Goal: Task Accomplishment & Management: Complete application form

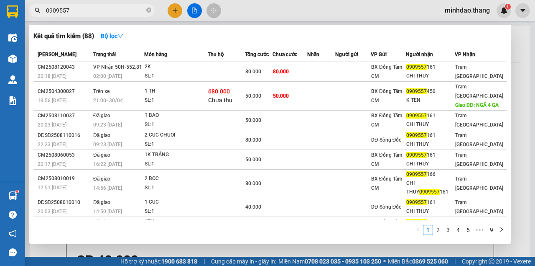
scroll to position [335, 0]
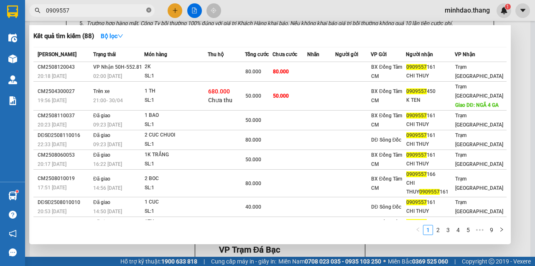
click at [149, 11] on icon "close-circle" at bounding box center [148, 10] width 5 height 5
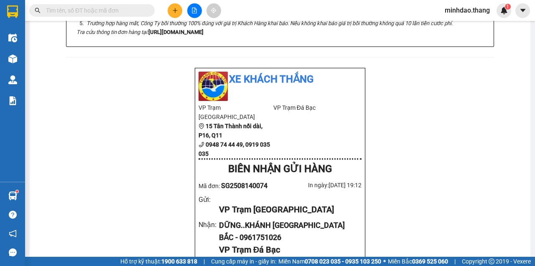
click at [133, 13] on input "text" at bounding box center [95, 10] width 99 height 9
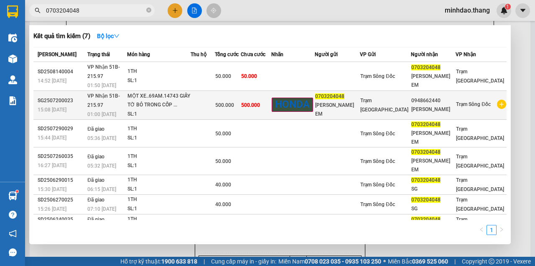
scroll to position [362, 0]
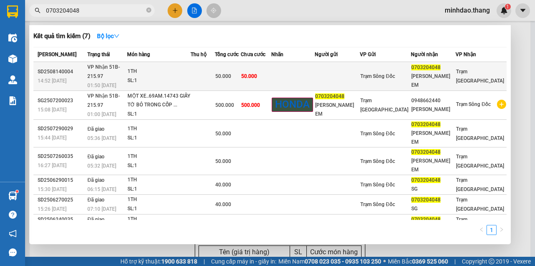
type input "0703204048"
click at [272, 80] on td "50.000" at bounding box center [256, 76] width 31 height 29
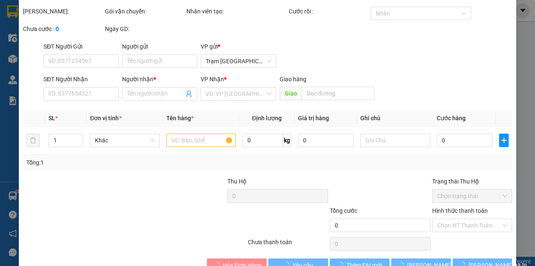
type input "0703204048"
type input "NGUYỄN THỊ BÉ EM"
type input "50.000"
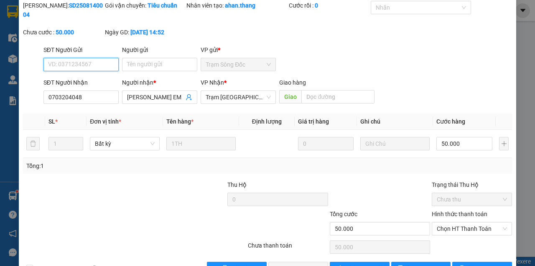
scroll to position [54, 0]
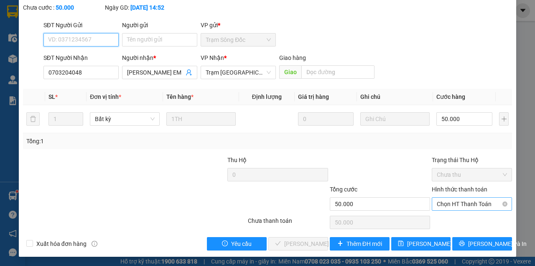
click at [464, 205] on span "Chọn HT Thanh Toán" at bounding box center [472, 203] width 70 height 13
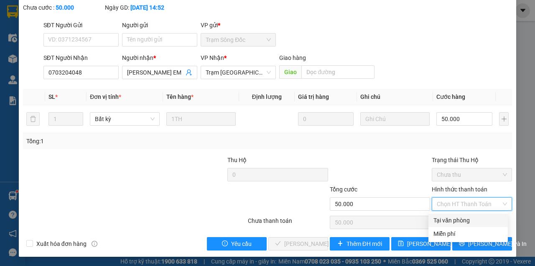
drag, startPoint x: 453, startPoint y: 220, endPoint x: 418, endPoint y: 225, distance: 34.6
click at [452, 221] on div "Tại văn phòng" at bounding box center [468, 219] width 69 height 9
type input "0"
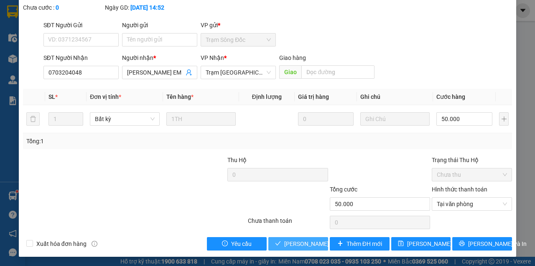
click at [308, 244] on span "[PERSON_NAME] và Giao hàng" at bounding box center [324, 243] width 80 height 9
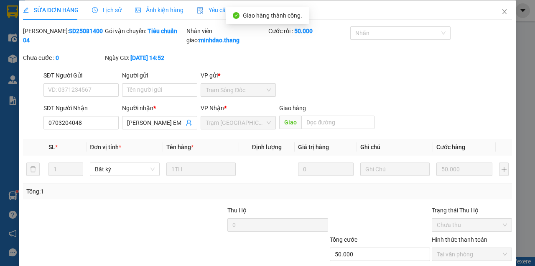
scroll to position [0, 0]
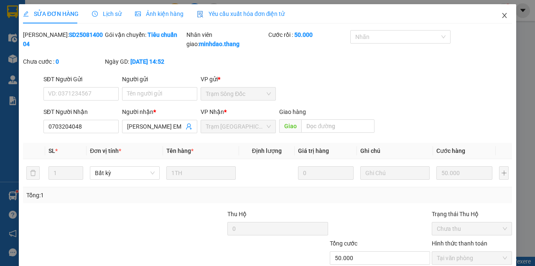
click at [505, 18] on span "Close" at bounding box center [504, 15] width 23 height 23
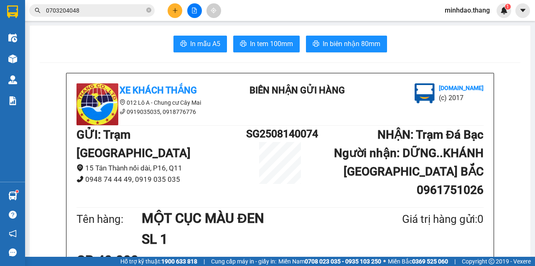
click at [131, 11] on input "0703204048" at bounding box center [95, 10] width 99 height 9
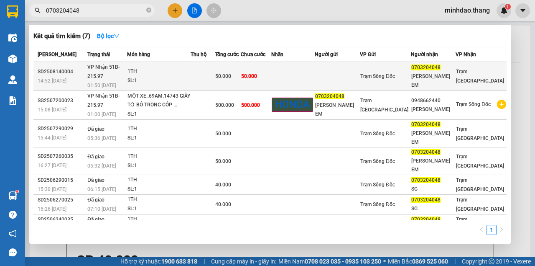
click at [215, 68] on td at bounding box center [203, 76] width 24 height 29
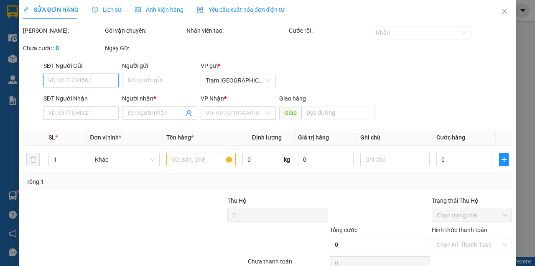
type input "0703204048"
type input "NGUYỄN THỊ BÉ EM"
type input "50.000"
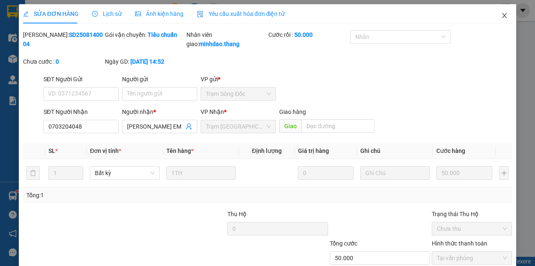
click at [502, 17] on icon "close" at bounding box center [505, 15] width 7 height 7
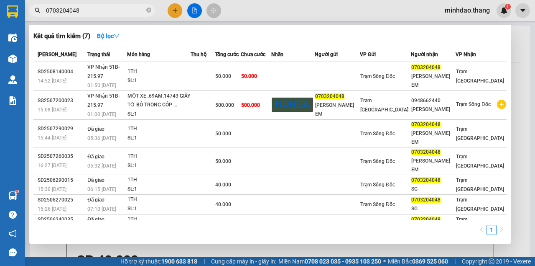
drag, startPoint x: 149, startPoint y: 11, endPoint x: 137, endPoint y: 11, distance: 12.1
click at [149, 11] on icon "close-circle" at bounding box center [148, 10] width 5 height 5
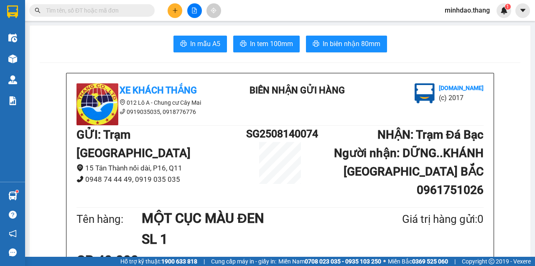
click at [137, 11] on input "text" at bounding box center [95, 10] width 99 height 9
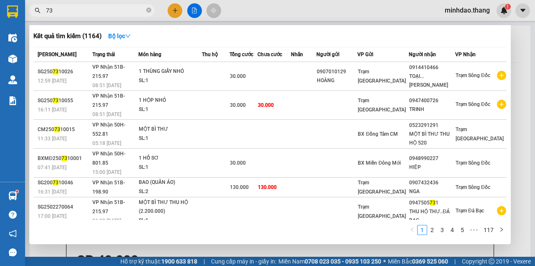
type input "7"
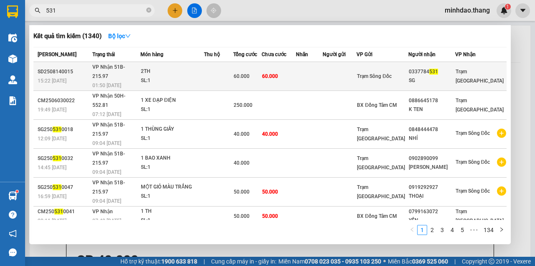
type input "531"
click at [297, 70] on td "60.000" at bounding box center [279, 76] width 35 height 29
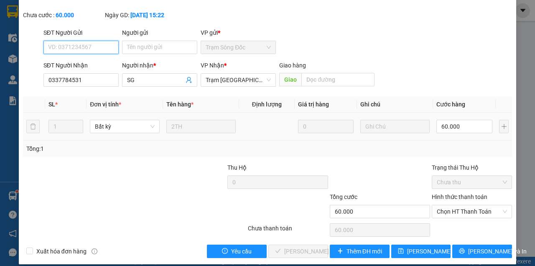
scroll to position [54, 0]
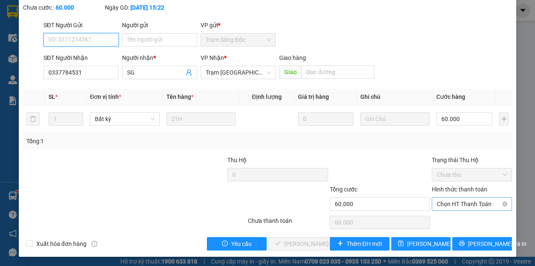
click at [464, 203] on span "Chọn HT Thanh Toán" at bounding box center [472, 203] width 70 height 13
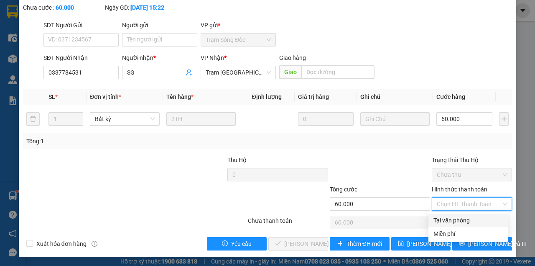
drag, startPoint x: 453, startPoint y: 220, endPoint x: 405, endPoint y: 229, distance: 49.0
click at [450, 220] on div "Tại văn phòng" at bounding box center [468, 219] width 69 height 9
type input "0"
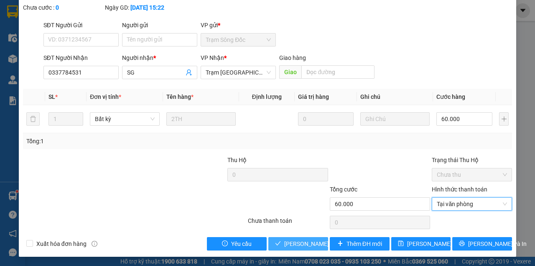
click at [300, 246] on span "[PERSON_NAME] và Giao hàng" at bounding box center [324, 243] width 80 height 9
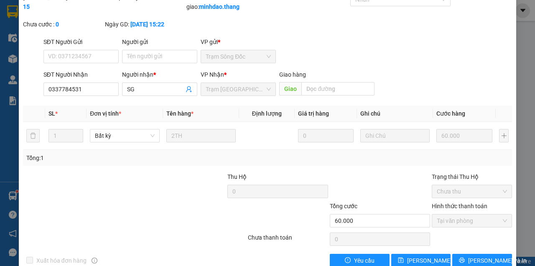
scroll to position [0, 0]
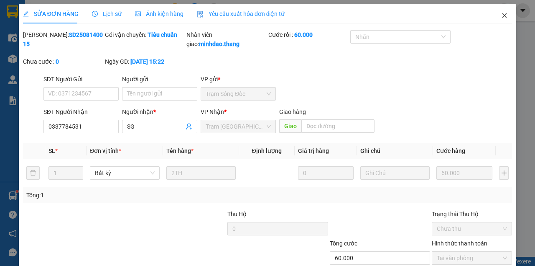
click at [497, 20] on span "Close" at bounding box center [504, 15] width 23 height 23
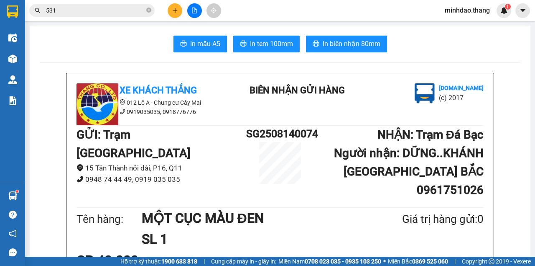
click at [177, 14] on button at bounding box center [175, 10] width 15 height 15
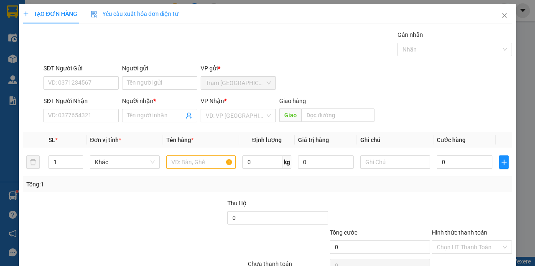
click at [86, 122] on div "SĐT Người Nhận VD: 0377654321" at bounding box center [81, 110] width 75 height 29
click at [496, 19] on span "Close" at bounding box center [504, 15] width 23 height 23
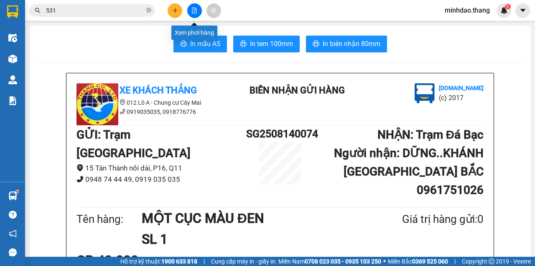
click at [196, 15] on button at bounding box center [194, 10] width 15 height 15
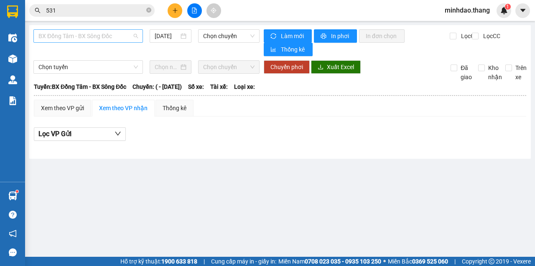
click at [100, 36] on span "BX Đồng Tâm - BX Sông Đốc" at bounding box center [88, 36] width 100 height 13
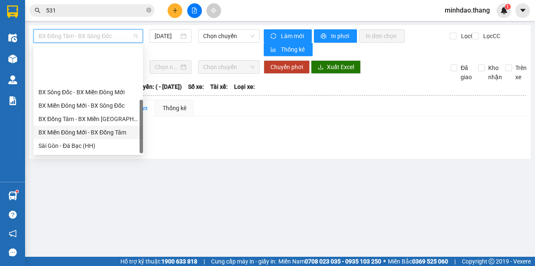
scroll to position [80, 0]
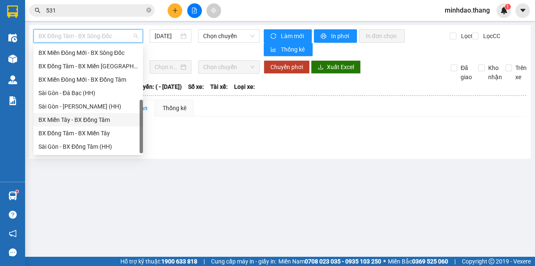
click at [72, 120] on div "BX Miền Tây - BX Đồng Tâm" at bounding box center [88, 119] width 100 height 9
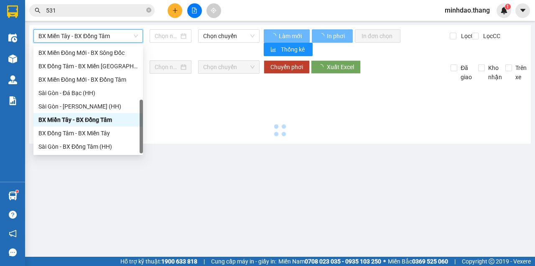
type input "15/08/2025"
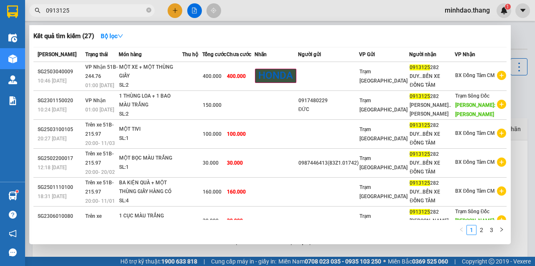
click at [148, 9] on icon "close-circle" at bounding box center [148, 10] width 5 height 5
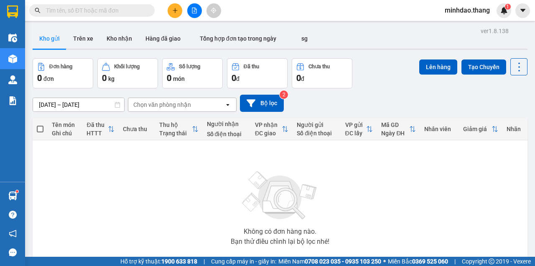
click at [128, 11] on input "text" at bounding box center [95, 10] width 99 height 9
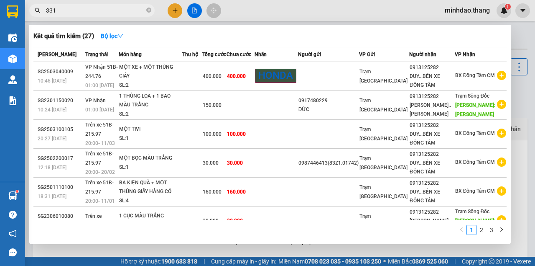
type input "3315"
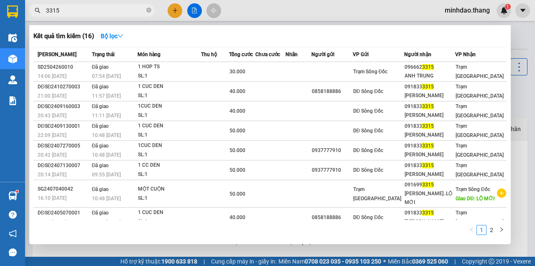
click at [147, 10] on icon "close-circle" at bounding box center [148, 10] width 5 height 5
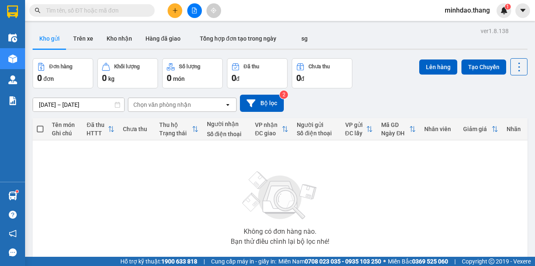
click at [132, 9] on input "text" at bounding box center [95, 10] width 99 height 9
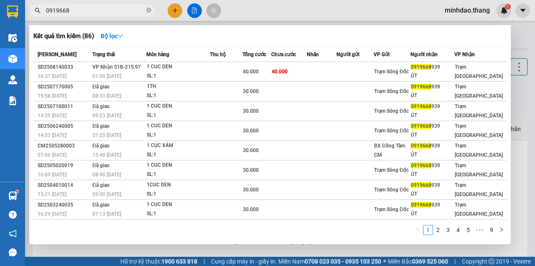
type input "0919668"
click at [149, 8] on icon "close-circle" at bounding box center [148, 10] width 5 height 5
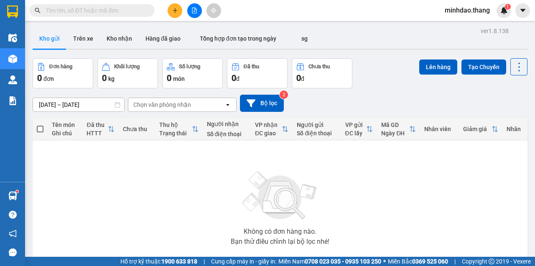
click at [130, 10] on input "text" at bounding box center [95, 10] width 99 height 9
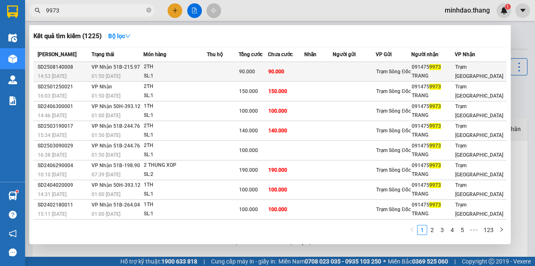
type input "9973"
click at [246, 78] on td "90.000" at bounding box center [253, 72] width 29 height 20
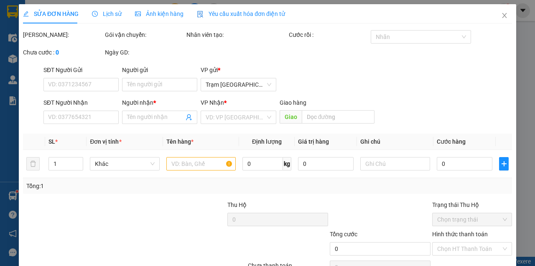
scroll to position [7, 0]
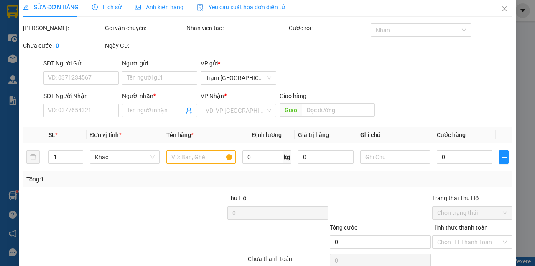
type input "0914759973"
type input "TRANG"
type input "90.000"
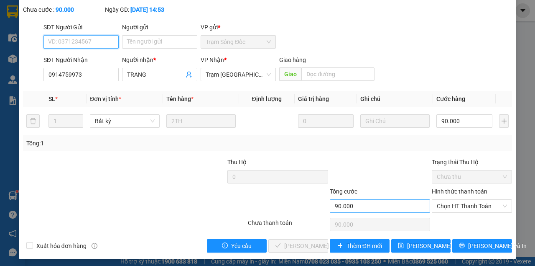
scroll to position [54, 0]
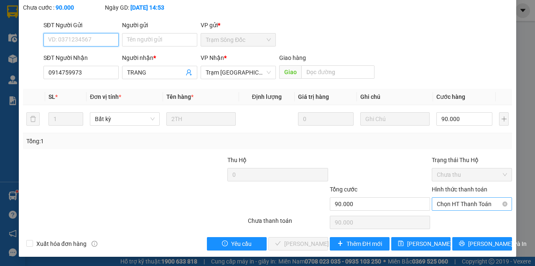
click at [467, 197] on span "Chọn HT Thanh Toán" at bounding box center [472, 203] width 70 height 13
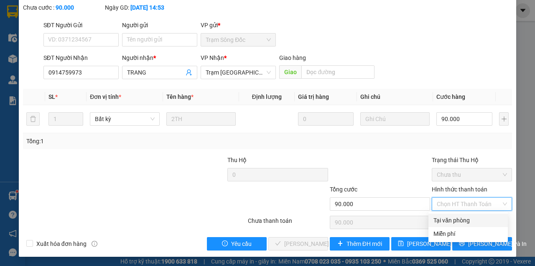
drag, startPoint x: 456, startPoint y: 223, endPoint x: 407, endPoint y: 238, distance: 51.5
click at [455, 223] on div "Tại văn phòng" at bounding box center [468, 219] width 69 height 9
type input "0"
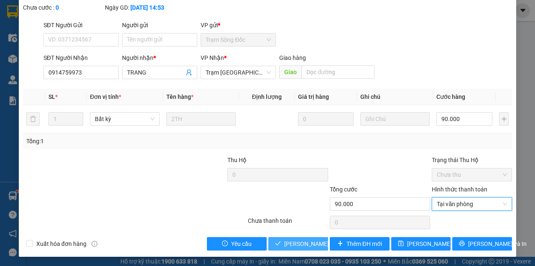
click at [269, 237] on button "[PERSON_NAME] và Giao hàng" at bounding box center [299, 243] width 60 height 13
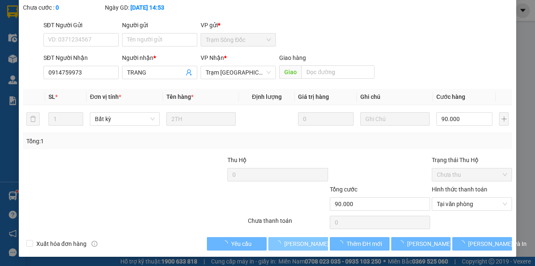
click at [307, 248] on button "[PERSON_NAME] và Giao hàng" at bounding box center [299, 243] width 60 height 13
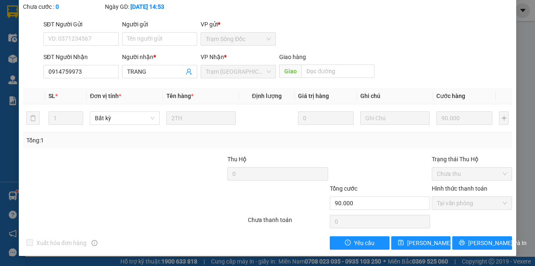
scroll to position [0, 0]
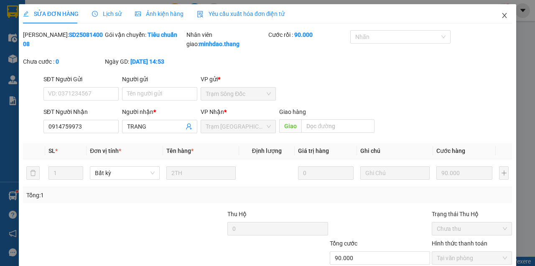
drag, startPoint x: 503, startPoint y: 16, endPoint x: 494, endPoint y: 13, distance: 9.0
click at [498, 12] on span "Close" at bounding box center [504, 15] width 23 height 23
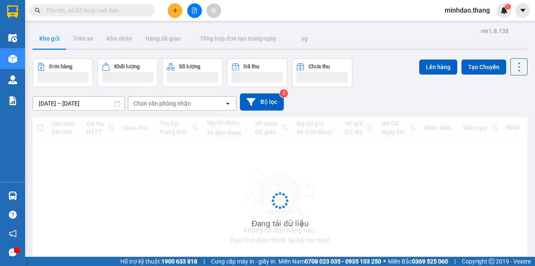
click at [139, 10] on input "text" at bounding box center [95, 10] width 99 height 9
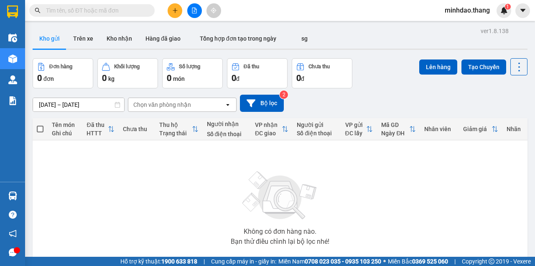
paste input "0969473092"
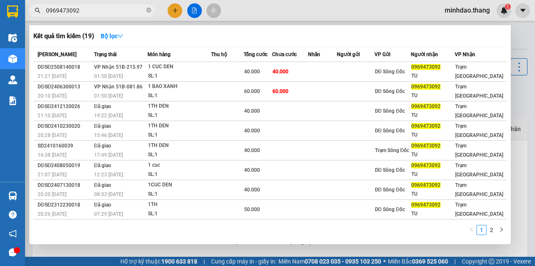
drag, startPoint x: 104, startPoint y: 9, endPoint x: 17, endPoint y: 19, distance: 87.6
click at [12, 9] on section "Kết quả tìm kiếm ( 19 ) Bộ lọc Mã ĐH Trạng thái Món hàng Thu hộ Tổng cước Chưa …" at bounding box center [267, 133] width 535 height 266
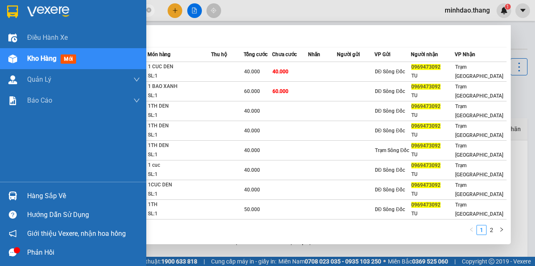
type input "0969473092"
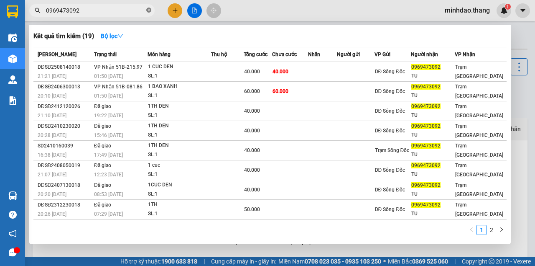
click at [151, 12] on icon "close-circle" at bounding box center [148, 10] width 5 height 5
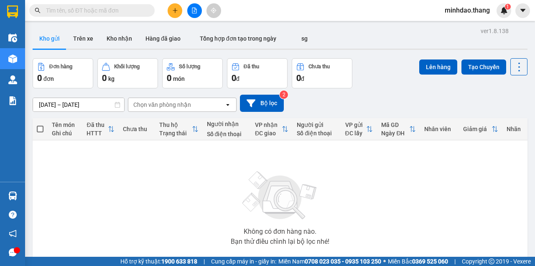
click at [133, 8] on input "text" at bounding box center [95, 10] width 99 height 9
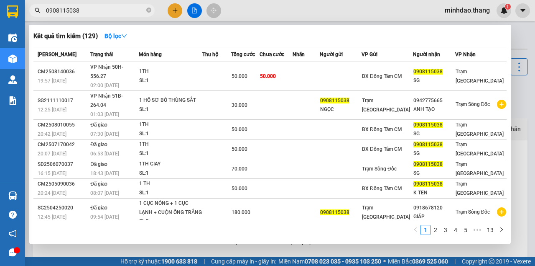
drag, startPoint x: 117, startPoint y: 8, endPoint x: 0, endPoint y: 8, distance: 116.7
click at [0, 8] on section "Kết quả tìm kiếm ( 129 ) Bộ lọc Mã ĐH Trạng thái Món hàng Thu hộ Tổng cước Chưa…" at bounding box center [267, 133] width 535 height 266
type input "0908115038"
click at [153, 11] on span "0908115038" at bounding box center [92, 10] width 126 height 13
click at [149, 11] on icon "close-circle" at bounding box center [148, 10] width 5 height 5
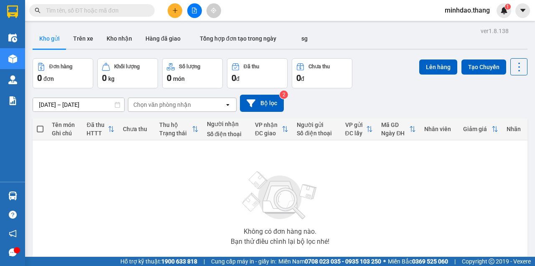
click at [143, 11] on input "text" at bounding box center [95, 10] width 99 height 9
paste input "0389033561"
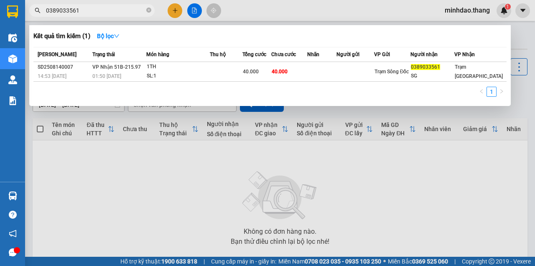
drag, startPoint x: 119, startPoint y: 12, endPoint x: 27, endPoint y: 11, distance: 92.0
click at [27, 11] on div "0389033561" at bounding box center [81, 10] width 163 height 13
type input "0389033561"
drag, startPoint x: 150, startPoint y: 8, endPoint x: 144, endPoint y: 9, distance: 6.1
click at [149, 8] on icon "close-circle" at bounding box center [148, 10] width 5 height 5
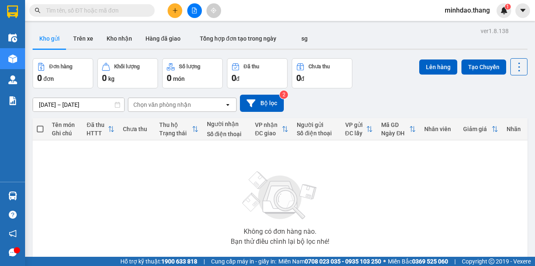
click at [139, 10] on input "text" at bounding box center [95, 10] width 99 height 9
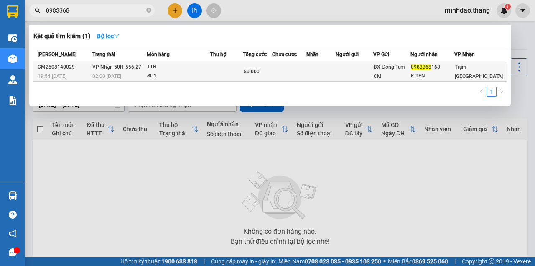
type input "0983368"
click at [254, 64] on td "50.000" at bounding box center [257, 72] width 29 height 20
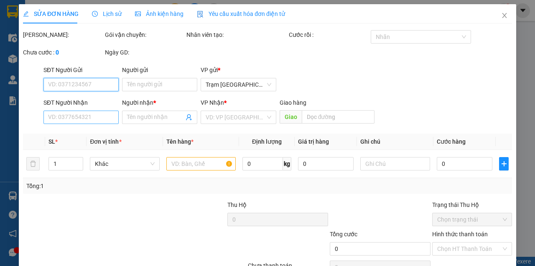
type input "0983368168"
type input "K TEN"
type input "50.000"
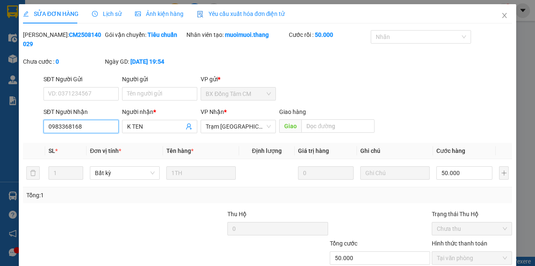
drag, startPoint x: 89, startPoint y: 129, endPoint x: 0, endPoint y: 129, distance: 88.7
click at [0, 129] on div "SỬA ĐƠN HÀNG Lịch sử Ảnh kiện hàng Yêu cầu xuất hóa đơn điện tử Total Paid Fee …" at bounding box center [267, 133] width 535 height 266
click at [502, 17] on icon "close" at bounding box center [505, 15] width 7 height 7
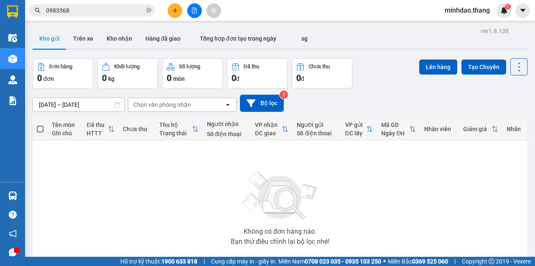
click at [148, 10] on icon "close-circle" at bounding box center [148, 10] width 5 height 5
paste input "0939628914"
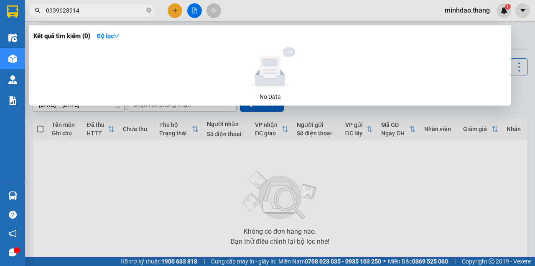
click at [47, 10] on input "0939628914" at bounding box center [95, 10] width 99 height 9
drag, startPoint x: 90, startPoint y: 11, endPoint x: 38, endPoint y: 12, distance: 51.5
click at [39, 12] on div "0939628914" at bounding box center [81, 10] width 163 height 13
type input "0939628914"
click at [148, 8] on icon "close-circle" at bounding box center [148, 10] width 5 height 5
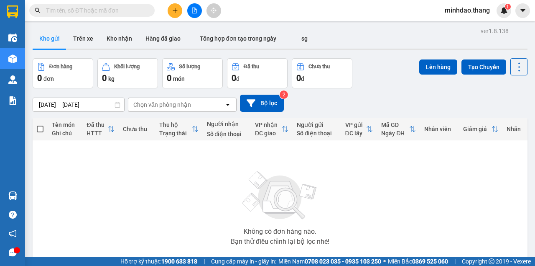
click at [141, 8] on input "text" at bounding box center [95, 10] width 99 height 9
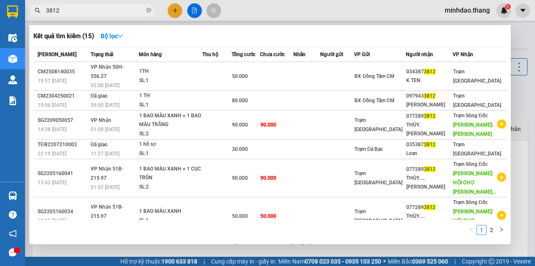
type input "3812"
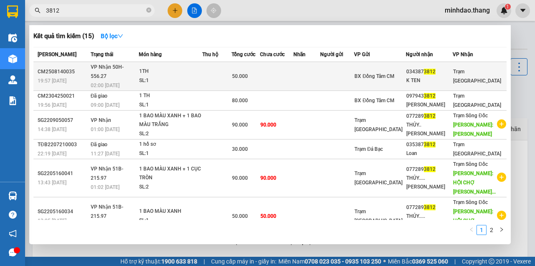
click at [318, 74] on td at bounding box center [307, 76] width 27 height 29
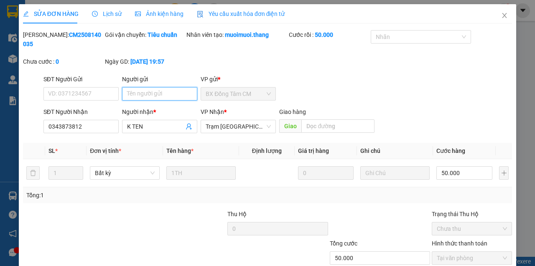
click at [168, 97] on input "Người gửi" at bounding box center [159, 93] width 75 height 13
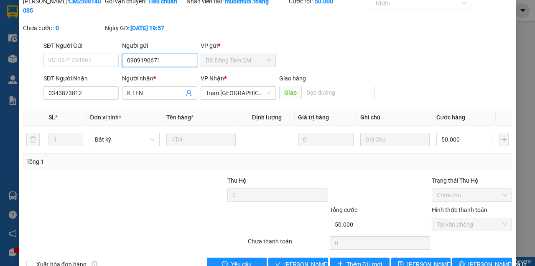
scroll to position [54, 0]
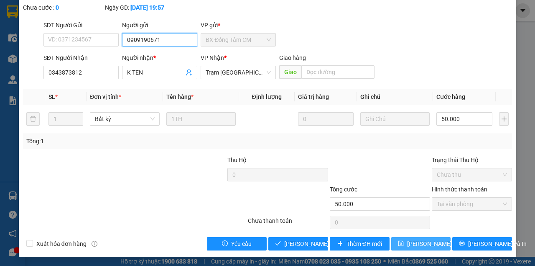
type input "0909190671"
click at [441, 245] on button "[PERSON_NAME] thay đổi" at bounding box center [422, 243] width 60 height 13
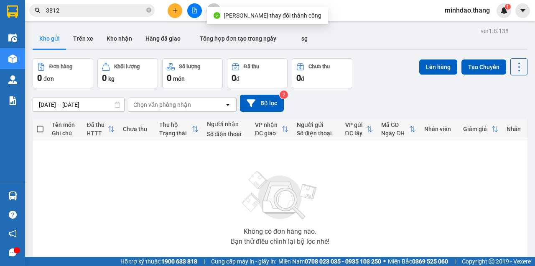
click at [122, 13] on input "3812" at bounding box center [95, 10] width 99 height 9
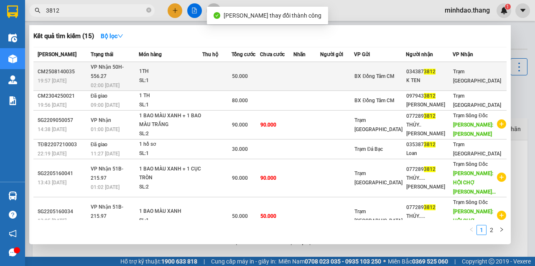
click at [232, 69] on td at bounding box center [216, 76] width 29 height 29
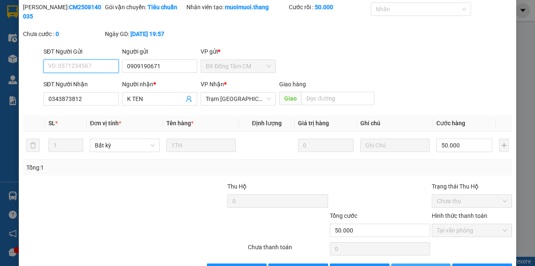
scroll to position [54, 0]
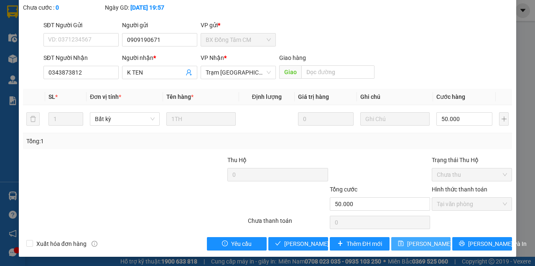
click at [406, 239] on button "[PERSON_NAME] thay đổi" at bounding box center [422, 243] width 60 height 13
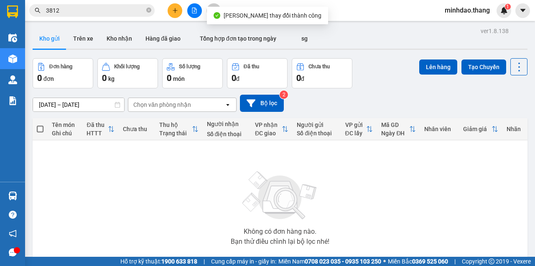
click at [115, 12] on input "3812" at bounding box center [95, 10] width 99 height 9
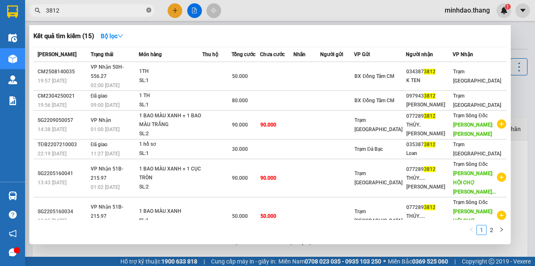
click at [147, 12] on icon "close-circle" at bounding box center [148, 10] width 5 height 5
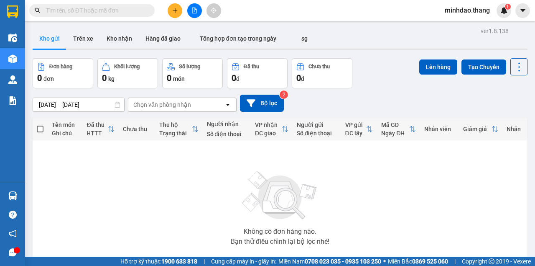
click at [128, 12] on input "text" at bounding box center [95, 10] width 99 height 9
paste input "0906999242"
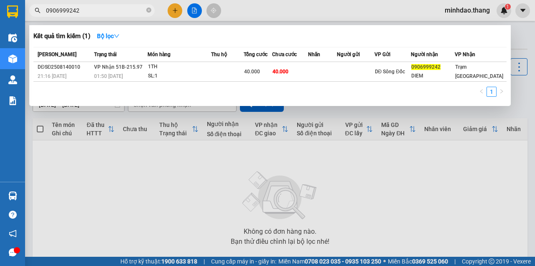
type input "0906999242"
drag, startPoint x: 149, startPoint y: 13, endPoint x: 136, endPoint y: 13, distance: 12.6
click at [149, 13] on span at bounding box center [148, 11] width 5 height 8
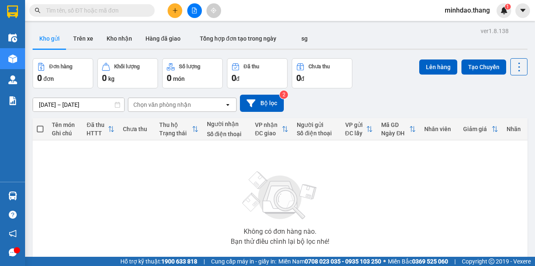
click at [131, 12] on input "text" at bounding box center [95, 10] width 99 height 9
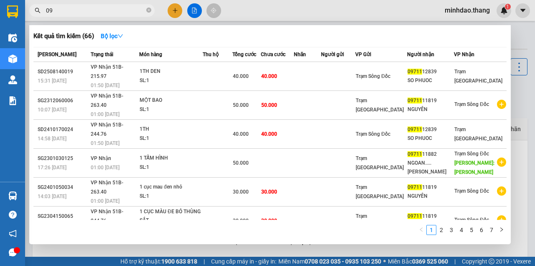
type input "0"
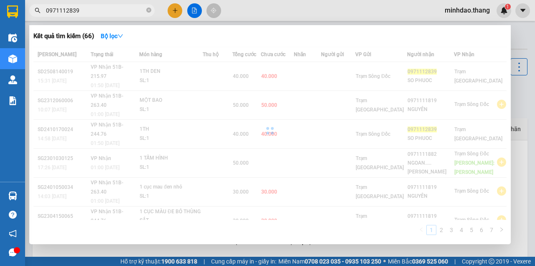
type input "0971112839"
click at [257, 72] on div at bounding box center [270, 130] width 474 height 167
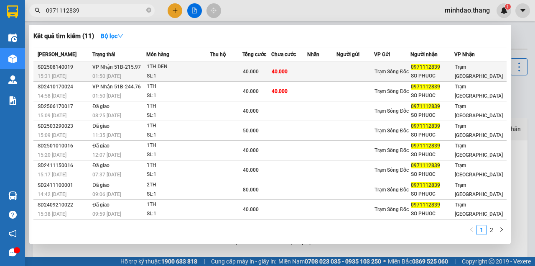
click at [267, 73] on div "40.000" at bounding box center [257, 71] width 28 height 9
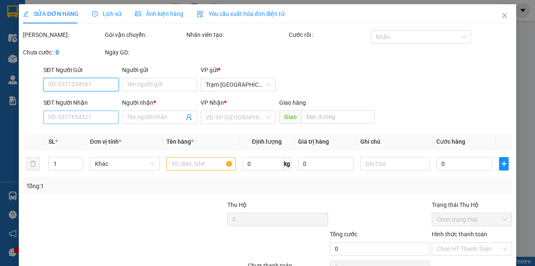
type input "0971112839"
type input "SO PHUOC"
type input "40.000"
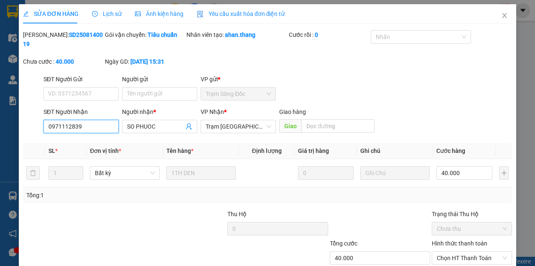
drag, startPoint x: 105, startPoint y: 125, endPoint x: 41, endPoint y: 136, distance: 64.6
click at [29, 129] on div "SĐT Người Nhận 0971112839 0971112839 Người nhận * SO PHUOC VP Nhận * Trạm Sài G…" at bounding box center [267, 121] width 491 height 29
click at [502, 14] on icon "close" at bounding box center [505, 15] width 7 height 7
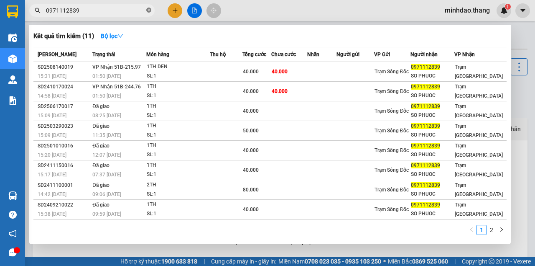
click at [148, 10] on icon "close-circle" at bounding box center [148, 10] width 5 height 5
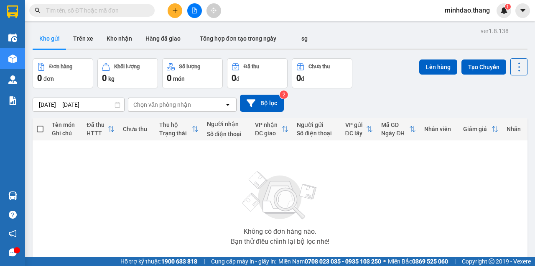
click at [137, 8] on input "text" at bounding box center [95, 10] width 99 height 9
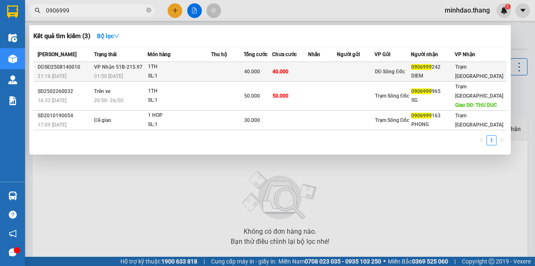
type input "0906999"
click at [262, 67] on td "40.000" at bounding box center [258, 72] width 28 height 20
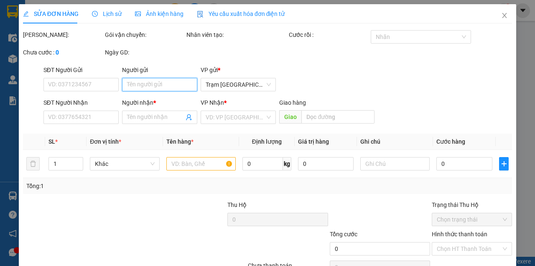
click at [152, 89] on input "Người gửi" at bounding box center [159, 84] width 75 height 13
type input "0906999242"
type input "DIEM"
type input "40.000"
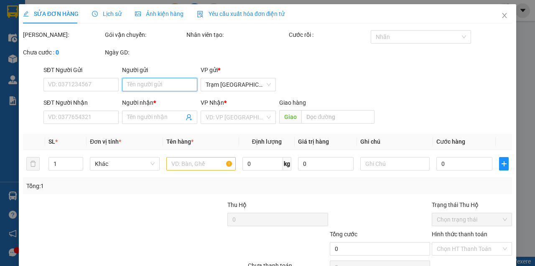
type input "40.000"
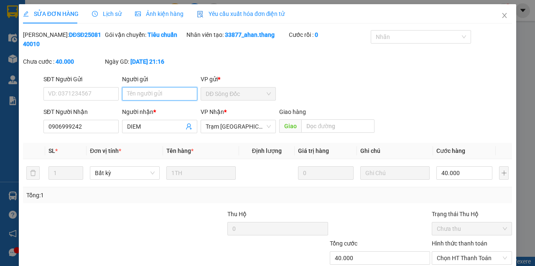
click at [152, 89] on input "Người gửi" at bounding box center [159, 93] width 75 height 13
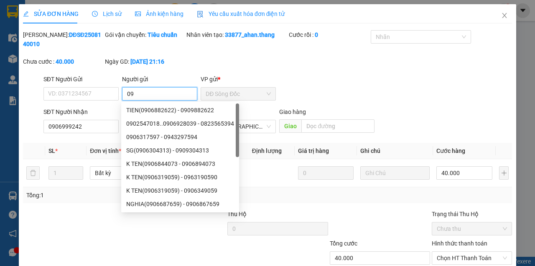
type input "0"
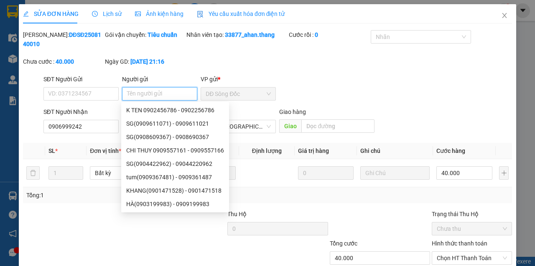
click at [149, 92] on input "Người gửi" at bounding box center [159, 93] width 75 height 13
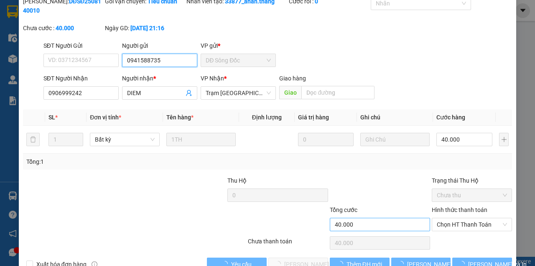
scroll to position [54, 0]
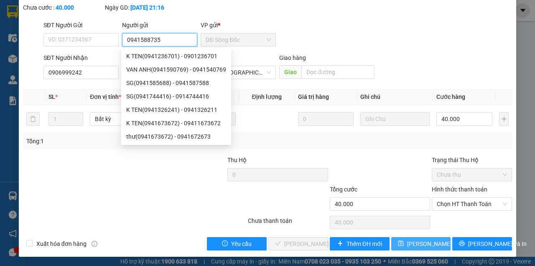
type input "0941588735"
click at [415, 238] on button "[PERSON_NAME] thay đổi" at bounding box center [422, 243] width 60 height 13
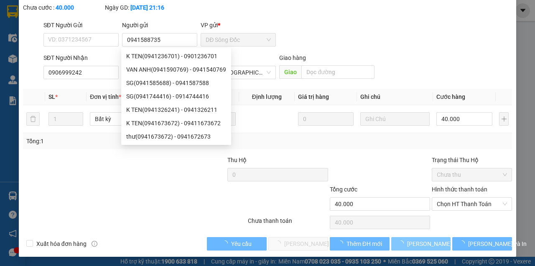
click at [392, 237] on button "[PERSON_NAME] thay đổi" at bounding box center [422, 243] width 60 height 13
click at [416, 239] on span "[PERSON_NAME] thay đổi" at bounding box center [440, 243] width 67 height 9
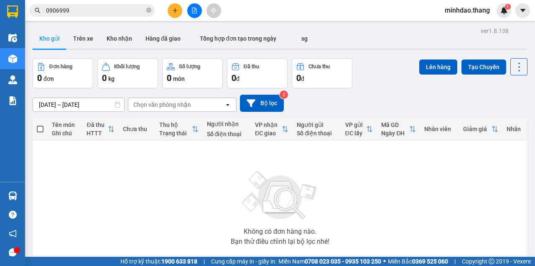
click at [131, 5] on span "0906999" at bounding box center [92, 10] width 126 height 13
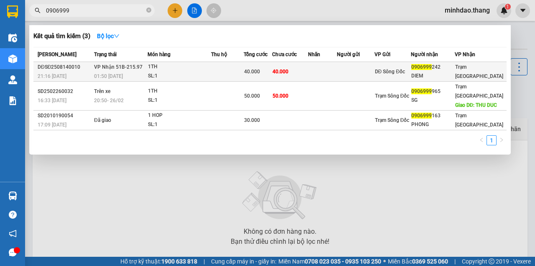
click at [283, 71] on span "40.000" at bounding box center [281, 72] width 16 height 6
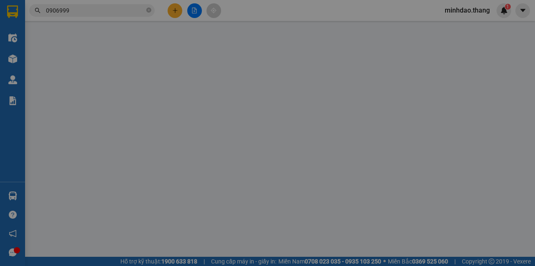
type input "0941588735"
type input "0906999242"
type input "DIEM"
type input "40.000"
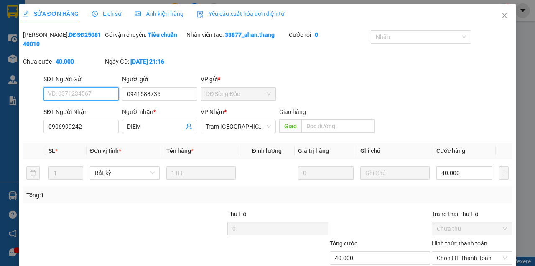
scroll to position [54, 0]
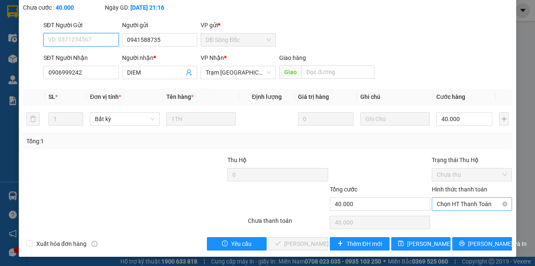
click at [464, 203] on span "Chọn HT Thanh Toán" at bounding box center [472, 203] width 70 height 13
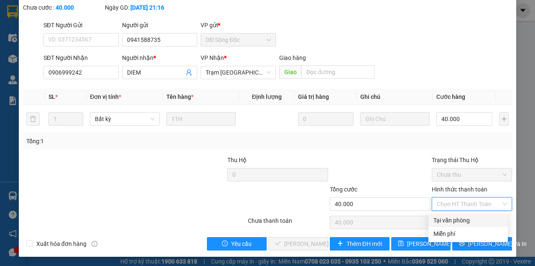
drag, startPoint x: 448, startPoint y: 219, endPoint x: 423, endPoint y: 227, distance: 27.0
click at [448, 219] on div "Tại văn phòng" at bounding box center [468, 219] width 69 height 9
type input "0"
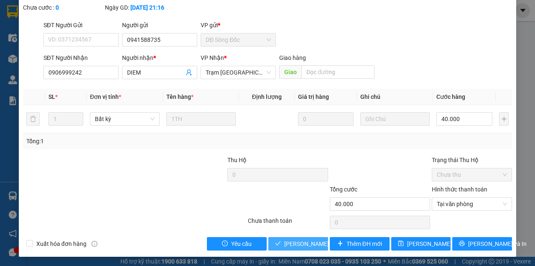
click at [294, 247] on span "[PERSON_NAME] và Giao hàng" at bounding box center [324, 243] width 80 height 9
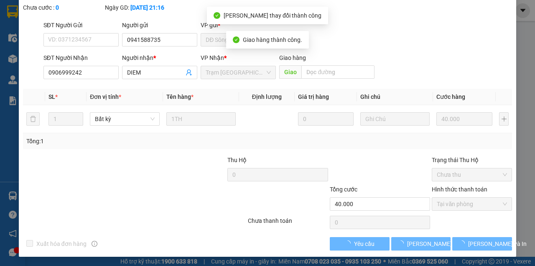
scroll to position [63, 0]
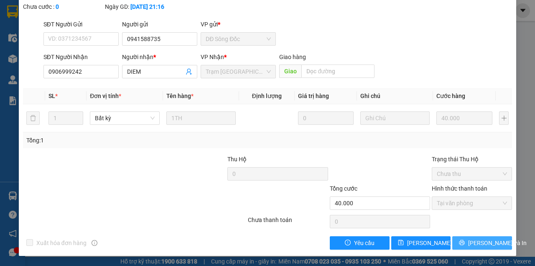
click at [471, 248] on button "[PERSON_NAME] và In" at bounding box center [483, 242] width 60 height 13
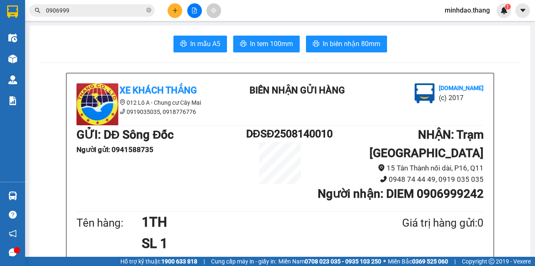
click at [150, 10] on icon "close-circle" at bounding box center [148, 10] width 5 height 5
paste input "0945230041"
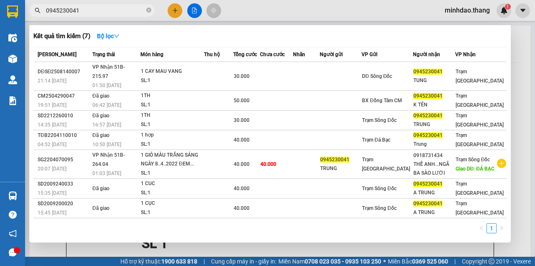
type input "0945230041"
click at [150, 9] on icon "close-circle" at bounding box center [148, 10] width 5 height 5
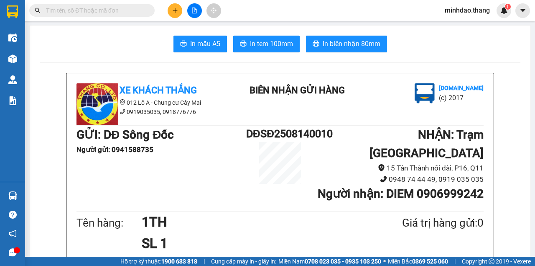
click at [136, 11] on input "text" at bounding box center [95, 10] width 99 height 9
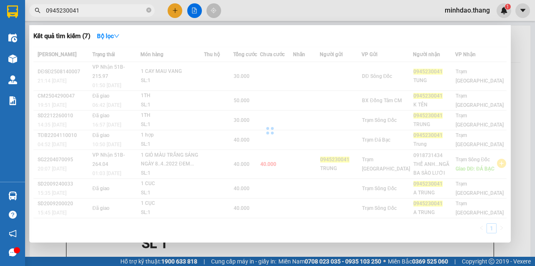
type input "0945230041"
click at [209, 70] on div at bounding box center [270, 130] width 474 height 167
click at [209, 71] on div at bounding box center [270, 130] width 474 height 167
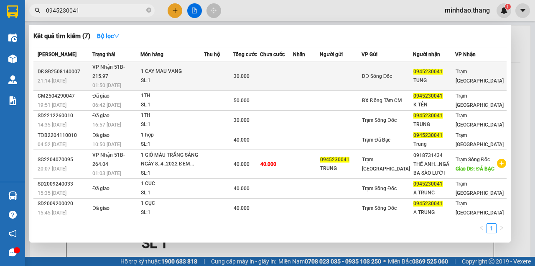
click at [204, 76] on div "SL: 1" at bounding box center [172, 80] width 63 height 9
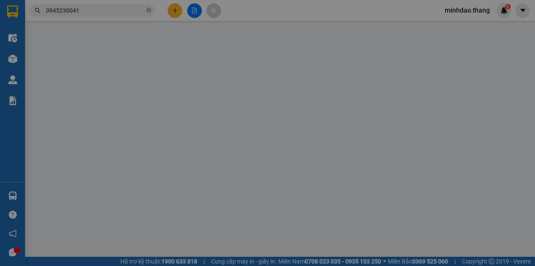
click at [210, 71] on div "VP gửi *" at bounding box center [238, 69] width 75 height 9
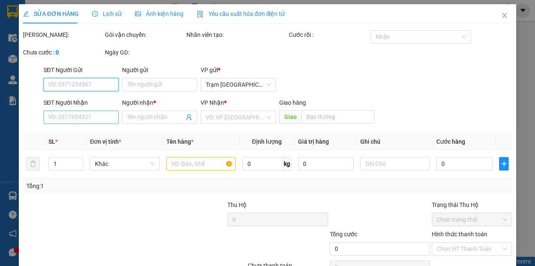
type input "0945230041"
type input "TUNG"
type input "30.000"
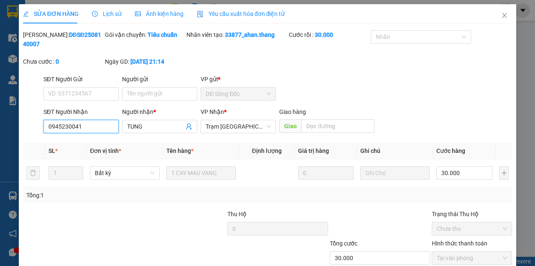
drag, startPoint x: 113, startPoint y: 128, endPoint x: 0, endPoint y: 131, distance: 113.0
click at [0, 131] on div "SỬA ĐƠN HÀNG Lịch sử Ảnh kiện hàng Yêu cầu xuất hóa đơn điện tử Total Paid Fee …" at bounding box center [267, 133] width 535 height 266
drag, startPoint x: 501, startPoint y: 14, endPoint x: 497, endPoint y: 16, distance: 4.9
click at [497, 16] on span "Close" at bounding box center [504, 15] width 23 height 23
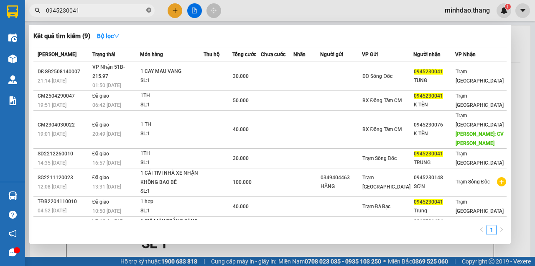
click at [151, 12] on icon "close-circle" at bounding box center [148, 10] width 5 height 5
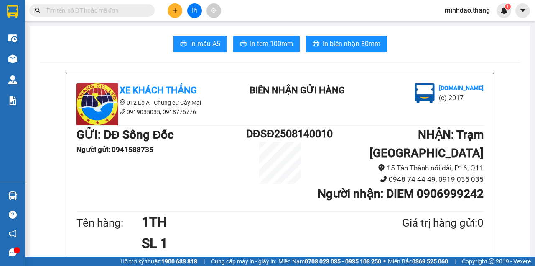
paste input "0903088959"
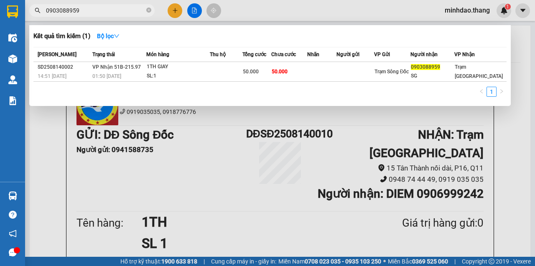
type input "0903088959"
click at [151, 10] on icon "close-circle" at bounding box center [148, 10] width 5 height 5
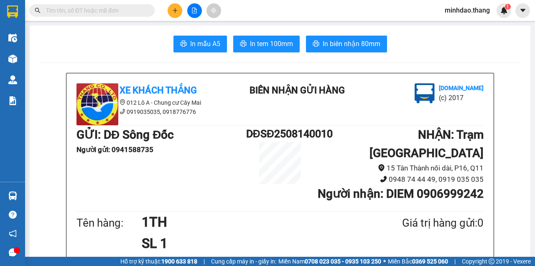
click at [128, 14] on span at bounding box center [92, 10] width 126 height 13
click at [128, 13] on input "text" at bounding box center [95, 10] width 99 height 9
click at [127, 11] on input "text" at bounding box center [95, 10] width 99 height 9
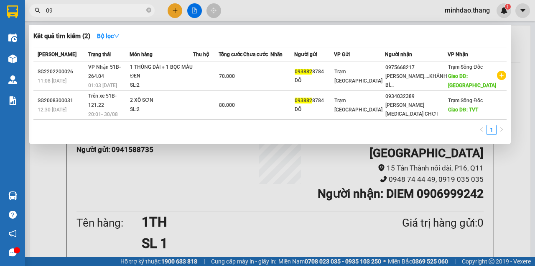
type input "0"
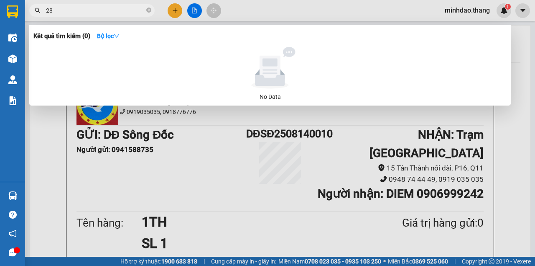
type input "2"
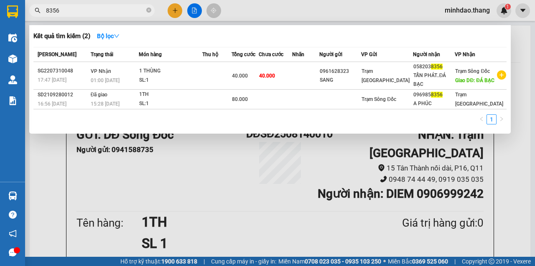
type input "8356"
click at [152, 13] on span "8356" at bounding box center [92, 10] width 126 height 13
click at [151, 13] on icon "close-circle" at bounding box center [148, 10] width 5 height 5
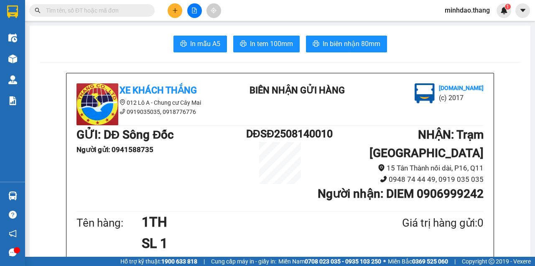
click at [132, 12] on input "text" at bounding box center [95, 10] width 99 height 9
click at [132, 9] on input "text" at bounding box center [95, 10] width 99 height 9
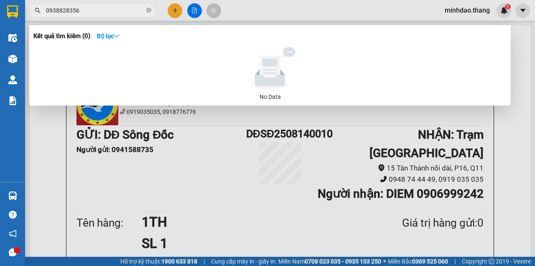
drag, startPoint x: 90, startPoint y: 11, endPoint x: 36, endPoint y: 12, distance: 54.0
click at [36, 12] on div "0938828356" at bounding box center [81, 10] width 163 height 13
type input "0938828356"
click at [146, 8] on span "0938828356" at bounding box center [92, 10] width 126 height 13
click at [146, 11] on icon "close-circle" at bounding box center [148, 10] width 5 height 5
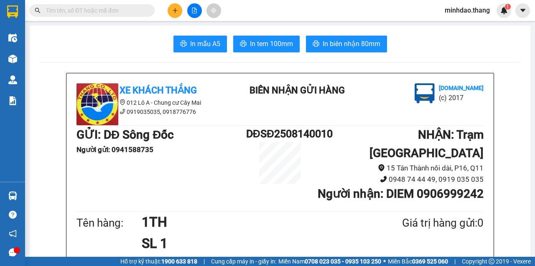
paste input "0903469588"
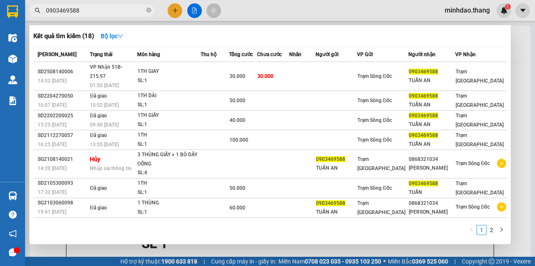
type input "0903469588"
click at [147, 10] on icon "close-circle" at bounding box center [148, 10] width 5 height 5
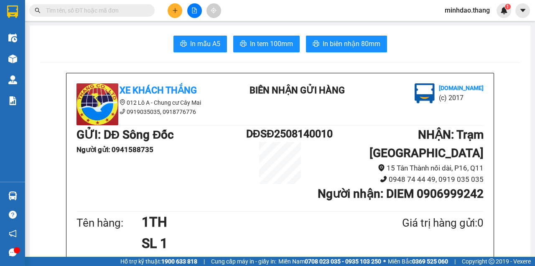
paste input "0903966229"
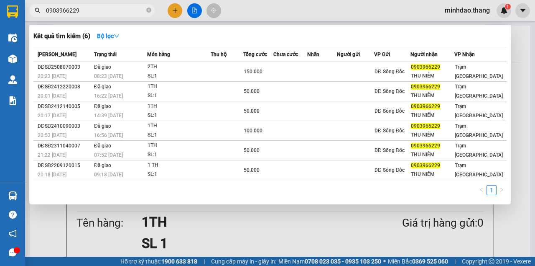
type input "0903966229"
click at [149, 8] on icon "close-circle" at bounding box center [148, 10] width 5 height 5
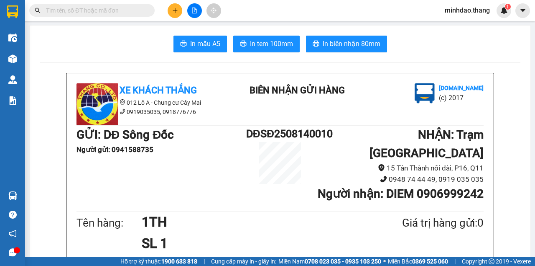
click at [132, 10] on input "text" at bounding box center [95, 10] width 99 height 9
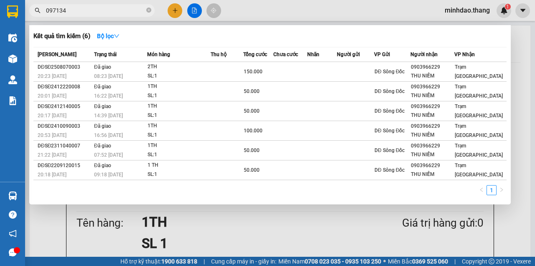
type input "0971346"
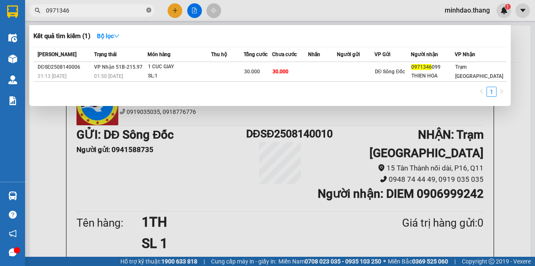
click at [150, 13] on icon "close-circle" at bounding box center [148, 10] width 5 height 5
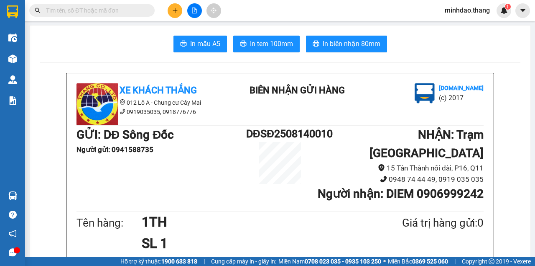
click at [129, 10] on input "text" at bounding box center [95, 10] width 99 height 9
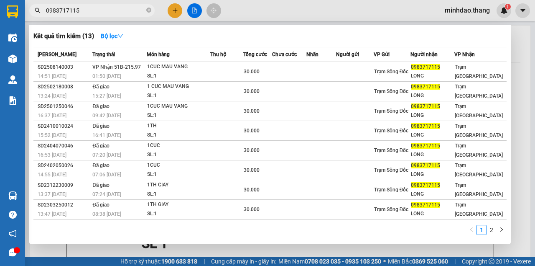
type input "0983717115"
click at [151, 11] on icon "close-circle" at bounding box center [148, 10] width 5 height 5
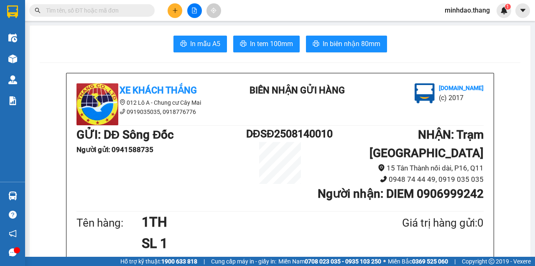
click at [139, 10] on input "text" at bounding box center [95, 10] width 99 height 9
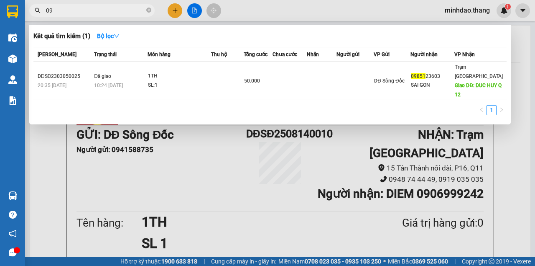
type input "0"
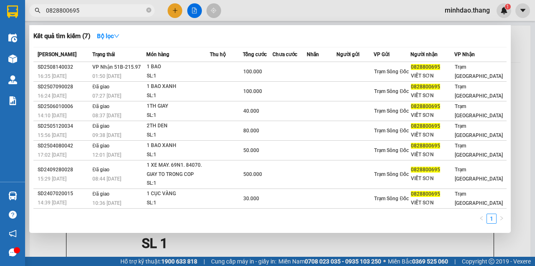
type input "0828800695"
click at [149, 9] on icon "close-circle" at bounding box center [148, 10] width 5 height 5
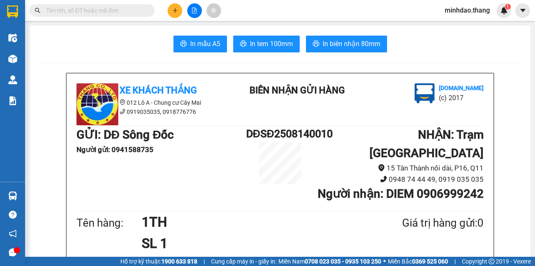
click at [136, 13] on input "text" at bounding box center [95, 10] width 99 height 9
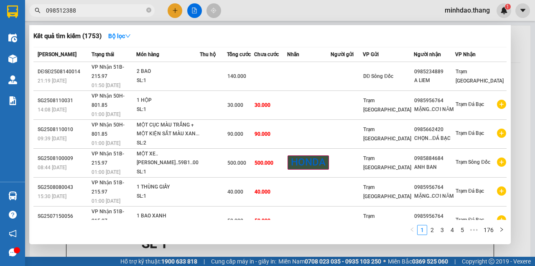
type input "0985123889"
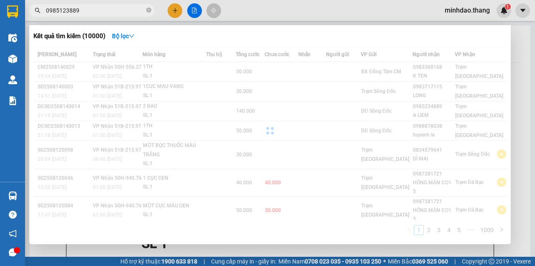
drag, startPoint x: 114, startPoint y: 12, endPoint x: 47, endPoint y: 13, distance: 67.4
click at [47, 13] on input "0985123889" at bounding box center [95, 10] width 99 height 9
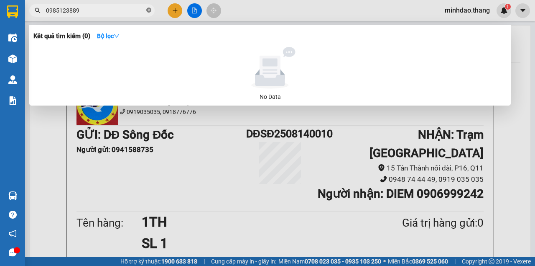
click at [149, 11] on icon "close-circle" at bounding box center [148, 10] width 5 height 5
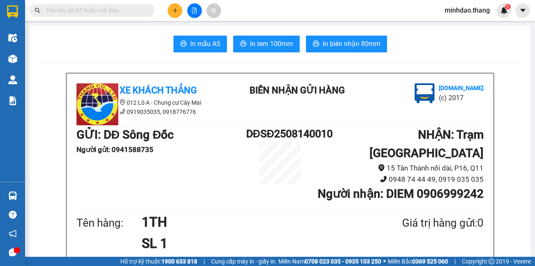
click at [123, 11] on input "text" at bounding box center [95, 10] width 99 height 9
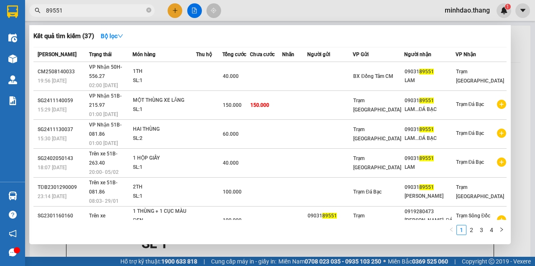
type input "89551"
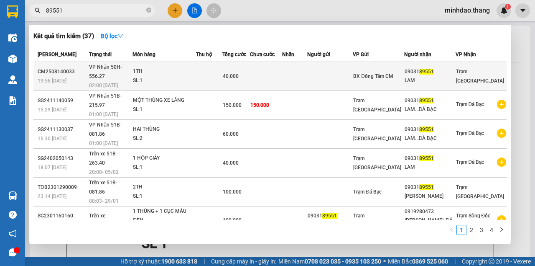
click at [249, 72] on div "40.000" at bounding box center [236, 76] width 26 height 9
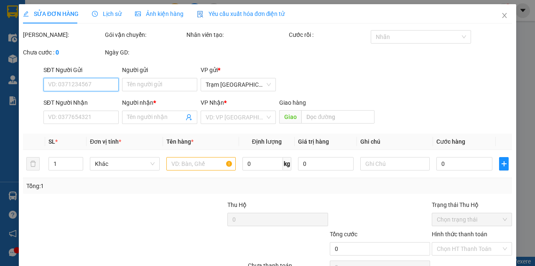
type input "0903189551"
type input "LAM"
type input "40.000"
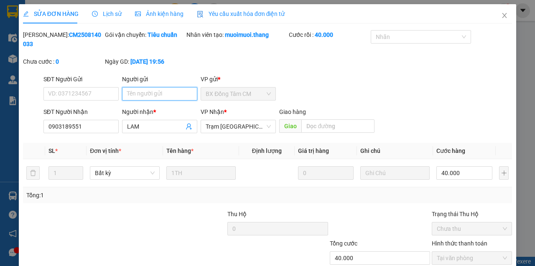
click at [162, 97] on input "Người gửi" at bounding box center [159, 93] width 75 height 13
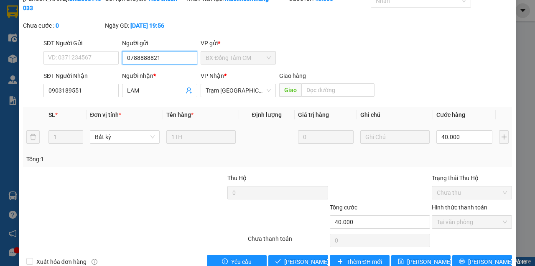
scroll to position [54, 0]
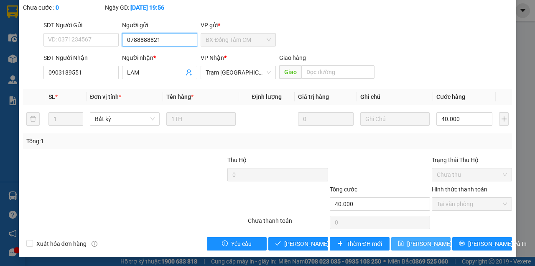
type input "0788888821"
click at [405, 239] on button "[PERSON_NAME] thay đổi" at bounding box center [422, 243] width 60 height 13
click at [392, 237] on button "[PERSON_NAME] thay đổi" at bounding box center [422, 243] width 60 height 13
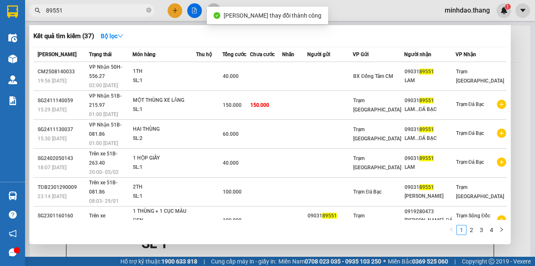
click at [113, 12] on input "89551" at bounding box center [95, 10] width 99 height 9
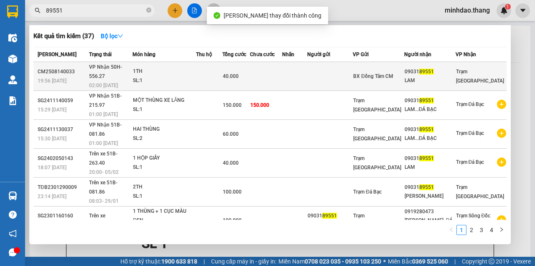
click at [249, 72] on div "40.000" at bounding box center [236, 76] width 26 height 9
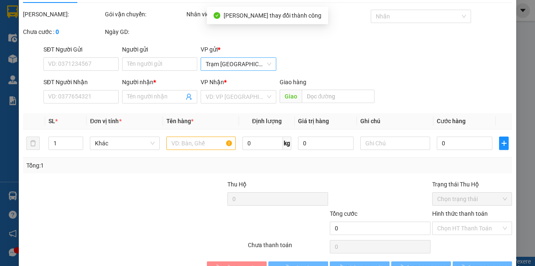
scroll to position [1, 0]
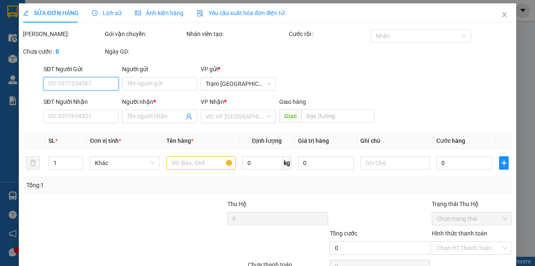
type input "0788888821"
type input "0903189551"
type input "LAM"
type input "40.000"
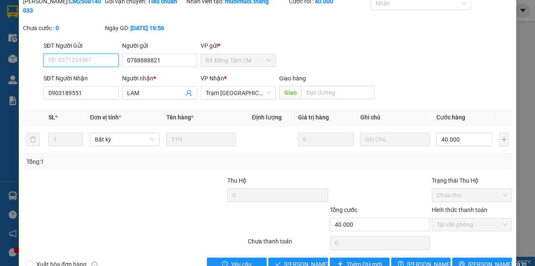
scroll to position [54, 0]
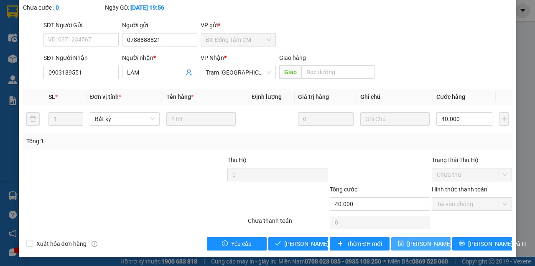
click at [425, 243] on span "[PERSON_NAME] thay đổi" at bounding box center [440, 243] width 67 height 9
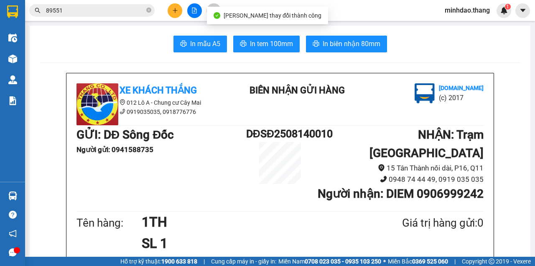
click at [117, 13] on input "89551" at bounding box center [95, 10] width 99 height 9
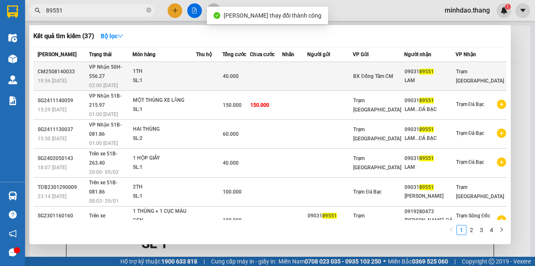
click at [249, 72] on div "40.000" at bounding box center [236, 76] width 26 height 9
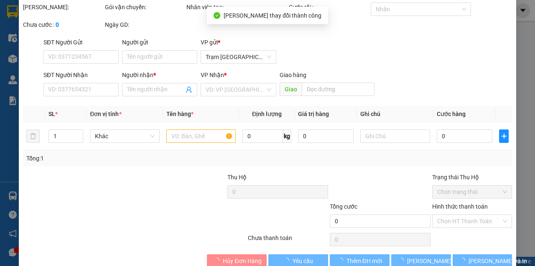
type input "0788888821"
type input "0903189551"
type input "LAM"
type input "40.000"
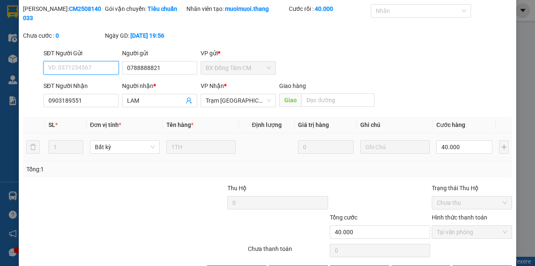
scroll to position [54, 0]
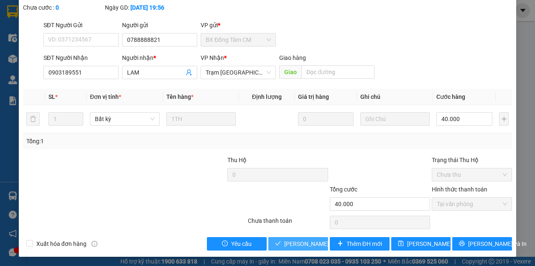
click at [305, 240] on span "[PERSON_NAME] và Giao hàng" at bounding box center [324, 243] width 80 height 9
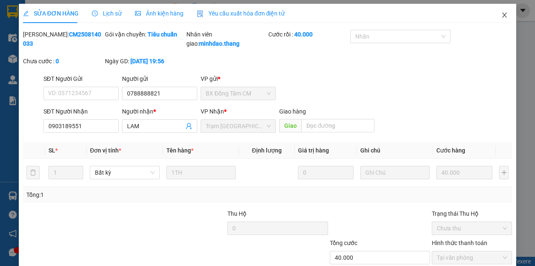
scroll to position [0, 0]
click at [502, 16] on icon "close" at bounding box center [505, 15] width 7 height 7
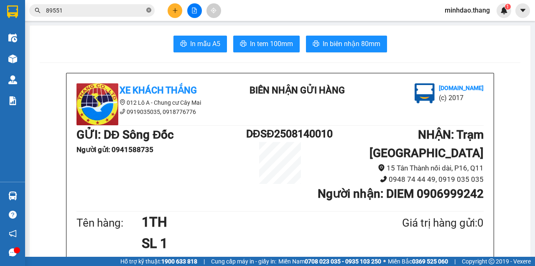
click at [147, 10] on icon "close-circle" at bounding box center [148, 10] width 5 height 5
click at [136, 10] on input "text" at bounding box center [95, 10] width 99 height 9
click at [141, 12] on input "text" at bounding box center [95, 10] width 99 height 9
click at [136, 13] on input "text" at bounding box center [95, 10] width 99 height 9
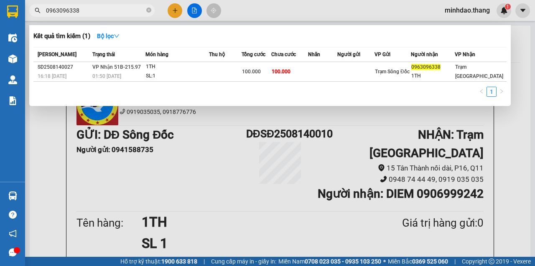
type input "0963096338"
click at [189, 56] on div "Món hàng" at bounding box center [177, 54] width 63 height 9
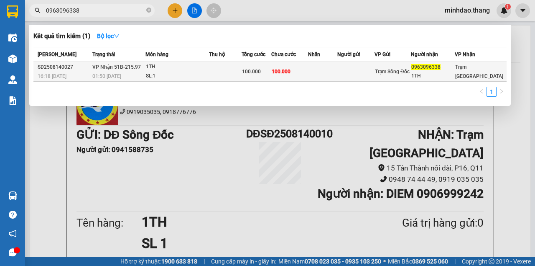
click at [187, 62] on div "1TH" at bounding box center [177, 66] width 63 height 9
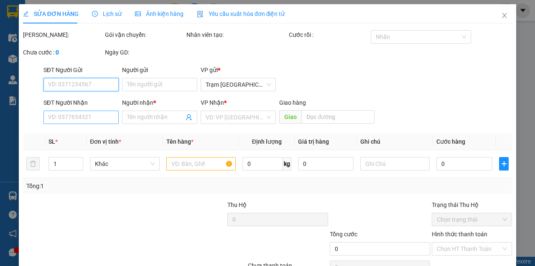
type input "0963096338"
type input "1TH"
type input "100.000"
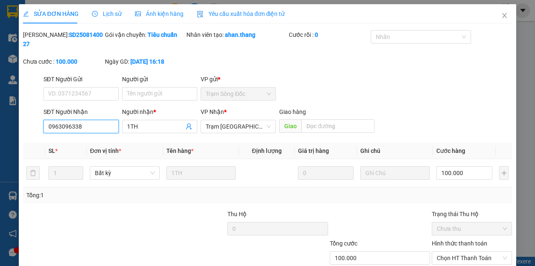
drag, startPoint x: 100, startPoint y: 124, endPoint x: 18, endPoint y: 126, distance: 82.4
click at [18, 126] on div "SỬA ĐƠN HÀNG Lịch sử Ảnh kiện hàng Yêu cầu xuất hóa đơn điện tử Total Paid Fee …" at bounding box center [267, 133] width 535 height 266
click at [503, 18] on icon "close" at bounding box center [505, 15] width 5 height 5
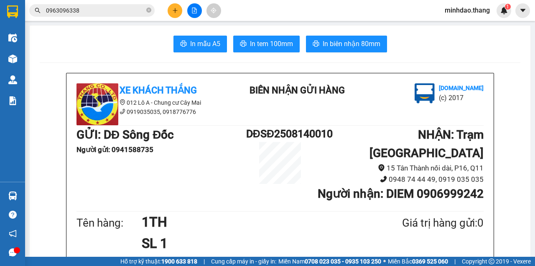
drag, startPoint x: 148, startPoint y: 10, endPoint x: 132, endPoint y: 13, distance: 15.7
click at [147, 10] on icon "close-circle" at bounding box center [148, 10] width 5 height 5
click at [129, 12] on input "text" at bounding box center [95, 10] width 99 height 9
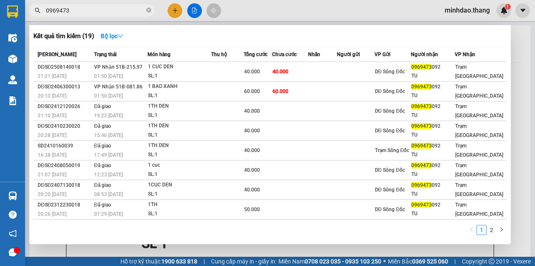
type input "0969473"
click at [177, 13] on div at bounding box center [267, 133] width 535 height 266
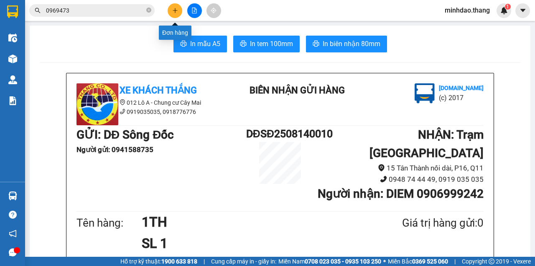
click at [173, 7] on button at bounding box center [175, 10] width 15 height 15
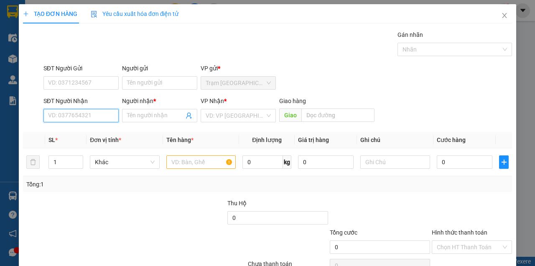
click at [74, 118] on input "SĐT Người Nhận" at bounding box center [81, 115] width 75 height 13
click at [64, 161] on input "1" at bounding box center [66, 162] width 34 height 13
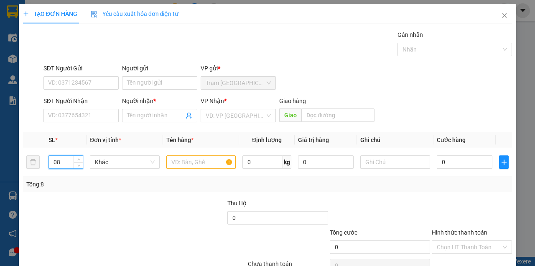
type input "0"
click at [72, 111] on input "SĐT Người Nhận" at bounding box center [81, 115] width 75 height 13
click at [75, 117] on input "SĐT Người Nhận" at bounding box center [81, 115] width 75 height 13
click at [76, 116] on input "SĐT Người Nhận" at bounding box center [81, 115] width 75 height 13
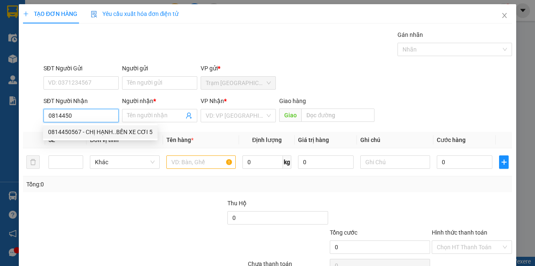
drag, startPoint x: 85, startPoint y: 132, endPoint x: 85, endPoint y: 146, distance: 14.2
click at [85, 133] on div "0814450567 - CHỊ HẠNH..BẾN XE CƠI 5" at bounding box center [100, 131] width 105 height 9
type input "0814450567"
type input "CHỊ HẠNH..BẾN XE CƠI 5"
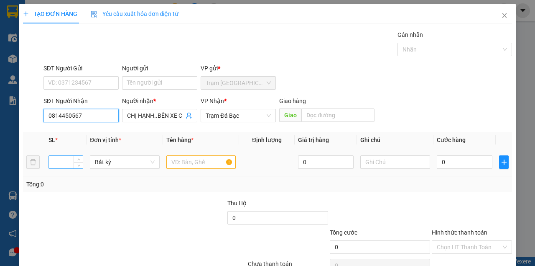
type input "0814450567"
click at [62, 160] on input "number" at bounding box center [66, 162] width 34 height 13
type input "2"
click at [179, 159] on input "text" at bounding box center [202, 161] width 70 height 13
drag, startPoint x: 179, startPoint y: 159, endPoint x: 174, endPoint y: 156, distance: 5.9
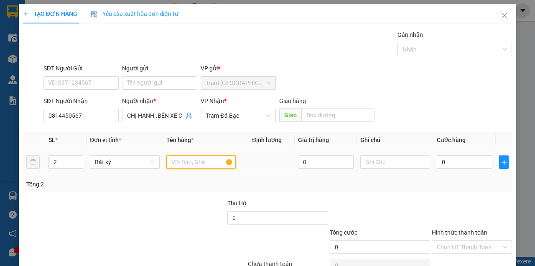
click at [176, 156] on input "text" at bounding box center [202, 161] width 70 height 13
type input "MỘT THÙNG MÓT + MỘT GIỎ MÀU ĐỎ"
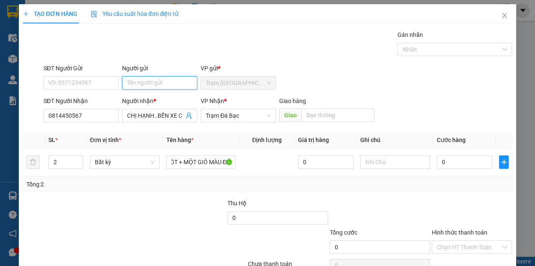
scroll to position [0, 0]
click at [141, 85] on input "Người gửi" at bounding box center [159, 82] width 75 height 13
click at [132, 84] on input "DỒ LẠNH" at bounding box center [159, 82] width 75 height 13
type input "ĐỒ LẠNH"
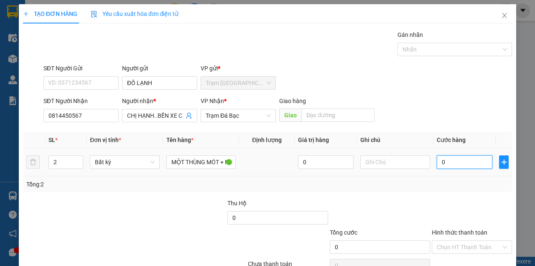
click at [453, 166] on input "0" at bounding box center [465, 161] width 56 height 13
type input "1"
type input "10"
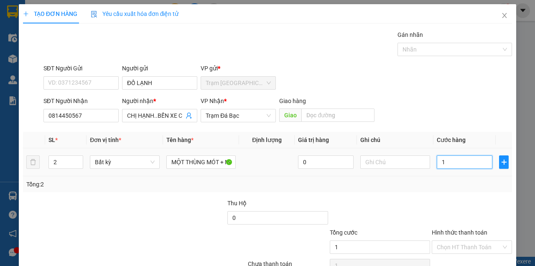
type input "10"
type input "100"
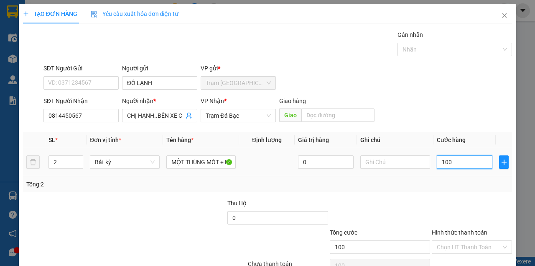
type input "1.000"
type input "10.000"
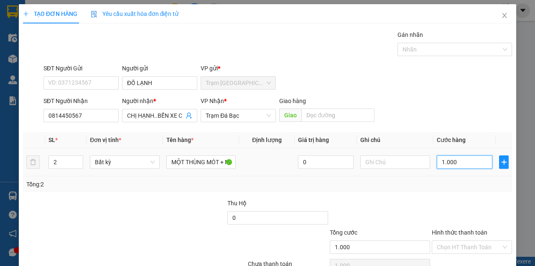
type input "10.000"
type input "100.000"
click at [453, 161] on input "100.000" at bounding box center [465, 161] width 56 height 13
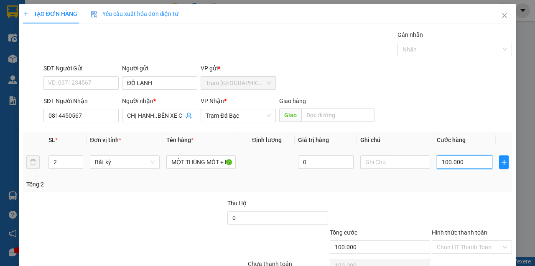
click at [454, 162] on input "100.000" at bounding box center [465, 161] width 56 height 13
click at [458, 165] on input "100.000" at bounding box center [465, 161] width 56 height 13
type input "0"
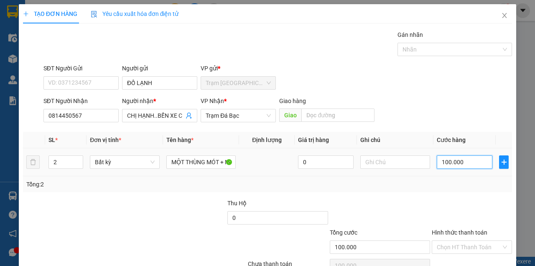
type input "0"
type input "01"
type input "1"
type input "010"
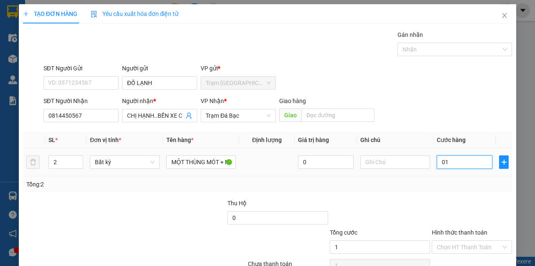
type input "10"
type input "0.100"
type input "100"
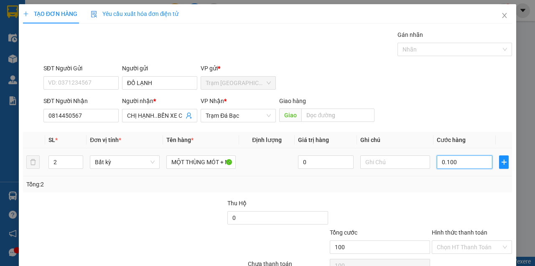
type input "01.000"
type input "1.000"
type input "010.000"
type input "10.000"
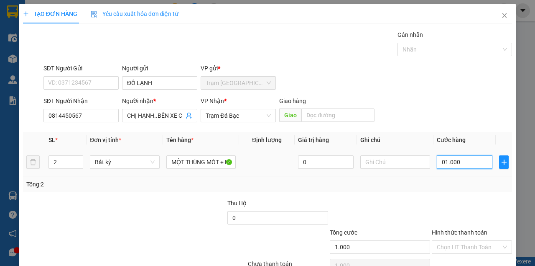
type input "10.000"
type input "0.100.000"
type input "100.000"
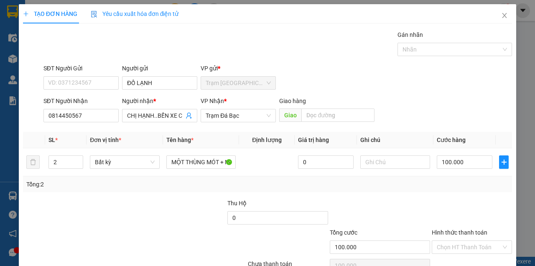
click at [445, 126] on div "Transit Pickup Surcharge Ids Transit Deliver Surcharge Ids Transit Deliver Surc…" at bounding box center [267, 161] width 489 height 263
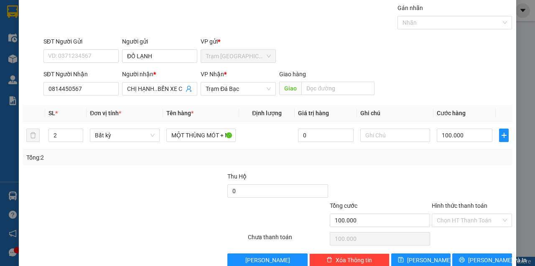
scroll to position [43, 0]
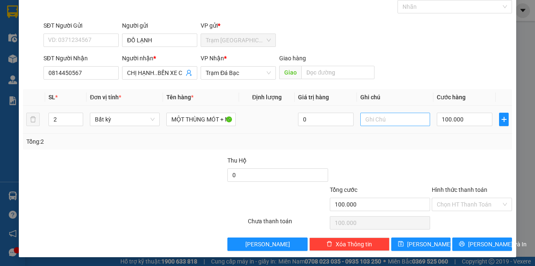
drag, startPoint x: 425, startPoint y: 77, endPoint x: 423, endPoint y: 113, distance: 35.6
click at [425, 77] on div "SĐT Người Nhận 0814450567 Người nhận * CHỊ HẠNH..BẾN XE CƠI 5 VP Nhận * Trạm Đá…" at bounding box center [278, 68] width 472 height 29
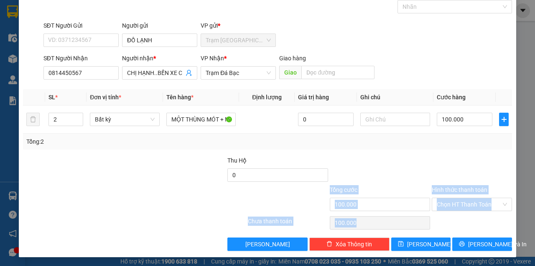
drag, startPoint x: 463, startPoint y: 236, endPoint x: 436, endPoint y: 163, distance: 77.8
click at [437, 164] on div "Transit Pickup Surcharge Ids Transit Deliver Surcharge Ids Transit Deliver Surc…" at bounding box center [267, 118] width 489 height 263
click at [437, 158] on div at bounding box center [472, 170] width 82 height 29
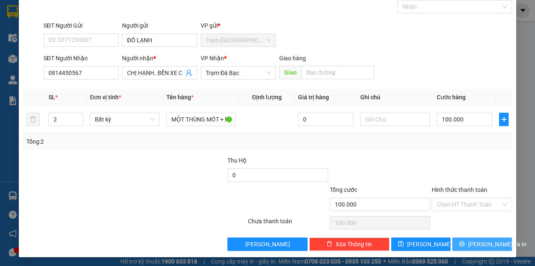
click at [465, 243] on icon "printer" at bounding box center [462, 243] width 5 height 5
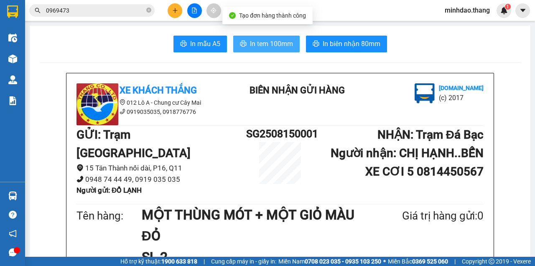
click at [262, 40] on span "In tem 100mm" at bounding box center [271, 43] width 43 height 10
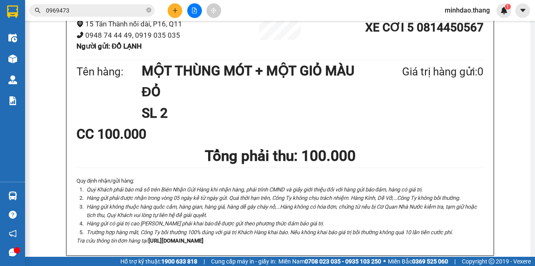
scroll to position [139, 0]
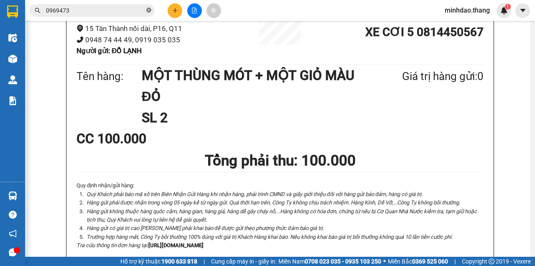
click at [151, 13] on span at bounding box center [148, 11] width 5 height 8
click at [138, 11] on input "text" at bounding box center [95, 10] width 99 height 9
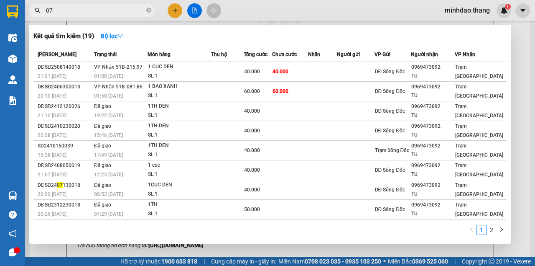
type input "079"
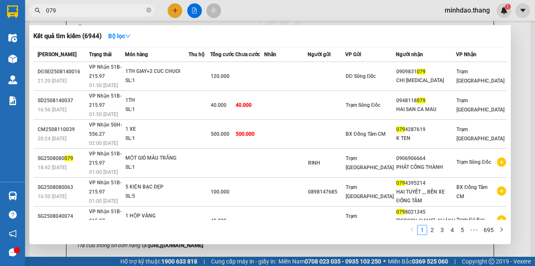
click at [149, 13] on icon "close-circle" at bounding box center [148, 10] width 5 height 5
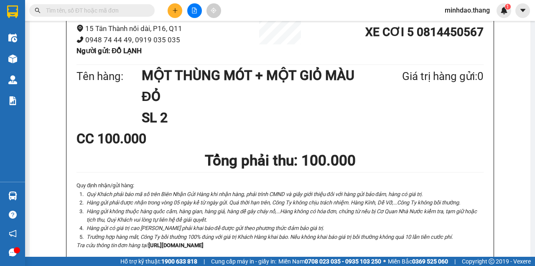
click at [136, 13] on input "text" at bounding box center [95, 10] width 99 height 9
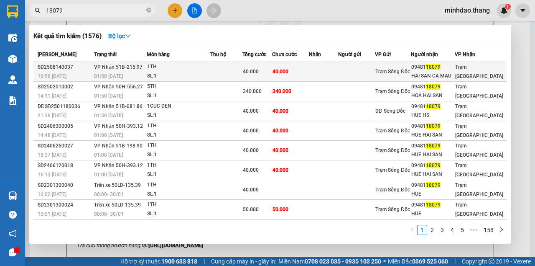
type input "18079"
click at [278, 75] on td "40.000" at bounding box center [290, 72] width 37 height 20
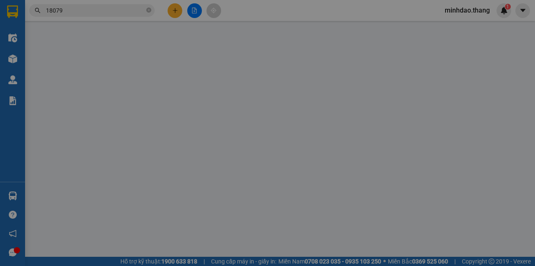
type input "0948118079"
type input "HAI SAN CA MAU"
type input "40.000"
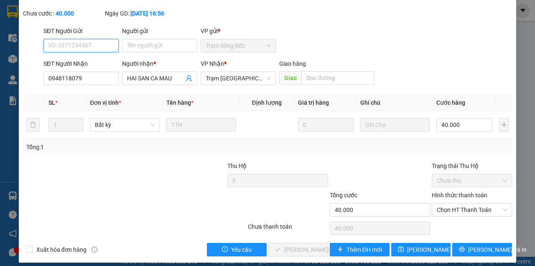
scroll to position [54, 0]
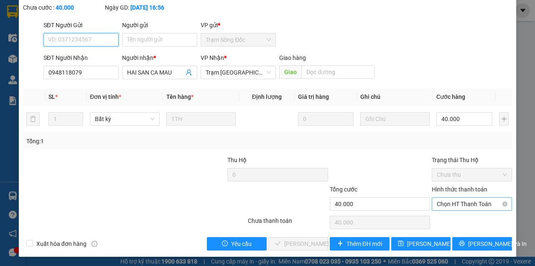
click at [460, 205] on span "Chọn HT Thanh Toán" at bounding box center [472, 203] width 70 height 13
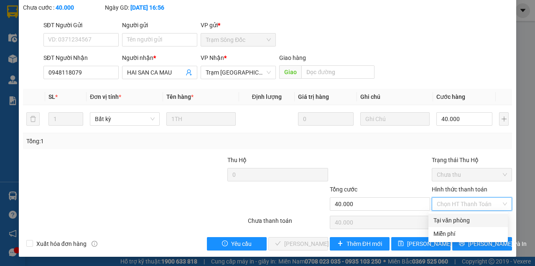
drag, startPoint x: 448, startPoint y: 217, endPoint x: 439, endPoint y: 218, distance: 9.2
click at [447, 217] on div "Tại văn phòng" at bounding box center [468, 219] width 69 height 9
type input "0"
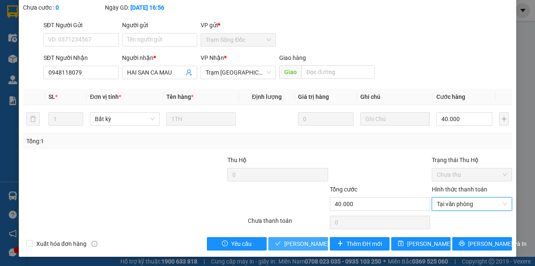
click at [303, 243] on span "[PERSON_NAME] và Giao hàng" at bounding box center [324, 243] width 80 height 9
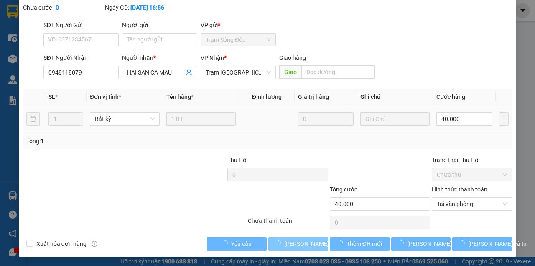
scroll to position [0, 0]
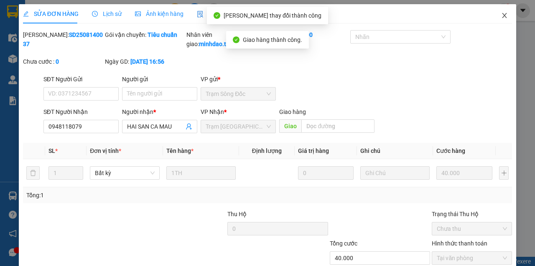
drag, startPoint x: 502, startPoint y: 14, endPoint x: 259, endPoint y: 38, distance: 243.5
click at [502, 14] on icon "close" at bounding box center [505, 15] width 7 height 7
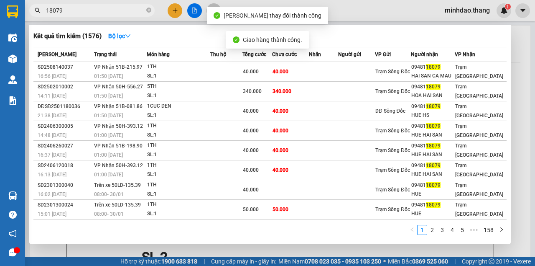
click at [115, 13] on input "18079" at bounding box center [95, 10] width 99 height 9
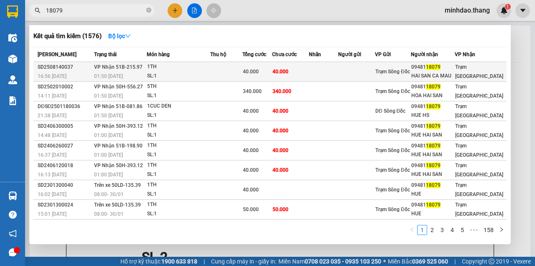
click at [272, 74] on div "40.000" at bounding box center [257, 71] width 29 height 9
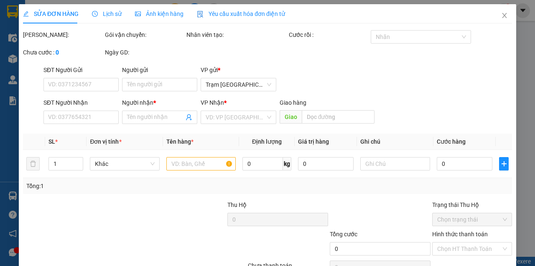
type input "0948118079"
type input "HAI SAN CA MAU"
type input "40.000"
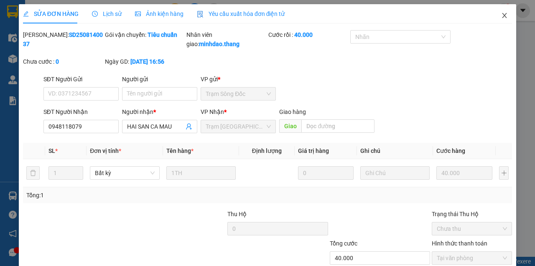
click at [505, 18] on span "Close" at bounding box center [504, 15] width 23 height 23
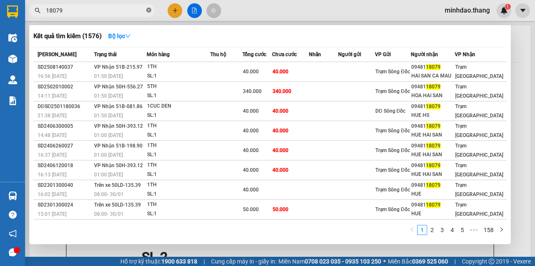
click at [148, 11] on icon "close-circle" at bounding box center [148, 10] width 5 height 5
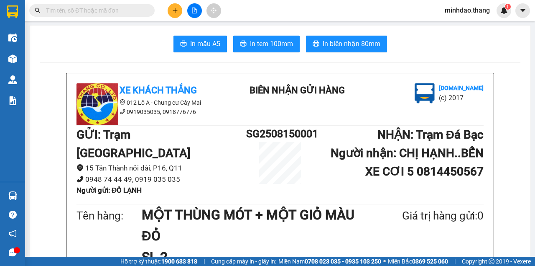
drag, startPoint x: 136, startPoint y: 11, endPoint x: 127, endPoint y: 5, distance: 11.7
click at [135, 7] on input "text" at bounding box center [95, 10] width 99 height 9
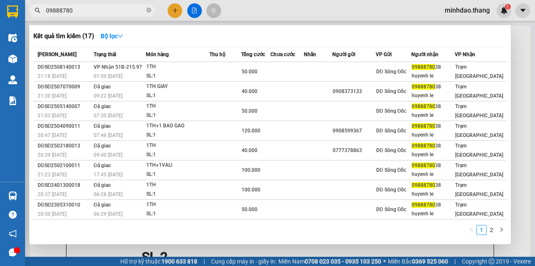
type input "09888780"
click at [145, 11] on span "09888780" at bounding box center [92, 10] width 126 height 13
click at [146, 11] on span "09888780" at bounding box center [92, 10] width 126 height 13
click at [148, 11] on icon "close-circle" at bounding box center [148, 10] width 5 height 5
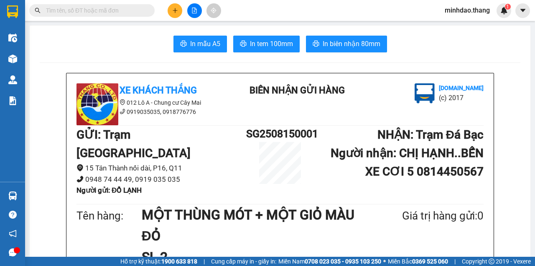
click at [138, 12] on input "text" at bounding box center [95, 10] width 99 height 9
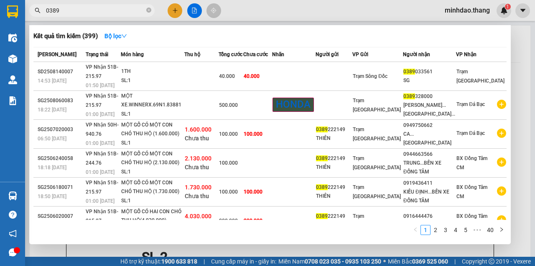
type input "0389"
click at [148, 11] on icon "close-circle" at bounding box center [148, 10] width 5 height 5
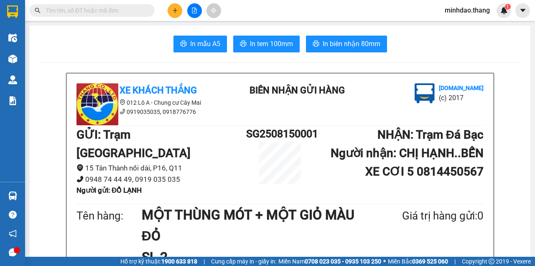
click at [136, 12] on input "text" at bounding box center [95, 10] width 99 height 9
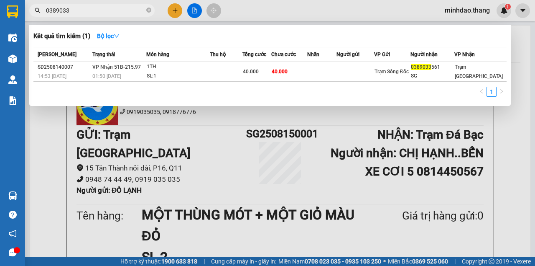
type input "0389033"
click at [147, 11] on icon "close-circle" at bounding box center [148, 10] width 5 height 5
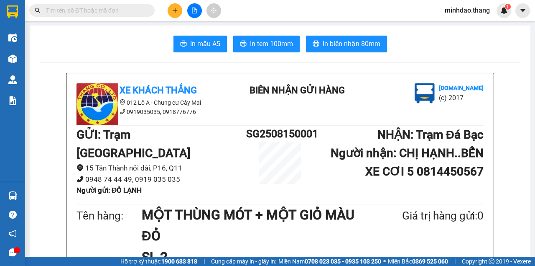
click at [140, 11] on input "text" at bounding box center [95, 10] width 99 height 9
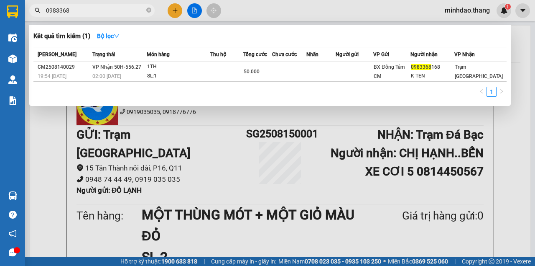
type input "0983368"
click at [149, 13] on span at bounding box center [148, 11] width 5 height 8
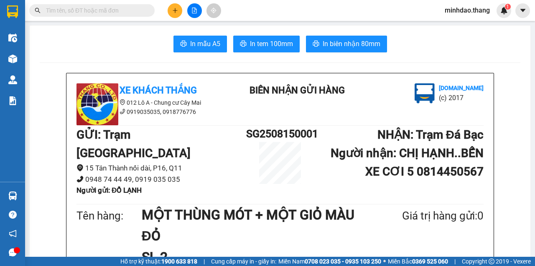
click at [140, 12] on input "text" at bounding box center [95, 10] width 99 height 9
type input "0"
click at [133, 11] on input "text" at bounding box center [95, 10] width 99 height 9
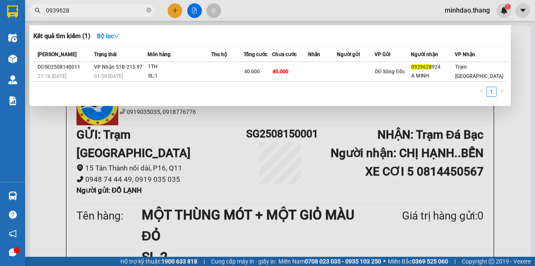
type input "0939628"
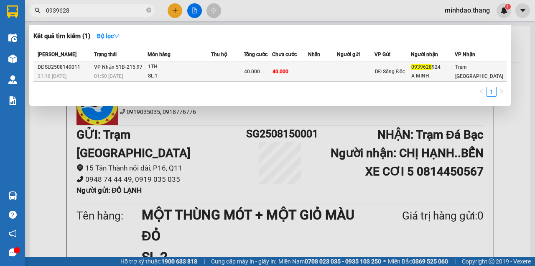
click at [308, 71] on td "40.000" at bounding box center [290, 72] width 36 height 20
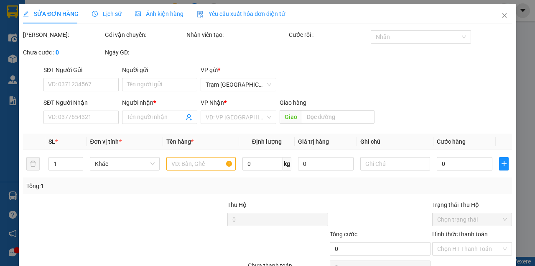
type input "0939628924"
type input "A MINH"
type input "40.000"
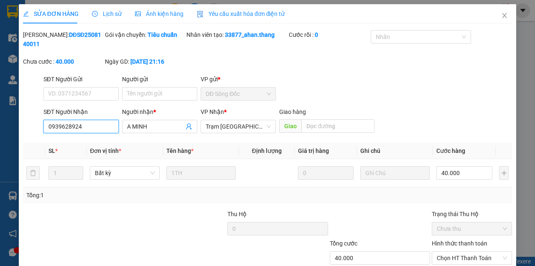
drag, startPoint x: 90, startPoint y: 130, endPoint x: 30, endPoint y: 141, distance: 60.7
click at [34, 130] on div "SĐT Người Nhận 0939628924 0939628924 Người nhận * A MINH VP Nhận * Trạm Sài Gòn…" at bounding box center [267, 121] width 491 height 29
click at [502, 17] on icon "close" at bounding box center [505, 15] width 7 height 7
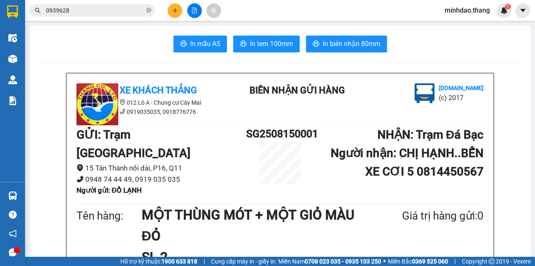
click at [133, 13] on input "0939628" at bounding box center [95, 10] width 99 height 9
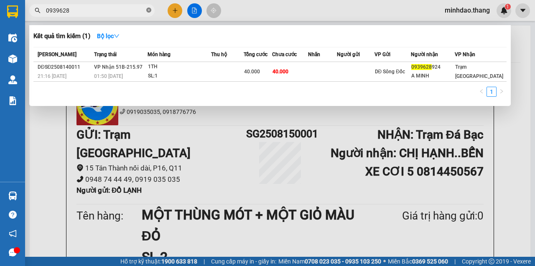
click at [148, 10] on icon "close-circle" at bounding box center [148, 10] width 5 height 5
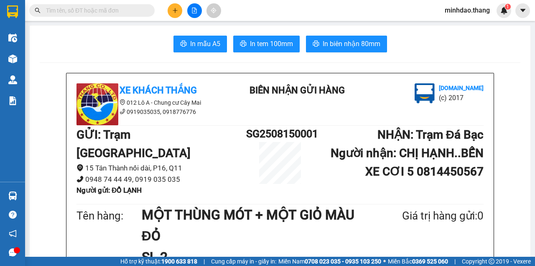
click at [140, 12] on input "text" at bounding box center [95, 10] width 99 height 9
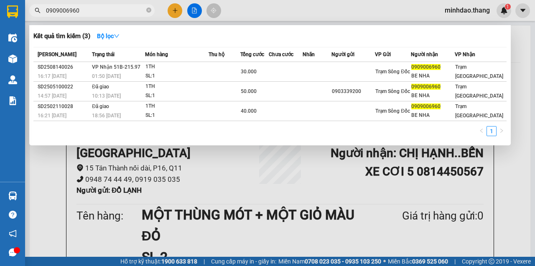
type input "0909006960"
click at [146, 10] on span "0909006960" at bounding box center [92, 10] width 126 height 13
click at [144, 11] on span "0909006960" at bounding box center [92, 10] width 126 height 13
click at [148, 10] on icon "close-circle" at bounding box center [148, 10] width 5 height 5
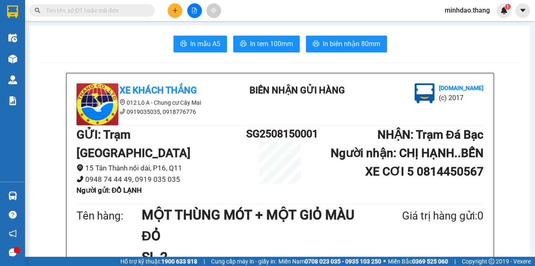
click at [135, 8] on input "text" at bounding box center [95, 10] width 99 height 9
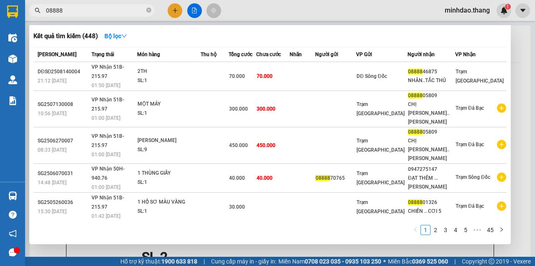
type input "08888"
click at [146, 9] on span "08888" at bounding box center [92, 10] width 126 height 13
click at [148, 10] on icon "close-circle" at bounding box center [148, 10] width 5 height 5
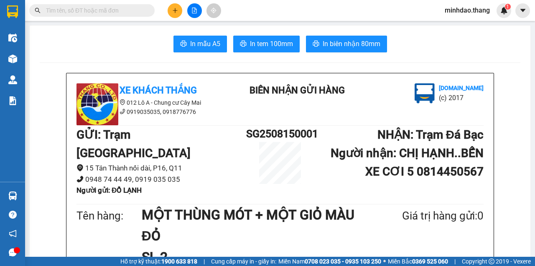
click at [131, 11] on input "text" at bounding box center [95, 10] width 99 height 9
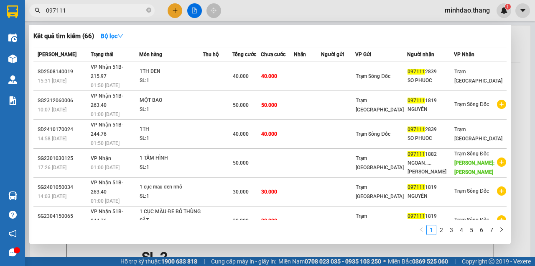
type input "097111"
click at [150, 11] on icon "close-circle" at bounding box center [148, 10] width 5 height 5
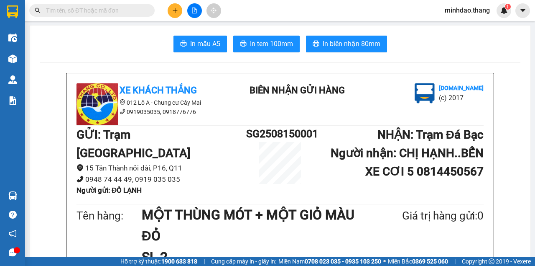
click at [126, 12] on input "text" at bounding box center [95, 10] width 99 height 9
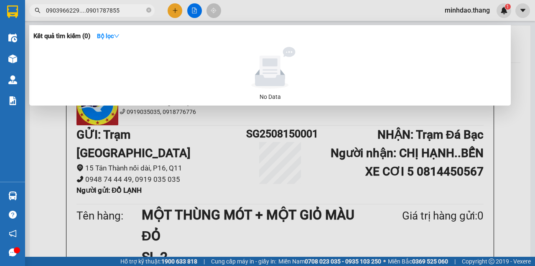
drag, startPoint x: 125, startPoint y: 13, endPoint x: 40, endPoint y: 11, distance: 84.5
click at [40, 11] on div "0903966229....0901787855" at bounding box center [81, 10] width 163 height 13
type input "0903966229....0901787855"
drag, startPoint x: 149, startPoint y: 10, endPoint x: 141, endPoint y: 10, distance: 7.5
click at [148, 10] on icon "close-circle" at bounding box center [148, 10] width 5 height 5
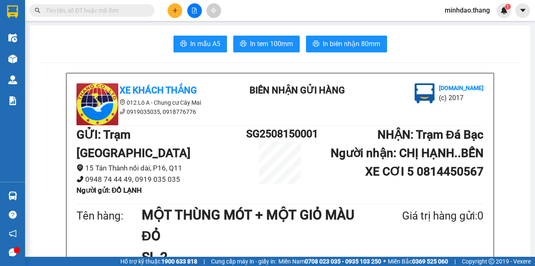
click at [140, 9] on input "text" at bounding box center [95, 10] width 99 height 9
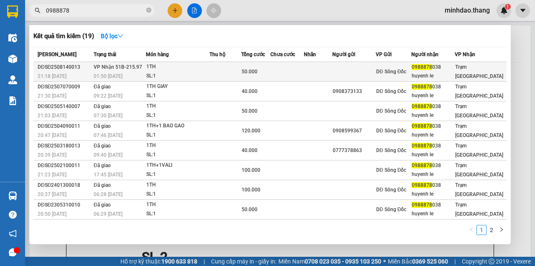
type input "0988878"
click at [250, 77] on td "50.000" at bounding box center [256, 72] width 30 height 20
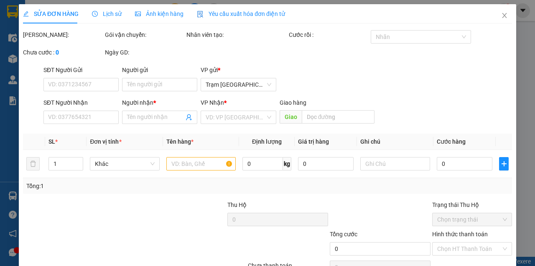
type input "0988878038"
type input "huyenh le"
type input "50.000"
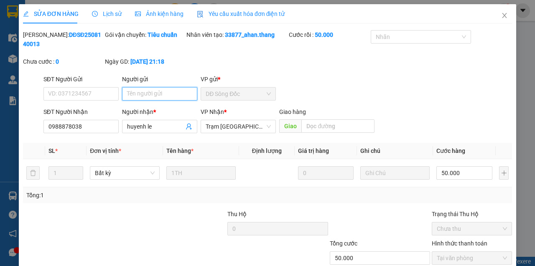
click at [163, 95] on input "Người gửi" at bounding box center [159, 93] width 75 height 13
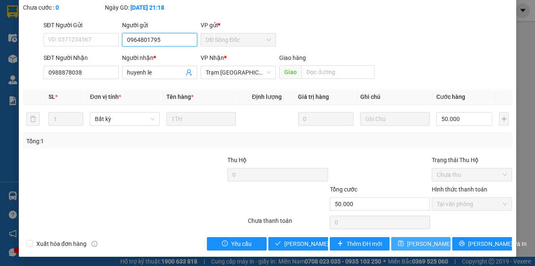
type input "0964801795"
click at [407, 247] on span "[PERSON_NAME] thay đổi" at bounding box center [440, 243] width 67 height 9
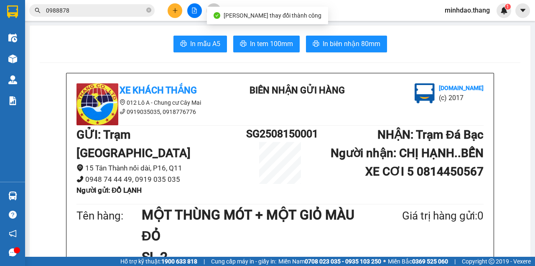
drag, startPoint x: 128, startPoint y: 12, endPoint x: 186, endPoint y: 36, distance: 62.2
click at [128, 12] on input "0988878" at bounding box center [95, 10] width 99 height 9
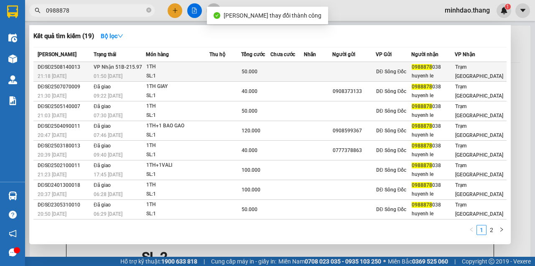
click at [262, 78] on td "50.000" at bounding box center [256, 72] width 30 height 20
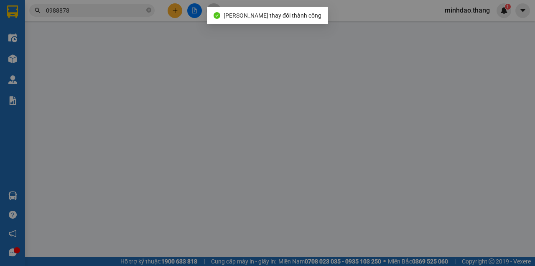
type input "0964801795"
type input "0988878038"
type input "huyenh le"
type input "50.000"
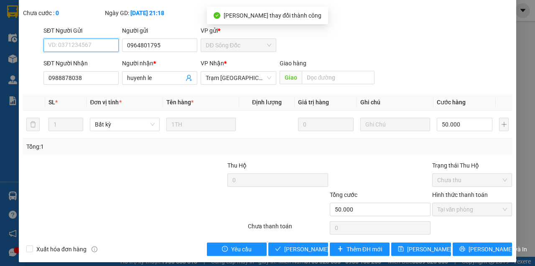
scroll to position [50, 0]
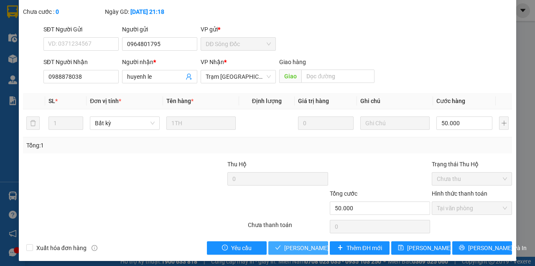
click at [302, 247] on span "[PERSON_NAME] và Giao hàng" at bounding box center [324, 247] width 80 height 9
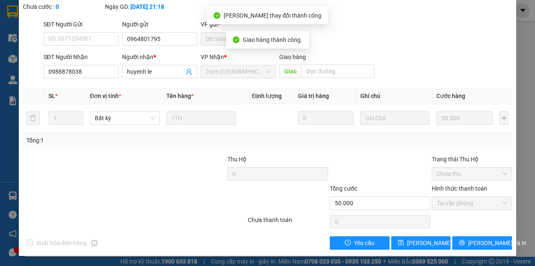
scroll to position [63, 0]
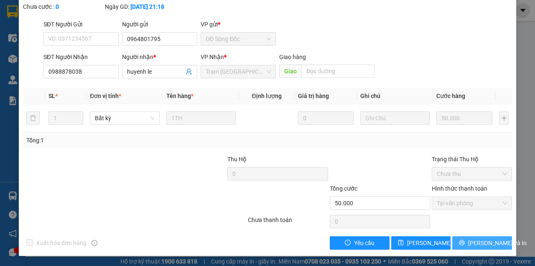
click at [473, 242] on span "[PERSON_NAME] và In" at bounding box center [498, 242] width 59 height 9
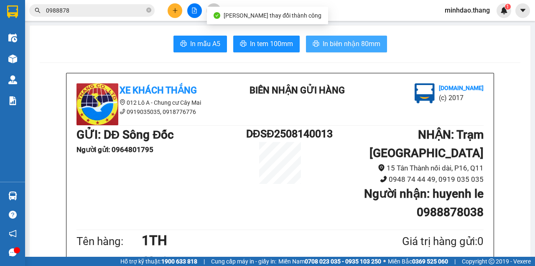
click at [358, 47] on span "In biên nhận 80mm" at bounding box center [352, 43] width 58 height 10
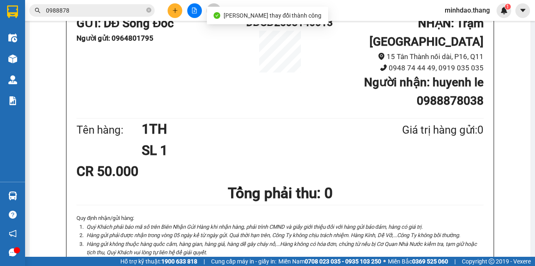
scroll to position [51, 0]
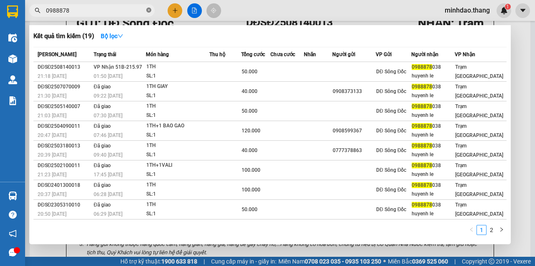
click at [150, 9] on icon "close-circle" at bounding box center [148, 10] width 5 height 5
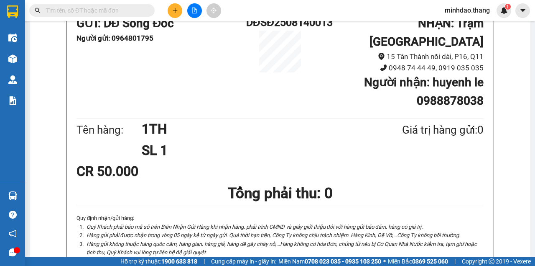
click at [136, 7] on input "text" at bounding box center [95, 10] width 99 height 9
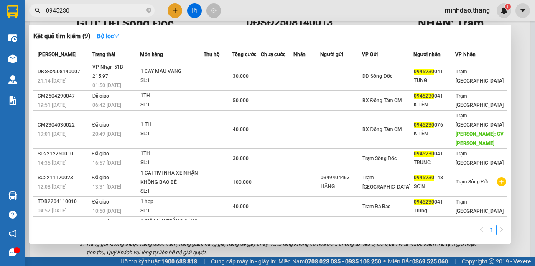
type input "0945230"
drag, startPoint x: 151, startPoint y: 11, endPoint x: 145, endPoint y: 10, distance: 6.9
click at [151, 11] on span "0945230" at bounding box center [92, 10] width 126 height 13
click at [145, 10] on span "0945230" at bounding box center [92, 10] width 126 height 13
click at [149, 10] on icon "close-circle" at bounding box center [148, 10] width 5 height 5
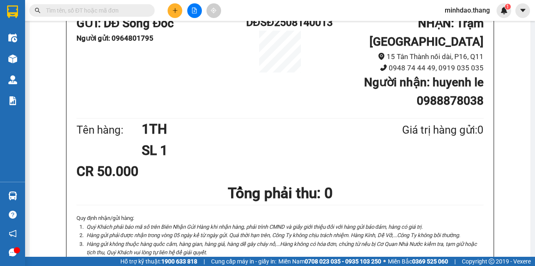
click at [143, 10] on input "text" at bounding box center [95, 10] width 99 height 9
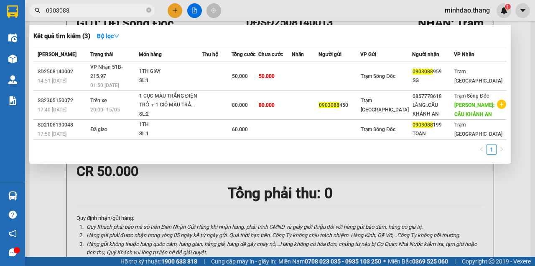
type input "0903088"
click at [150, 11] on icon "close-circle" at bounding box center [148, 10] width 5 height 5
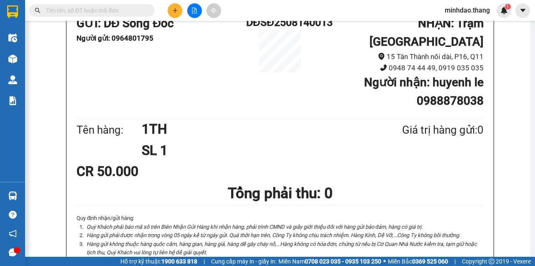
click at [128, 11] on input "text" at bounding box center [95, 10] width 99 height 9
paste input "0909752132"
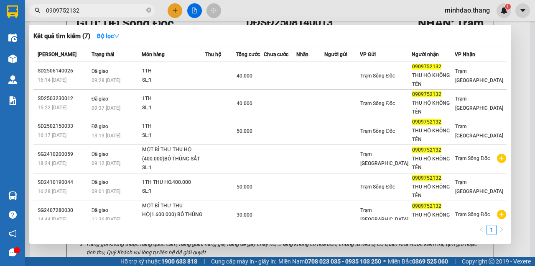
type input "0909752132"
click at [148, 10] on icon "close-circle" at bounding box center [148, 10] width 5 height 5
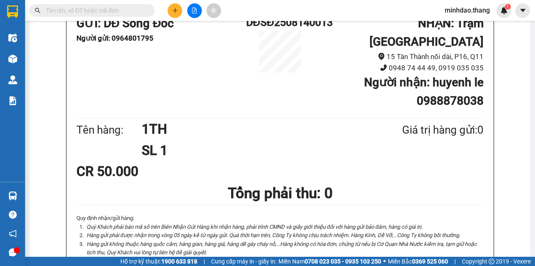
click at [141, 8] on input "text" at bounding box center [95, 10] width 99 height 9
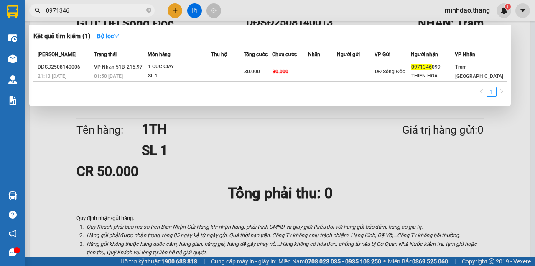
type input "0971346"
click at [146, 9] on span "0971346" at bounding box center [92, 10] width 126 height 13
click at [147, 11] on icon "close-circle" at bounding box center [148, 10] width 5 height 5
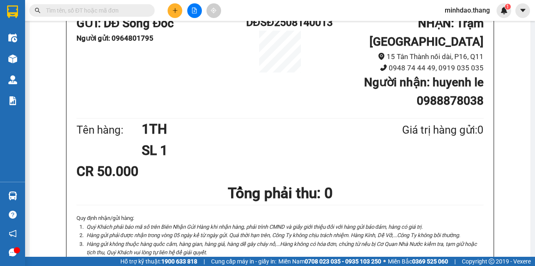
click at [143, 10] on input "text" at bounding box center [95, 10] width 99 height 9
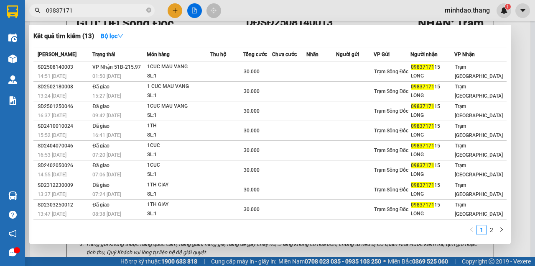
type input "09837171"
click at [150, 11] on icon "close-circle" at bounding box center [148, 10] width 5 height 5
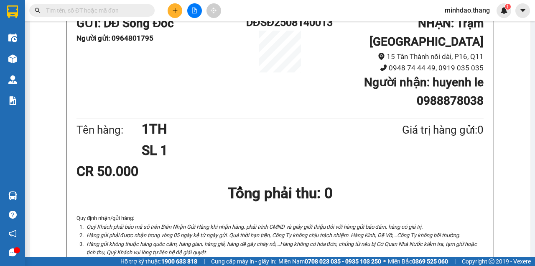
click at [133, 14] on input "text" at bounding box center [95, 10] width 99 height 9
click at [133, 10] on input "text" at bounding box center [95, 10] width 99 height 9
click at [133, 9] on input "text" at bounding box center [95, 10] width 99 height 9
click at [128, 14] on input "text" at bounding box center [95, 10] width 99 height 9
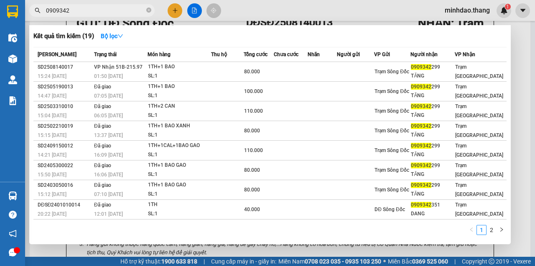
type input "0909342"
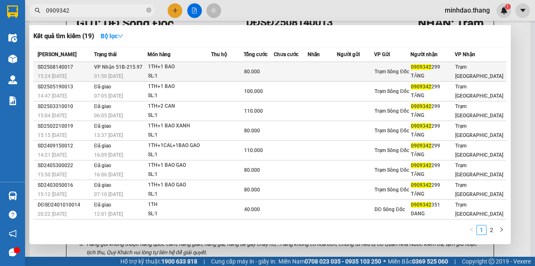
drag, startPoint x: 173, startPoint y: 51, endPoint x: 174, endPoint y: 66, distance: 14.7
click at [171, 53] on span "Món hàng" at bounding box center [159, 54] width 23 height 6
click at [174, 67] on div "1TH+1 BAO" at bounding box center [179, 66] width 63 height 9
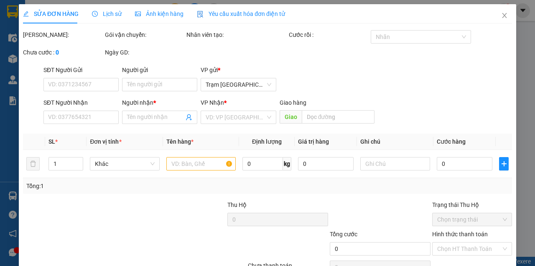
type input "0909342299"
type input "TĂNG"
type input "80.000"
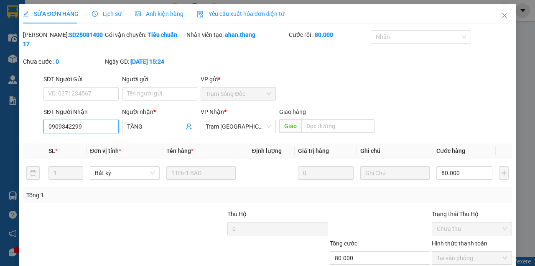
drag, startPoint x: 91, startPoint y: 129, endPoint x: 6, endPoint y: 123, distance: 85.5
click at [0, 115] on div "SỬA ĐƠN HÀNG Lịch sử Ảnh kiện hàng Yêu cầu xuất hóa đơn điện tử Total Paid Fee …" at bounding box center [267, 133] width 535 height 266
click at [502, 17] on icon "close" at bounding box center [505, 15] width 7 height 7
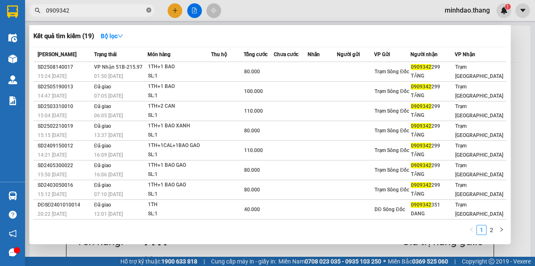
click at [150, 10] on icon "close-circle" at bounding box center [148, 10] width 5 height 5
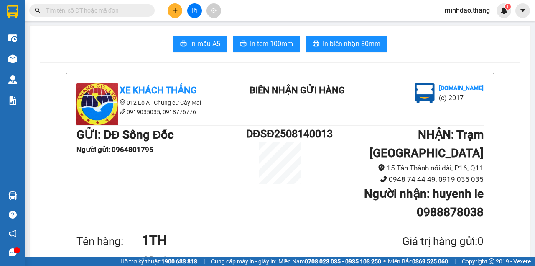
click at [118, 11] on input "text" at bounding box center [95, 10] width 99 height 9
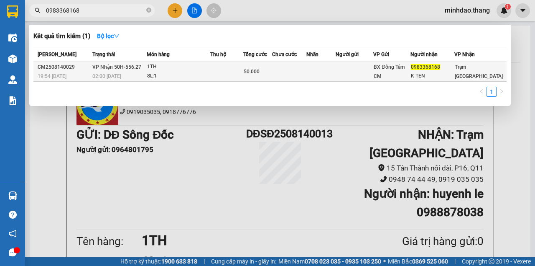
type input "0983368168"
click at [210, 71] on div "1TH" at bounding box center [178, 66] width 63 height 9
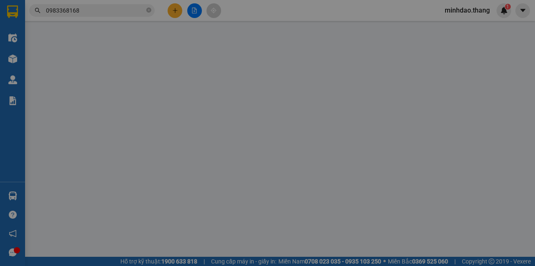
type input "0983368168"
type input "K TEN"
type input "50.000"
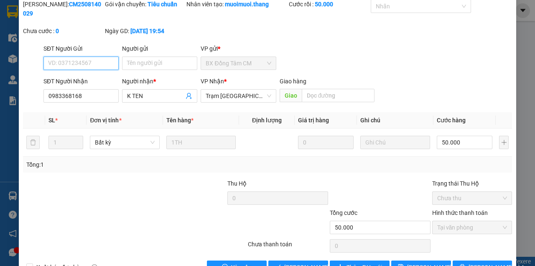
scroll to position [50, 0]
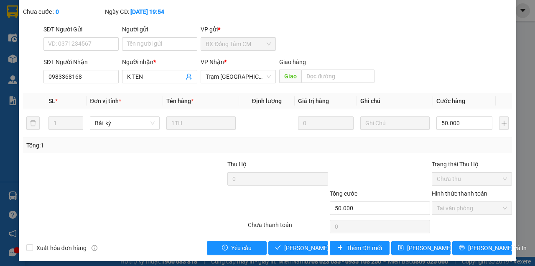
click at [147, 50] on div "Người gửi Tên người gửi" at bounding box center [159, 39] width 75 height 29
click at [149, 46] on input "Người gửi" at bounding box center [159, 43] width 75 height 13
click at [149, 43] on input "Người gửi" at bounding box center [159, 43] width 75 height 13
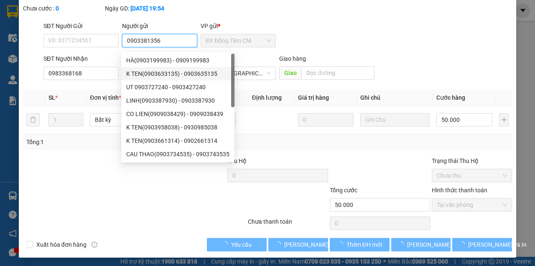
scroll to position [54, 0]
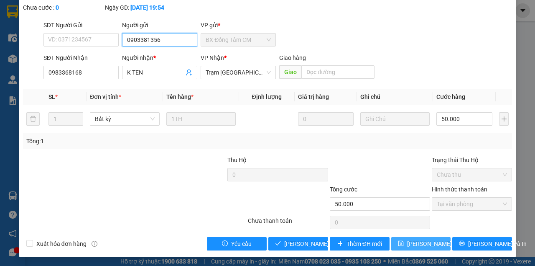
type input "0903381356"
click at [417, 245] on span "[PERSON_NAME] thay đổi" at bounding box center [440, 243] width 67 height 9
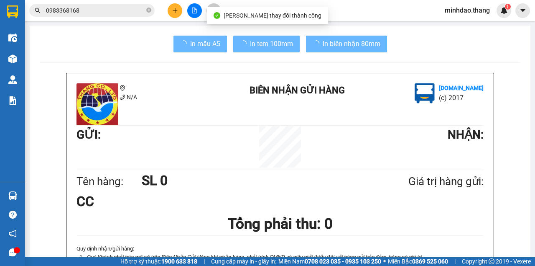
click at [124, 14] on input "0983368168" at bounding box center [95, 10] width 99 height 9
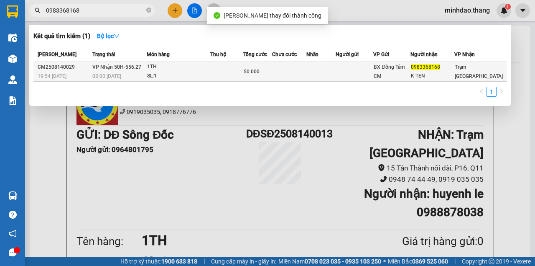
click at [259, 81] on td "50.000" at bounding box center [257, 72] width 29 height 20
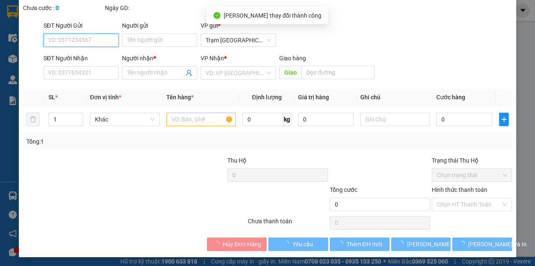
type input "0903381356"
type input "0983368168"
type input "K TEN"
type input "50.000"
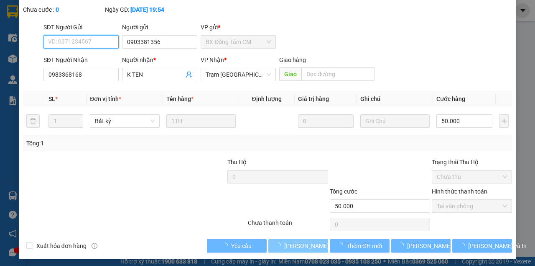
scroll to position [54, 0]
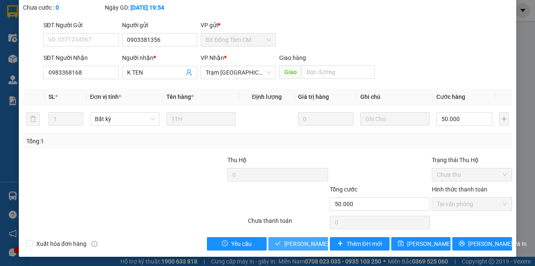
click at [305, 243] on span "[PERSON_NAME] và Giao hàng" at bounding box center [324, 243] width 80 height 9
click at [269, 237] on button "[PERSON_NAME] và Giao hàng" at bounding box center [299, 243] width 60 height 13
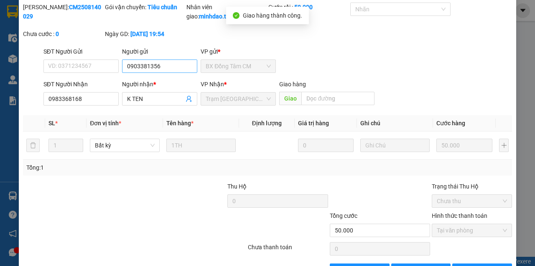
scroll to position [8, 0]
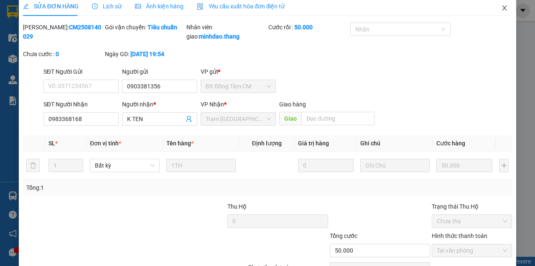
drag, startPoint x: 503, startPoint y: 13, endPoint x: 488, endPoint y: 13, distance: 15.5
click at [500, 11] on span "Close" at bounding box center [504, 8] width 23 height 23
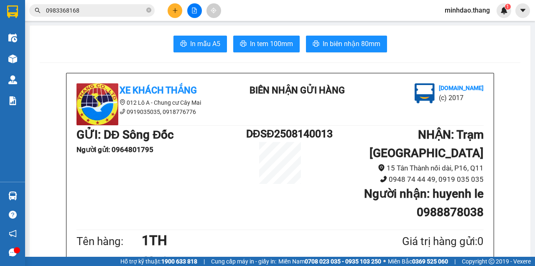
click at [124, 8] on input "0983368168" at bounding box center [95, 10] width 99 height 9
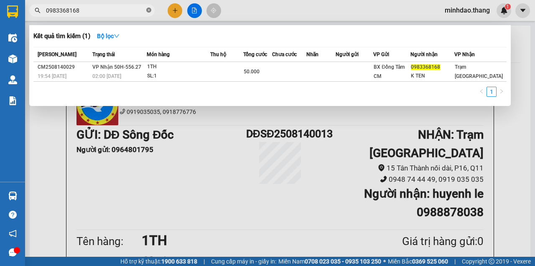
click at [148, 10] on icon "close-circle" at bounding box center [148, 10] width 5 height 5
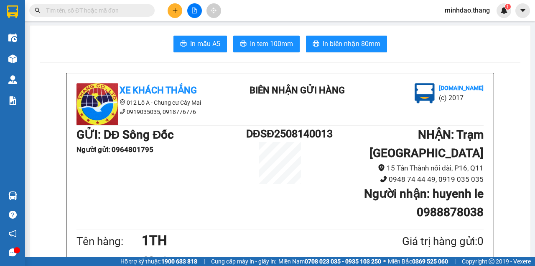
drag, startPoint x: 134, startPoint y: 12, endPoint x: 122, endPoint y: 7, distance: 12.7
click at [124, 7] on input "text" at bounding box center [95, 10] width 99 height 9
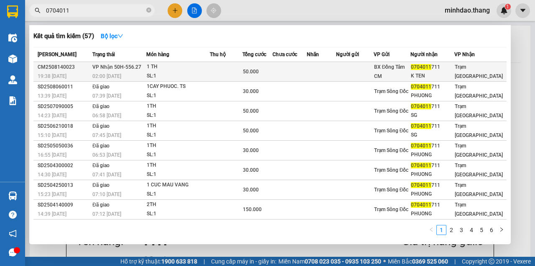
type input "0704011"
click at [259, 71] on span "50.000" at bounding box center [251, 72] width 16 height 6
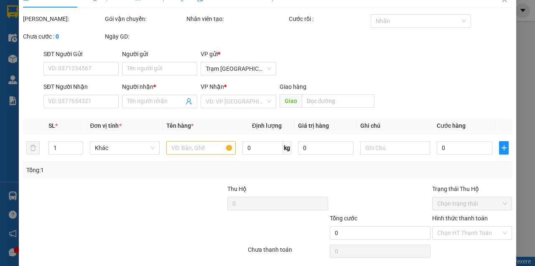
type input "0704011711"
type input "K TEN"
type input "50.000"
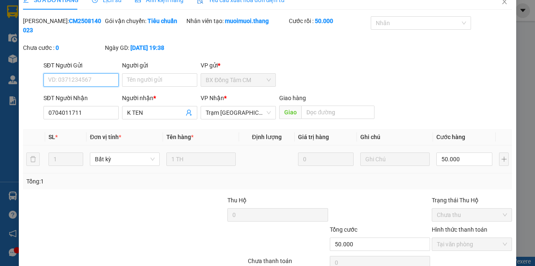
scroll to position [54, 0]
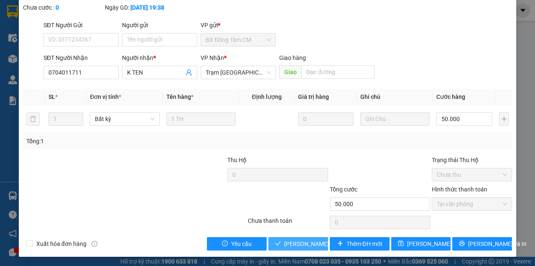
drag, startPoint x: 292, startPoint y: 245, endPoint x: 296, endPoint y: 243, distance: 4.5
click at [296, 243] on span "Lưu và Giao hàng" at bounding box center [324, 243] width 80 height 9
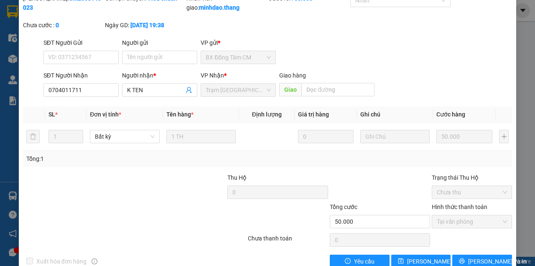
scroll to position [8, 0]
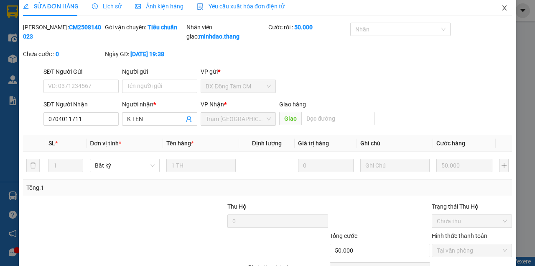
click at [510, 13] on span "Close" at bounding box center [504, 8] width 23 height 23
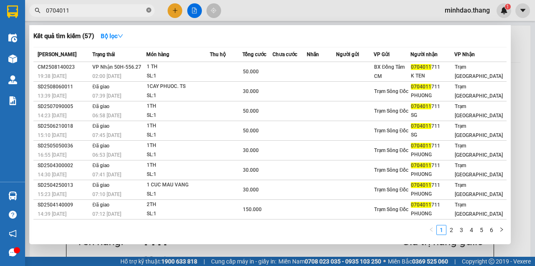
click at [149, 12] on icon "close-circle" at bounding box center [148, 10] width 5 height 5
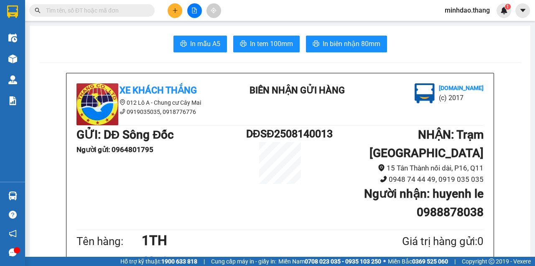
click at [126, 10] on input "text" at bounding box center [95, 10] width 99 height 9
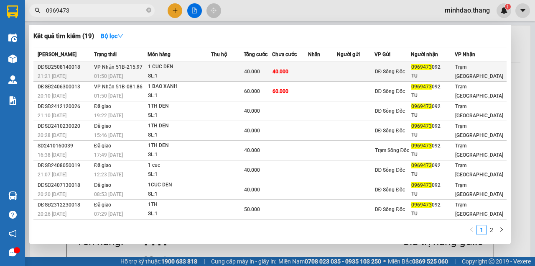
type input "0969473"
click at [287, 67] on td "40.000" at bounding box center [290, 72] width 36 height 20
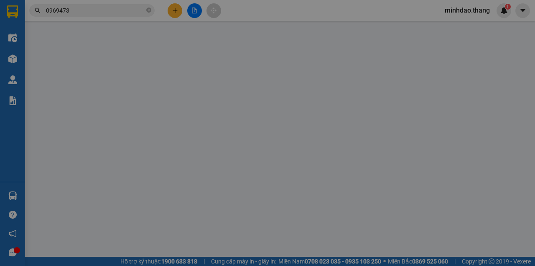
type input "0969473092"
type input "TU"
type input "40.000"
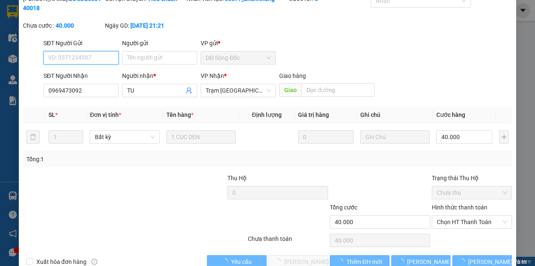
scroll to position [54, 0]
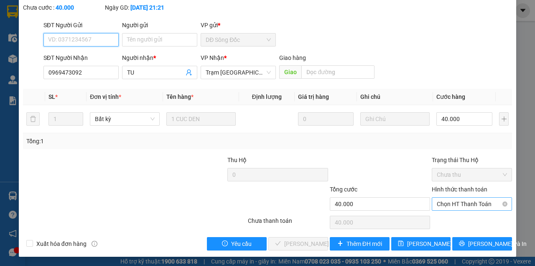
drag, startPoint x: 446, startPoint y: 202, endPoint x: 448, endPoint y: 211, distance: 8.9
click at [446, 202] on span "Chọn HT Thanh Toán" at bounding box center [472, 203] width 70 height 13
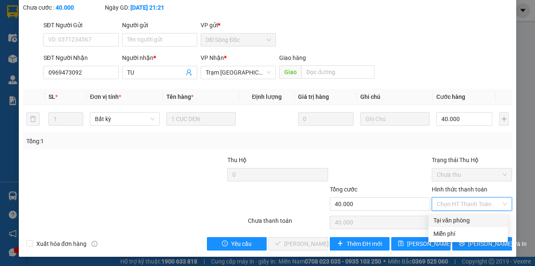
drag, startPoint x: 448, startPoint y: 223, endPoint x: 444, endPoint y: 225, distance: 4.7
click at [448, 224] on div "Tại văn phòng" at bounding box center [468, 219] width 69 height 9
type input "0"
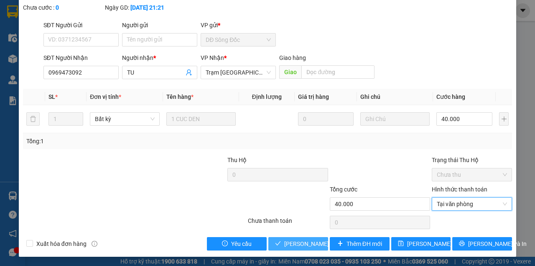
click at [269, 237] on button "Lưu và Giao hàng" at bounding box center [299, 243] width 60 height 13
click at [304, 246] on span "Lưu và Giao hàng" at bounding box center [324, 243] width 80 height 9
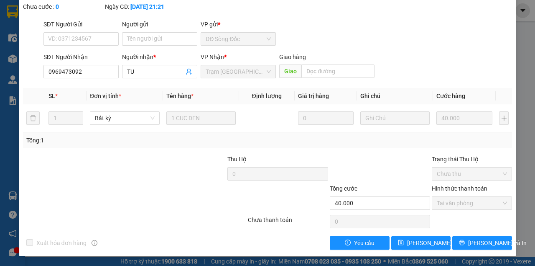
scroll to position [0, 0]
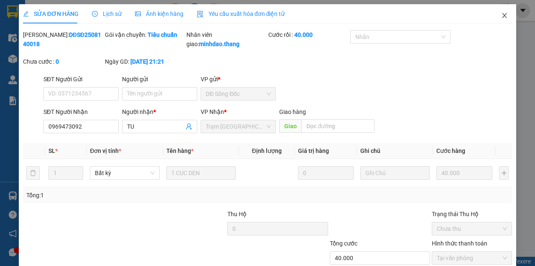
click at [496, 19] on span "Close" at bounding box center [504, 15] width 23 height 23
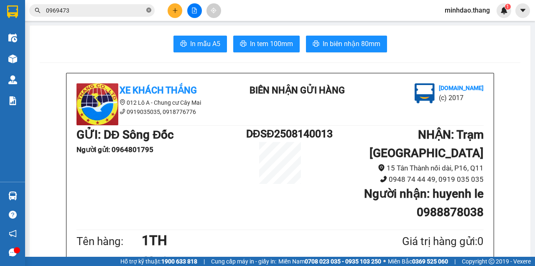
click at [147, 12] on icon "close-circle" at bounding box center [148, 10] width 5 height 5
click at [129, 11] on input "text" at bounding box center [95, 10] width 99 height 9
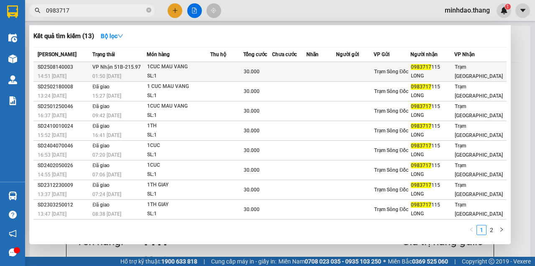
type input "0983717"
click at [265, 75] on div "30.000" at bounding box center [258, 71] width 28 height 9
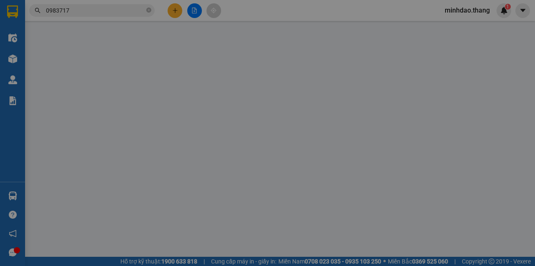
type input "0983717115"
type input "LONG"
type input "30.000"
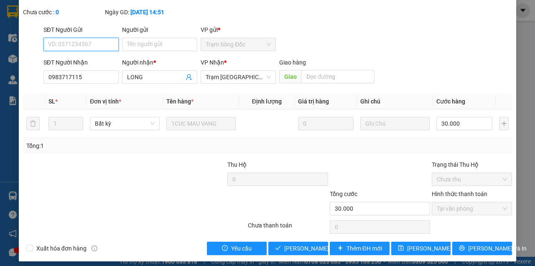
scroll to position [54, 0]
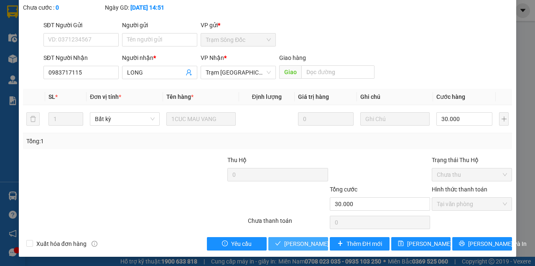
click at [296, 244] on span "Lưu và Giao hàng" at bounding box center [324, 243] width 80 height 9
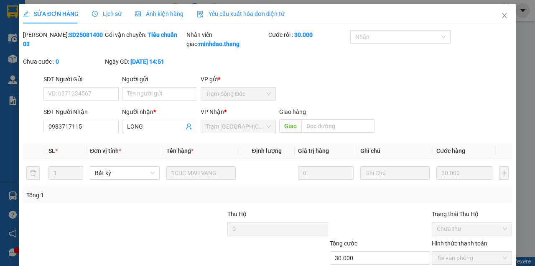
scroll to position [0, 0]
click at [497, 18] on span "Close" at bounding box center [504, 15] width 23 height 23
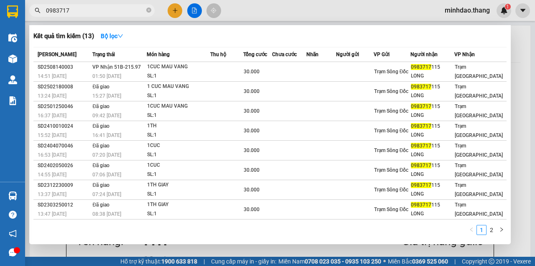
click at [112, 13] on input "0983717" at bounding box center [95, 10] width 99 height 9
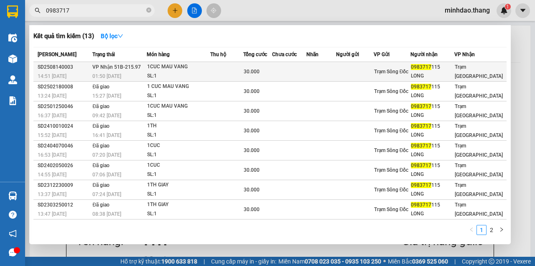
click at [236, 72] on td at bounding box center [226, 72] width 33 height 20
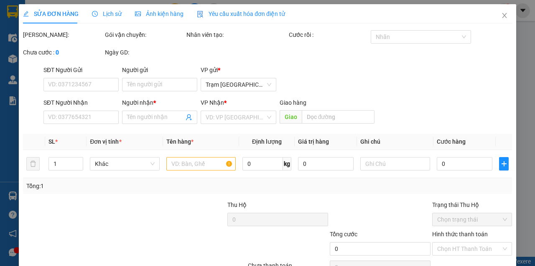
type input "0983717115"
type input "LONG"
type input "30.000"
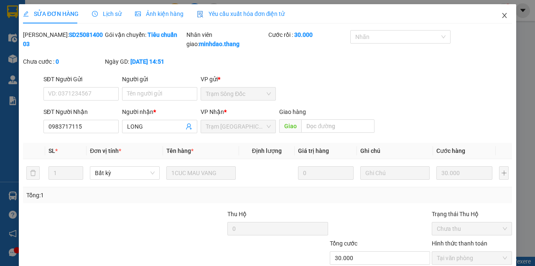
click at [502, 19] on span "Close" at bounding box center [504, 15] width 23 height 23
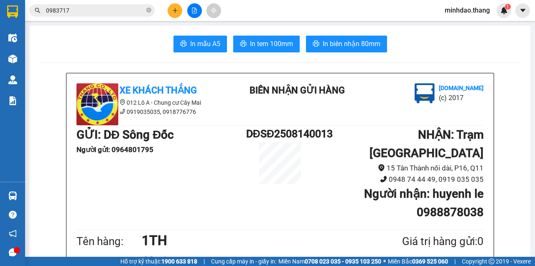
click at [95, 10] on input "0983717" at bounding box center [95, 10] width 99 height 9
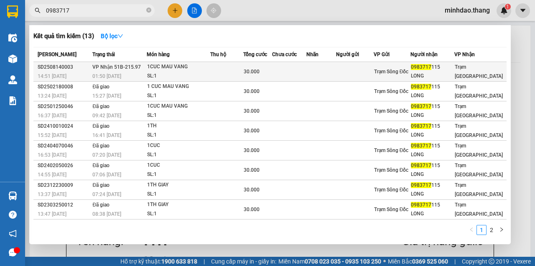
click at [320, 71] on td at bounding box center [322, 72] width 30 height 20
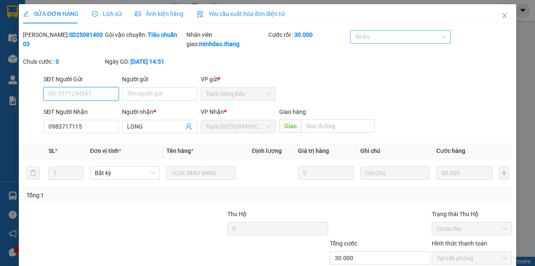
click at [355, 36] on div at bounding box center [397, 37] width 88 height 10
click at [296, 44] on div "Cước rồi : 30.000" at bounding box center [309, 43] width 82 height 27
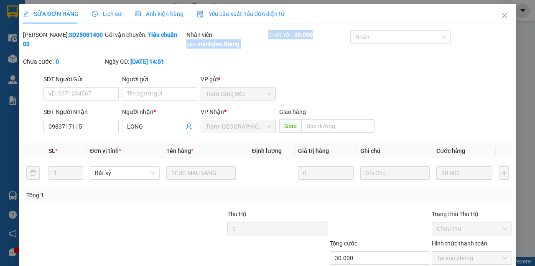
drag, startPoint x: 310, startPoint y: 34, endPoint x: 182, endPoint y: 39, distance: 128.5
click at [184, 39] on div "Mã ĐH: SD2508140003 Gói vận chuyển: Tiêu chuẩn Nhân viên giao: minhdao.thang Cư…" at bounding box center [267, 52] width 491 height 44
click at [171, 66] on div "Ngày GD: 14-08-2025 lúc 14:51" at bounding box center [145, 61] width 80 height 9
drag, startPoint x: 122, startPoint y: 63, endPoint x: 264, endPoint y: 65, distance: 141.4
click at [264, 65] on div "Mã ĐH: SD2508140003 Gói vận chuyển: Tiêu chuẩn Nhân viên giao: minhdao.thang Cư…" at bounding box center [267, 52] width 491 height 44
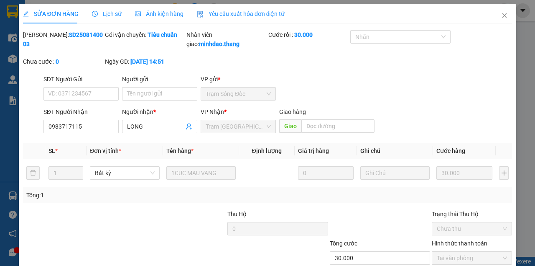
drag, startPoint x: 138, startPoint y: 75, endPoint x: 178, endPoint y: 66, distance: 41.6
click at [141, 72] on div "Ngày GD: 14-08-2025 lúc 14:51" at bounding box center [145, 66] width 82 height 18
drag, startPoint x: 181, startPoint y: 64, endPoint x: 0, endPoint y: 64, distance: 181.1
click at [0, 64] on div "SỬA ĐƠN HÀNG Lịch sử Ảnh kiện hàng Yêu cầu xuất hóa đơn điện tử Total Paid Fee …" at bounding box center [267, 133] width 535 height 266
click at [131, 65] on b "14-08-2025 lúc 14:51" at bounding box center [148, 61] width 34 height 7
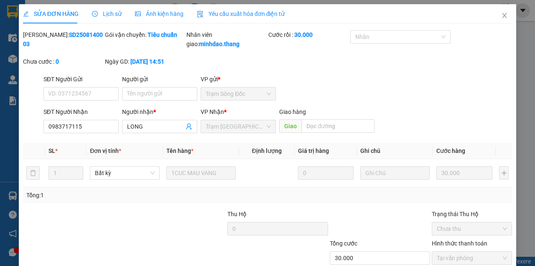
drag, startPoint x: 100, startPoint y: 67, endPoint x: 197, endPoint y: 68, distance: 96.2
click at [195, 66] on div "Mã ĐH: SD2508140003 Gói vận chuyển: Tiêu chuẩn Nhân viên giao: minhdao.thang Cư…" at bounding box center [267, 52] width 491 height 44
click at [131, 65] on b "14-08-2025 lúc 14:51" at bounding box center [148, 61] width 34 height 7
drag, startPoint x: 100, startPoint y: 64, endPoint x: 115, endPoint y: 64, distance: 15.1
click at [114, 64] on div "Mã ĐH: SD2508140003 Gói vận chuyển: Tiêu chuẩn Nhân viên giao: minhdao.thang Cư…" at bounding box center [267, 52] width 491 height 44
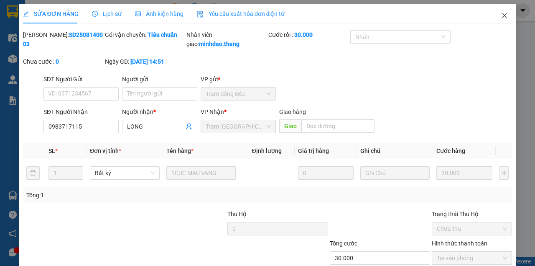
drag, startPoint x: 487, startPoint y: 13, endPoint x: 491, endPoint y: 18, distance: 5.9
click at [489, 15] on div "SỬA ĐƠN HÀNG Lịch sử Ảnh kiện hàng Yêu cầu xuất hóa đơn điện tử" at bounding box center [267, 13] width 489 height 19
drag, startPoint x: 502, startPoint y: 18, endPoint x: 416, endPoint y: 18, distance: 85.8
click at [502, 18] on icon "close" at bounding box center [505, 15] width 7 height 7
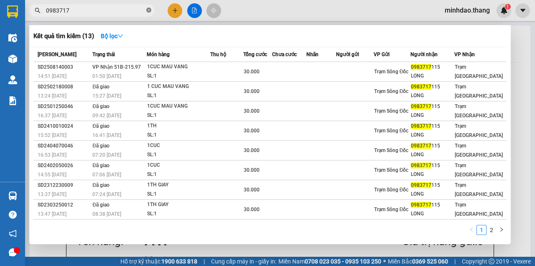
click at [146, 11] on icon "close-circle" at bounding box center [148, 10] width 5 height 5
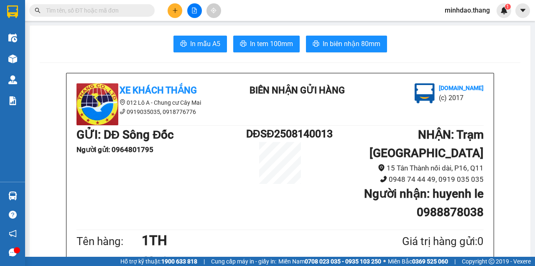
click at [128, 11] on input "text" at bounding box center [95, 10] width 99 height 9
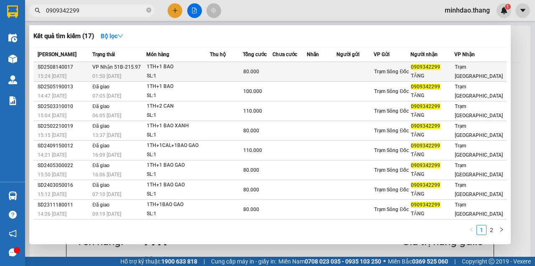
type input "0909342299"
click at [168, 67] on div "1TH+1 BAO" at bounding box center [178, 66] width 63 height 9
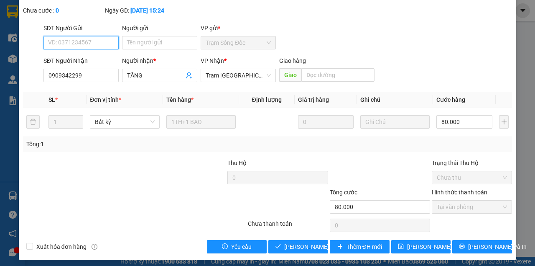
scroll to position [54, 0]
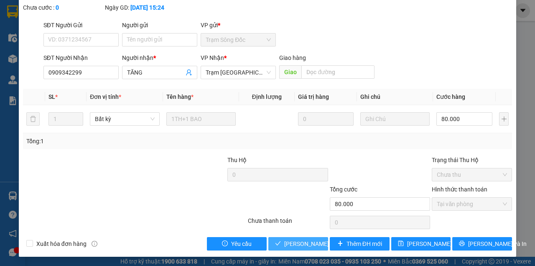
click at [300, 243] on span "Lưu và Giao hàng" at bounding box center [324, 243] width 80 height 9
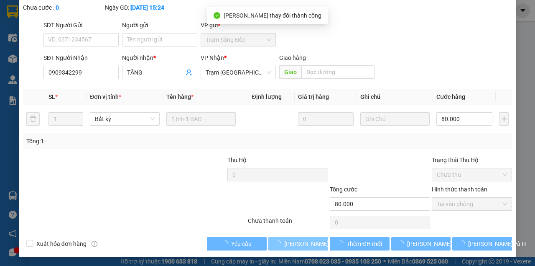
scroll to position [0, 0]
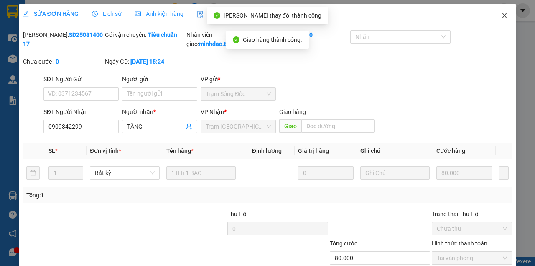
drag, startPoint x: 505, startPoint y: 17, endPoint x: 487, endPoint y: 21, distance: 18.5
click at [487, 21] on div "SỬA ĐƠN HÀNG Lịch sử Ảnh kiện hàng Yêu cầu xuất hóa đơn điện tử Total Paid Fee …" at bounding box center [268, 157] width 498 height 306
drag, startPoint x: 495, startPoint y: 19, endPoint x: 491, endPoint y: 25, distance: 7.0
click at [493, 25] on span "Close" at bounding box center [504, 15] width 23 height 23
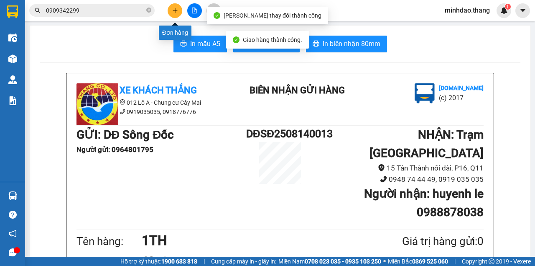
click at [174, 11] on icon "plus" at bounding box center [175, 11] width 6 height 6
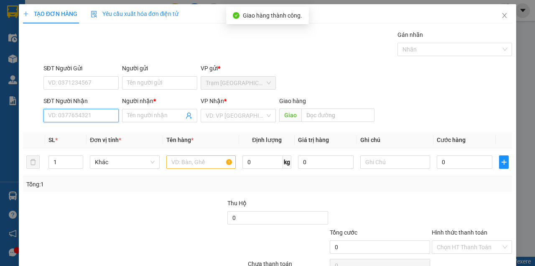
click at [72, 115] on input "SĐT Người Nhận" at bounding box center [81, 115] width 75 height 13
click at [69, 114] on input "SĐT Người Nhận" at bounding box center [81, 115] width 75 height 13
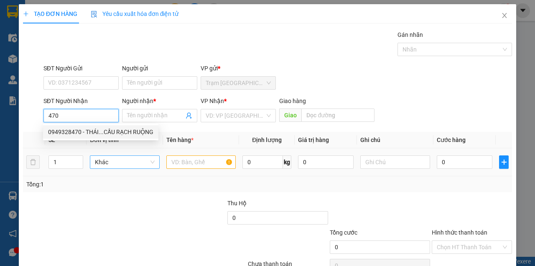
drag, startPoint x: 80, startPoint y: 133, endPoint x: 148, endPoint y: 156, distance: 72.2
click at [82, 133] on div "0949328470 - THÁI...CẦU RẠCH RUỘNG" at bounding box center [100, 131] width 105 height 9
type input "0949328470"
type input "THÁI...CẦU RẠCH RUỘNG"
type input "CẦU RẠCH RUỘNG"
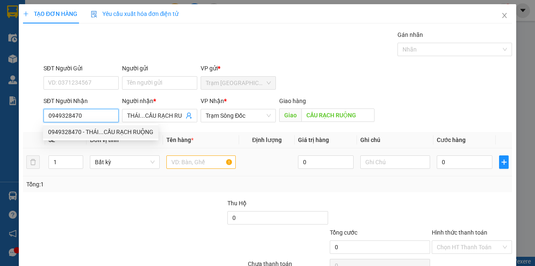
type input "0949328470"
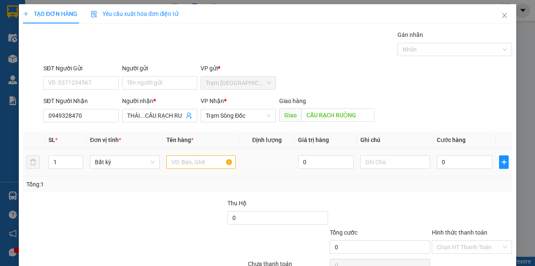
click at [164, 160] on td at bounding box center [201, 162] width 77 height 28
click at [165, 160] on td at bounding box center [201, 162] width 77 height 28
click at [172, 164] on input "text" at bounding box center [202, 161] width 70 height 13
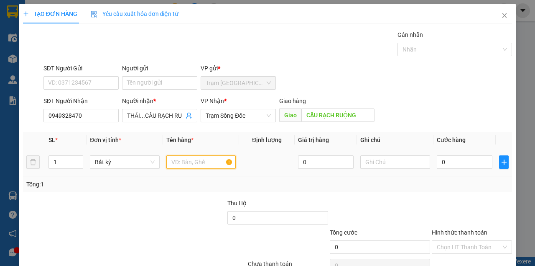
click at [172, 164] on input "text" at bounding box center [202, 161] width 70 height 13
type input "MỘT BAO MÀU XANH"
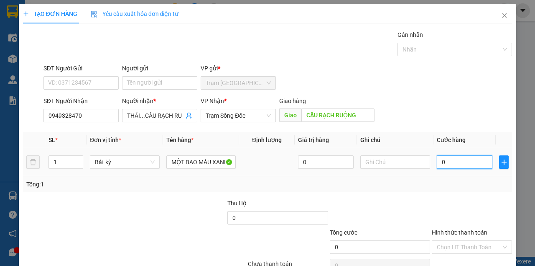
click at [445, 159] on input "0" at bounding box center [465, 161] width 56 height 13
type input "8"
type input "80"
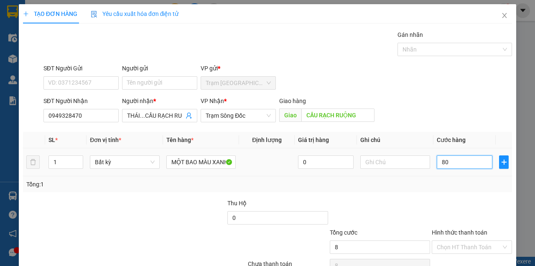
type input "80"
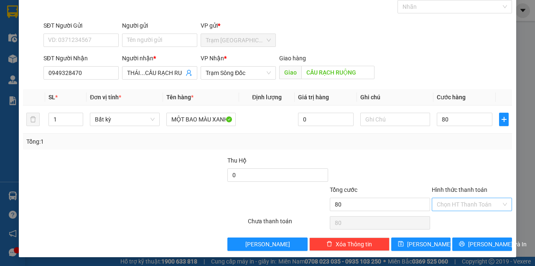
type input "80.000"
click at [485, 202] on input "Hình thức thanh toán" at bounding box center [469, 204] width 64 height 13
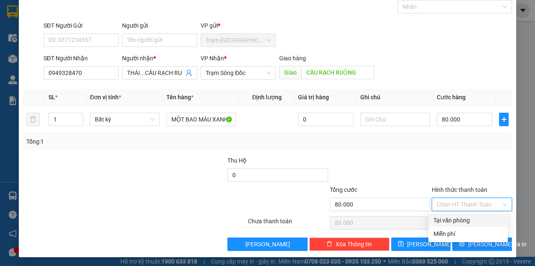
drag, startPoint x: 479, startPoint y: 218, endPoint x: 479, endPoint y: 231, distance: 13.0
click at [479, 220] on div "Tại văn phòng" at bounding box center [468, 219] width 69 height 9
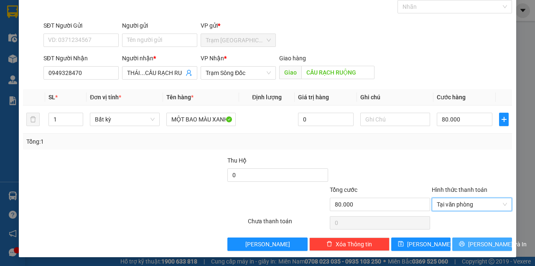
click at [453, 237] on button "Lưu và In" at bounding box center [483, 243] width 60 height 13
click at [479, 239] on span "Lưu và In" at bounding box center [498, 243] width 59 height 9
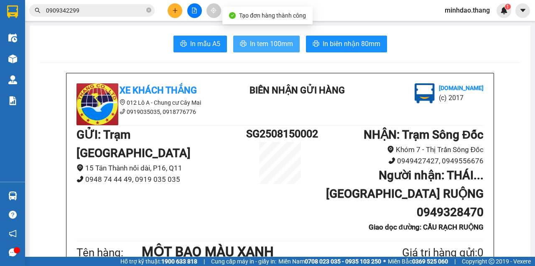
click at [274, 46] on span "In tem 100mm" at bounding box center [271, 43] width 43 height 10
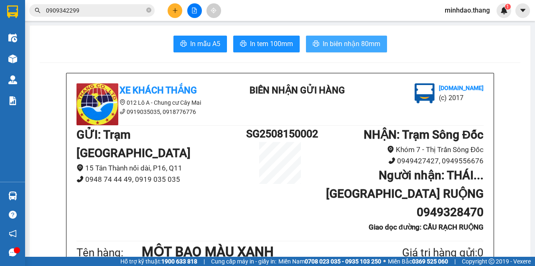
click at [353, 49] on button "In biên nhận 80mm" at bounding box center [346, 44] width 81 height 17
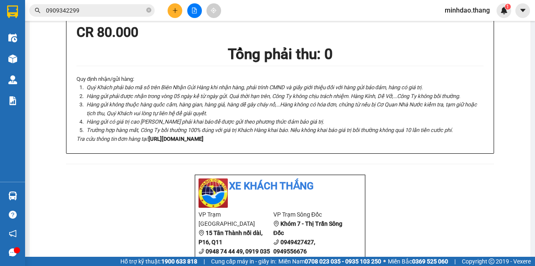
scroll to position [139, 0]
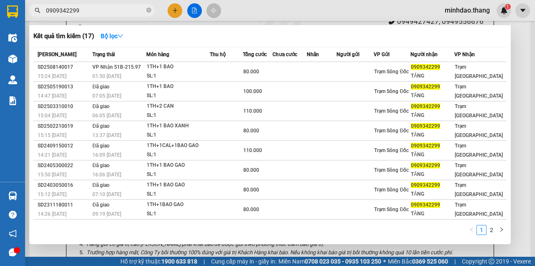
click at [153, 12] on span "0909342299" at bounding box center [92, 10] width 126 height 13
click at [152, 12] on span "0909342299" at bounding box center [92, 10] width 126 height 13
click at [150, 12] on icon "close-circle" at bounding box center [148, 10] width 5 height 5
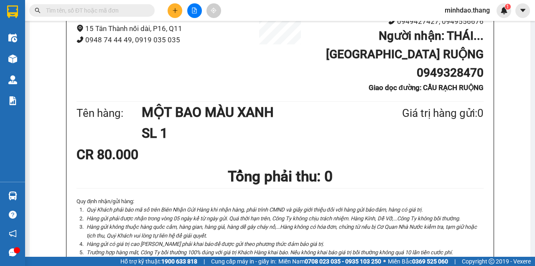
click at [130, 12] on input "text" at bounding box center [95, 10] width 99 height 9
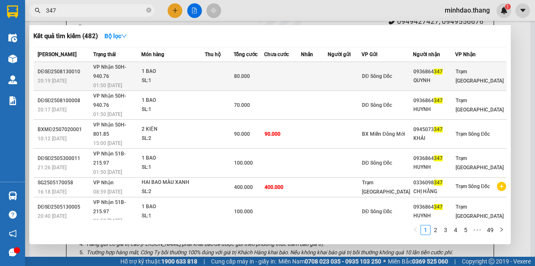
click at [234, 72] on td at bounding box center [219, 76] width 29 height 29
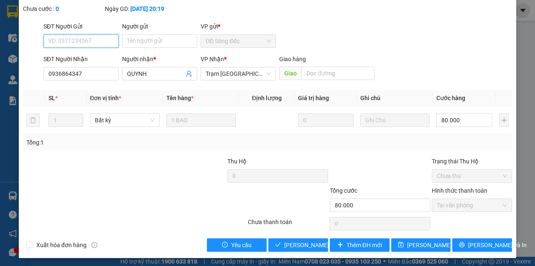
scroll to position [54, 0]
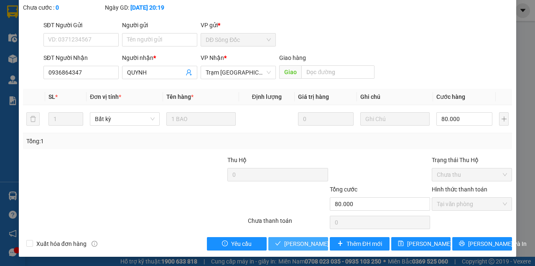
drag, startPoint x: 300, startPoint y: 241, endPoint x: 299, endPoint y: 225, distance: 15.9
click at [300, 241] on span "Lưu và Giao hàng" at bounding box center [324, 243] width 80 height 9
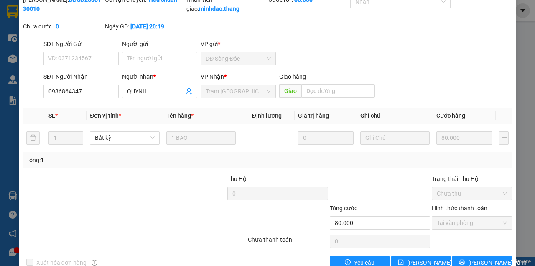
scroll to position [0, 0]
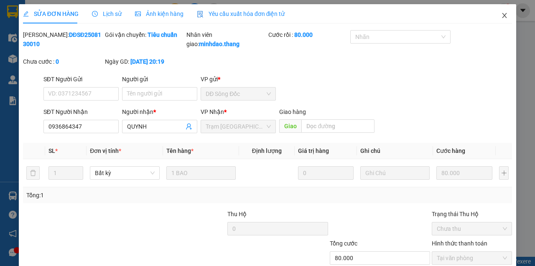
click at [502, 19] on icon "close" at bounding box center [505, 15] width 7 height 7
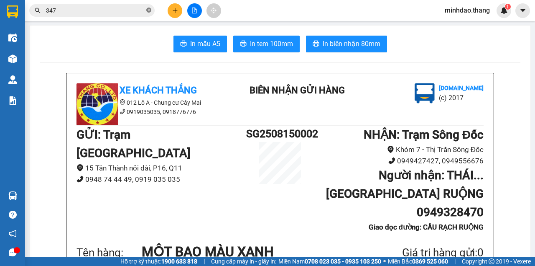
click at [149, 9] on icon "close-circle" at bounding box center [148, 10] width 5 height 5
click at [146, 9] on span at bounding box center [92, 10] width 126 height 13
click at [123, 8] on input "text" at bounding box center [95, 10] width 99 height 9
click at [114, 12] on input "text" at bounding box center [95, 10] width 99 height 9
drag, startPoint x: 114, startPoint y: 12, endPoint x: 89, endPoint y: -2, distance: 28.3
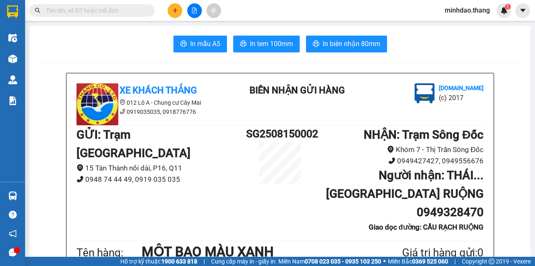
click at [89, 0] on html "Kết quả tìm kiếm ( 482 ) Bộ lọc Mã ĐH Trạng thái Món hàng Thu hộ Tổng cước Chưa…" at bounding box center [267, 133] width 535 height 266
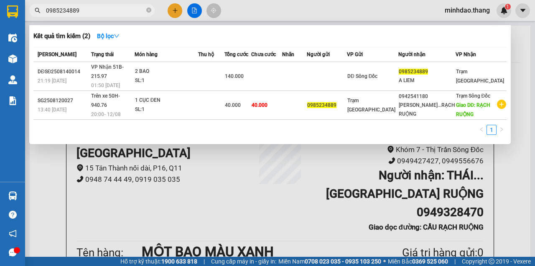
click at [177, 13] on div at bounding box center [267, 133] width 535 height 266
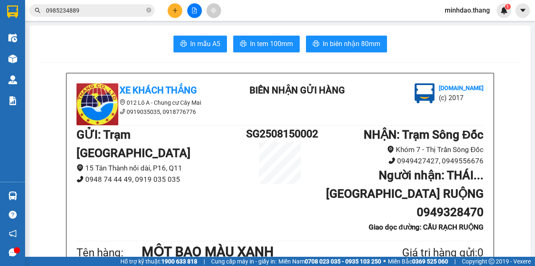
click at [181, 12] on button at bounding box center [175, 10] width 15 height 15
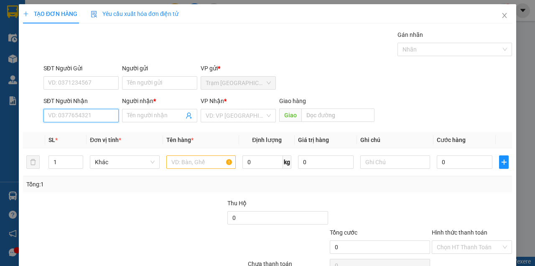
click at [71, 113] on input "SĐT Người Nhận" at bounding box center [81, 115] width 75 height 13
click at [108, 135] on div "0949889677 - QUYỀN...BẾN XE CƠI 5" at bounding box center [97, 131] width 98 height 9
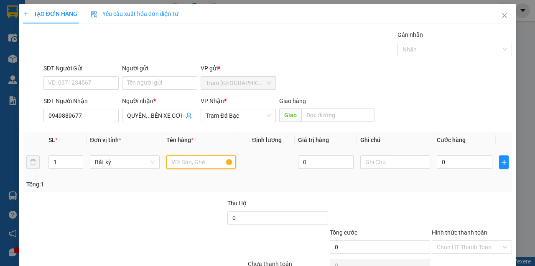
click at [169, 157] on input "text" at bounding box center [202, 161] width 70 height 13
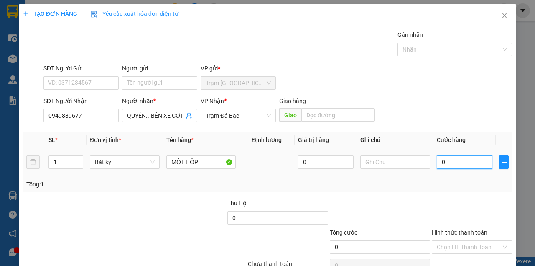
click at [465, 164] on input "0" at bounding box center [465, 161] width 56 height 13
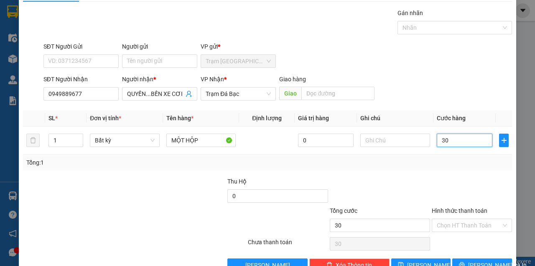
scroll to position [43, 0]
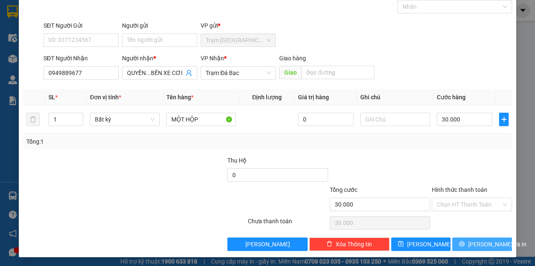
click at [497, 247] on button "Lưu và In" at bounding box center [483, 243] width 60 height 13
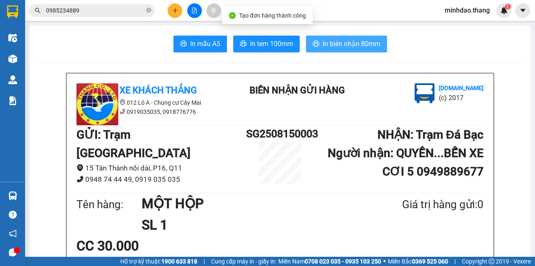
click at [330, 39] on span "In biên nhận 80mm" at bounding box center [352, 43] width 58 height 10
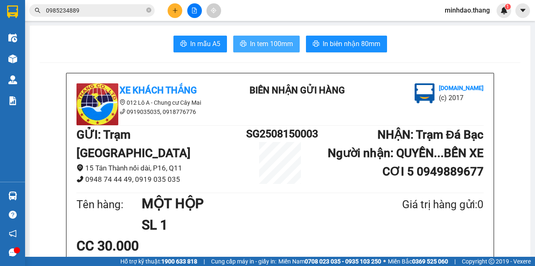
click at [277, 45] on span "In tem 100mm" at bounding box center [271, 43] width 43 height 10
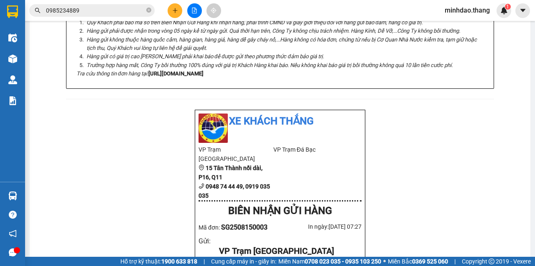
scroll to position [139, 0]
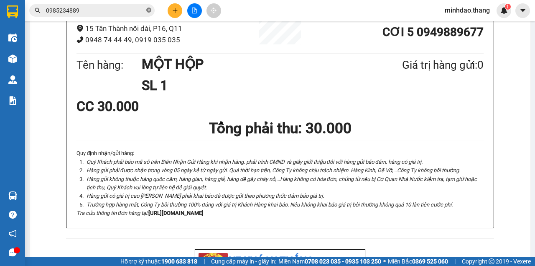
click at [149, 10] on icon "close-circle" at bounding box center [148, 10] width 5 height 5
click at [97, 10] on input "text" at bounding box center [95, 10] width 99 height 9
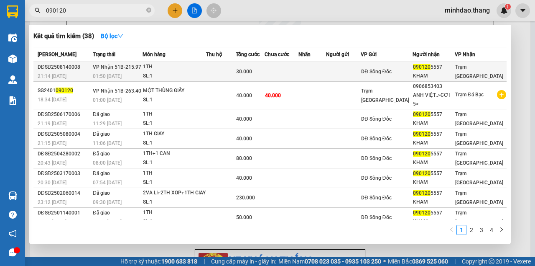
click at [172, 62] on td "1TH SL: 1" at bounding box center [175, 72] width 64 height 20
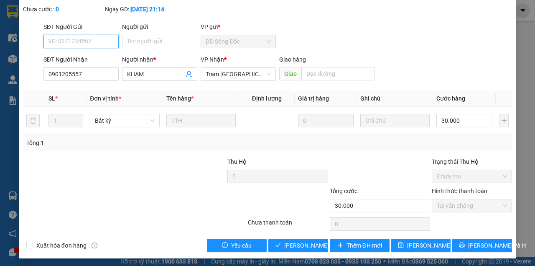
scroll to position [54, 0]
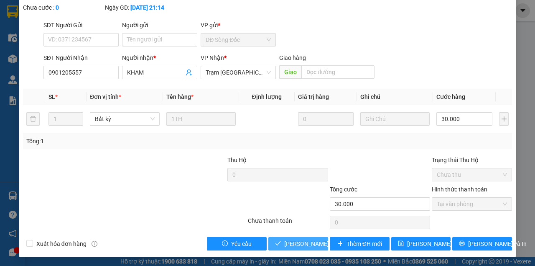
click at [293, 240] on span "Lưu và Giao hàng" at bounding box center [324, 243] width 80 height 9
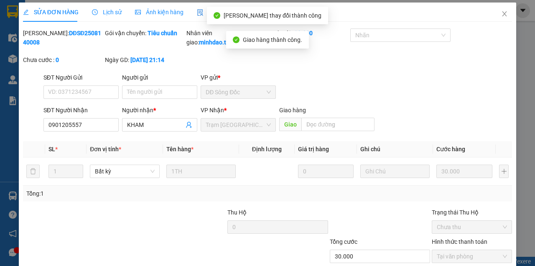
scroll to position [0, 0]
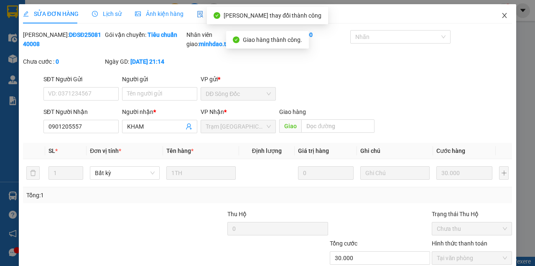
click at [495, 15] on span "Close" at bounding box center [504, 15] width 23 height 23
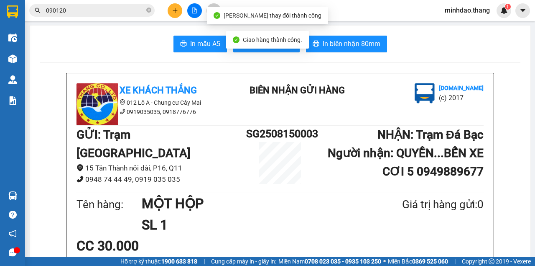
click at [150, 10] on icon "close-circle" at bounding box center [148, 10] width 5 height 5
click at [123, 11] on input "text" at bounding box center [95, 10] width 99 height 9
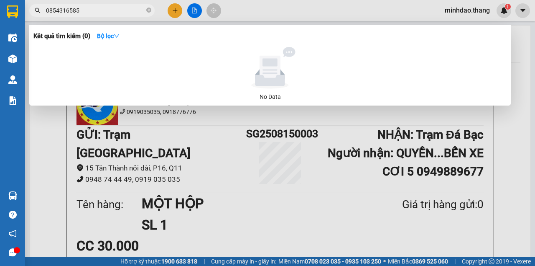
drag, startPoint x: 110, startPoint y: 8, endPoint x: 29, endPoint y: 11, distance: 81.2
click at [29, 11] on span "0854316585" at bounding box center [92, 10] width 126 height 13
click at [124, 9] on input "0854316585" at bounding box center [95, 10] width 99 height 9
click at [124, 10] on input "0854316585" at bounding box center [95, 10] width 99 height 9
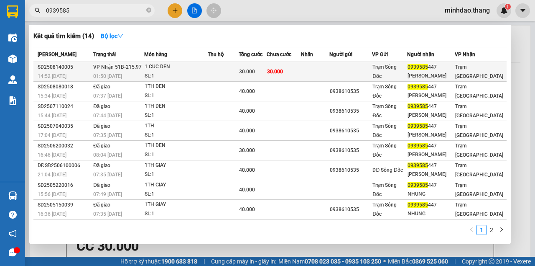
click at [207, 72] on div "SL: 1" at bounding box center [176, 76] width 63 height 9
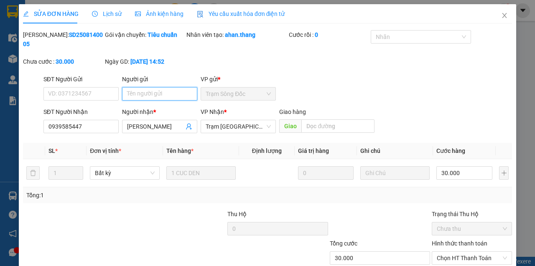
click at [151, 99] on input "Người gửi" at bounding box center [159, 93] width 75 height 13
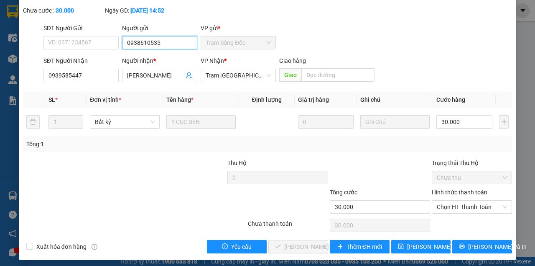
scroll to position [54, 0]
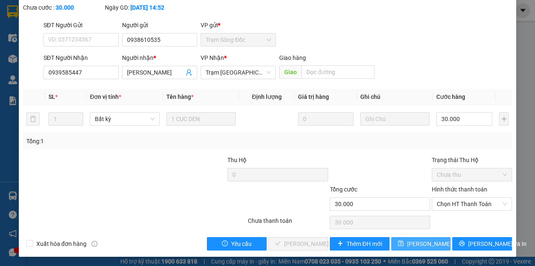
click at [392, 237] on button "Lưu thay đổi" at bounding box center [422, 243] width 60 height 13
click at [423, 243] on span "Lưu thay đổi" at bounding box center [440, 243] width 67 height 9
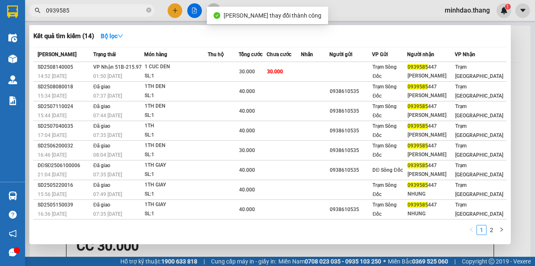
click at [125, 15] on span "0939585" at bounding box center [92, 10] width 126 height 13
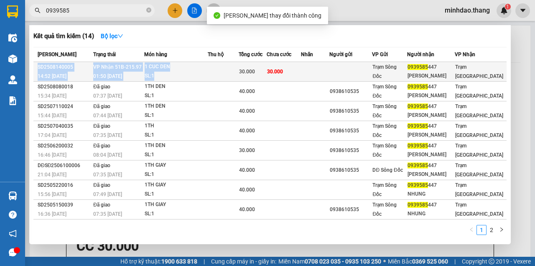
click at [237, 62] on table "Mã ĐH Trạng thái Món hàng Thu hộ Tổng cước Chưa cước Nhãn Người gửi VP Gửi Ngườ…" at bounding box center [270, 153] width 474 height 212
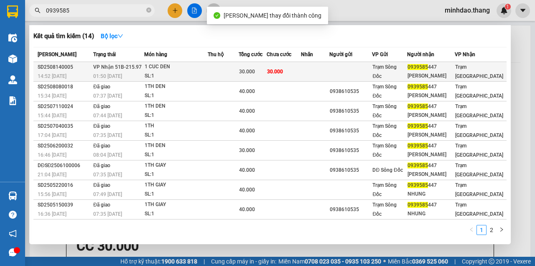
click at [248, 72] on span "30.000" at bounding box center [247, 72] width 16 height 6
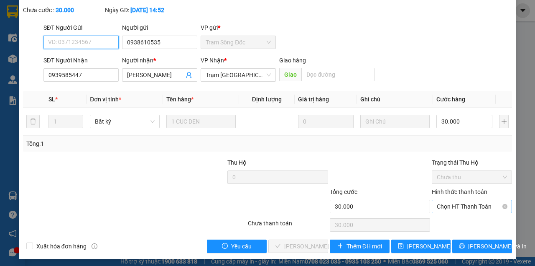
scroll to position [54, 0]
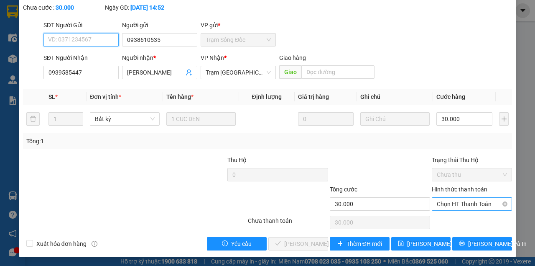
click at [468, 205] on span "Chọn HT Thanh Toán" at bounding box center [472, 203] width 70 height 13
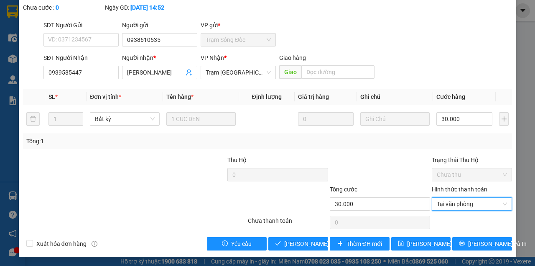
click at [453, 217] on div at bounding box center [472, 222] width 82 height 17
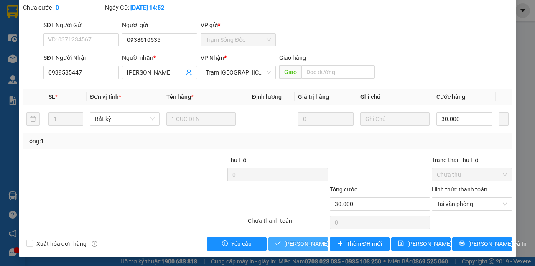
click at [269, 237] on button "Lưu và Giao hàng" at bounding box center [299, 243] width 60 height 13
drag, startPoint x: 301, startPoint y: 243, endPoint x: 404, endPoint y: 169, distance: 126.0
click at [301, 243] on span "Lưu và Giao hàng" at bounding box center [324, 243] width 80 height 9
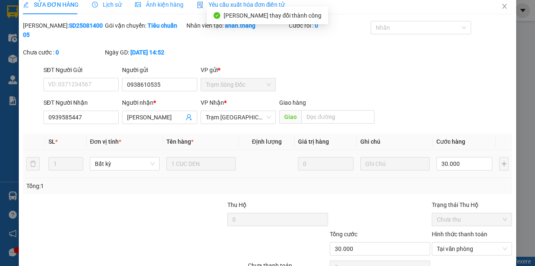
scroll to position [0, 0]
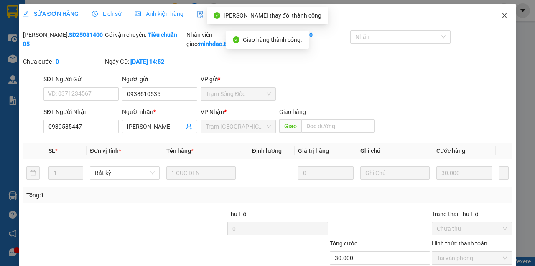
click at [502, 21] on span "Close" at bounding box center [504, 15] width 23 height 23
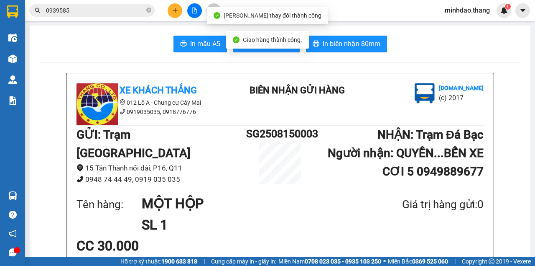
click at [123, 5] on span "0939585" at bounding box center [92, 10] width 126 height 13
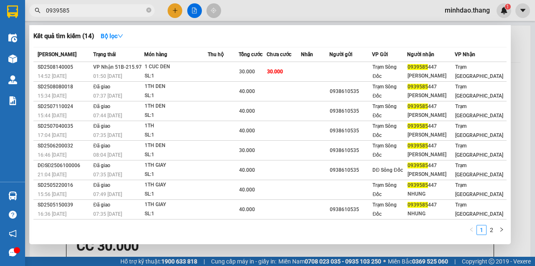
click at [149, 12] on icon "close-circle" at bounding box center [148, 10] width 5 height 5
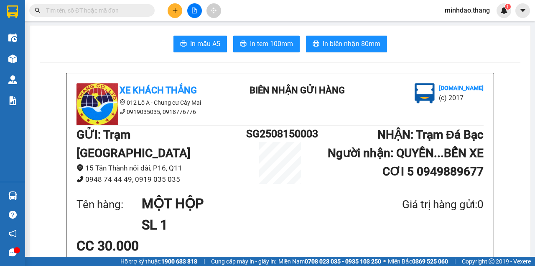
click at [145, 12] on span at bounding box center [92, 10] width 126 height 13
click at [141, 10] on input "text" at bounding box center [95, 10] width 99 height 9
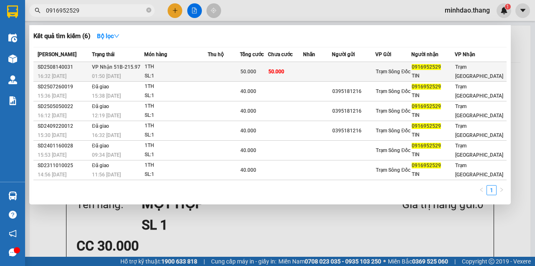
click at [161, 67] on div "1TH" at bounding box center [176, 66] width 63 height 9
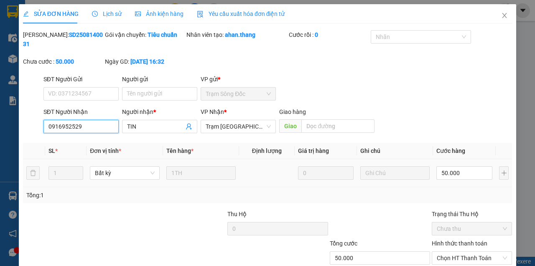
drag, startPoint x: 69, startPoint y: 131, endPoint x: 10, endPoint y: 129, distance: 58.6
click at [12, 129] on div "SỬA ĐƠN HÀNG Lịch sử Ảnh kiện hàng Yêu cầu xuất hóa đơn điện tử Total Paid Fee …" at bounding box center [267, 133] width 535 height 266
click at [503, 17] on icon "close" at bounding box center [505, 15] width 5 height 5
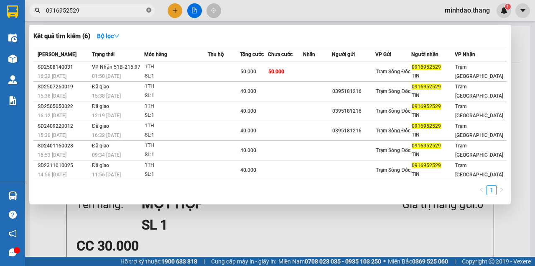
click at [147, 8] on icon "close-circle" at bounding box center [148, 10] width 5 height 5
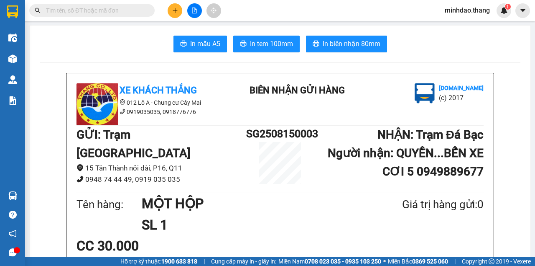
click at [123, 10] on input "text" at bounding box center [95, 10] width 99 height 9
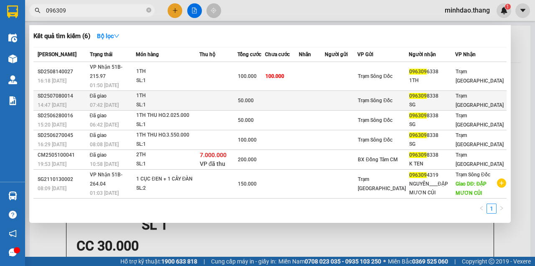
click at [225, 91] on td at bounding box center [219, 101] width 38 height 20
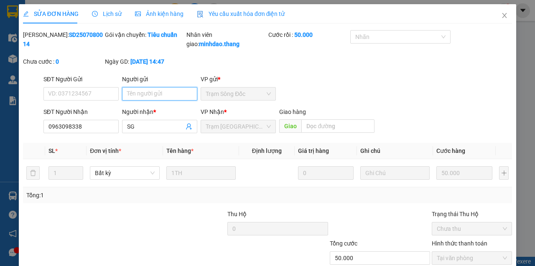
click at [152, 100] on input "Người gửi" at bounding box center [159, 93] width 75 height 13
drag, startPoint x: 174, startPoint y: 105, endPoint x: 73, endPoint y: 92, distance: 102.0
click at [72, 92] on div "SĐT Người Gửi VD: 0371234567 Người gửi 0901310924 0901310924 VP gửi * Trạm Sông…" at bounding box center [278, 88] width 472 height 29
click at [503, 16] on icon "close" at bounding box center [505, 15] width 5 height 5
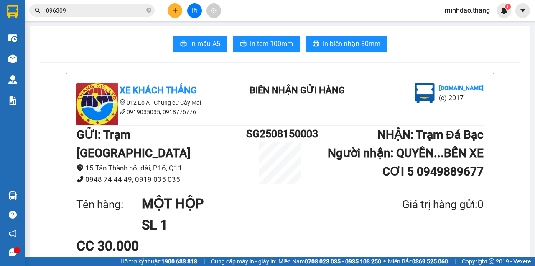
click at [149, 8] on span at bounding box center [148, 11] width 5 height 8
click at [133, 13] on input "text" at bounding box center [95, 10] width 99 height 9
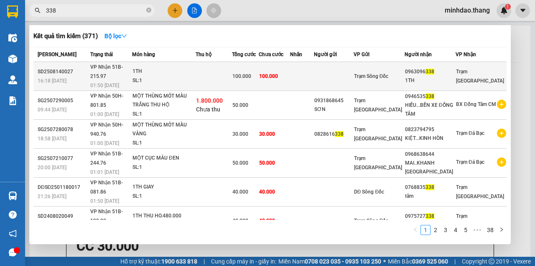
click at [256, 63] on td "100.000" at bounding box center [245, 76] width 27 height 29
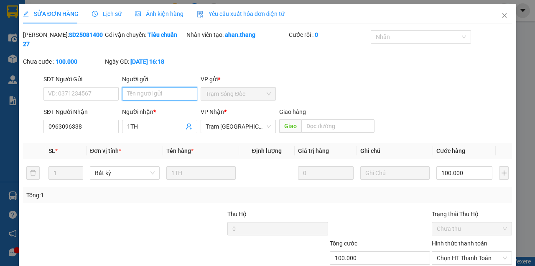
click at [156, 95] on input "Người gửi" at bounding box center [159, 93] width 75 height 13
paste input "0901310924"
click at [145, 128] on input "1TH" at bounding box center [155, 126] width 57 height 9
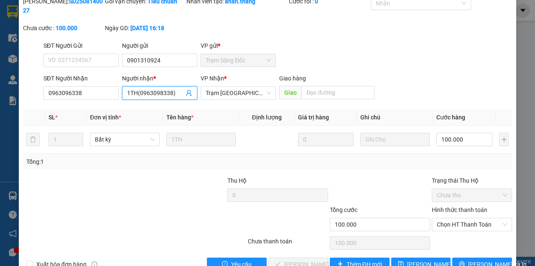
scroll to position [54, 0]
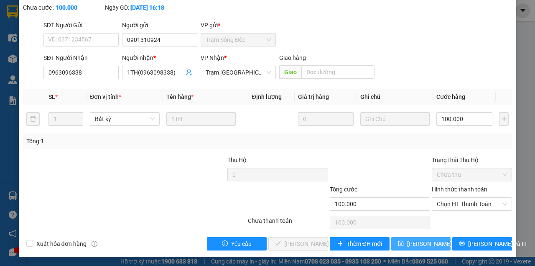
click at [402, 245] on icon "save" at bounding box center [401, 243] width 6 height 6
click at [392, 237] on button "Lưu thay đổi" at bounding box center [422, 243] width 60 height 13
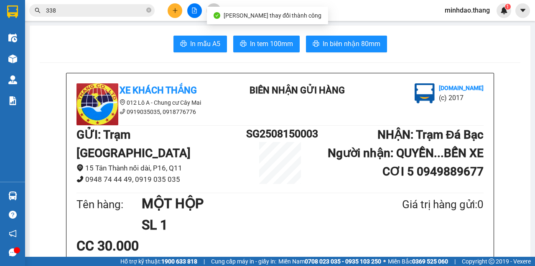
click at [119, 11] on input "338" at bounding box center [95, 10] width 99 height 9
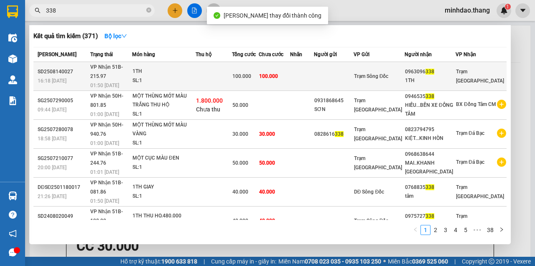
click at [232, 72] on td at bounding box center [214, 76] width 36 height 29
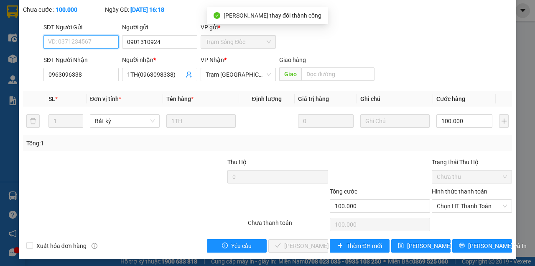
scroll to position [54, 0]
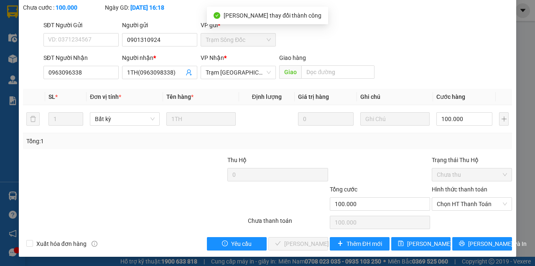
click at [414, 235] on div "Total Paid Fee 0 Total UnPaid Fee 100.000 Cash Collection Total Fee Mã ĐH: SD25…" at bounding box center [267, 113] width 489 height 274
click at [416, 240] on span "Lưu thay đổi" at bounding box center [440, 243] width 67 height 9
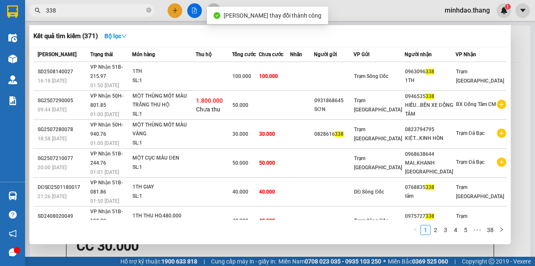
click at [134, 10] on input "338" at bounding box center [95, 10] width 99 height 9
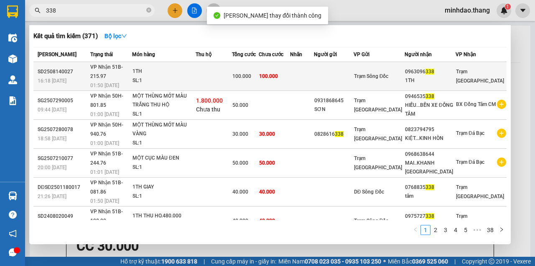
click at [314, 77] on td at bounding box center [302, 76] width 24 height 29
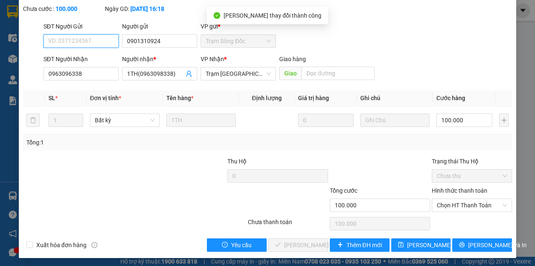
scroll to position [54, 0]
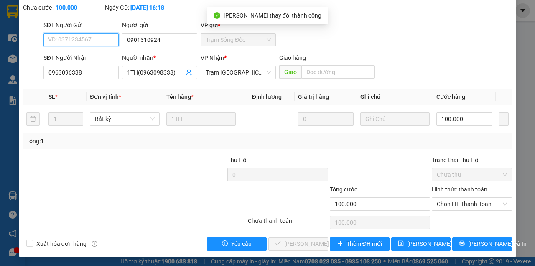
click at [460, 208] on span "Chọn HT Thanh Toán" at bounding box center [472, 203] width 70 height 13
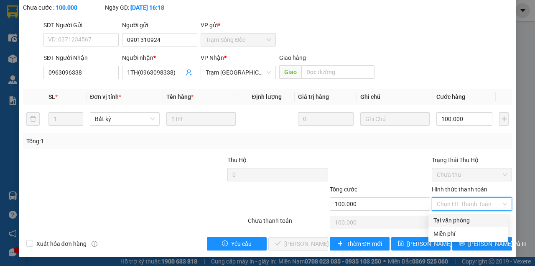
drag, startPoint x: 444, startPoint y: 222, endPoint x: 381, endPoint y: 226, distance: 63.3
click at [443, 222] on div "Tại văn phòng" at bounding box center [468, 219] width 69 height 9
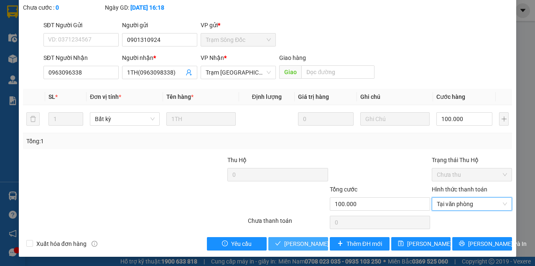
click at [312, 242] on span "Lưu và Giao hàng" at bounding box center [324, 243] width 80 height 9
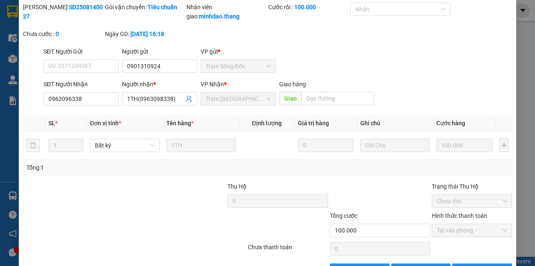
scroll to position [0, 0]
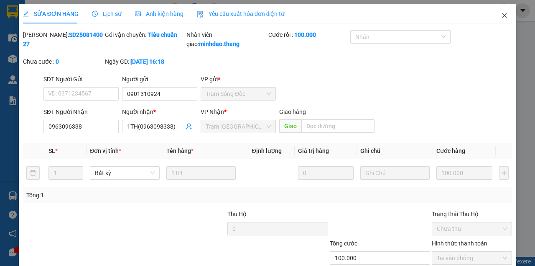
click at [501, 20] on span "Close" at bounding box center [504, 15] width 23 height 23
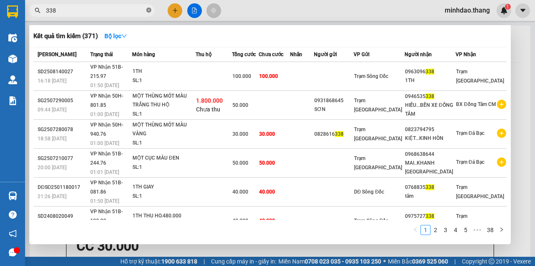
click at [147, 12] on icon "close-circle" at bounding box center [148, 10] width 5 height 5
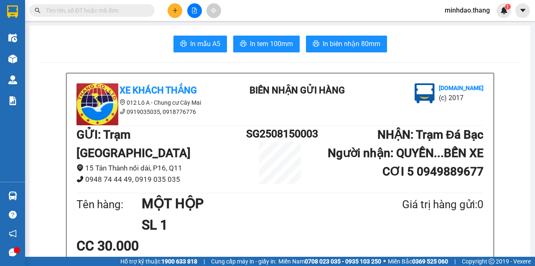
click at [133, 13] on input "text" at bounding box center [95, 10] width 99 height 9
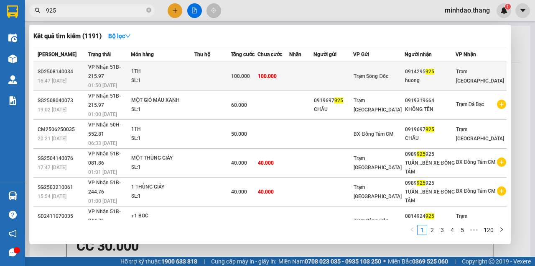
click at [289, 65] on td "100.000" at bounding box center [274, 76] width 32 height 29
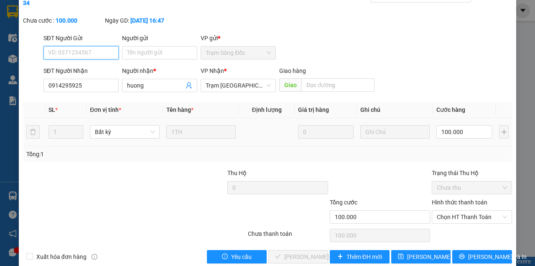
scroll to position [54, 0]
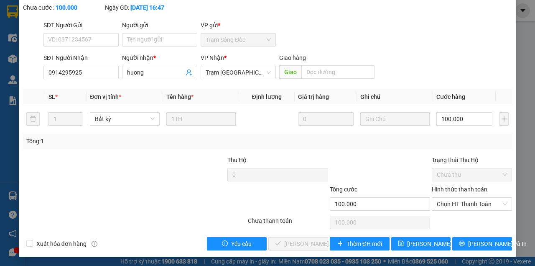
click at [491, 214] on div "Chọn HT Thanh Toán" at bounding box center [472, 222] width 82 height 17
click at [485, 207] on span "Chọn HT Thanh Toán" at bounding box center [472, 203] width 70 height 13
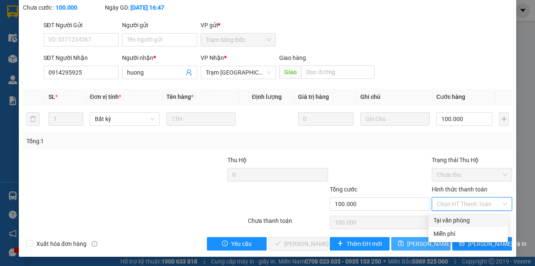
drag, startPoint x: 459, startPoint y: 222, endPoint x: 408, endPoint y: 238, distance: 53.1
click at [457, 223] on div "Tại văn phòng" at bounding box center [468, 219] width 69 height 9
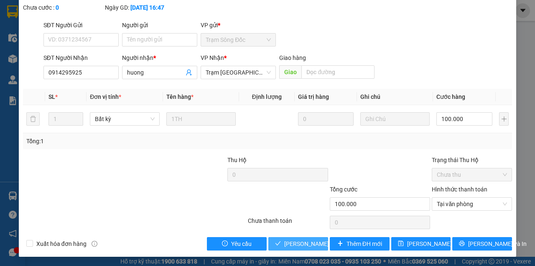
click at [287, 241] on span "Lưu và Giao hàng" at bounding box center [324, 243] width 80 height 9
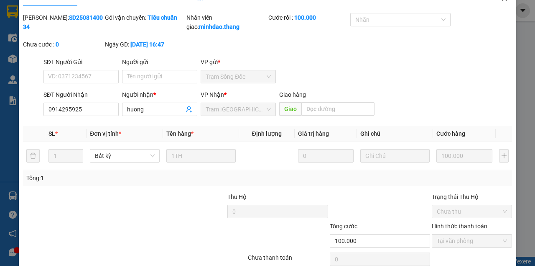
scroll to position [0, 0]
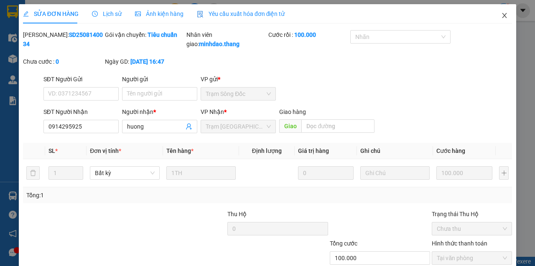
drag, startPoint x: 502, startPoint y: 10, endPoint x: 500, endPoint y: 14, distance: 4.5
click at [502, 12] on span "Close" at bounding box center [504, 15] width 23 height 23
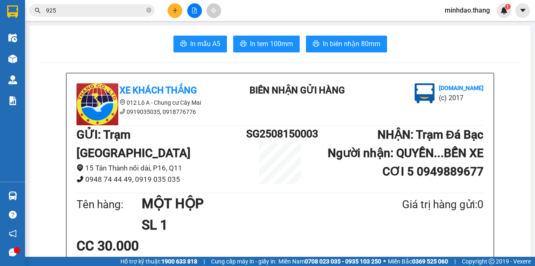
click at [127, 9] on input "925" at bounding box center [95, 10] width 99 height 9
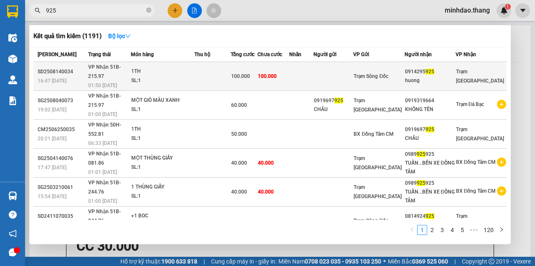
click at [257, 74] on div "100.000" at bounding box center [244, 76] width 26 height 9
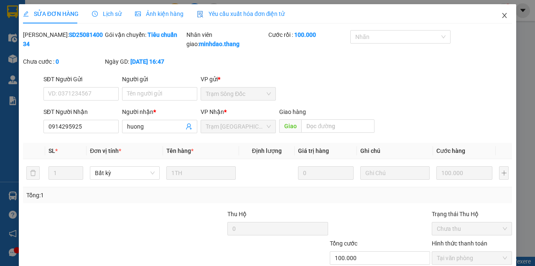
click at [494, 16] on span "Close" at bounding box center [504, 15] width 23 height 23
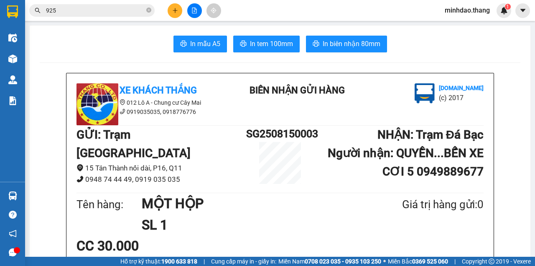
click at [146, 11] on span "925" at bounding box center [92, 10] width 126 height 13
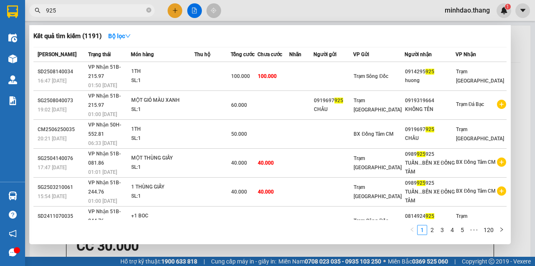
drag, startPoint x: 132, startPoint y: 11, endPoint x: 144, endPoint y: 12, distance: 12.1
click at [133, 11] on input "925" at bounding box center [95, 10] width 99 height 9
drag, startPoint x: 151, startPoint y: 9, endPoint x: 145, endPoint y: 12, distance: 6.0
click at [151, 9] on icon "close-circle" at bounding box center [148, 10] width 5 height 5
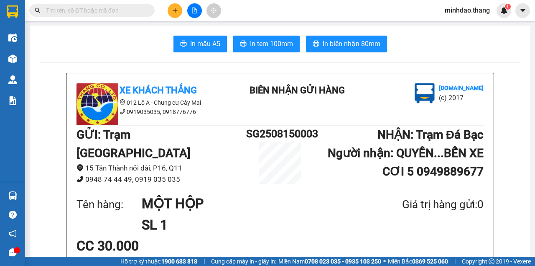
click at [136, 13] on input "text" at bounding box center [95, 10] width 99 height 9
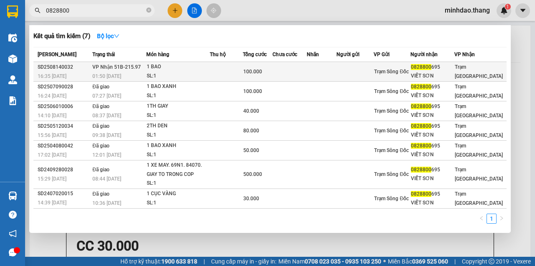
click at [177, 64] on div "1 BAO" at bounding box center [178, 66] width 63 height 9
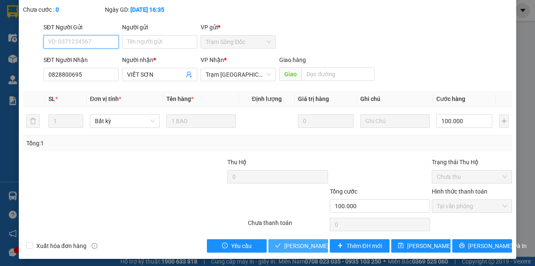
scroll to position [54, 0]
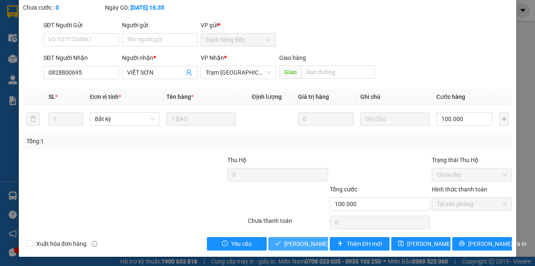
click at [301, 240] on span "Lưu và Giao hàng" at bounding box center [324, 243] width 80 height 9
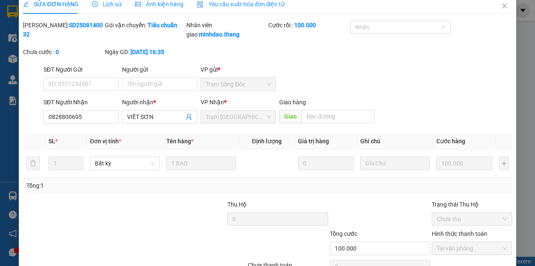
scroll to position [8, 0]
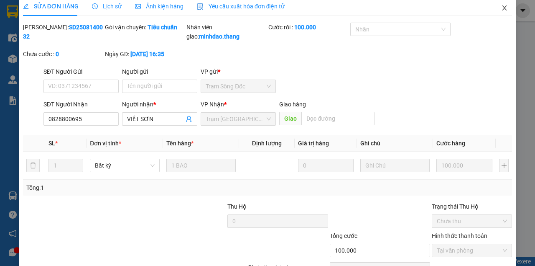
drag, startPoint x: 505, startPoint y: 15, endPoint x: 483, endPoint y: 23, distance: 23.2
click at [504, 15] on span "Close" at bounding box center [504, 8] width 23 height 23
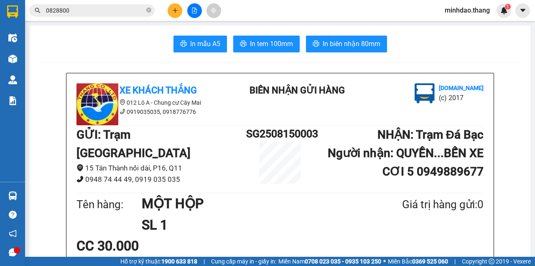
click at [148, 10] on icon "close-circle" at bounding box center [148, 10] width 5 height 5
click at [120, 8] on input "text" at bounding box center [95, 10] width 99 height 9
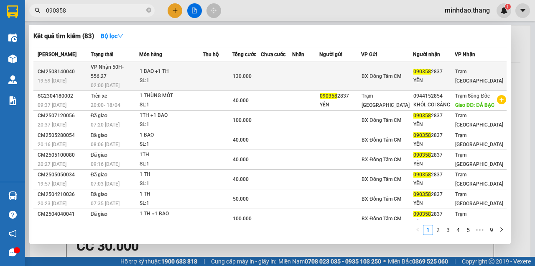
click at [261, 74] on div "130.000" at bounding box center [247, 76] width 28 height 9
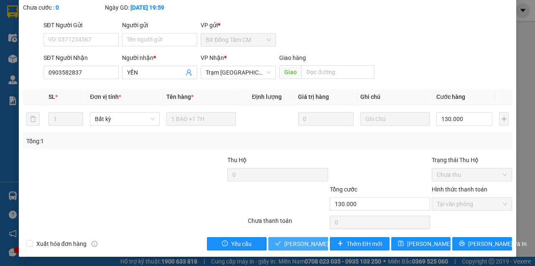
click at [303, 242] on span "Lưu và Giao hàng" at bounding box center [324, 243] width 80 height 9
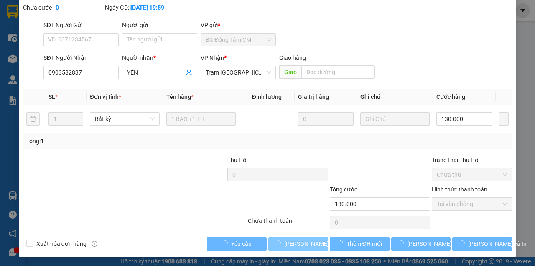
drag, startPoint x: 303, startPoint y: 242, endPoint x: 317, endPoint y: 243, distance: 14.2
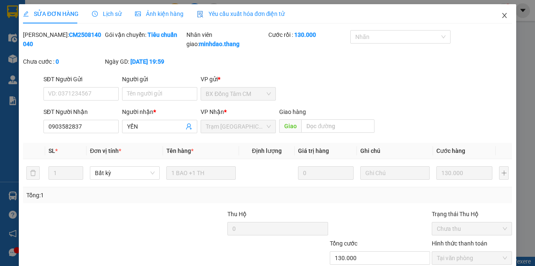
click at [505, 20] on span "Close" at bounding box center [504, 15] width 23 height 23
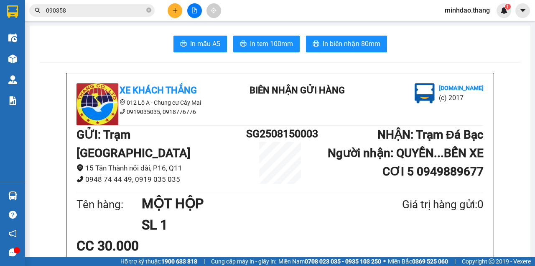
click at [149, 10] on icon "close-circle" at bounding box center [148, 10] width 5 height 5
click at [136, 9] on input "text" at bounding box center [95, 10] width 99 height 9
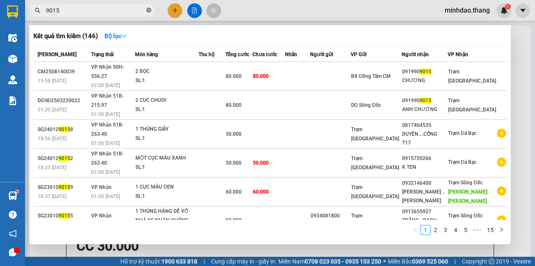
click at [151, 12] on icon "close-circle" at bounding box center [148, 10] width 5 height 5
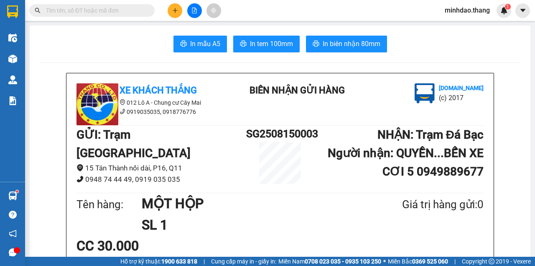
click at [140, 11] on input "text" at bounding box center [95, 10] width 99 height 9
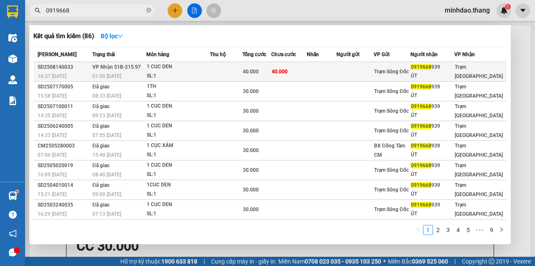
click at [271, 72] on div "40.000" at bounding box center [257, 71] width 28 height 9
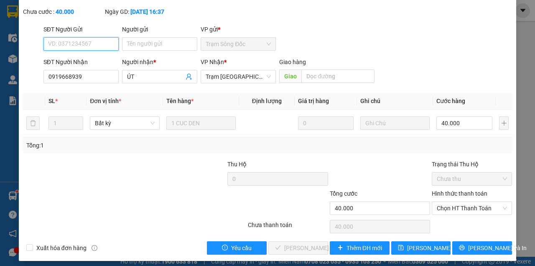
scroll to position [54, 0]
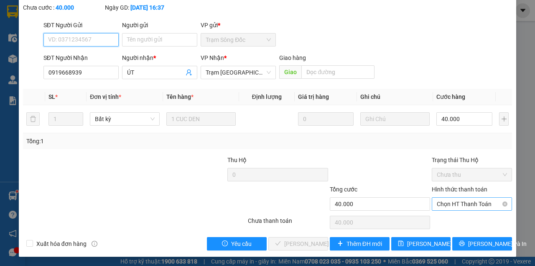
click at [464, 206] on span "Chọn HT Thanh Toán" at bounding box center [472, 203] width 70 height 13
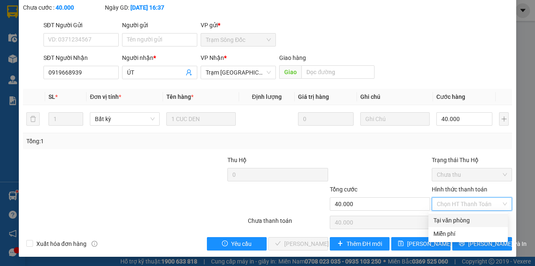
click at [447, 221] on div "Tại văn phòng" at bounding box center [468, 219] width 69 height 9
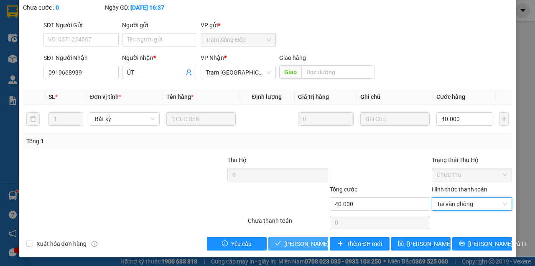
click at [300, 241] on span "Lưu và Giao hàng" at bounding box center [324, 243] width 80 height 9
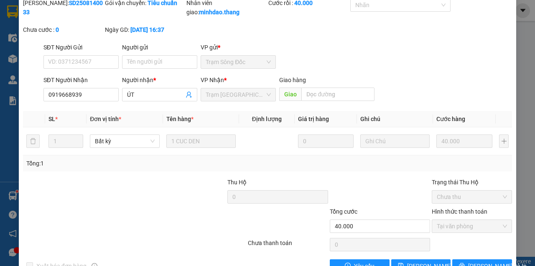
scroll to position [0, 0]
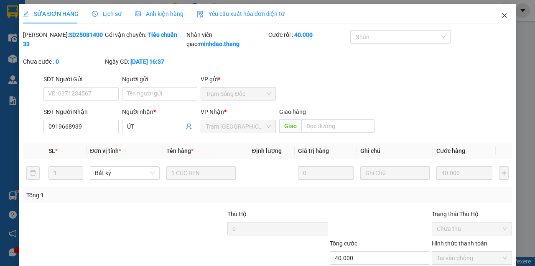
click at [502, 14] on icon "close" at bounding box center [505, 15] width 7 height 7
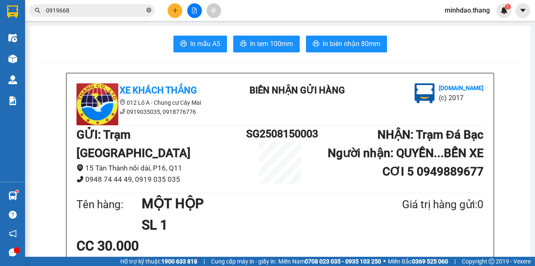
click at [147, 11] on icon "close-circle" at bounding box center [148, 10] width 5 height 5
click at [164, 12] on div at bounding box center [194, 10] width 63 height 15
click at [173, 14] on button at bounding box center [175, 10] width 15 height 15
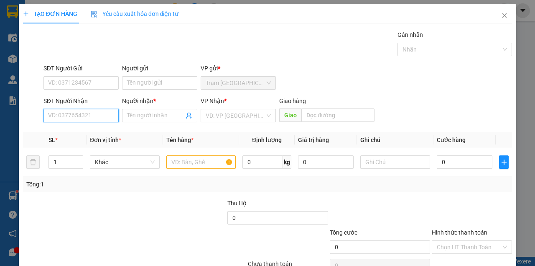
click at [89, 114] on input "SĐT Người Nhận" at bounding box center [81, 115] width 75 height 13
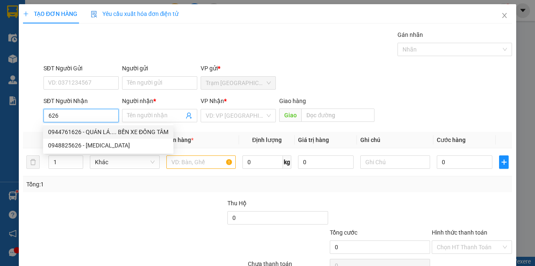
drag, startPoint x: 112, startPoint y: 133, endPoint x: 102, endPoint y: 138, distance: 11.6
click at [112, 133] on div "0944761626 - QUÁN LÁ.... BẾN XE ĐỒNG TÂM" at bounding box center [108, 131] width 120 height 9
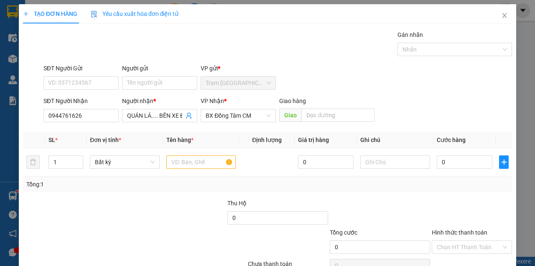
click at [174, 124] on div "Người nhận * QUÁN LÁ.... BẾN XE ĐỒNG TÂM" at bounding box center [159, 110] width 75 height 29
click at [177, 117] on input "QUÁN LÁ.... BẾN XE ĐỒNG TÂM" at bounding box center [155, 115] width 57 height 9
click at [220, 117] on span "BX Đồng Tâm CM" at bounding box center [238, 115] width 65 height 13
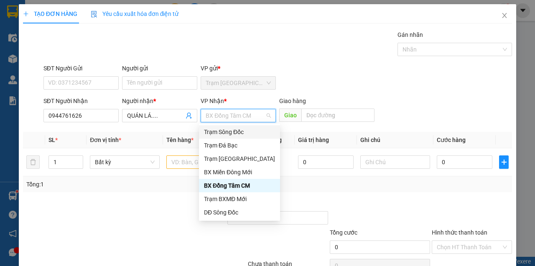
click at [233, 134] on div "Trạm Sông Đốc" at bounding box center [239, 131] width 71 height 9
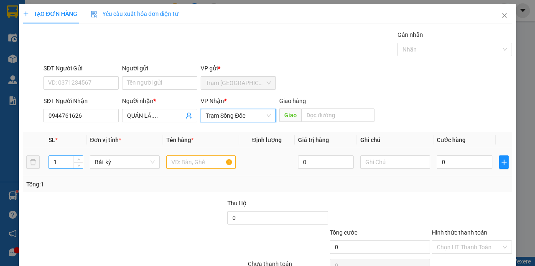
click at [72, 161] on input "1" at bounding box center [66, 162] width 34 height 13
click at [200, 163] on input "text" at bounding box center [202, 161] width 70 height 13
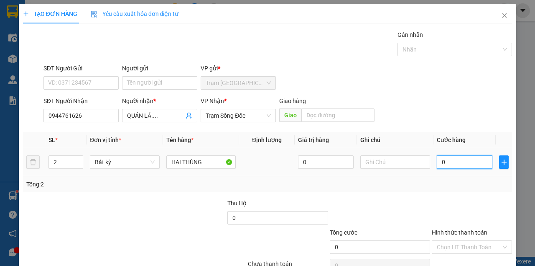
click at [438, 164] on input "0" at bounding box center [465, 161] width 56 height 13
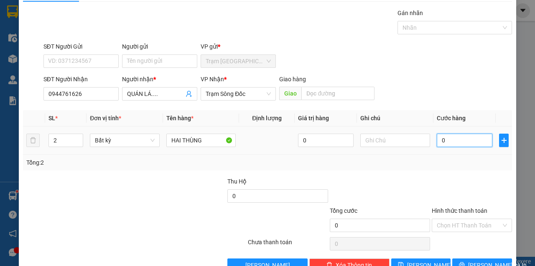
scroll to position [43, 0]
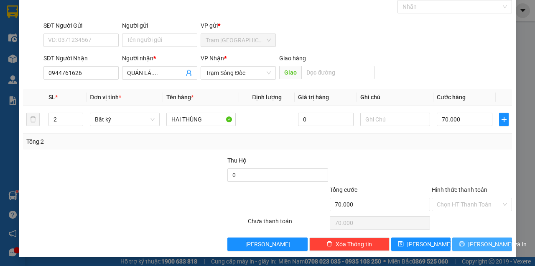
click at [469, 238] on button "Lưu và In" at bounding box center [483, 243] width 60 height 13
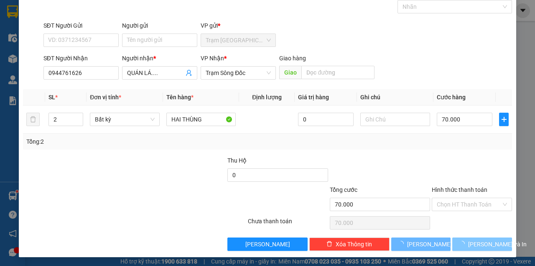
click at [453, 237] on button "Lưu và In" at bounding box center [483, 243] width 60 height 13
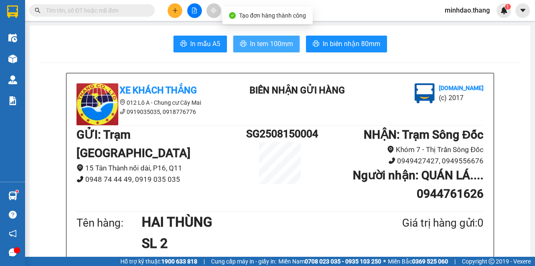
click at [270, 41] on span "In tem 100mm" at bounding box center [271, 43] width 43 height 10
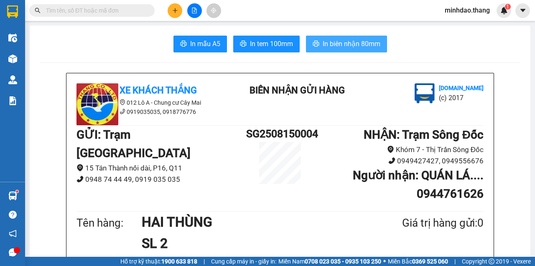
click at [344, 48] on span "In biên nhận 80mm" at bounding box center [352, 43] width 58 height 10
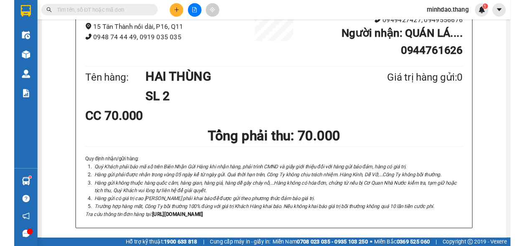
scroll to position [279, 0]
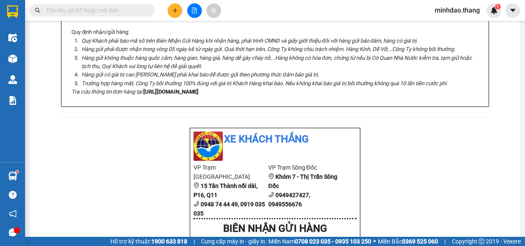
click at [139, 13] on input "text" at bounding box center [95, 10] width 99 height 9
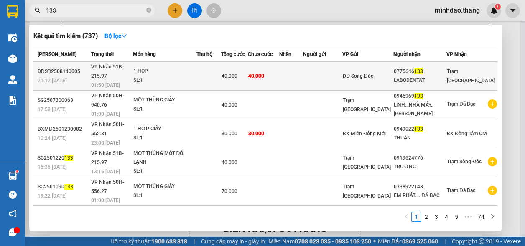
click at [303, 74] on td at bounding box center [291, 76] width 24 height 29
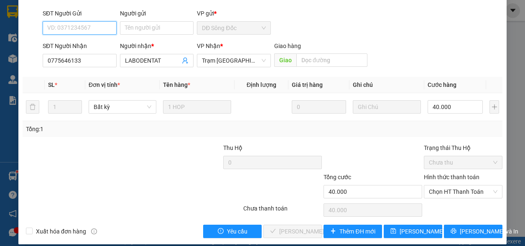
scroll to position [74, 0]
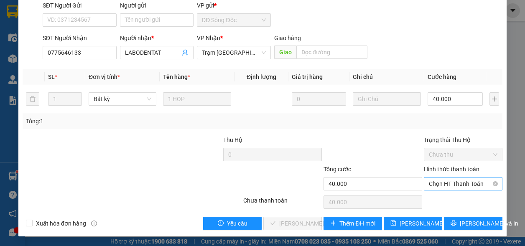
drag, startPoint x: 451, startPoint y: 176, endPoint x: 451, endPoint y: 185, distance: 8.8
click at [451, 182] on div "Hình thức thanh toán Chọn HT Thanh Toán" at bounding box center [463, 179] width 79 height 29
click at [451, 187] on span "Chọn HT Thanh Toán" at bounding box center [463, 184] width 69 height 13
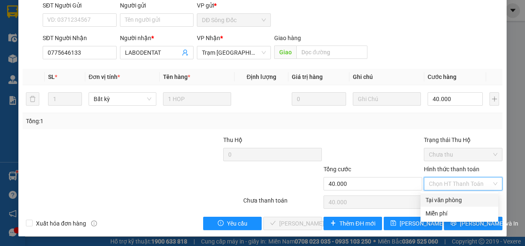
drag, startPoint x: 444, startPoint y: 194, endPoint x: 411, endPoint y: 208, distance: 36.2
click at [441, 196] on div "Tại văn phòng" at bounding box center [460, 200] width 78 height 13
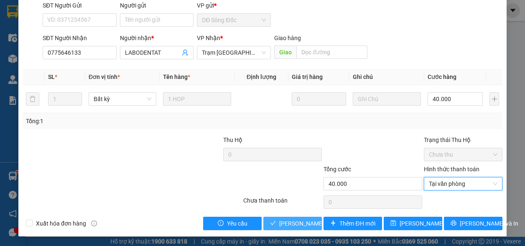
click at [280, 225] on span "Lưu và Giao hàng" at bounding box center [319, 223] width 80 height 9
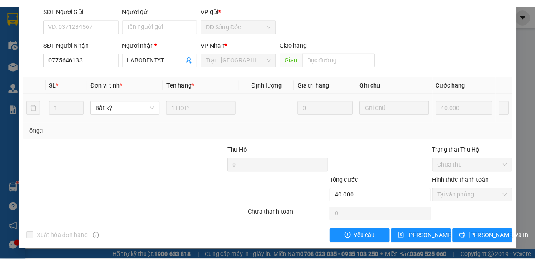
scroll to position [0, 0]
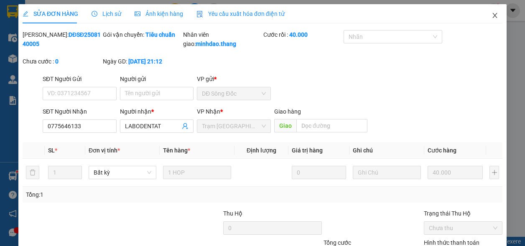
click at [493, 19] on span "Close" at bounding box center [495, 15] width 23 height 23
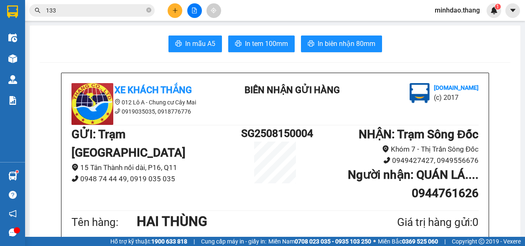
click at [120, 13] on input "133" at bounding box center [95, 10] width 99 height 9
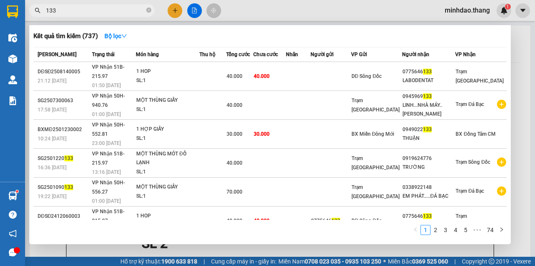
click at [142, 12] on input "133" at bounding box center [95, 10] width 99 height 9
click at [148, 13] on icon "close-circle" at bounding box center [148, 10] width 5 height 5
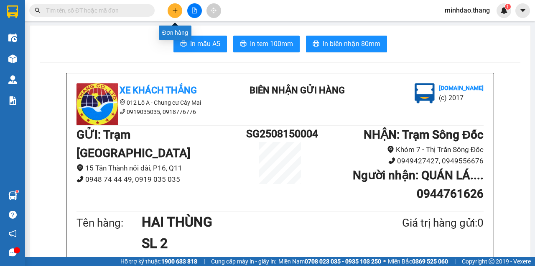
click at [172, 13] on icon "plus" at bounding box center [175, 11] width 6 height 6
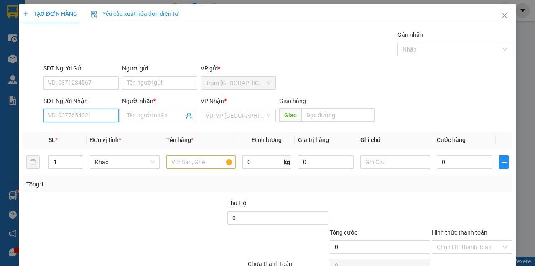
click at [80, 117] on input "SĐT Người Nhận" at bounding box center [81, 115] width 75 height 13
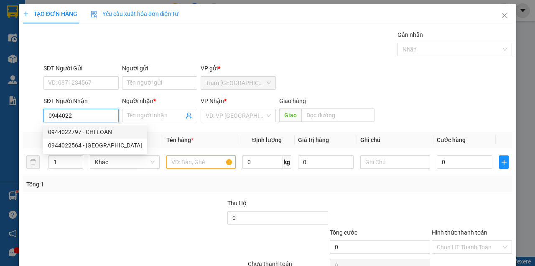
click at [99, 132] on div "0944022797 - CHI LOAN" at bounding box center [95, 131] width 94 height 9
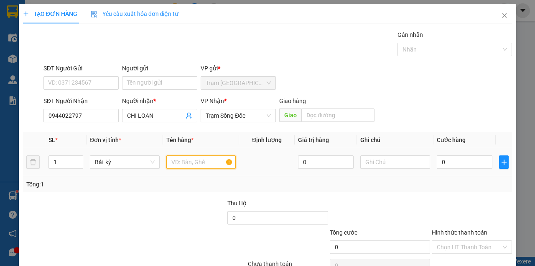
click at [173, 158] on input "text" at bounding box center [202, 161] width 70 height 13
click at [174, 159] on input "text" at bounding box center [202, 161] width 70 height 13
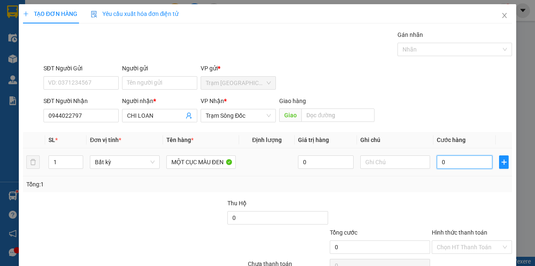
click at [460, 163] on input "0" at bounding box center [465, 161] width 56 height 13
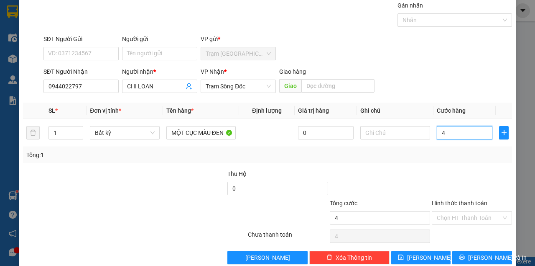
scroll to position [43, 0]
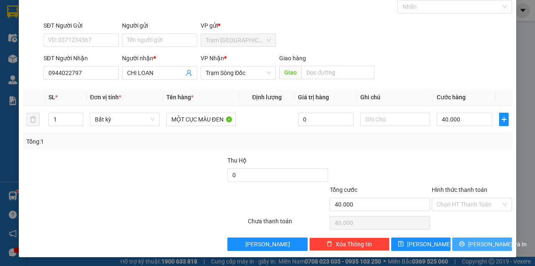
click at [465, 244] on icon "printer" at bounding box center [462, 244] width 6 height 6
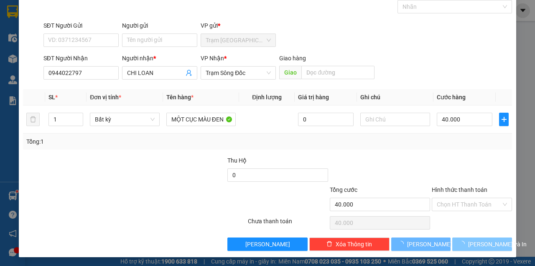
click at [453, 237] on button "Lưu và In" at bounding box center [483, 243] width 60 height 13
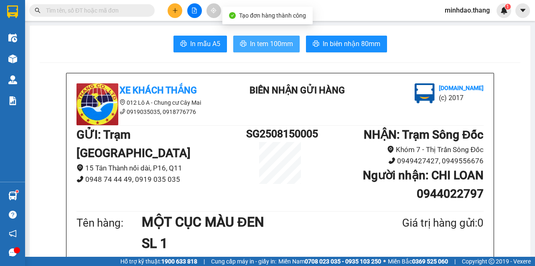
click at [271, 43] on span "In tem 100mm" at bounding box center [271, 43] width 43 height 10
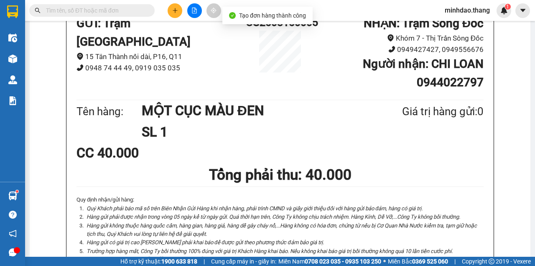
scroll to position [136, 0]
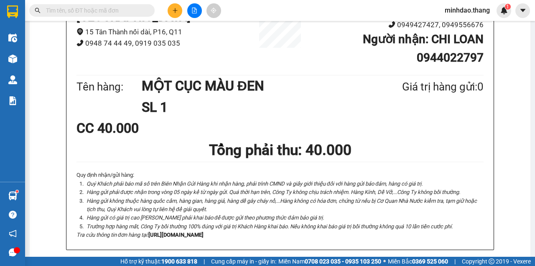
drag, startPoint x: 354, startPoint y: 44, endPoint x: 354, endPoint y: 53, distance: 8.4
click at [122, 13] on input "text" at bounding box center [95, 10] width 99 height 9
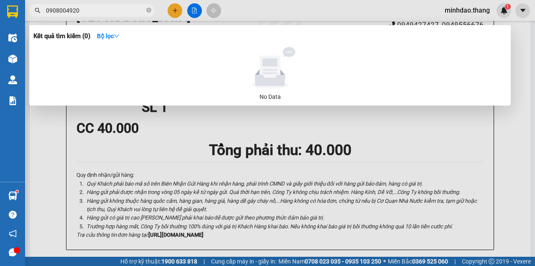
drag, startPoint x: 91, startPoint y: 12, endPoint x: 31, endPoint y: 13, distance: 60.3
click at [31, 13] on span "0908004920" at bounding box center [92, 10] width 126 height 13
click at [116, 16] on span "0908004920" at bounding box center [92, 10] width 126 height 13
click at [117, 14] on span "0908004920" at bounding box center [92, 10] width 126 height 13
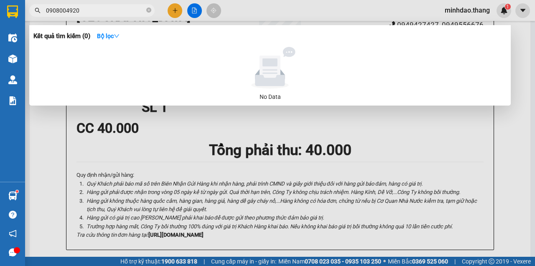
click at [117, 13] on input "0908004920" at bounding box center [95, 10] width 99 height 9
drag, startPoint x: 108, startPoint y: 14, endPoint x: 50, endPoint y: 3, distance: 58.5
click at [50, 3] on div "Kết quả tìm kiếm ( 0 ) Bộ lọc No Data 0908004920" at bounding box center [81, 10] width 163 height 15
click at [89, 13] on input "0908004920" at bounding box center [95, 10] width 99 height 9
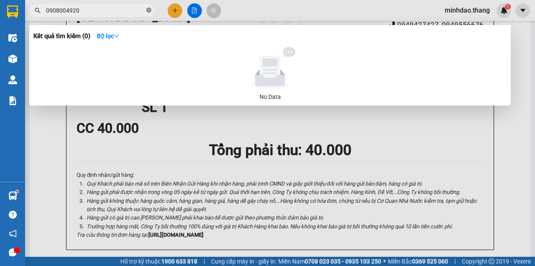
click at [149, 13] on icon "close-circle" at bounding box center [148, 10] width 5 height 5
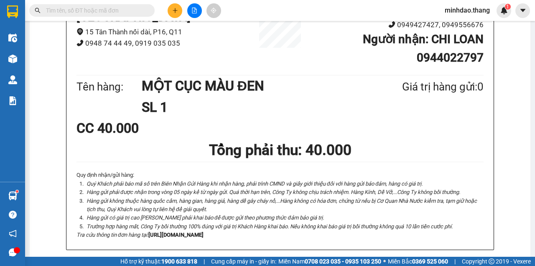
click at [136, 13] on input "text" at bounding box center [95, 10] width 99 height 9
click at [89, 10] on input "text" at bounding box center [95, 10] width 99 height 9
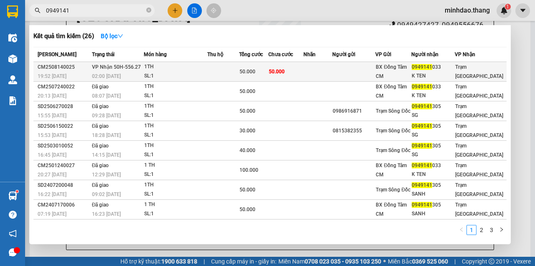
click at [245, 74] on span "50.000" at bounding box center [248, 72] width 16 height 6
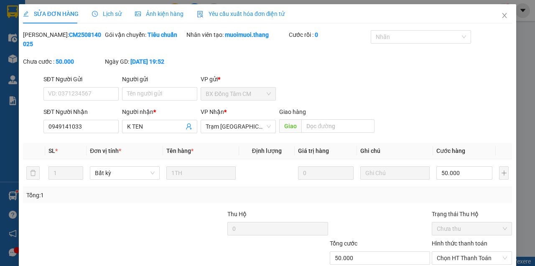
click at [459, 238] on div "Hình thức thanh toán Chọn HT Thanh Toán" at bounding box center [472, 252] width 80 height 29
drag, startPoint x: 466, startPoint y: 202, endPoint x: 465, endPoint y: 206, distance: 4.3
click at [466, 251] on span "Chọn HT Thanh Toán" at bounding box center [472, 257] width 70 height 13
drag, startPoint x: 460, startPoint y: 213, endPoint x: 447, endPoint y: 220, distance: 15.0
click at [460, 213] on div "Total Paid Fee 0 Total UnPaid Fee 50.000 Cash Collection Total Fee Mã ĐH: CM250…" at bounding box center [267, 167] width 489 height 274
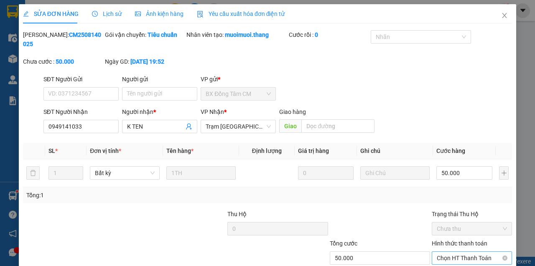
click at [461, 251] on span "Chọn HT Thanh Toán" at bounding box center [472, 257] width 70 height 13
drag, startPoint x: 452, startPoint y: 216, endPoint x: 416, endPoint y: 232, distance: 39.3
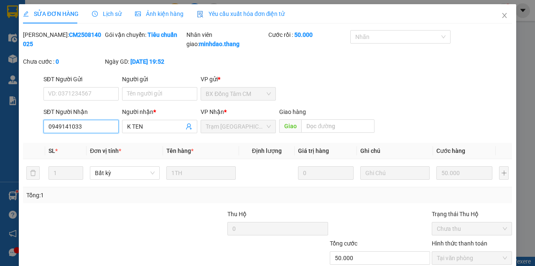
drag, startPoint x: 90, startPoint y: 75, endPoint x: 28, endPoint y: 74, distance: 62.8
click at [28, 107] on div "SĐT Người Nhận 0949141033 0949141033 Người nhận * K TEN VP Nhận * Trạm Sài Gòn …" at bounding box center [267, 121] width 491 height 29
click at [502, 15] on icon "close" at bounding box center [505, 15] width 7 height 7
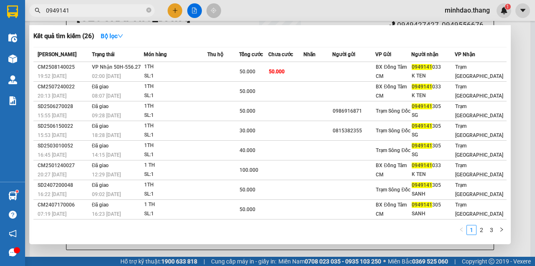
drag, startPoint x: 147, startPoint y: 12, endPoint x: 128, endPoint y: 10, distance: 18.9
click at [147, 11] on icon "close-circle" at bounding box center [148, 10] width 5 height 5
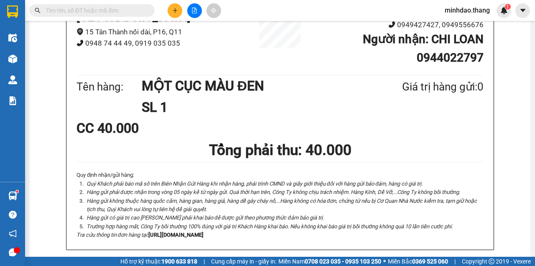
click at [122, 8] on input "text" at bounding box center [95, 10] width 99 height 9
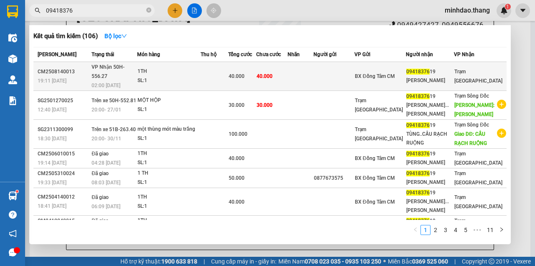
click at [223, 64] on td at bounding box center [215, 76] width 28 height 29
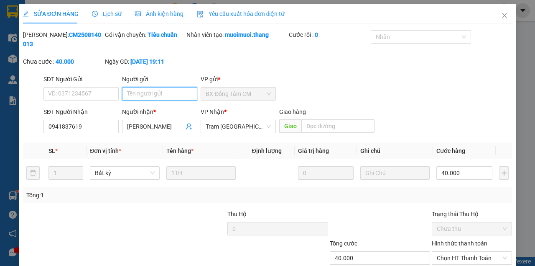
click at [149, 93] on input "Người gửi" at bounding box center [159, 93] width 75 height 13
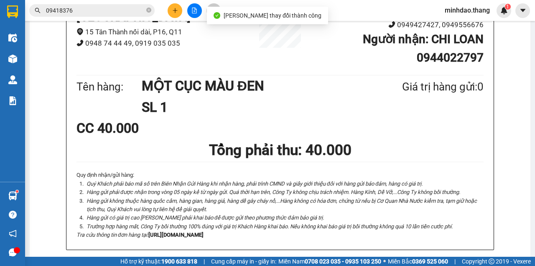
click at [131, 7] on input "09418376" at bounding box center [95, 10] width 99 height 9
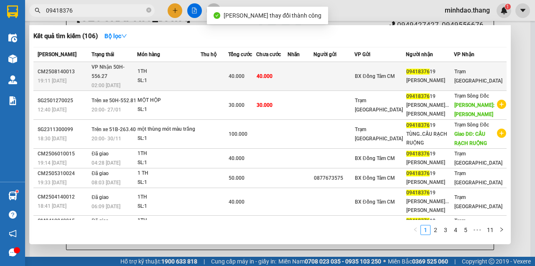
click at [288, 67] on td "40.000" at bounding box center [272, 76] width 32 height 29
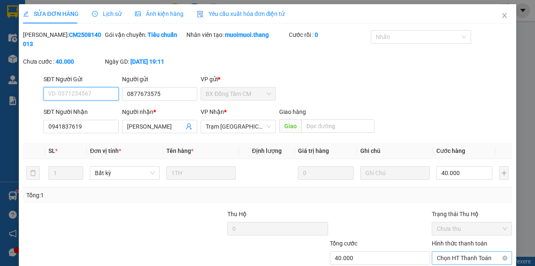
drag, startPoint x: 474, startPoint y: 204, endPoint x: 471, endPoint y: 211, distance: 7.5
click at [475, 251] on span "Chọn HT Thanh Toán" at bounding box center [472, 257] width 70 height 13
drag, startPoint x: 460, startPoint y: 218, endPoint x: 371, endPoint y: 234, distance: 90.9
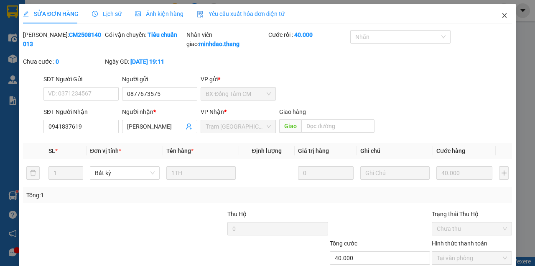
click at [503, 15] on icon "close" at bounding box center [505, 15] width 5 height 5
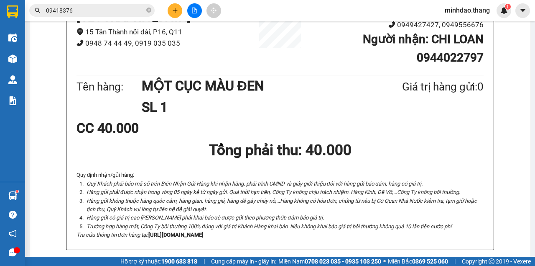
click at [105, 14] on span "09418376" at bounding box center [92, 10] width 126 height 13
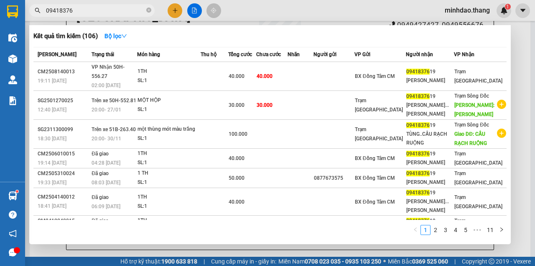
drag, startPoint x: 107, startPoint y: 10, endPoint x: 138, endPoint y: 20, distance: 32.7
click at [107, 10] on input "09418376" at bounding box center [95, 10] width 99 height 9
click at [151, 12] on span "09418376" at bounding box center [92, 10] width 126 height 13
click at [139, 11] on input "09418376" at bounding box center [95, 10] width 99 height 9
click at [150, 12] on icon "close-circle" at bounding box center [148, 10] width 5 height 5
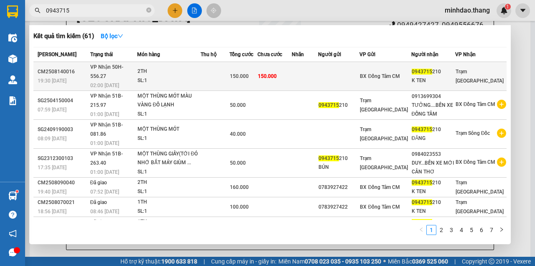
click at [314, 69] on td at bounding box center [305, 76] width 26 height 29
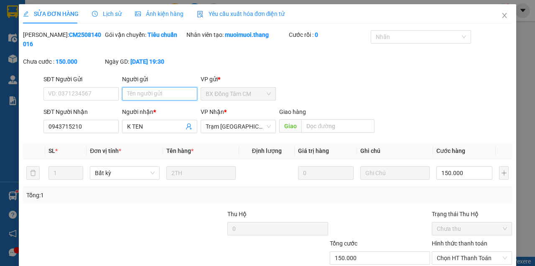
click at [150, 94] on input "Người gửi" at bounding box center [159, 93] width 75 height 13
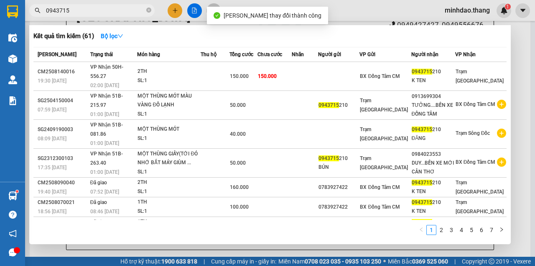
click at [127, 13] on input "0943715" at bounding box center [95, 10] width 99 height 9
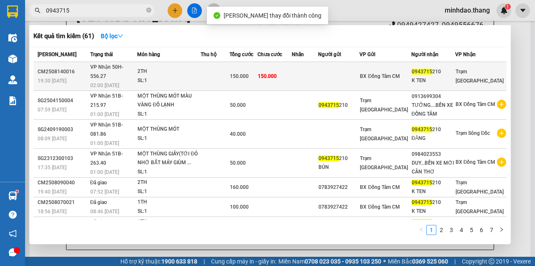
click at [292, 67] on td "150.000" at bounding box center [275, 76] width 34 height 29
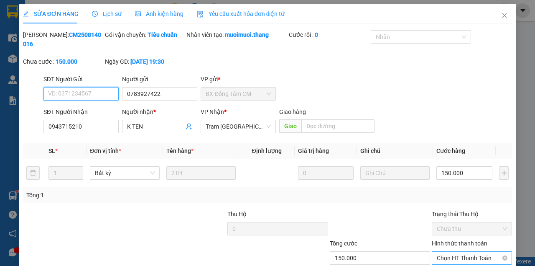
click at [461, 251] on span "Chọn HT Thanh Toán" at bounding box center [472, 257] width 70 height 13
drag, startPoint x: 457, startPoint y: 221, endPoint x: 431, endPoint y: 232, distance: 28.5
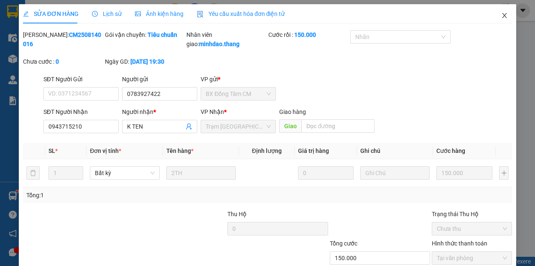
click at [505, 17] on span "Close" at bounding box center [504, 15] width 23 height 23
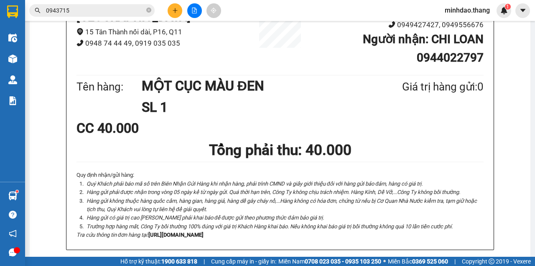
click at [103, 8] on input "0943715" at bounding box center [95, 10] width 99 height 9
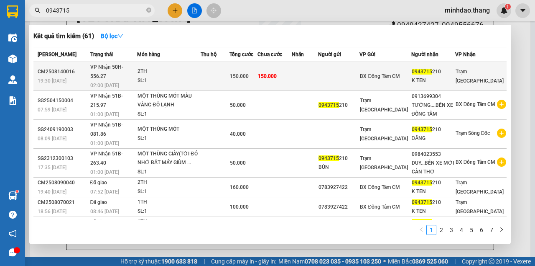
click at [242, 72] on div "150.000" at bounding box center [243, 76] width 27 height 9
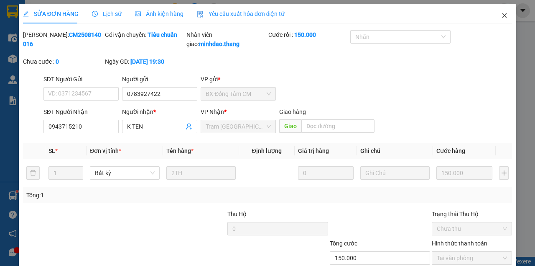
click at [502, 18] on icon "close" at bounding box center [505, 15] width 7 height 7
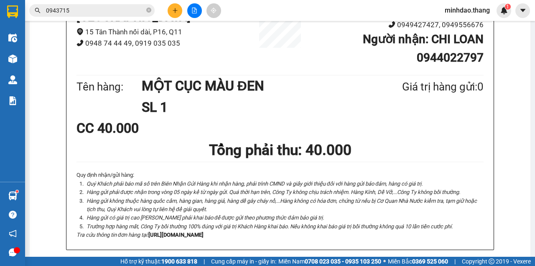
drag, startPoint x: 149, startPoint y: 11, endPoint x: 137, endPoint y: 11, distance: 12.6
click at [149, 11] on icon "close-circle" at bounding box center [148, 10] width 5 height 5
click at [131, 11] on input "text" at bounding box center [95, 10] width 99 height 9
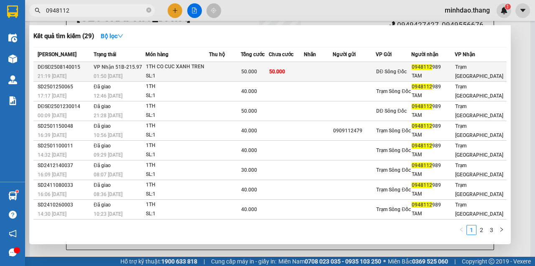
click at [255, 62] on td "50.000" at bounding box center [255, 72] width 28 height 20
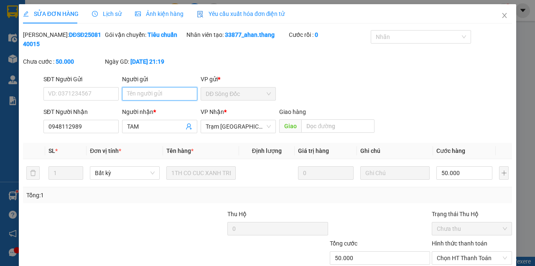
click at [159, 97] on input "Người gửi" at bounding box center [159, 93] width 75 height 13
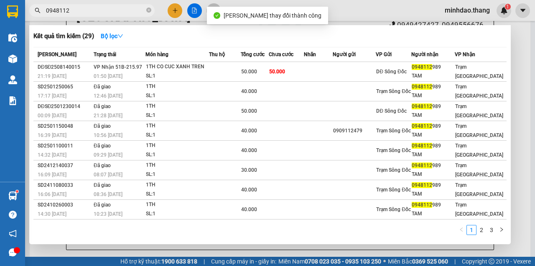
click at [105, 10] on input "0948112" at bounding box center [95, 10] width 99 height 9
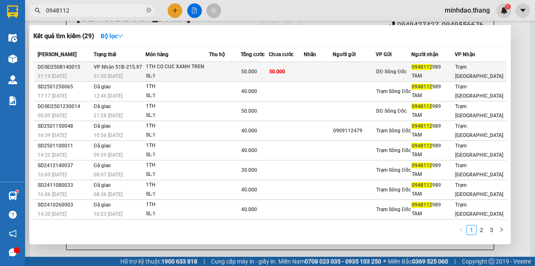
click at [263, 70] on div "50.000" at bounding box center [254, 71] width 27 height 9
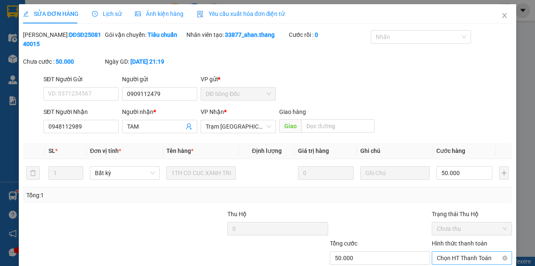
click at [477, 251] on span "Chọn HT Thanh Toán" at bounding box center [472, 257] width 70 height 13
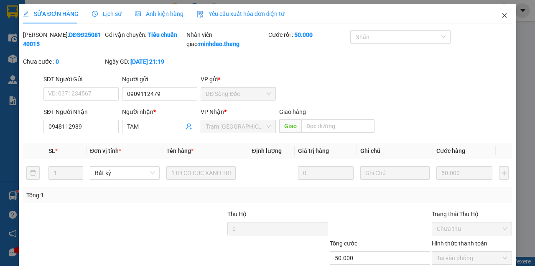
click at [496, 16] on span "Close" at bounding box center [504, 15] width 23 height 23
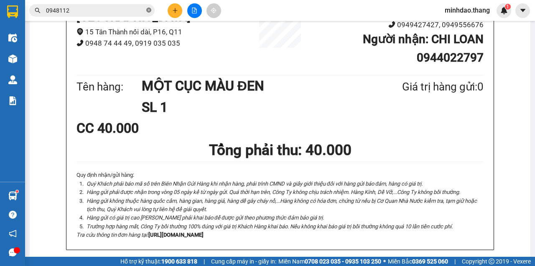
click at [148, 13] on span at bounding box center [148, 11] width 5 height 8
click at [126, 9] on input "text" at bounding box center [95, 10] width 99 height 9
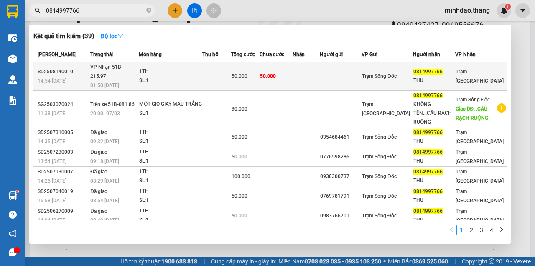
click at [293, 70] on td "50.000" at bounding box center [276, 76] width 33 height 29
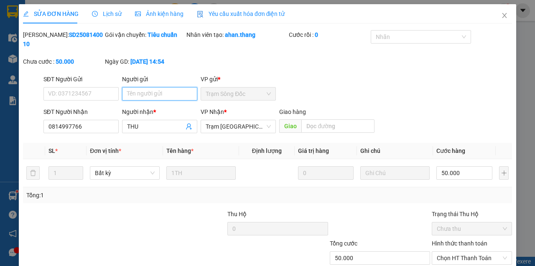
click at [136, 95] on input "Người gửi" at bounding box center [159, 93] width 75 height 13
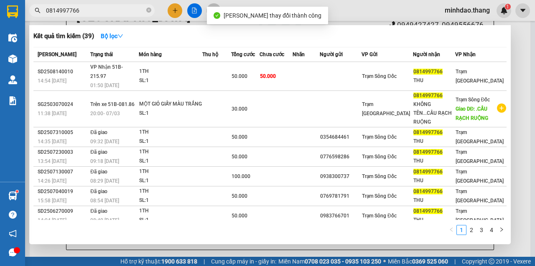
click at [90, 5] on span "0814997766" at bounding box center [92, 10] width 126 height 13
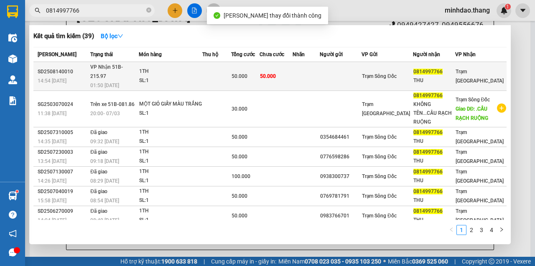
click at [272, 73] on span "50.000" at bounding box center [268, 76] width 16 height 6
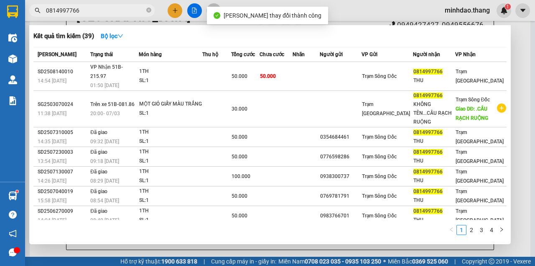
click at [118, 10] on input "0814997766" at bounding box center [95, 10] width 99 height 9
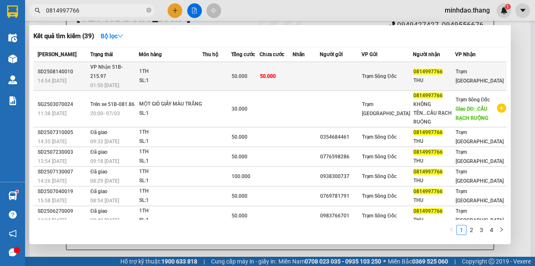
click at [248, 67] on td "50.000" at bounding box center [245, 76] width 28 height 29
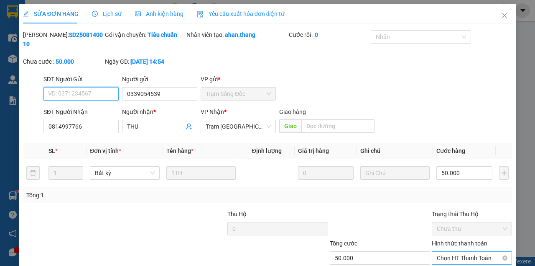
click at [469, 251] on span "Chọn HT Thanh Toán" at bounding box center [472, 257] width 70 height 13
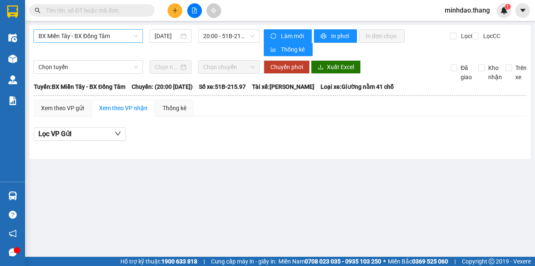
drag, startPoint x: 98, startPoint y: 34, endPoint x: 89, endPoint y: 42, distance: 12.5
click at [92, 38] on span "BX Miền Tây - BX Đồng Tâm" at bounding box center [88, 36] width 100 height 13
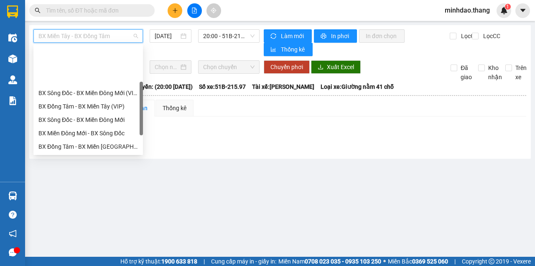
scroll to position [80, 0]
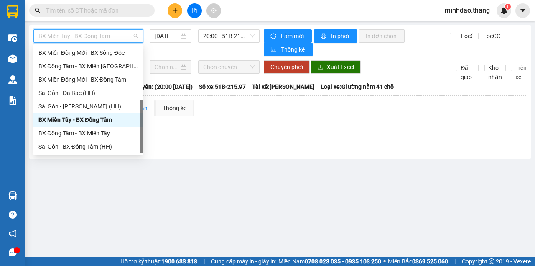
drag, startPoint x: 76, startPoint y: 116, endPoint x: 128, endPoint y: 96, distance: 55.5
click at [77, 115] on div "BX Miền Tây - BX Đồng Tâm" at bounding box center [88, 119] width 100 height 9
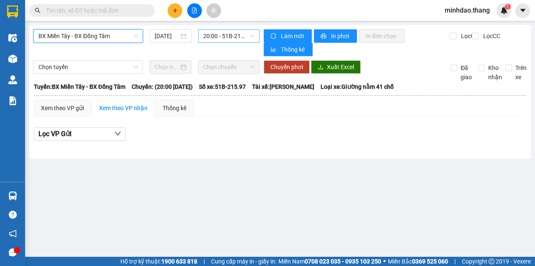
click at [214, 39] on span "20:00 - 51B-215.97" at bounding box center [228, 36] width 51 height 13
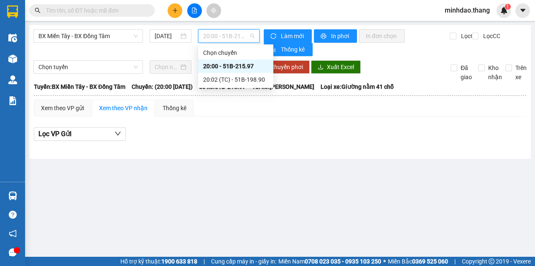
click at [226, 69] on div "20:00 - 51B-215.97" at bounding box center [235, 65] width 65 height 9
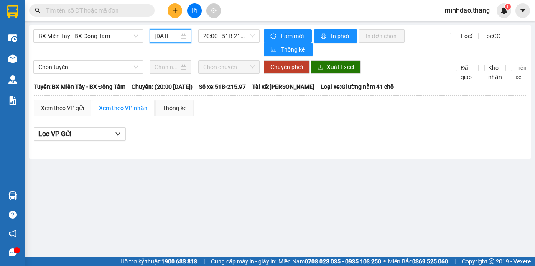
click at [172, 38] on input "15/08/2025" at bounding box center [167, 35] width 24 height 9
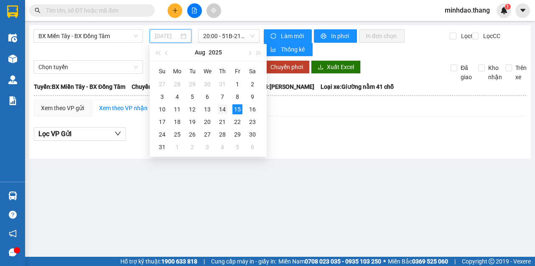
click at [221, 108] on div "14" at bounding box center [223, 109] width 10 height 10
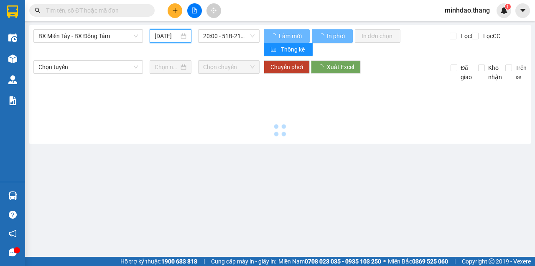
type input "14/08/2025"
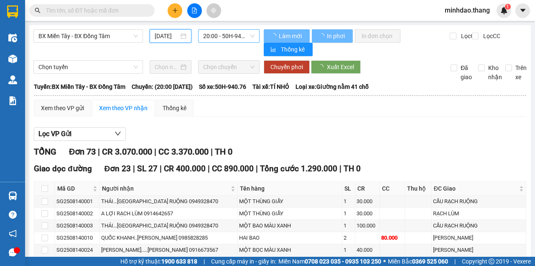
click at [225, 36] on span "20:00 - 50H-940.76" at bounding box center [228, 36] width 51 height 13
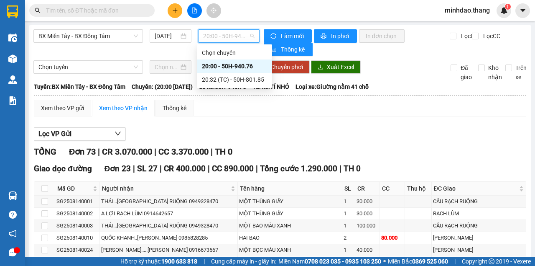
click at [223, 65] on div "20:00 - 50H-940.76" at bounding box center [234, 65] width 65 height 9
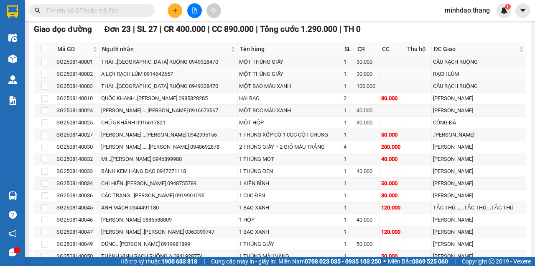
scroll to position [167, 0]
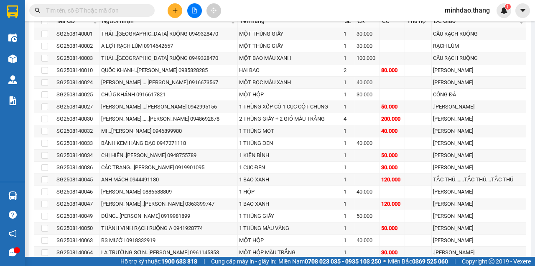
click at [136, 10] on input "text" at bounding box center [95, 10] width 99 height 9
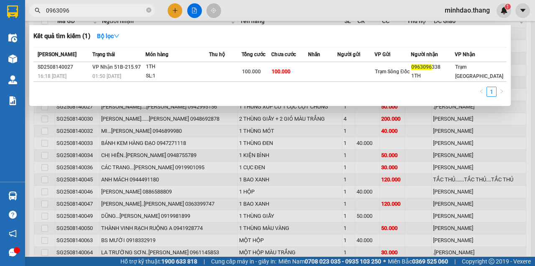
type input "0963096"
click at [148, 10] on icon "close-circle" at bounding box center [148, 10] width 5 height 5
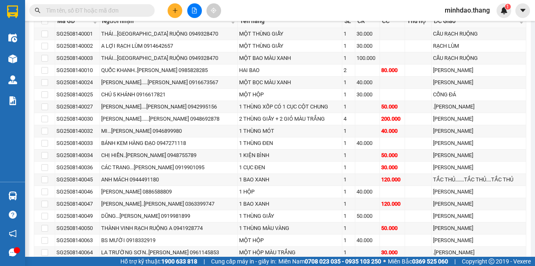
click at [126, 10] on input "text" at bounding box center [95, 10] width 99 height 9
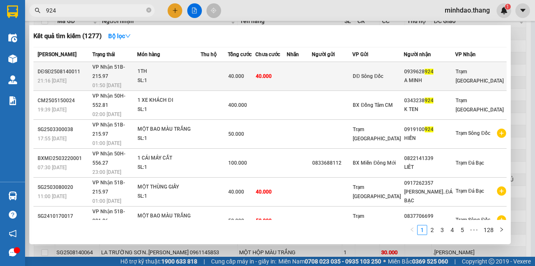
type input "924"
click at [287, 72] on td "40.000" at bounding box center [271, 76] width 31 height 29
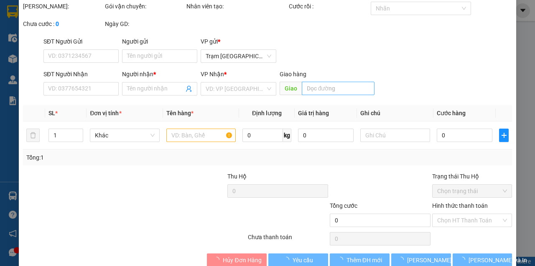
type input "0939628924"
type input "A MINH"
type input "40.000"
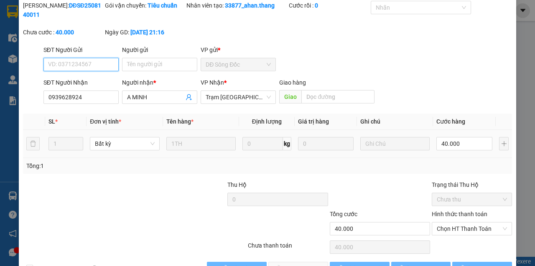
scroll to position [54, 0]
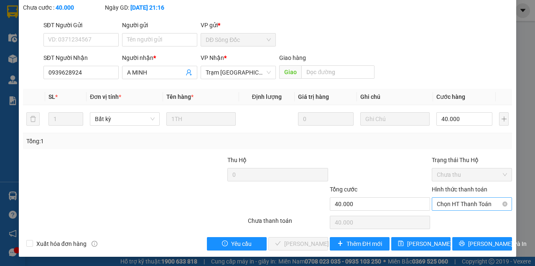
drag, startPoint x: 446, startPoint y: 195, endPoint x: 449, endPoint y: 200, distance: 5.8
click at [448, 197] on div "Hình thức thanh toán Chọn HT Thanh Toán" at bounding box center [472, 198] width 80 height 29
click at [464, 206] on span "Chọn HT Thanh Toán" at bounding box center [472, 203] width 70 height 13
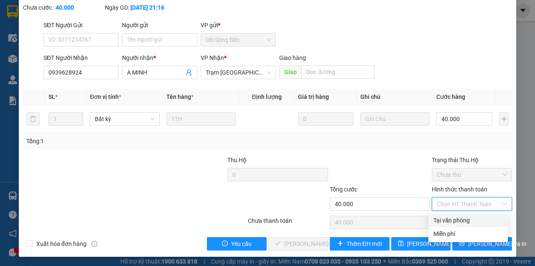
drag, startPoint x: 452, startPoint y: 218, endPoint x: 362, endPoint y: 234, distance: 91.3
click at [448, 218] on div "Tại văn phòng" at bounding box center [468, 219] width 69 height 9
type input "0"
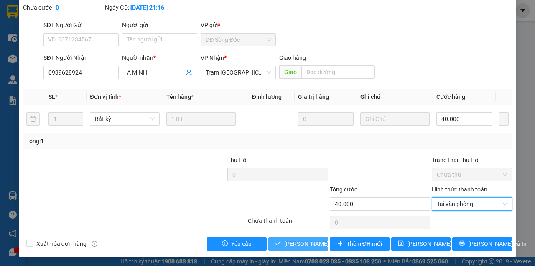
click at [303, 241] on span "[PERSON_NAME] và Giao hàng" at bounding box center [324, 243] width 80 height 9
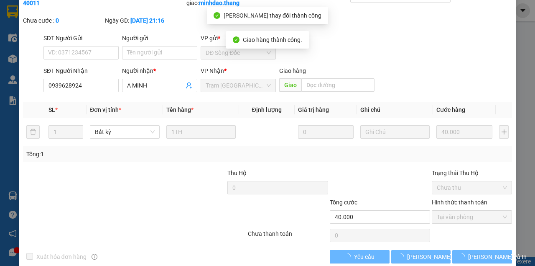
scroll to position [0, 0]
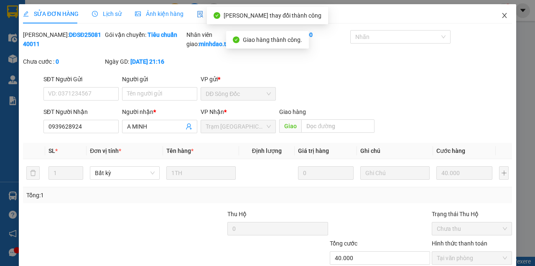
click at [502, 14] on icon "close" at bounding box center [505, 15] width 7 height 7
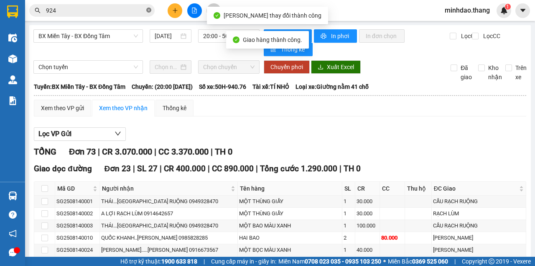
click at [150, 11] on icon "close-circle" at bounding box center [148, 10] width 5 height 5
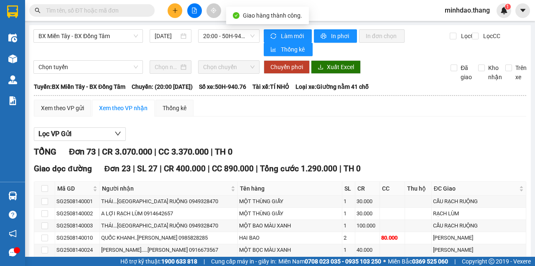
click at [130, 10] on input "text" at bounding box center [95, 10] width 99 height 9
click at [108, 11] on input "text" at bounding box center [95, 10] width 99 height 9
click at [109, 11] on input "text" at bounding box center [95, 10] width 99 height 9
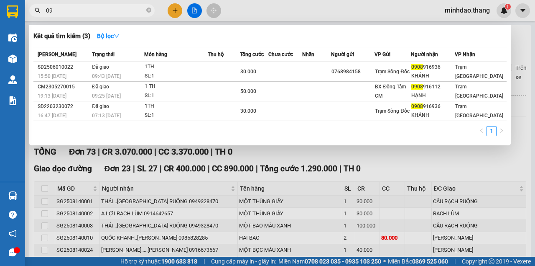
type input "0"
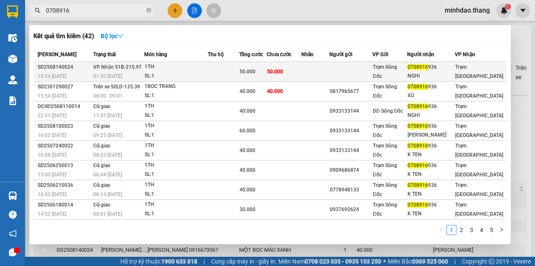
type input "0708916"
click at [246, 79] on td "50.000" at bounding box center [253, 72] width 28 height 20
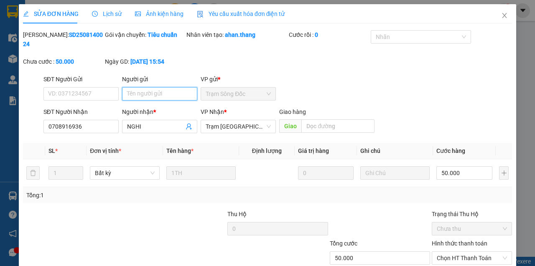
click at [136, 95] on input "Người gửi" at bounding box center [159, 93] width 75 height 13
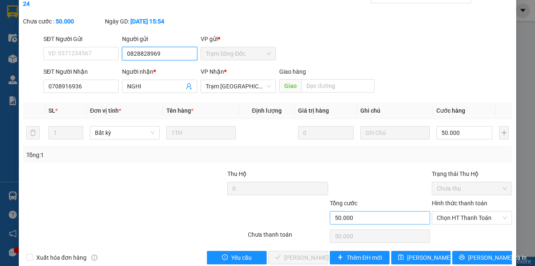
scroll to position [54, 0]
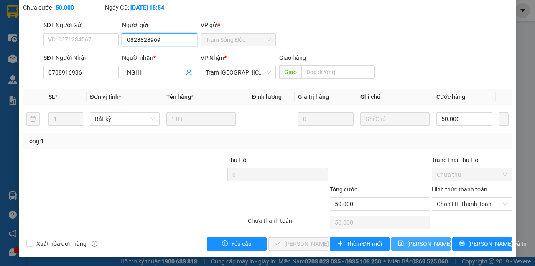
type input "0828828969"
click at [405, 243] on button "[PERSON_NAME] thay đổi" at bounding box center [422, 243] width 60 height 13
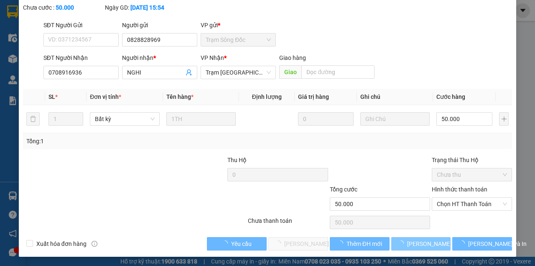
click at [392, 237] on button "[PERSON_NAME] thay đổi" at bounding box center [422, 243] width 60 height 13
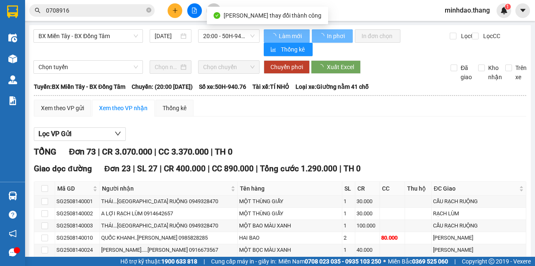
click at [111, 12] on input "0708916" at bounding box center [95, 10] width 99 height 9
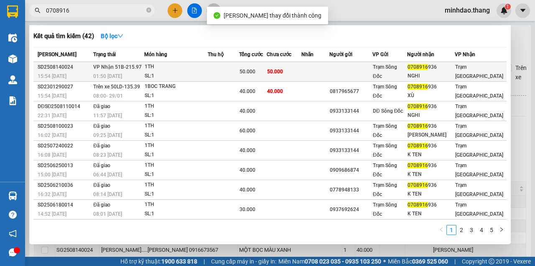
click at [256, 69] on span "50.000" at bounding box center [248, 72] width 16 height 6
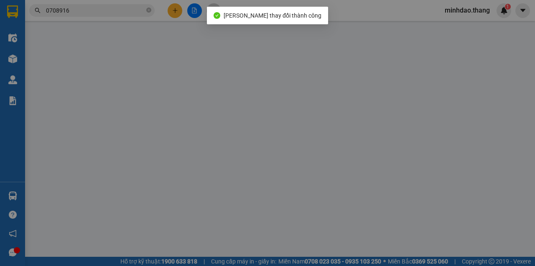
type input "0828828969"
type input "0708916936"
type input "NGHI"
type input "50.000"
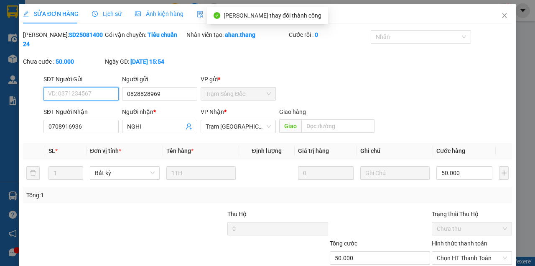
scroll to position [54, 0]
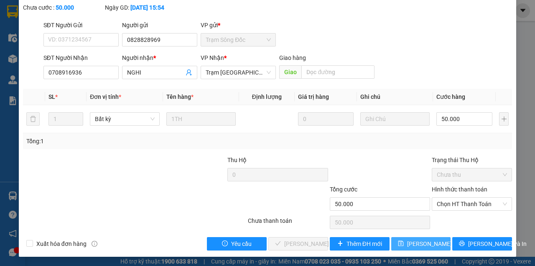
click at [417, 239] on span "[PERSON_NAME] thay đổi" at bounding box center [440, 243] width 67 height 9
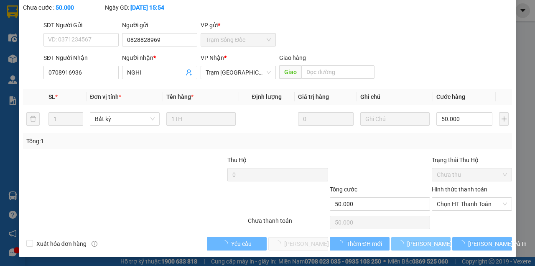
click button "[PERSON_NAME] thay đổi" at bounding box center [422, 243] width 60 height 13
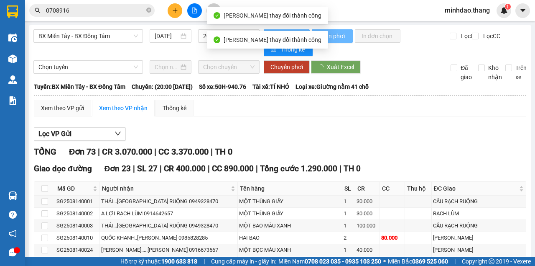
click at [111, 11] on input "0708916" at bounding box center [95, 10] width 99 height 9
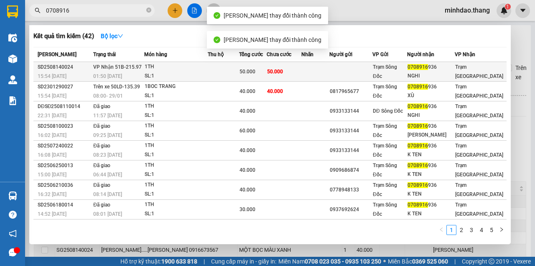
click at [237, 64] on td at bounding box center [223, 72] width 31 height 20
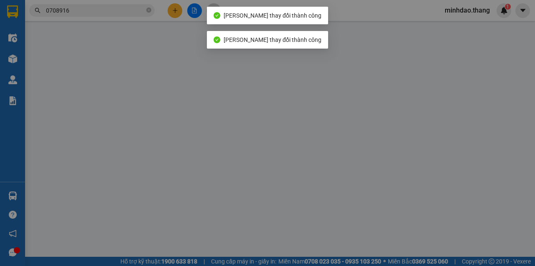
type input "0828828969"
type input "0708916936"
type input "NGHI"
type input "50.000"
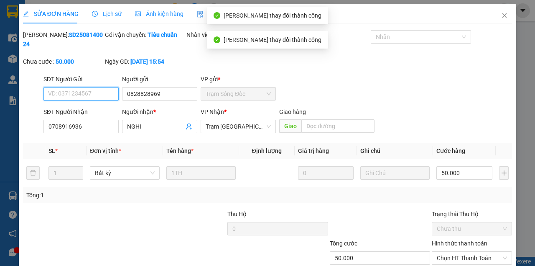
scroll to position [54, 0]
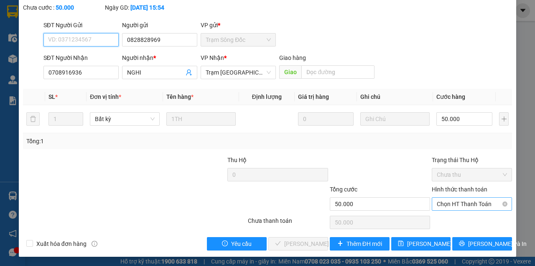
click at [458, 200] on span "Chọn HT Thanh Toán" at bounding box center [472, 203] width 70 height 13
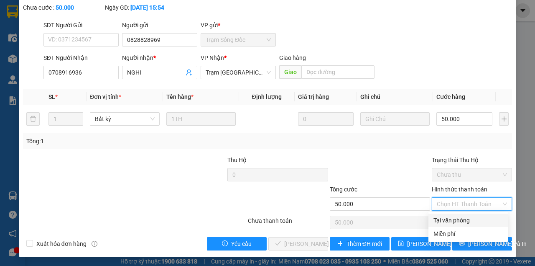
click at [446, 218] on div "Tại văn phòng" at bounding box center [468, 219] width 69 height 9
type input "0"
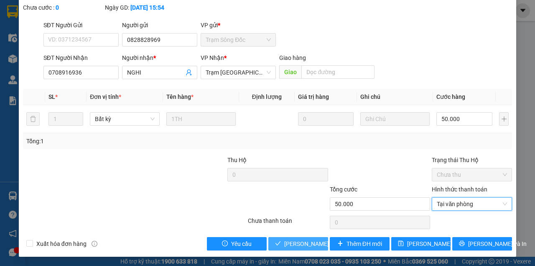
click at [308, 239] on span "[PERSON_NAME] và Giao hàng" at bounding box center [324, 243] width 80 height 9
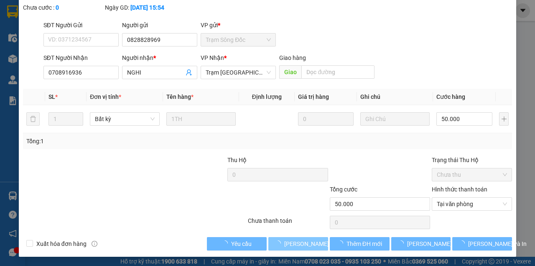
click at [269, 237] on button "[PERSON_NAME] và Giao hàng" at bounding box center [299, 243] width 60 height 13
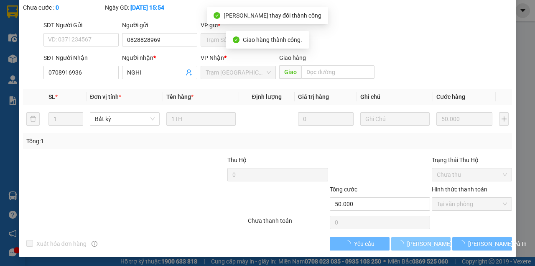
scroll to position [63, 0]
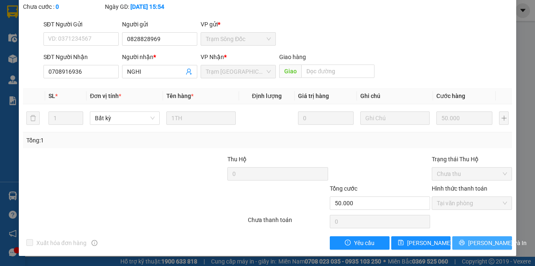
click at [471, 238] on div "Total Paid Fee 50.000 Total UnPaid Fee 0 Cash Collection Total Fee Mã ĐH: SD250…" at bounding box center [267, 112] width 489 height 274
click at [471, 238] on button "[PERSON_NAME] và In" at bounding box center [483, 242] width 60 height 13
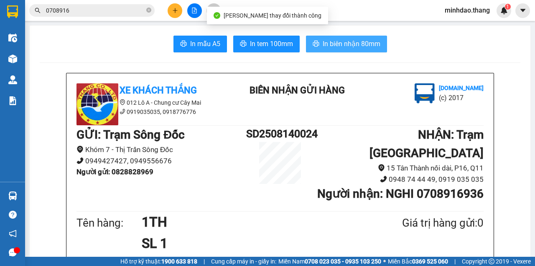
click at [337, 40] on span "In biên nhận 80mm" at bounding box center [352, 43] width 58 height 10
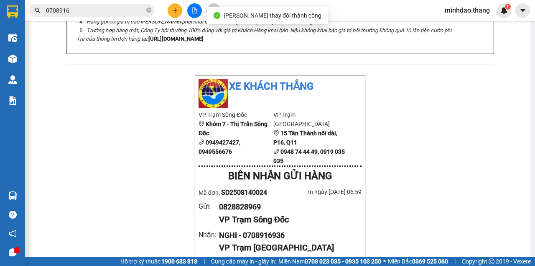
scroll to position [251, 0]
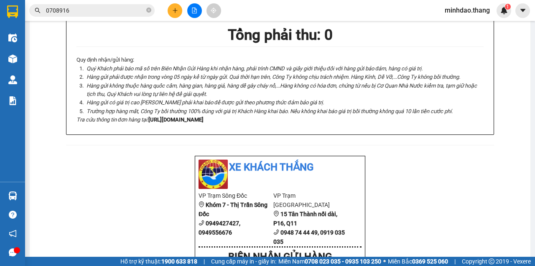
click at [115, 12] on input "0708916" at bounding box center [95, 10] width 99 height 9
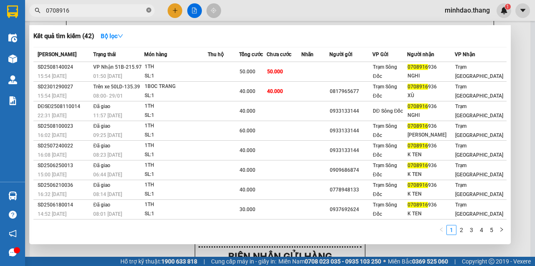
click at [149, 12] on icon "close-circle" at bounding box center [148, 10] width 5 height 5
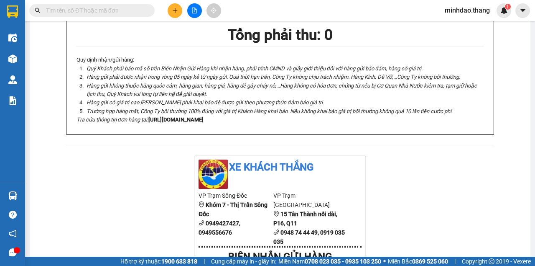
click at [129, 12] on input "text" at bounding box center [95, 10] width 99 height 9
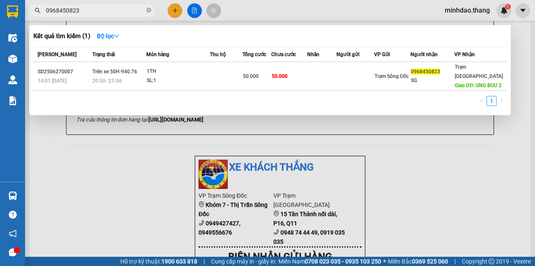
type input "0968450823"
click at [149, 11] on icon "close-circle" at bounding box center [148, 10] width 5 height 5
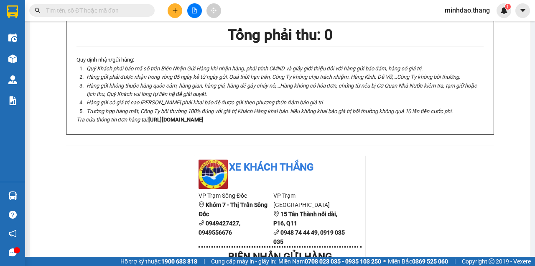
click at [125, 11] on input "text" at bounding box center [95, 10] width 99 height 9
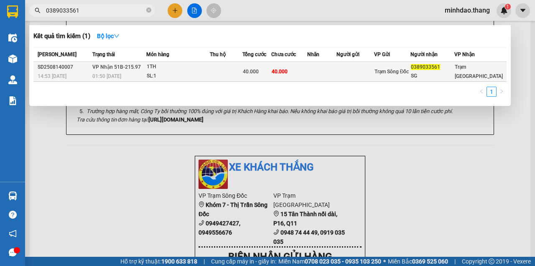
type input "0389033561"
click at [241, 69] on td at bounding box center [226, 72] width 33 height 20
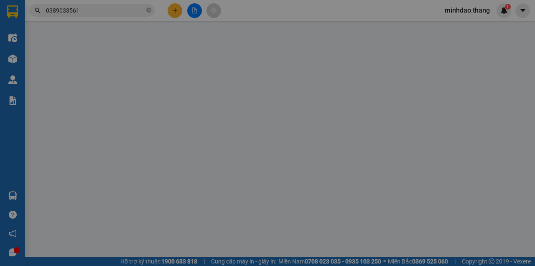
type input "0389033561"
type input "SG"
type input "40.000"
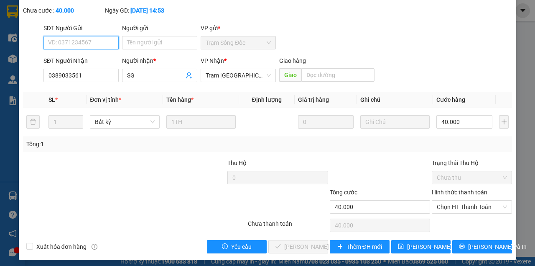
scroll to position [54, 0]
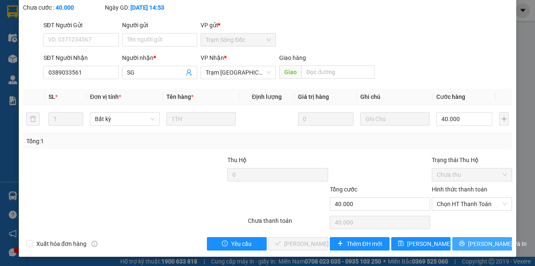
click at [465, 243] on icon "printer" at bounding box center [462, 243] width 6 height 6
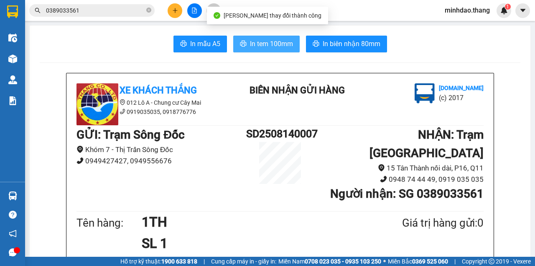
click at [264, 44] on span "In tem 100mm" at bounding box center [271, 43] width 43 height 10
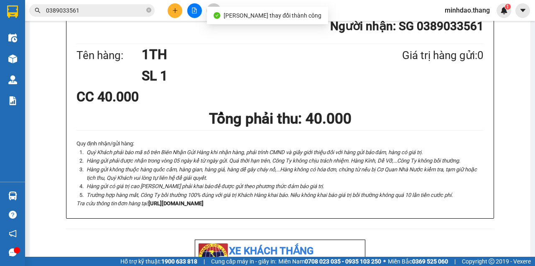
scroll to position [275, 0]
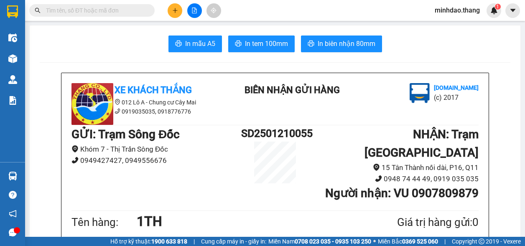
click at [112, 11] on input "text" at bounding box center [95, 10] width 99 height 9
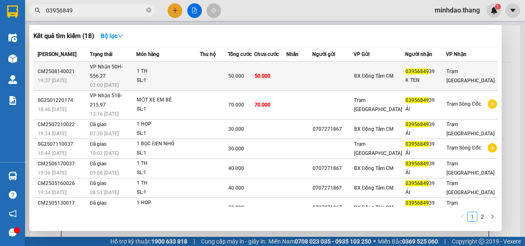
type input "03956849"
click at [251, 75] on div "50.000" at bounding box center [241, 76] width 26 height 9
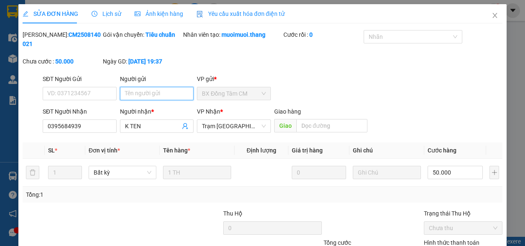
click at [160, 99] on input "Người gửi" at bounding box center [157, 93] width 74 height 13
click at [161, 99] on input "Người gửi" at bounding box center [157, 93] width 74 height 13
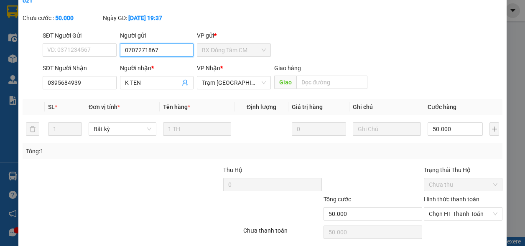
scroll to position [74, 0]
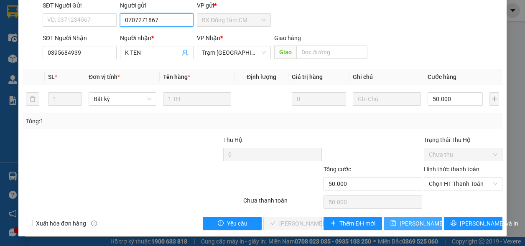
type input "0707271867"
click at [398, 222] on button "[PERSON_NAME] thay đổi" at bounding box center [413, 223] width 59 height 13
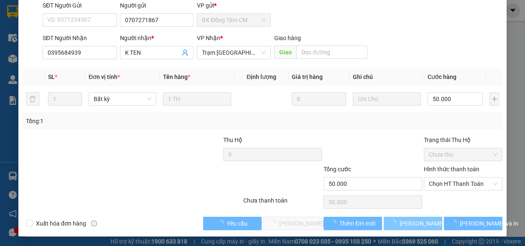
click at [397, 222] on span "loading" at bounding box center [395, 223] width 9 height 6
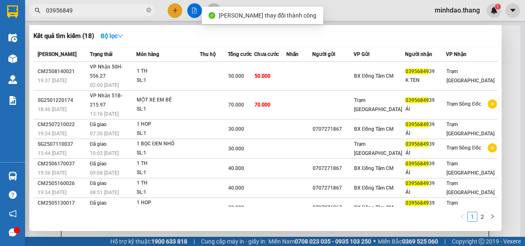
click at [120, 9] on input "03956849" at bounding box center [95, 10] width 99 height 9
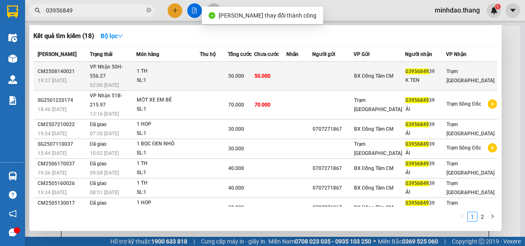
click at [270, 73] on span "50.000" at bounding box center [263, 76] width 16 height 6
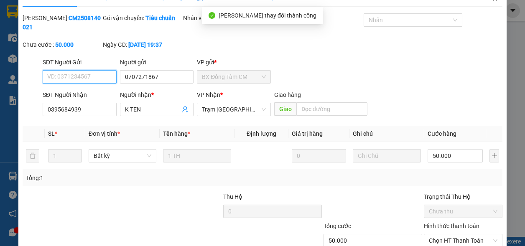
scroll to position [74, 0]
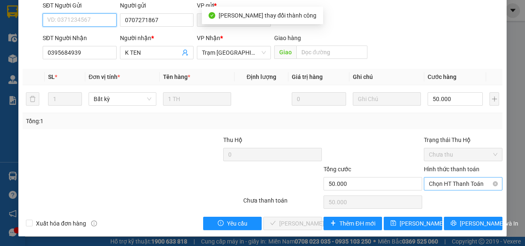
click at [445, 189] on span "Chọn HT Thanh Toán" at bounding box center [463, 184] width 69 height 13
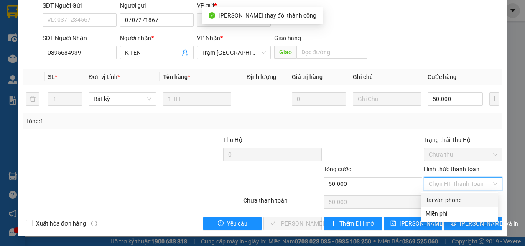
drag, startPoint x: 436, startPoint y: 202, endPoint x: 432, endPoint y: 204, distance: 5.1
click at [434, 202] on div "Tại văn phòng" at bounding box center [460, 200] width 68 height 9
type input "0"
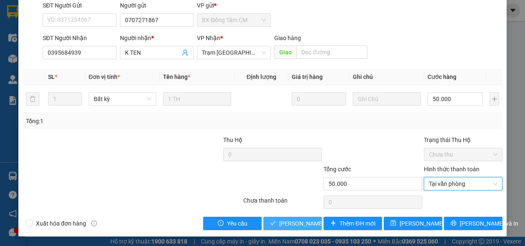
click at [305, 222] on span "[PERSON_NAME] và Giao hàng" at bounding box center [319, 223] width 80 height 9
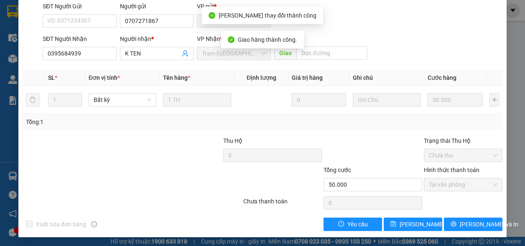
scroll to position [83, 0]
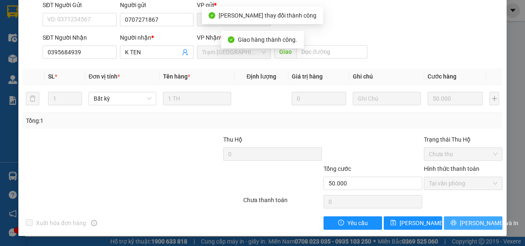
click at [476, 225] on span "[PERSON_NAME] và In" at bounding box center [489, 223] width 59 height 9
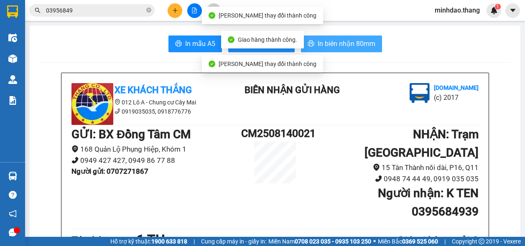
click at [347, 45] on span "In biên nhận 80mm" at bounding box center [347, 43] width 58 height 10
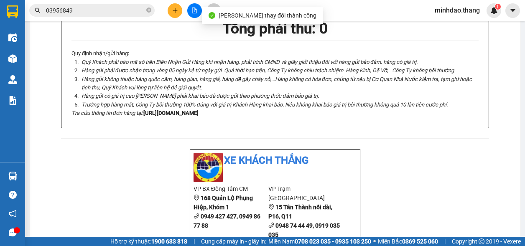
scroll to position [279, 0]
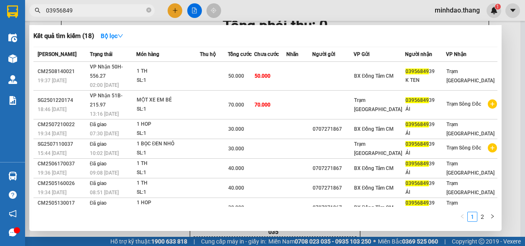
click at [111, 11] on input "03956849" at bounding box center [95, 10] width 99 height 9
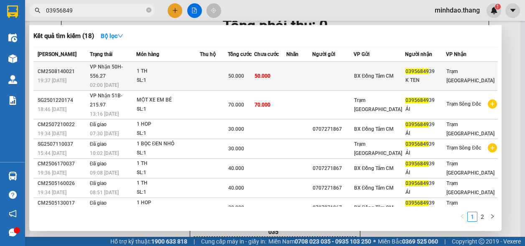
click at [287, 63] on td "50.000" at bounding box center [270, 76] width 32 height 29
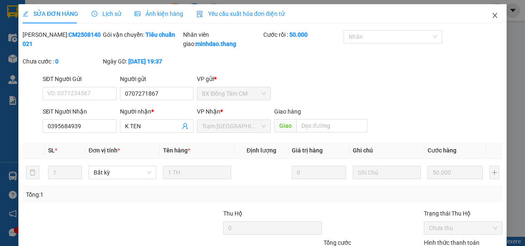
drag, startPoint x: 491, startPoint y: 19, endPoint x: 485, endPoint y: 24, distance: 7.4
click at [490, 20] on span "Close" at bounding box center [495, 15] width 23 height 23
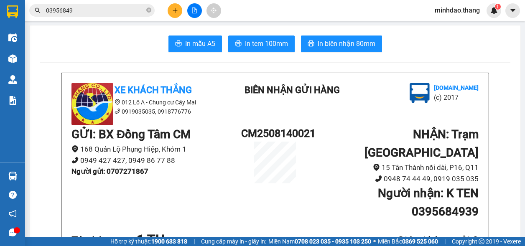
drag, startPoint x: 150, startPoint y: 10, endPoint x: 143, endPoint y: 12, distance: 6.8
click at [149, 11] on icon "close-circle" at bounding box center [148, 10] width 5 height 5
click at [131, 12] on input "text" at bounding box center [95, 10] width 99 height 9
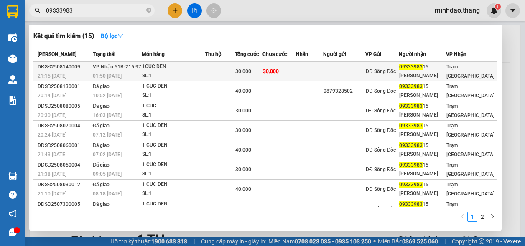
type input "09333983"
click at [262, 71] on div "30.000" at bounding box center [249, 71] width 26 height 9
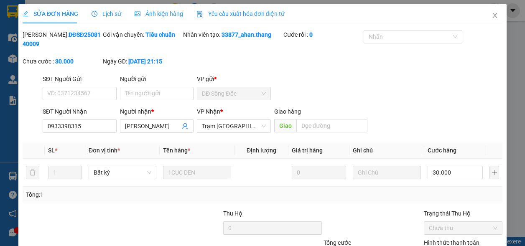
drag, startPoint x: 91, startPoint y: 134, endPoint x: 23, endPoint y: 135, distance: 67.4
click at [27, 134] on div "SĐT Người Nhận 0933398315 Người nhận * MINH TAN VP Nhận * Trạm [GEOGRAPHIC_DATA…" at bounding box center [263, 121] width 482 height 29
copy div "SĐT Người Nhận"
click at [88, 130] on input "0933398315" at bounding box center [80, 126] width 74 height 13
click at [89, 130] on input "0933398315" at bounding box center [80, 126] width 74 height 13
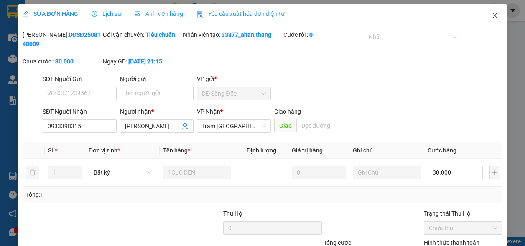
click at [484, 17] on span "Close" at bounding box center [495, 15] width 23 height 23
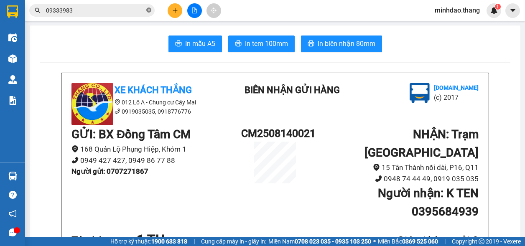
click at [151, 13] on icon "close-circle" at bounding box center [148, 10] width 5 height 5
drag, startPoint x: 131, startPoint y: 12, endPoint x: 136, endPoint y: 9, distance: 5.8
click at [135, 10] on input "text" at bounding box center [95, 10] width 99 height 9
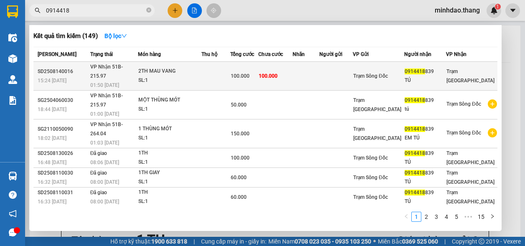
type input "0914418"
click at [231, 71] on td at bounding box center [216, 76] width 29 height 29
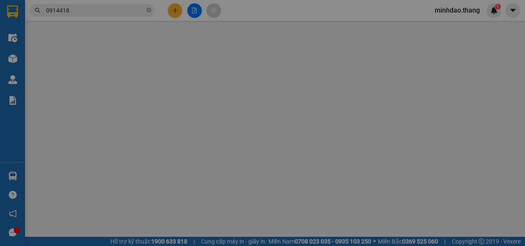
type input "0914418839"
type input "TÚ"
type input "100.000"
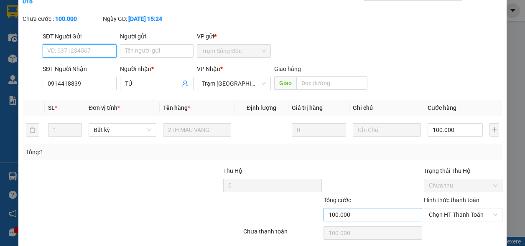
scroll to position [74, 0]
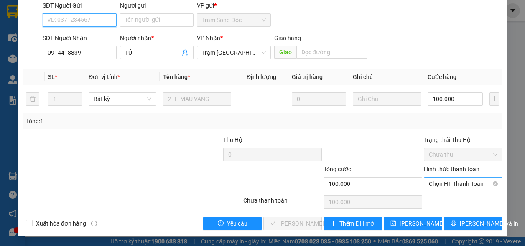
click at [453, 182] on span "Chọn HT Thanh Toán" at bounding box center [463, 184] width 69 height 13
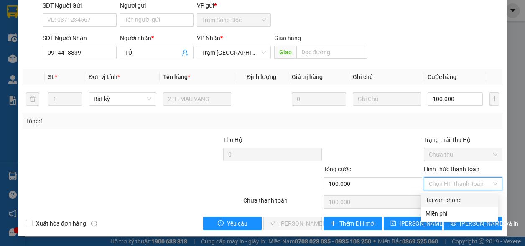
drag, startPoint x: 430, startPoint y: 204, endPoint x: 423, endPoint y: 206, distance: 6.9
click at [428, 204] on div "Tại văn phòng" at bounding box center [460, 200] width 68 height 9
type input "0"
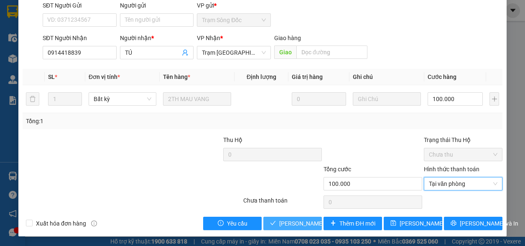
click at [279, 223] on span "[PERSON_NAME] và Giao hàng" at bounding box center [319, 223] width 80 height 9
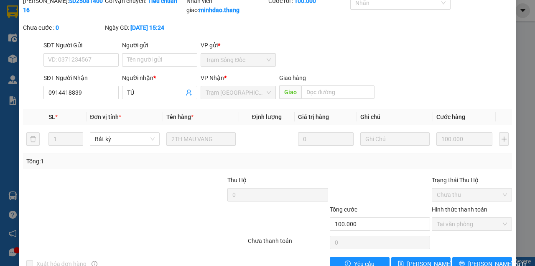
scroll to position [0, 0]
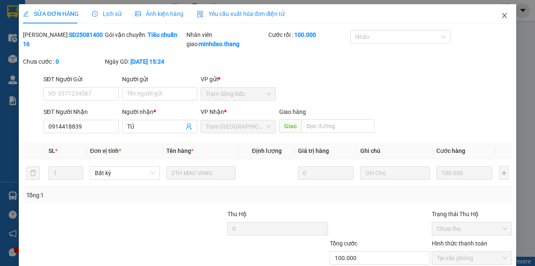
click at [499, 21] on span "Close" at bounding box center [504, 15] width 23 height 23
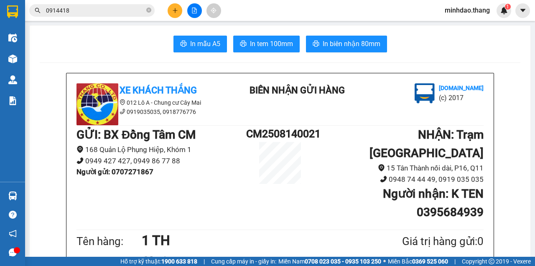
click at [109, 10] on input "0914418" at bounding box center [95, 10] width 99 height 9
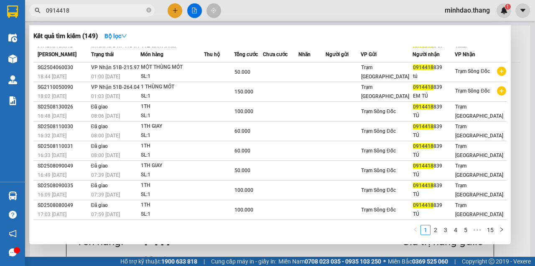
scroll to position [28, 0]
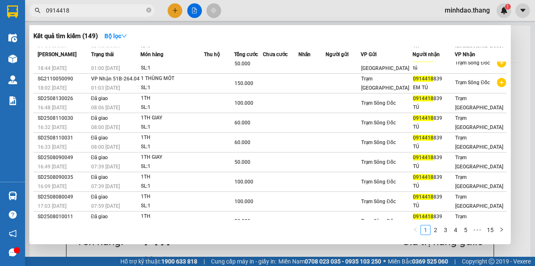
click at [133, 8] on input "0914418" at bounding box center [95, 10] width 99 height 9
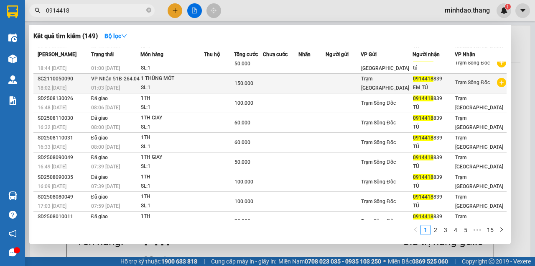
scroll to position [0, 0]
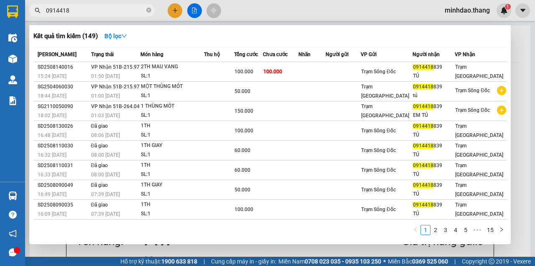
click at [299, 13] on div at bounding box center [267, 133] width 535 height 266
click at [108, 13] on input "0914418" at bounding box center [95, 10] width 99 height 9
click at [148, 11] on icon "close-circle" at bounding box center [148, 10] width 5 height 5
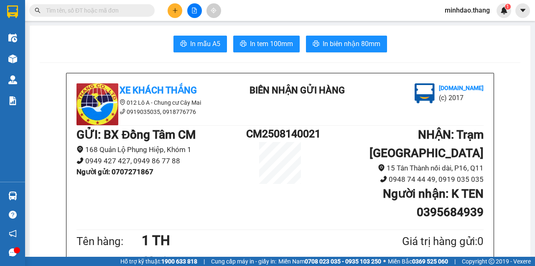
click at [135, 11] on input "text" at bounding box center [95, 10] width 99 height 9
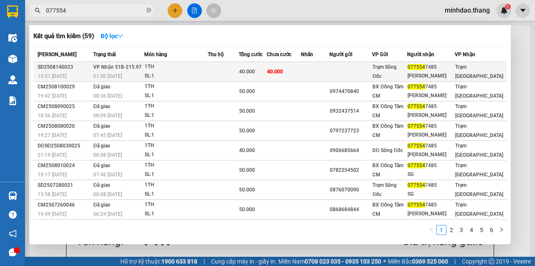
type input "077554"
click at [283, 72] on span "40.000" at bounding box center [275, 72] width 16 height 6
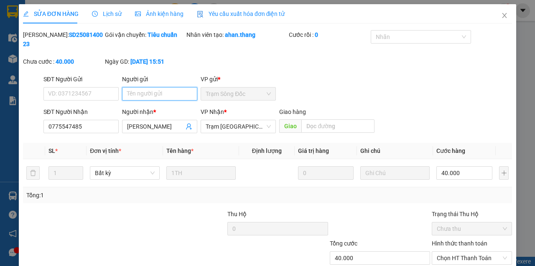
click at [164, 95] on input "Người gửi" at bounding box center [159, 93] width 75 height 13
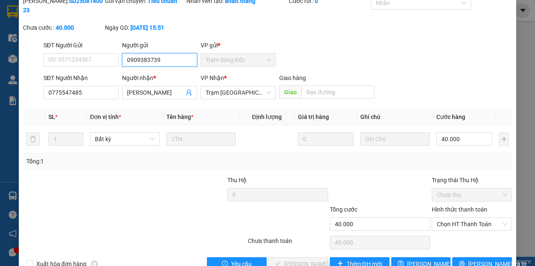
scroll to position [54, 0]
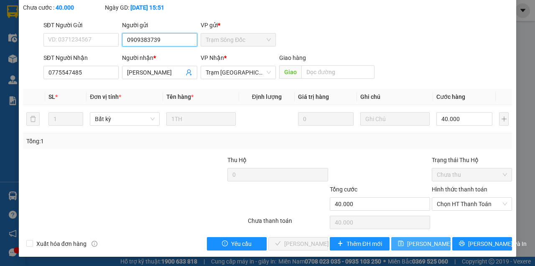
type input "0909383739"
click at [415, 242] on span "[PERSON_NAME] thay đổi" at bounding box center [440, 243] width 67 height 9
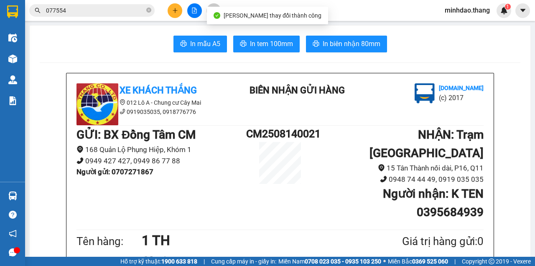
click at [99, 11] on input "077554" at bounding box center [95, 10] width 99 height 9
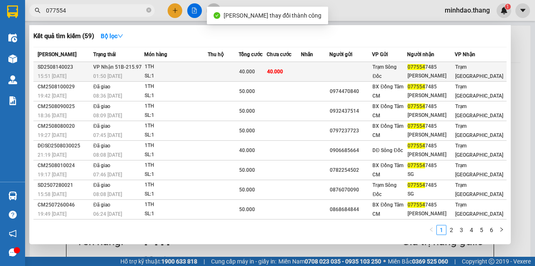
click at [312, 75] on td at bounding box center [315, 72] width 28 height 20
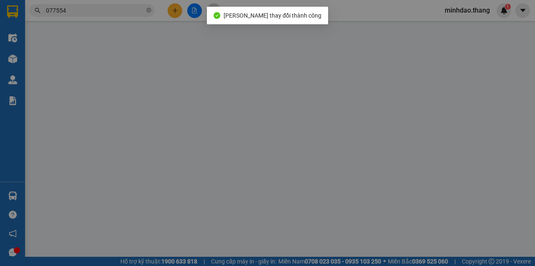
type input "0909383739"
type input "0775547485"
type input "[PERSON_NAME]"
type input "40.000"
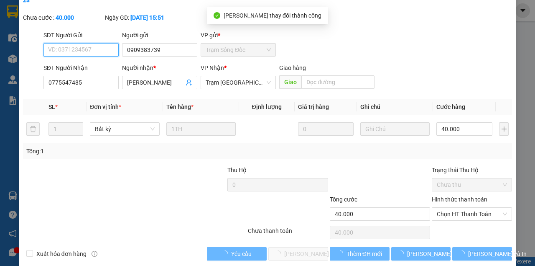
scroll to position [54, 0]
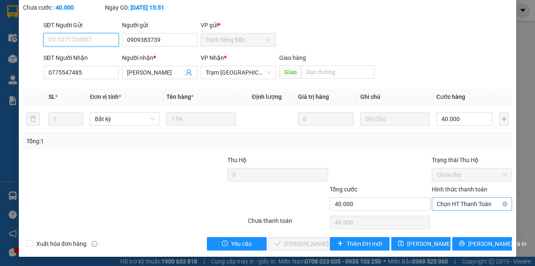
drag, startPoint x: 453, startPoint y: 202, endPoint x: 453, endPoint y: 207, distance: 5.0
click at [453, 202] on span "Chọn HT Thanh Toán" at bounding box center [472, 203] width 70 height 13
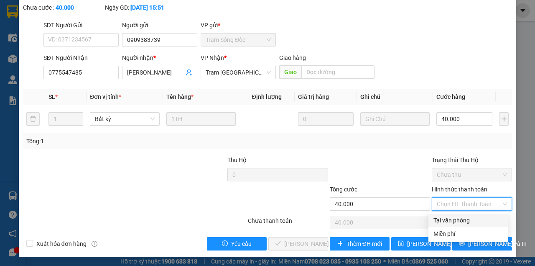
click at [446, 212] on div "Total Paid Fee 0 Total UnPaid Fee 40.000 Cash Collection Total Fee Mã ĐH: SD250…" at bounding box center [267, 113] width 489 height 274
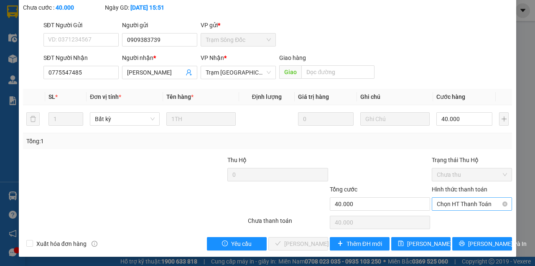
click at [456, 207] on span "Chọn HT Thanh Toán" at bounding box center [472, 203] width 70 height 13
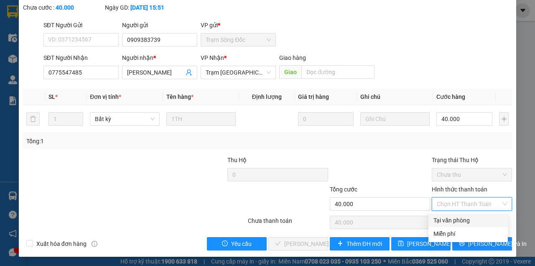
drag, startPoint x: 451, startPoint y: 220, endPoint x: 402, endPoint y: 234, distance: 50.2
click at [449, 220] on div "Tại văn phòng" at bounding box center [468, 219] width 69 height 9
type input "0"
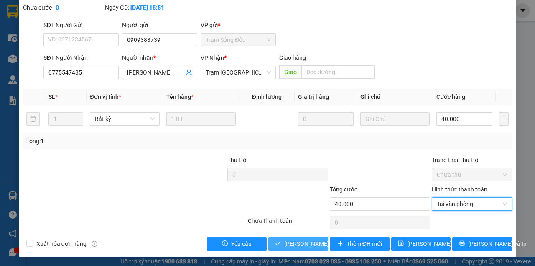
click at [269, 237] on button "[PERSON_NAME] và Giao hàng" at bounding box center [299, 243] width 60 height 13
click at [297, 245] on span "[PERSON_NAME] và Giao hàng" at bounding box center [324, 243] width 80 height 9
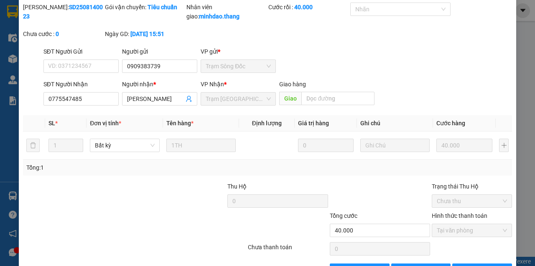
scroll to position [0, 0]
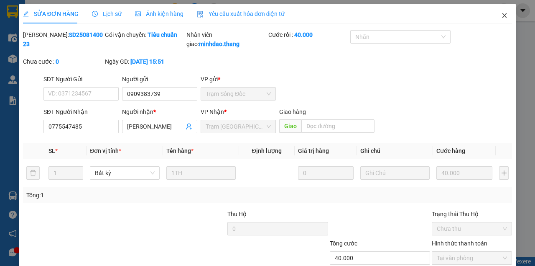
click at [499, 23] on span "Close" at bounding box center [504, 15] width 23 height 23
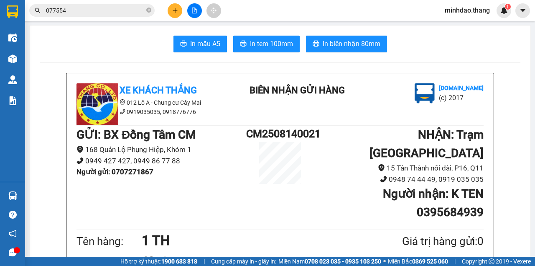
click at [172, 16] on button at bounding box center [175, 10] width 15 height 15
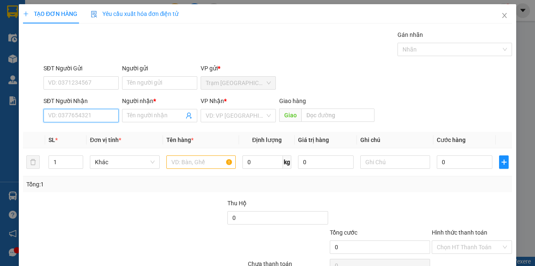
click at [72, 116] on input "SĐT Người Nhận" at bounding box center [81, 115] width 75 height 13
type input "0947400726"
click at [79, 134] on div "0947400726 - TRINH" at bounding box center [89, 131] width 82 height 9
type input "TRINH"
drag, startPoint x: 104, startPoint y: 117, endPoint x: 11, endPoint y: 96, distance: 95.2
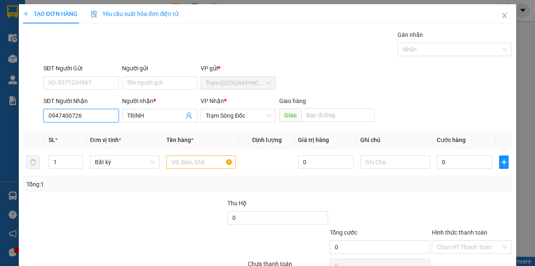
click at [1, 103] on div "TẠO ĐƠN HÀNG Yêu cầu xuất hóa đơn điện tử Transit Pickup Surcharge Ids Transit …" at bounding box center [267, 133] width 535 height 266
type input "0947400726"
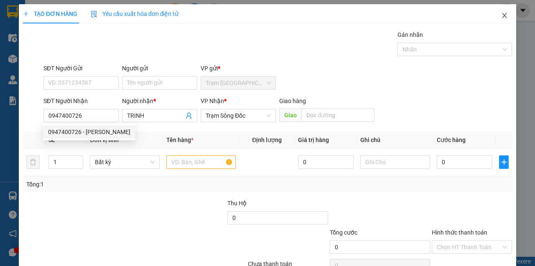
click at [502, 16] on icon "close" at bounding box center [505, 15] width 7 height 7
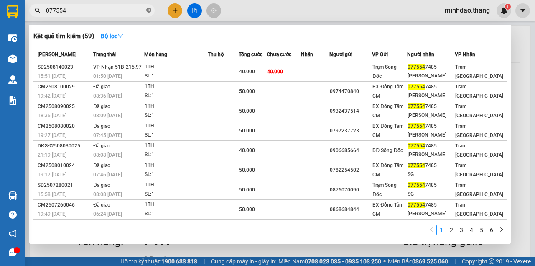
click at [148, 9] on icon "close-circle" at bounding box center [148, 10] width 5 height 5
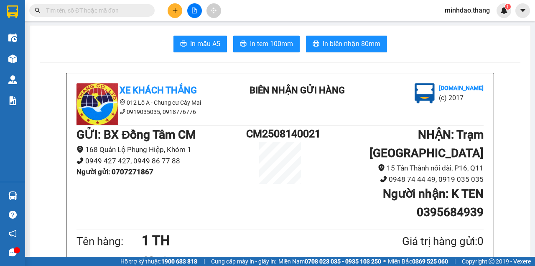
click at [143, 9] on input "text" at bounding box center [95, 10] width 99 height 9
paste input "0947400726"
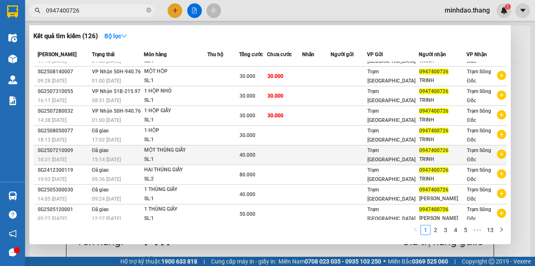
scroll to position [40, 0]
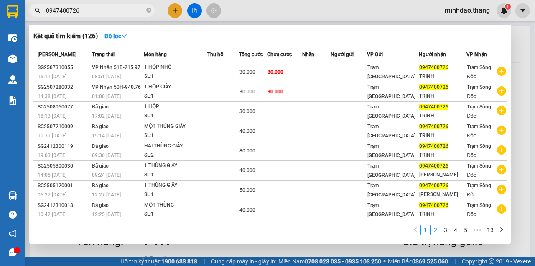
type input "0947400726"
click at [440, 235] on li "2" at bounding box center [436, 230] width 10 height 10
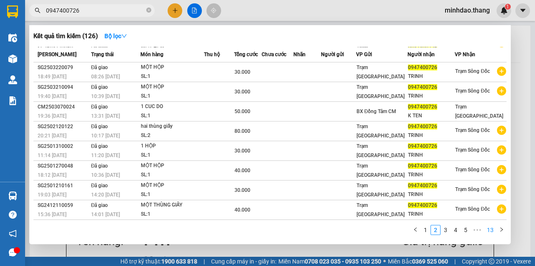
click at [492, 233] on link "13" at bounding box center [491, 229] width 12 height 9
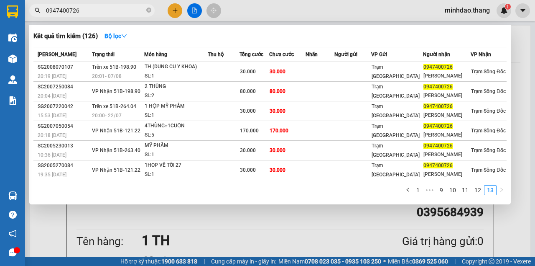
scroll to position [0, 0]
click at [411, 189] on icon "left" at bounding box center [408, 189] width 5 height 5
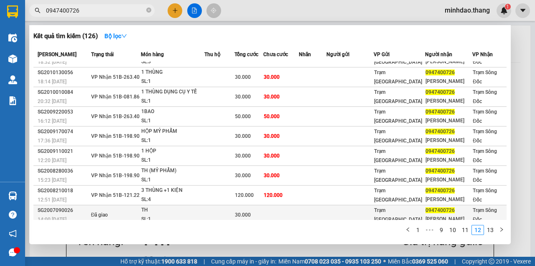
scroll to position [35, 0]
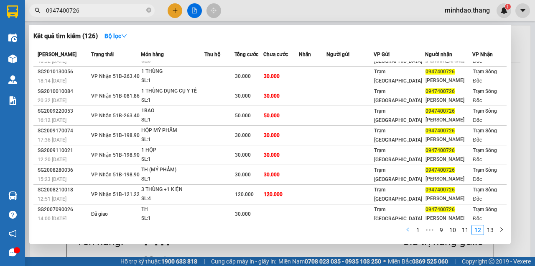
click at [411, 230] on icon "left" at bounding box center [408, 229] width 5 height 5
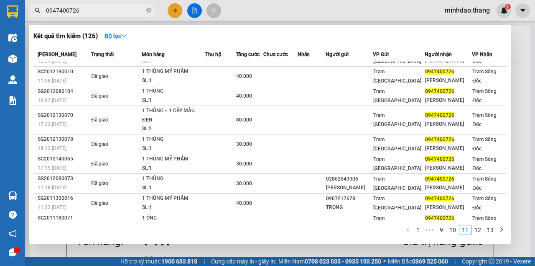
click at [409, 230] on icon "left" at bounding box center [408, 229] width 5 height 5
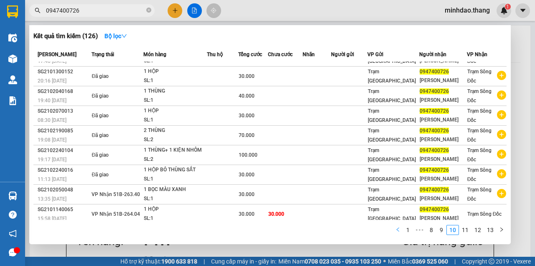
click at [400, 231] on icon "left" at bounding box center [398, 229] width 5 height 5
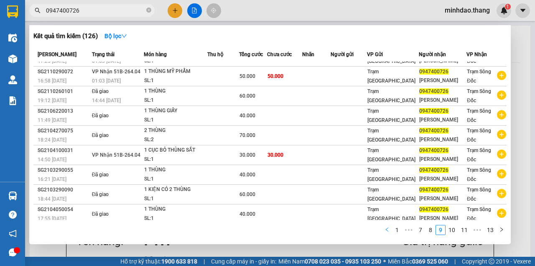
click at [400, 231] on link "1" at bounding box center [397, 229] width 9 height 9
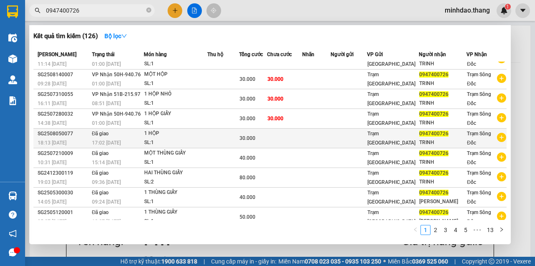
scroll to position [0, 0]
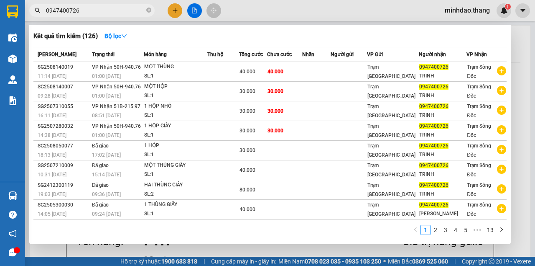
drag, startPoint x: 109, startPoint y: 11, endPoint x: 33, endPoint y: 4, distance: 76.4
click at [28, 4] on div "0947400726" at bounding box center [81, 10] width 163 height 13
click at [169, 8] on div at bounding box center [267, 133] width 535 height 266
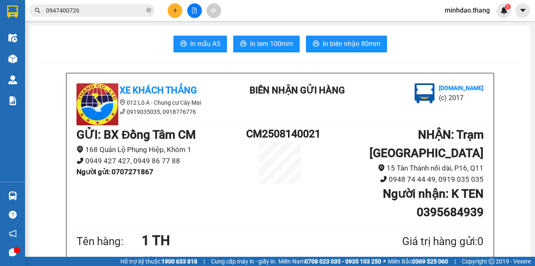
click at [169, 9] on button at bounding box center [175, 10] width 15 height 15
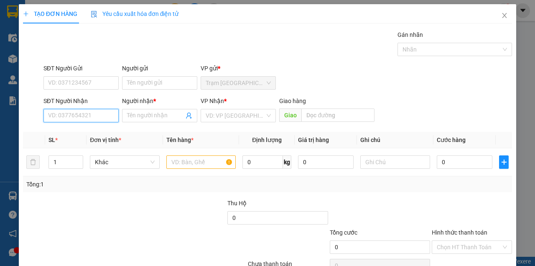
click at [83, 119] on input "SĐT Người Nhận" at bounding box center [81, 115] width 75 height 13
paste input "0947400726"
type input "0947400726"
click at [87, 137] on div "0947400726 - TRINH" at bounding box center [89, 131] width 92 height 13
type input "TRINH"
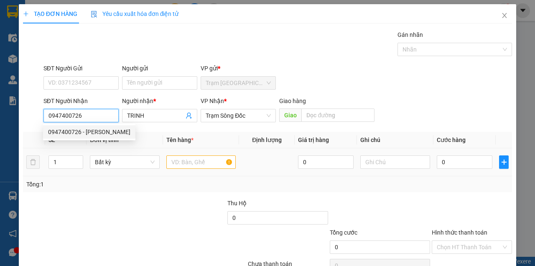
type input "0947400726"
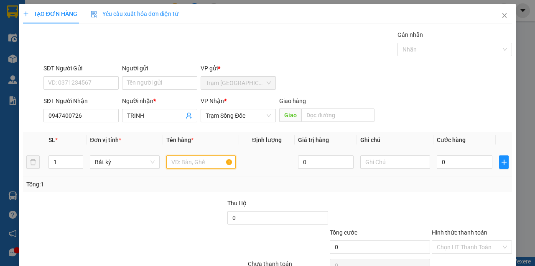
click at [177, 167] on input "text" at bounding box center [202, 161] width 70 height 13
type input "HAI THÙNG"
click at [68, 164] on input "1" at bounding box center [66, 162] width 34 height 13
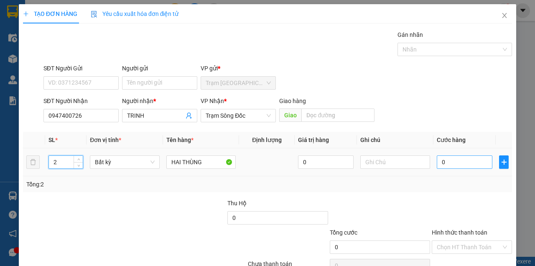
type input "2"
click at [440, 162] on input "0" at bounding box center [465, 161] width 56 height 13
type input "1"
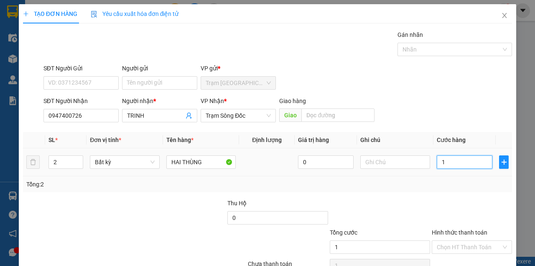
type input "10"
type input "100"
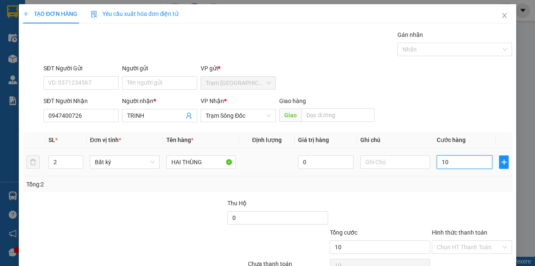
type input "100"
type input "1.000"
type input "10.000"
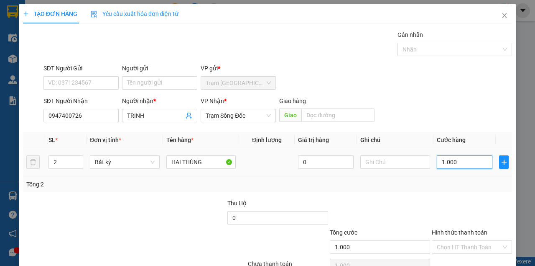
type input "10.000"
type input "100.000"
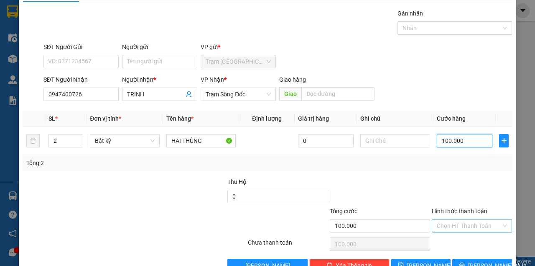
scroll to position [43, 0]
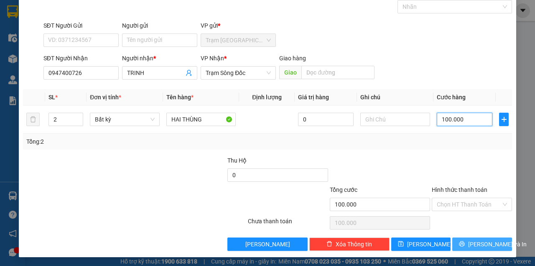
type input "100.000"
click at [479, 240] on span "Lưu và In" at bounding box center [498, 243] width 59 height 9
click at [453, 237] on button "Lưu và In" at bounding box center [483, 243] width 60 height 13
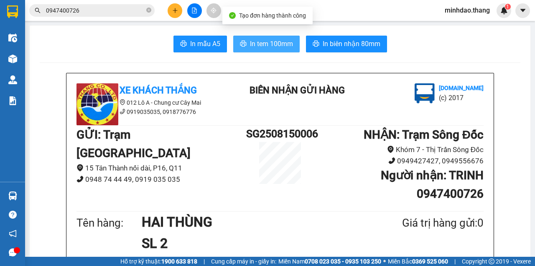
click at [274, 46] on span "In tem 100mm" at bounding box center [271, 43] width 43 height 10
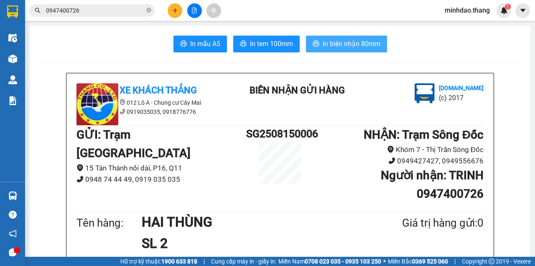
click at [350, 48] on span "In biên nhận 80mm" at bounding box center [352, 43] width 58 height 10
click at [306, 36] on button "In biên nhận 80mm" at bounding box center [346, 44] width 81 height 17
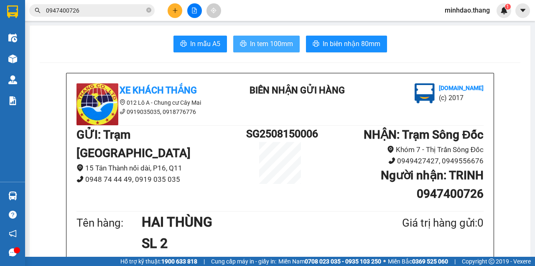
click at [287, 50] on button "In tem 100mm" at bounding box center [266, 44] width 67 height 17
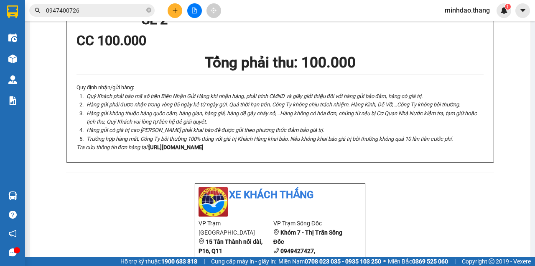
scroll to position [251, 0]
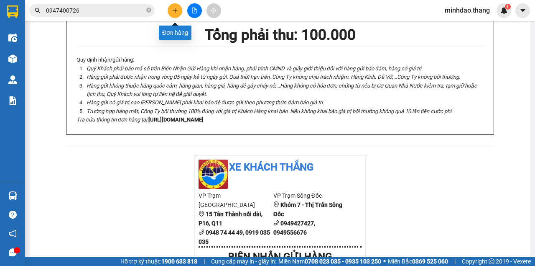
click at [179, 6] on button at bounding box center [175, 10] width 15 height 15
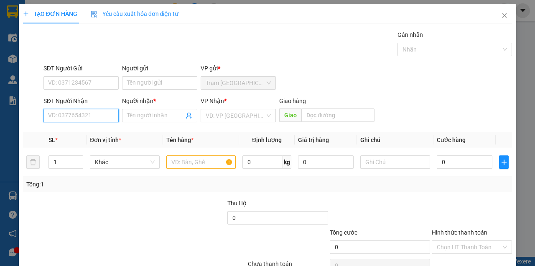
click at [78, 121] on input "SĐT Người Nhận" at bounding box center [81, 115] width 75 height 13
type input "0917372316"
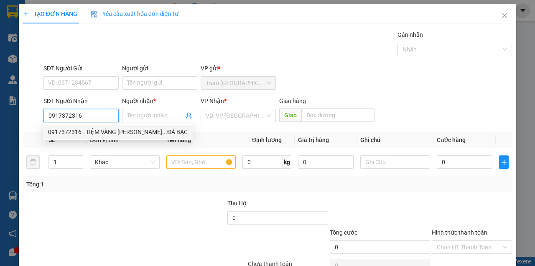
click at [119, 133] on div "0917372316 - TIỆM VÀNG KIM HÀ...ĐÁ BẠC" at bounding box center [118, 131] width 140 height 9
type input "TIỆM VÀNG KIM HÀ...ĐÁ BẠC"
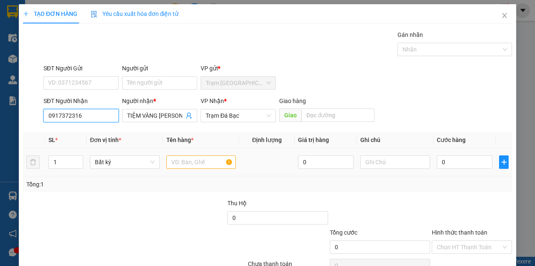
type input "0917372316"
click at [195, 162] on input "text" at bounding box center [202, 161] width 70 height 13
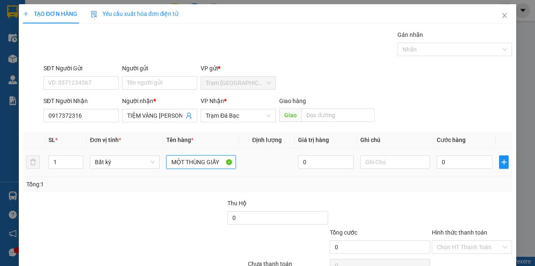
type input "MỘT THÙNG GIẤY"
click at [460, 172] on td "0" at bounding box center [465, 162] width 62 height 28
click at [459, 164] on input "0" at bounding box center [465, 161] width 56 height 13
type input "4"
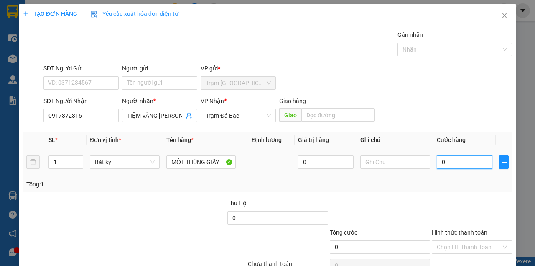
type input "4"
type input "40"
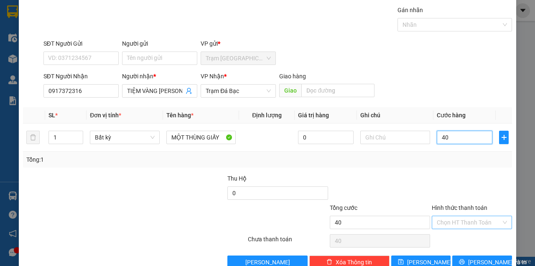
scroll to position [43, 0]
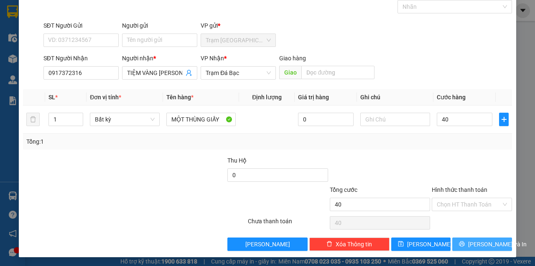
type input "40.000"
click at [464, 246] on button "Lưu và In" at bounding box center [483, 243] width 60 height 13
click button "Lưu và In" at bounding box center [483, 243] width 60 height 13
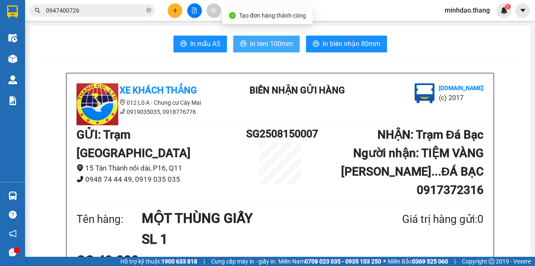
click at [264, 44] on span "In tem 100mm" at bounding box center [271, 43] width 43 height 10
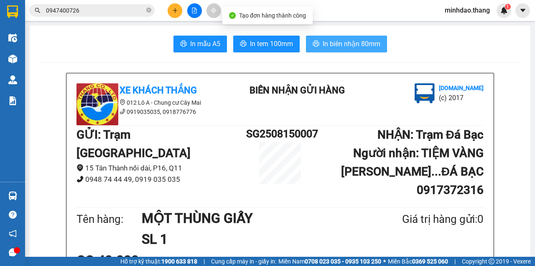
click at [363, 42] on span "In biên nhận 80mm" at bounding box center [352, 43] width 58 height 10
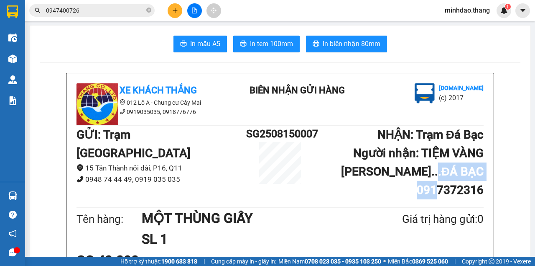
drag, startPoint x: 412, startPoint y: 174, endPoint x: 490, endPoint y: 177, distance: 78.7
click at [490, 177] on div "Xe Khách THẮNG 012 Lô A - Chung cư Cây Mai 0919035035, 0918776776 BIÊN NHẬN GỬI…" at bounding box center [281, 227] width 428 height 308
copy b "0917372316"
click at [177, 12] on icon "plus" at bounding box center [175, 11] width 6 height 6
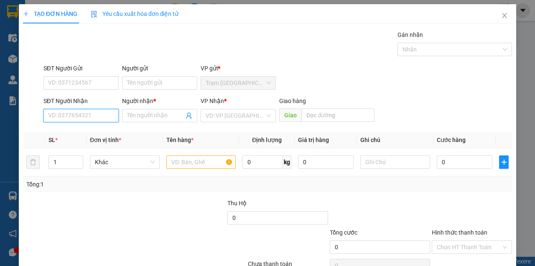
click at [79, 115] on input "SĐT Người Nhận" at bounding box center [81, 115] width 75 height 13
click at [95, 137] on div "0788664311 - TÈO..BẾN XE ĐỒNG TÂM" at bounding box center [99, 131] width 112 height 13
type input "0788664311"
type input "TÈO..BẾN XE ĐỒNG TÂM"
type input "0788664311"
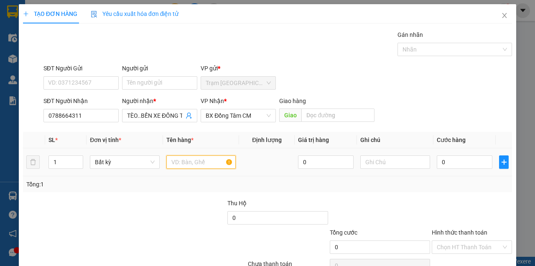
click at [170, 159] on input "text" at bounding box center [202, 161] width 70 height 13
type input "N"
type input "MỘT BAO MÀU XANH"
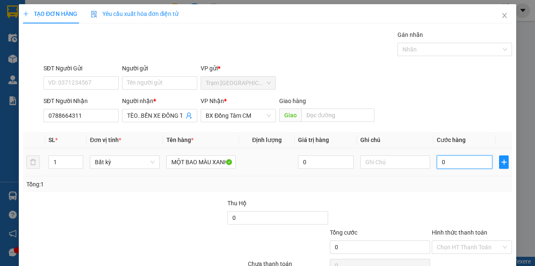
type input "1"
type input "12"
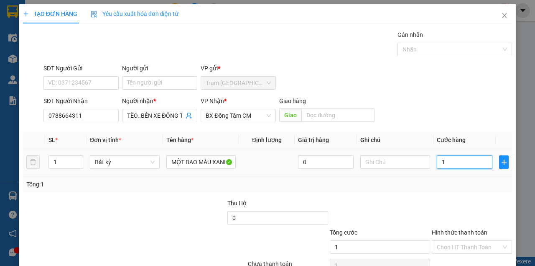
type input "12"
type input "120"
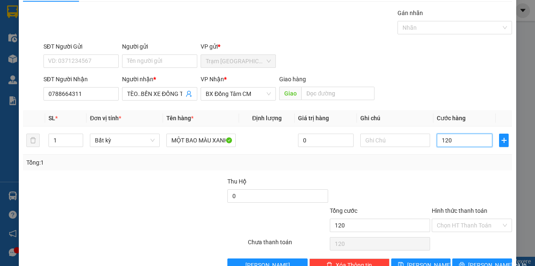
scroll to position [43, 0]
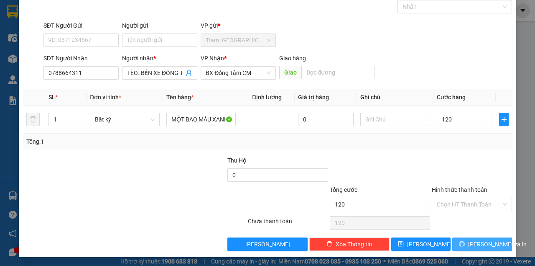
type input "120.000"
click at [463, 246] on button "Lưu và In" at bounding box center [483, 243] width 60 height 13
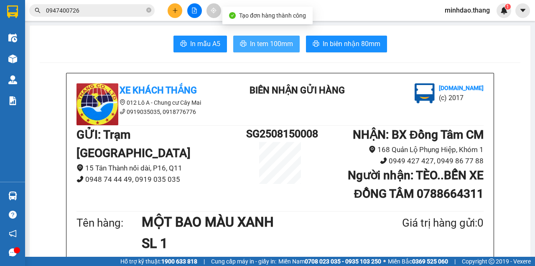
drag, startPoint x: 240, startPoint y: 42, endPoint x: 238, endPoint y: 47, distance: 5.3
click at [240, 43] on icon "printer" at bounding box center [243, 44] width 6 height 6
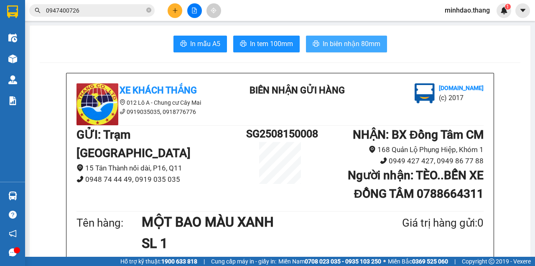
click at [330, 40] on span "In biên nhận 80mm" at bounding box center [352, 43] width 58 height 10
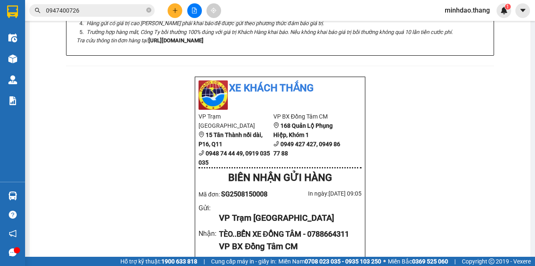
scroll to position [362, 0]
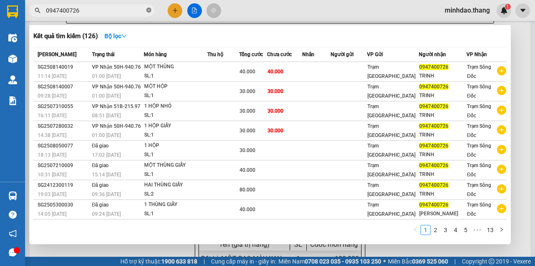
click at [147, 12] on icon "close-circle" at bounding box center [148, 10] width 5 height 5
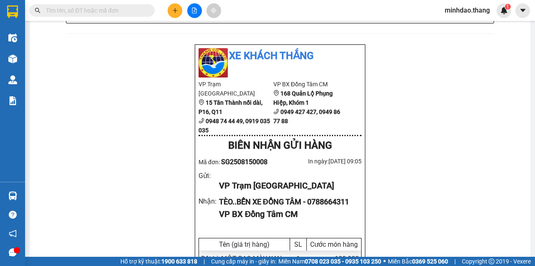
click at [138, 13] on input "text" at bounding box center [95, 10] width 99 height 9
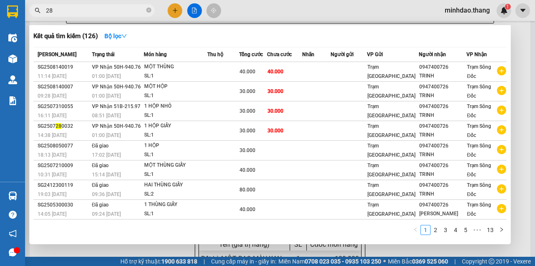
type input "2"
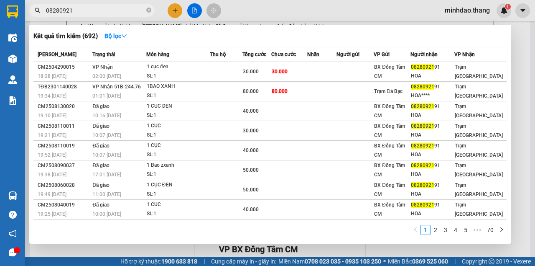
scroll to position [251, 0]
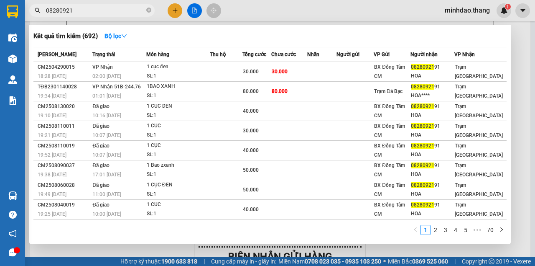
type input "08280921"
click at [328, 18] on div at bounding box center [267, 133] width 535 height 266
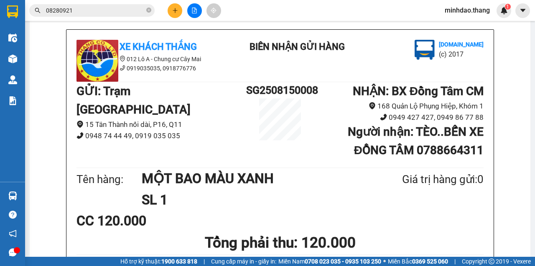
scroll to position [0, 0]
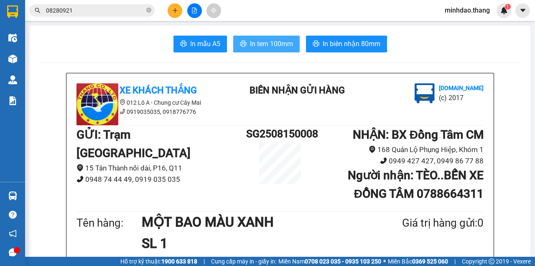
click at [268, 40] on span "In tem 100mm" at bounding box center [271, 43] width 43 height 10
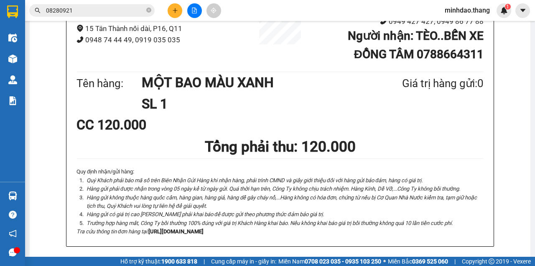
scroll to position [307, 0]
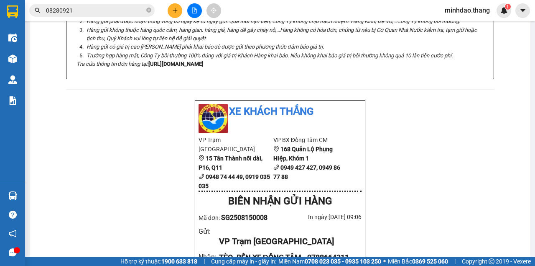
click at [179, 11] on button at bounding box center [175, 10] width 15 height 15
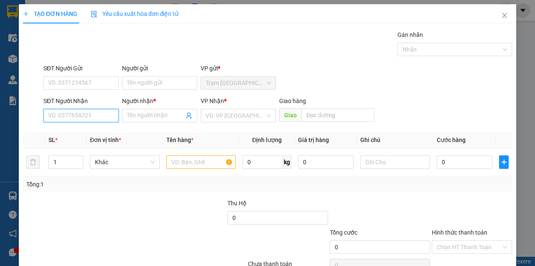
click at [73, 120] on input "SĐT Người Nhận" at bounding box center [81, 115] width 75 height 13
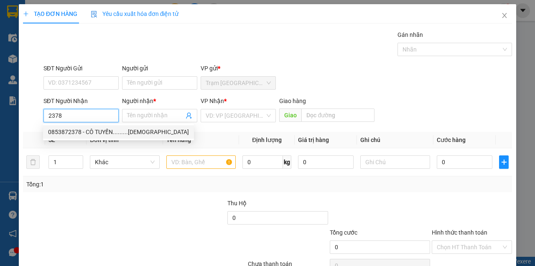
click at [85, 130] on div "0853872378 - CÔ TUYẾN.........CHÙA BẢO TẠNG" at bounding box center [118, 131] width 141 height 9
type input "0853872378"
type input "CÔ TUYẾN.........CHÙA BẢO TẠNG"
type input "CHÙA BẢO TẠNG"
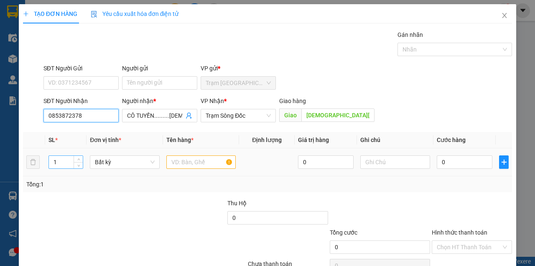
type input "0853872378"
click at [57, 161] on input "1" at bounding box center [66, 162] width 34 height 13
type input "3"
click at [184, 162] on input "text" at bounding box center [202, 161] width 70 height 13
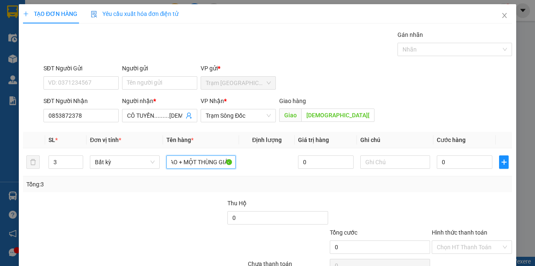
scroll to position [0, 20]
type input "HAI BAO + MỘT THÙNG GIẤY"
type input "9"
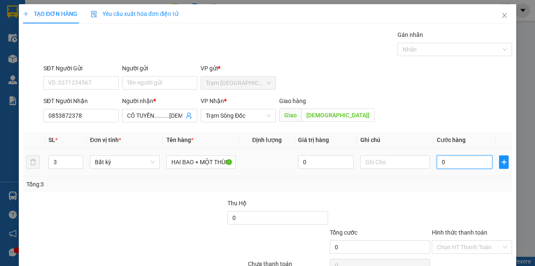
type input "9"
type input "90"
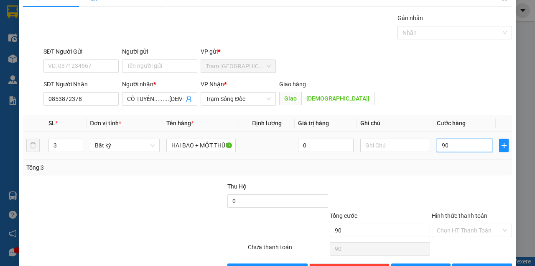
scroll to position [43, 0]
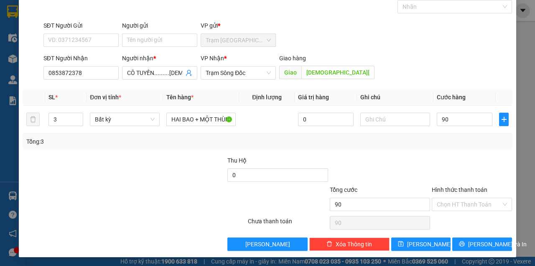
type input "90.000"
click at [481, 237] on div "Transit Pickup Surcharge Ids Transit Deliver Surcharge Ids Transit Deliver Surc…" at bounding box center [267, 118] width 489 height 263
click at [481, 238] on button "Lưu và In" at bounding box center [483, 243] width 60 height 13
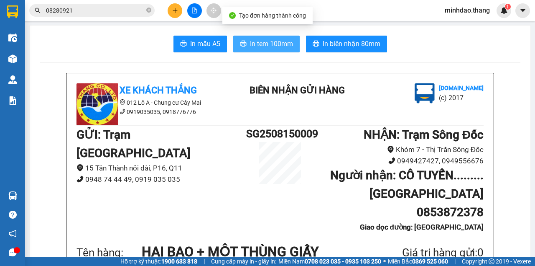
click at [269, 42] on span "In tem 100mm" at bounding box center [271, 43] width 43 height 10
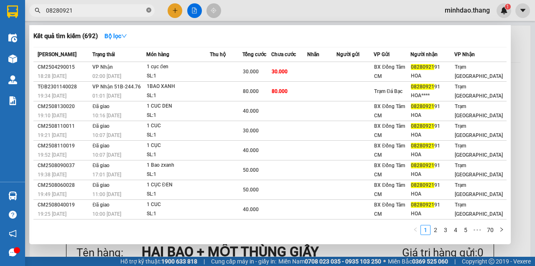
click at [146, 10] on icon "close-circle" at bounding box center [148, 10] width 5 height 5
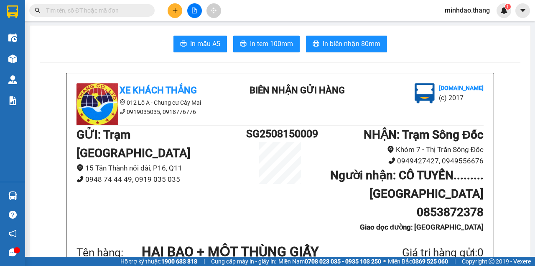
click at [112, 11] on input "text" at bounding box center [95, 10] width 99 height 9
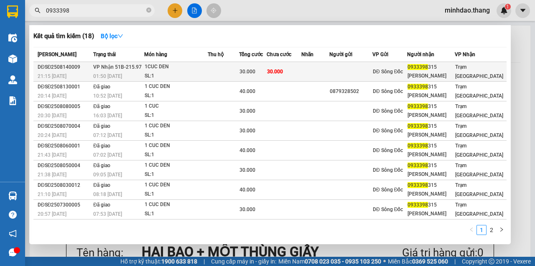
type input "0933398"
click at [293, 72] on td "30.000" at bounding box center [284, 72] width 35 height 20
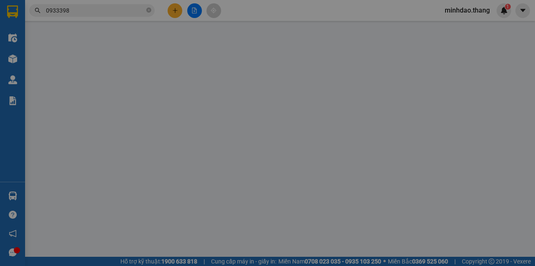
type input "0933398315"
type input "MINH TAN"
type input "30.000"
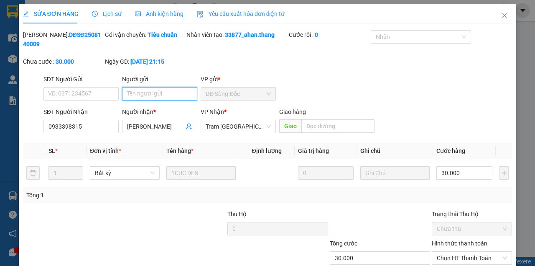
click at [155, 92] on input "Người gửi" at bounding box center [159, 93] width 75 height 13
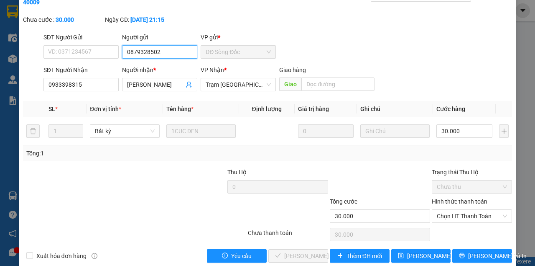
scroll to position [54, 0]
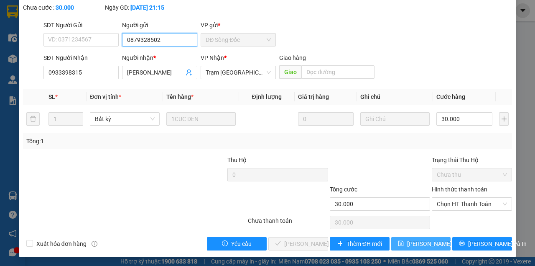
type input "0879328502"
click at [407, 246] on button "Lưu thay đổi" at bounding box center [422, 243] width 60 height 13
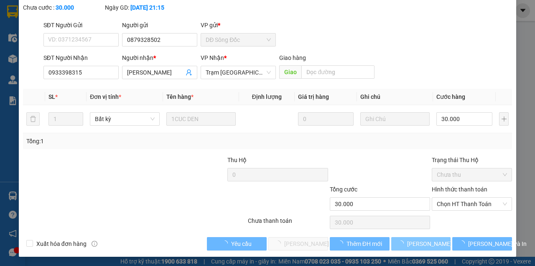
click at [392, 237] on button "Lưu thay đổi" at bounding box center [422, 243] width 60 height 13
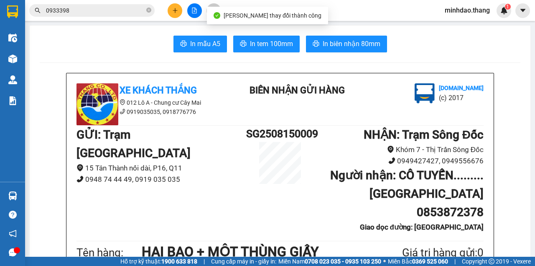
click at [110, 14] on input "0933398" at bounding box center [95, 10] width 99 height 9
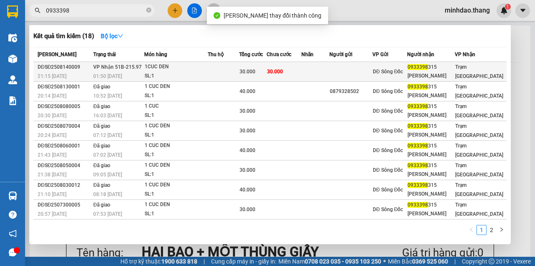
click at [315, 70] on td at bounding box center [316, 72] width 28 height 20
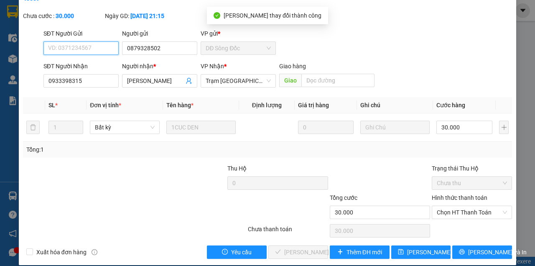
scroll to position [54, 0]
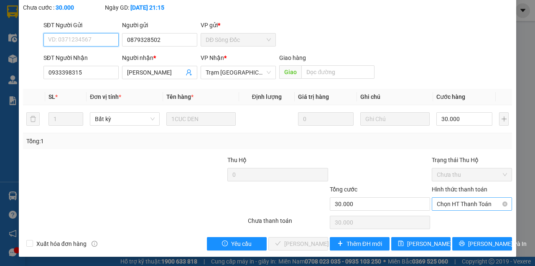
click at [458, 202] on span "Chọn HT Thanh Toán" at bounding box center [472, 203] width 70 height 13
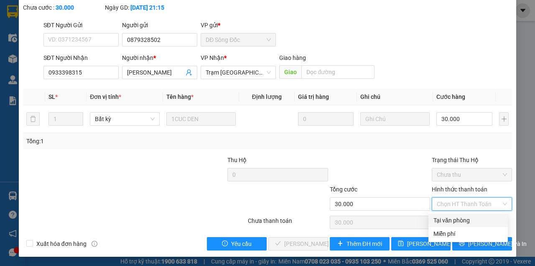
drag, startPoint x: 456, startPoint y: 213, endPoint x: 450, endPoint y: 216, distance: 6.4
click at [455, 214] on div "Tại văn phòng" at bounding box center [468, 219] width 79 height 13
type input "0"
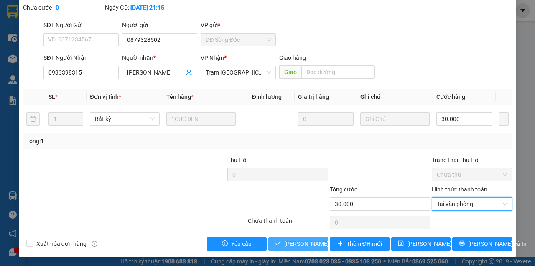
click at [299, 239] on span "Lưu và Giao hàng" at bounding box center [324, 243] width 80 height 9
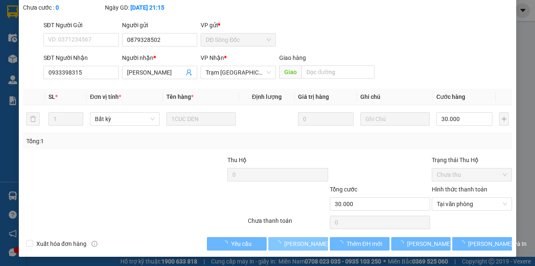
click at [299, 239] on span "Lưu và Giao hàng" at bounding box center [324, 243] width 80 height 9
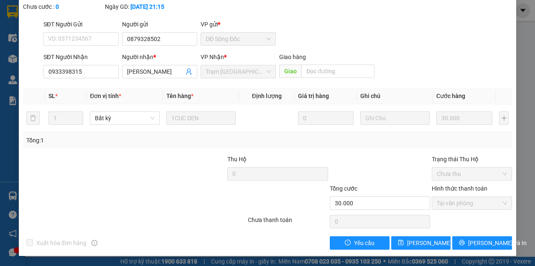
scroll to position [8, 0]
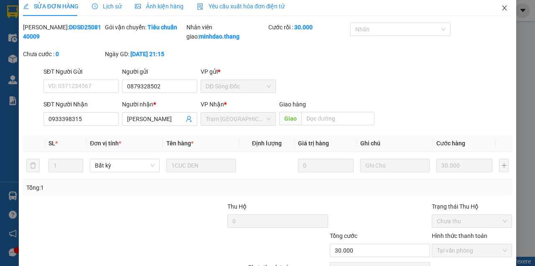
click at [501, 13] on span "Close" at bounding box center [504, 8] width 23 height 23
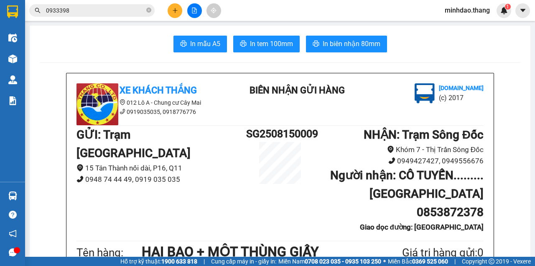
click at [151, 13] on span "0933398" at bounding box center [92, 10] width 126 height 13
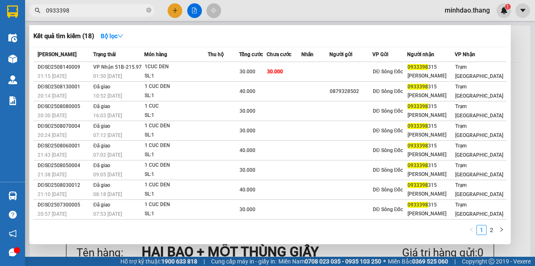
click at [139, 12] on input "0933398" at bounding box center [95, 10] width 99 height 9
click at [148, 12] on icon "close-circle" at bounding box center [148, 10] width 5 height 5
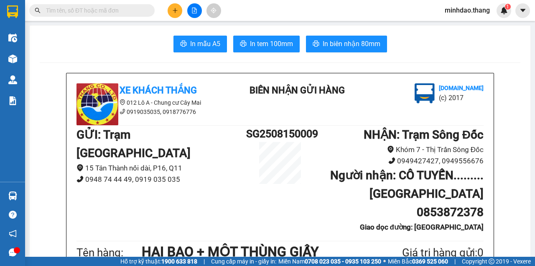
click at [142, 12] on input "text" at bounding box center [95, 10] width 99 height 9
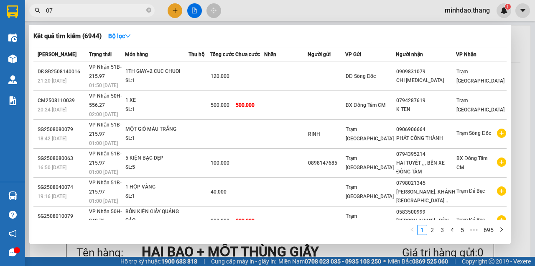
type input "0"
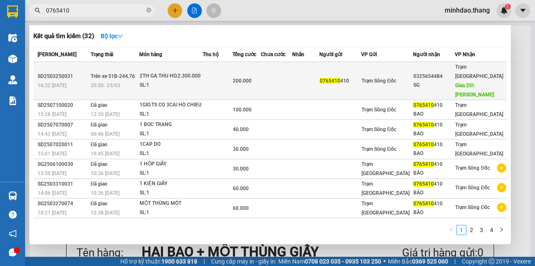
type input "0765410"
click at [288, 70] on td at bounding box center [276, 81] width 31 height 38
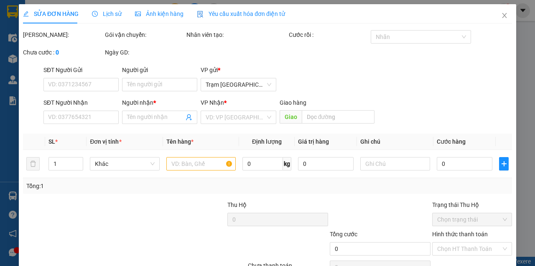
type input "0765410410"
type input "0325654484"
type input "SG"
type input "CAI LAY"
type input "200.000"
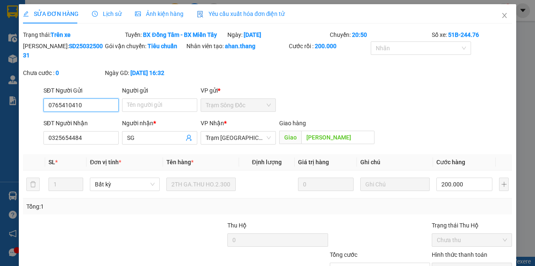
drag, startPoint x: 98, startPoint y: 109, endPoint x: 36, endPoint y: 100, distance: 63.1
click at [37, 100] on div "SĐT Người Gửi 0765410410 0765410410 Người gửi Tên người gửi VP gửi * Trạm Sông …" at bounding box center [267, 100] width 491 height 29
click at [502, 16] on icon "close" at bounding box center [505, 15] width 7 height 7
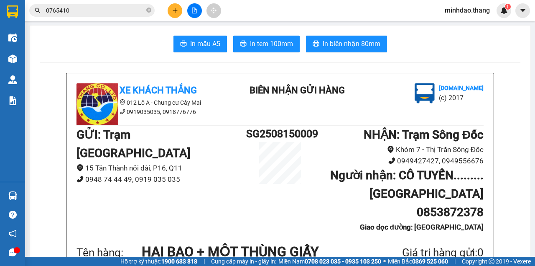
click at [146, 10] on span "0765410" at bounding box center [92, 10] width 126 height 13
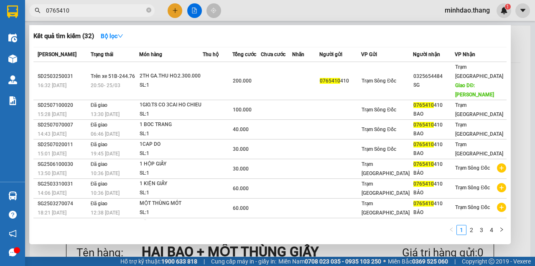
drag, startPoint x: 149, startPoint y: 10, endPoint x: 131, endPoint y: 14, distance: 19.3
click at [149, 10] on icon "close-circle" at bounding box center [148, 10] width 5 height 5
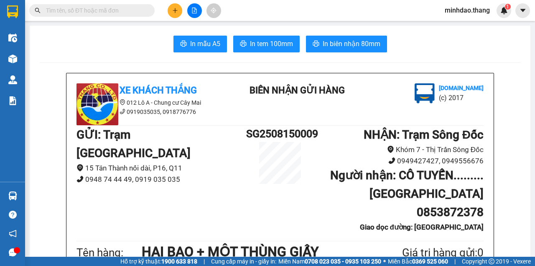
click at [130, 14] on input "text" at bounding box center [95, 10] width 99 height 9
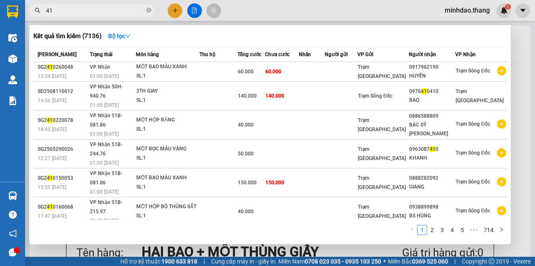
type input "4"
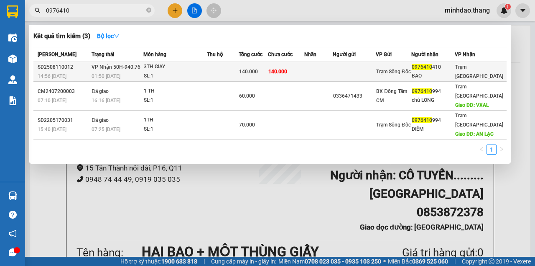
type input "0976410"
click at [287, 74] on span "140.000" at bounding box center [278, 72] width 19 height 6
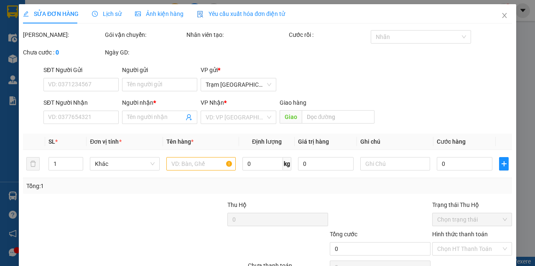
type input "0976410410"
type input "BAO"
type input "140.000"
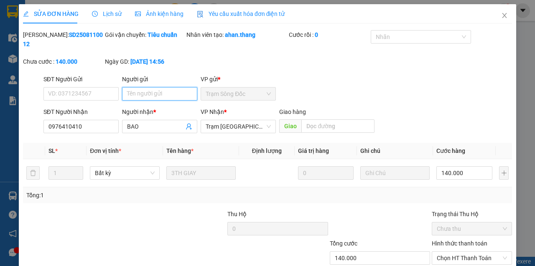
click at [142, 95] on input "Người gửi" at bounding box center [159, 93] width 75 height 13
paste input "0765410410"
type input "0765410410"
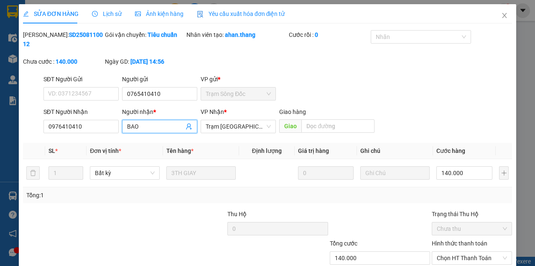
click at [149, 126] on input "BAO" at bounding box center [155, 126] width 57 height 9
paste input "0765410410"
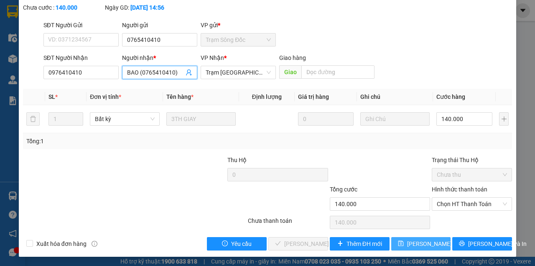
type input "BAO (0765410410)"
click at [417, 239] on span "Lưu thay đổi" at bounding box center [440, 243] width 67 height 9
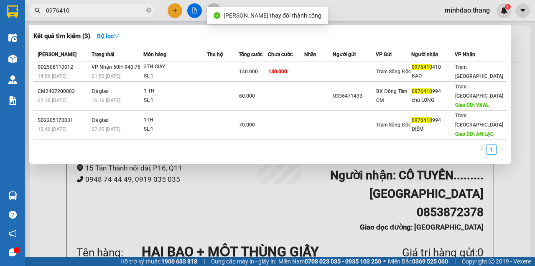
click at [113, 13] on input "0976410" at bounding box center [95, 10] width 99 height 9
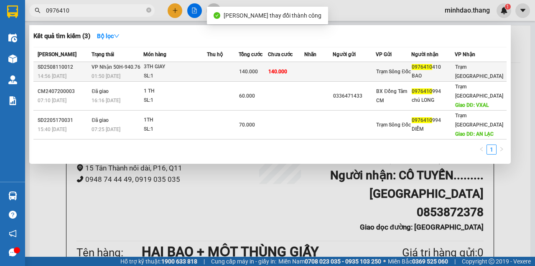
click at [238, 71] on td at bounding box center [222, 72] width 31 height 20
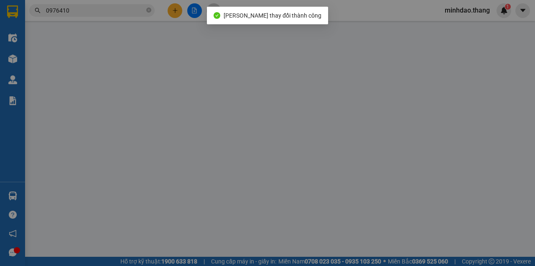
type input "0765410410"
type input "0976410410"
type input "BAO (0765410410)"
type input "140.000"
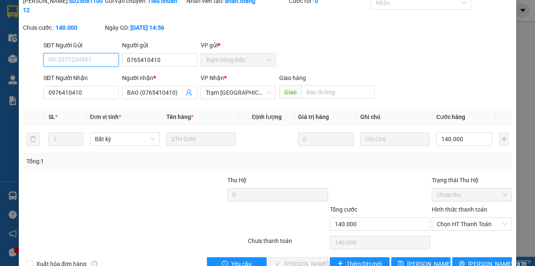
scroll to position [54, 0]
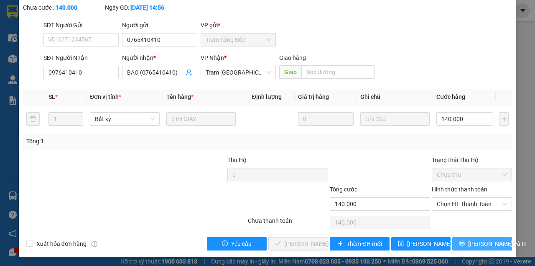
click at [491, 246] on button "Lưu và In" at bounding box center [483, 243] width 60 height 13
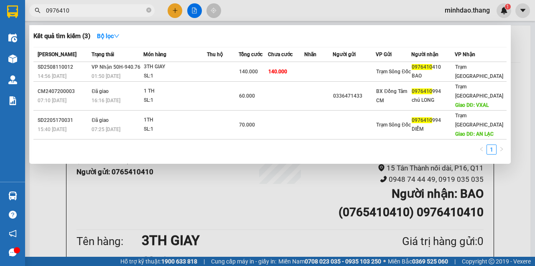
click at [97, 9] on input "0976410" at bounding box center [95, 10] width 99 height 9
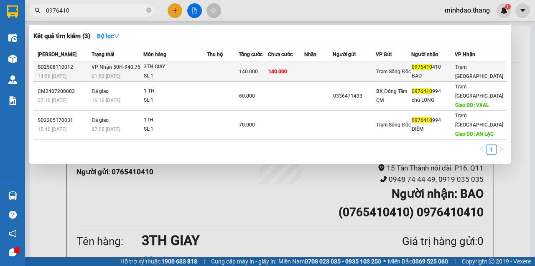
click at [263, 73] on div "140.000" at bounding box center [253, 71] width 28 height 9
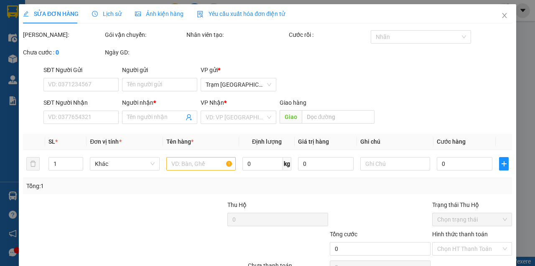
type input "0765410410"
type input "0976410410"
type input "BAO (0765410410)"
type input "140.000"
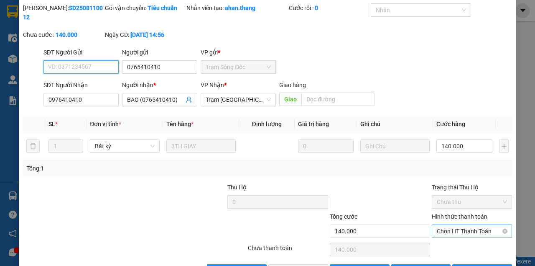
scroll to position [54, 0]
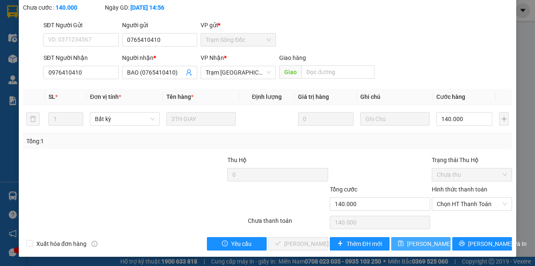
click at [426, 238] on button "Lưu thay đổi" at bounding box center [422, 243] width 60 height 13
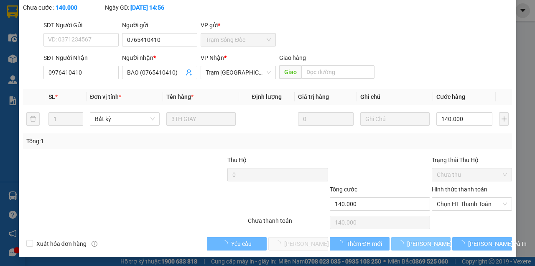
click button "Lưu thay đổi" at bounding box center [422, 243] width 60 height 13
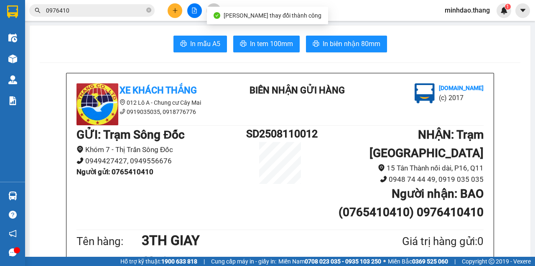
drag, startPoint x: 115, startPoint y: 14, endPoint x: 148, endPoint y: 25, distance: 34.4
click at [115, 13] on input "0976410" at bounding box center [95, 10] width 99 height 9
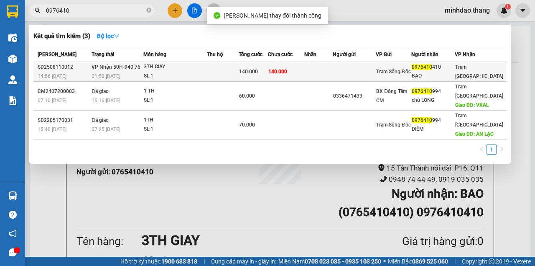
click at [264, 71] on div "140.000" at bounding box center [253, 71] width 28 height 9
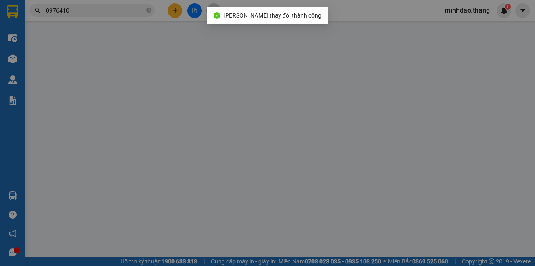
type input "0765410410"
type input "0976410410"
type input "BAO (0765410410)"
type input "140.000"
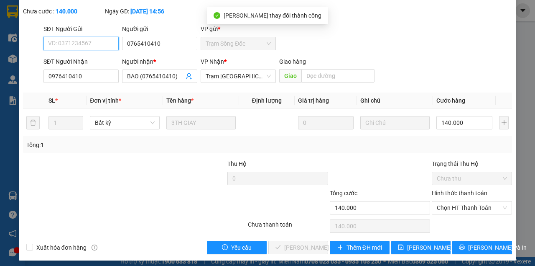
scroll to position [54, 0]
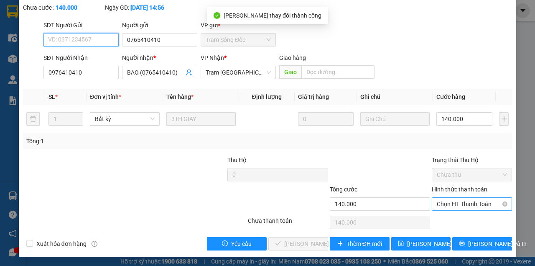
click at [469, 205] on span "Chọn HT Thanh Toán" at bounding box center [472, 203] width 70 height 13
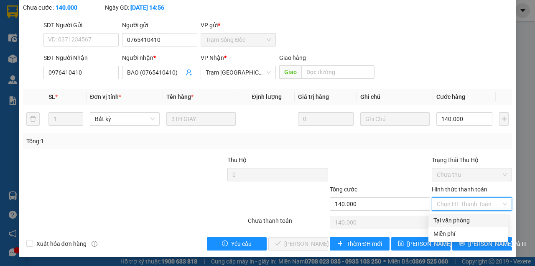
drag, startPoint x: 456, startPoint y: 220, endPoint x: 369, endPoint y: 226, distance: 87.3
click at [454, 220] on div "Tại văn phòng" at bounding box center [468, 219] width 69 height 9
type input "0"
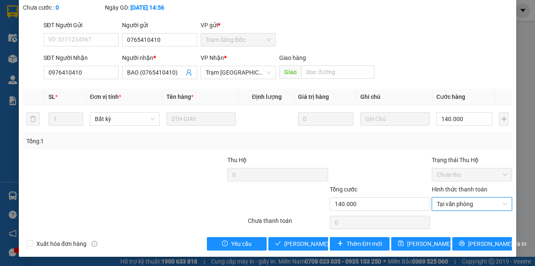
click at [287, 236] on div "Total Paid Fee 0 Total UnPaid Fee 140.000 Cash Collection Total Fee Mã ĐH: SD25…" at bounding box center [267, 113] width 489 height 274
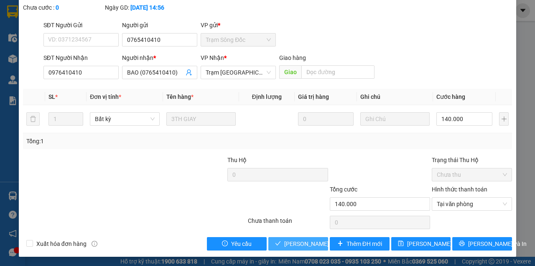
click at [287, 238] on button "Lưu và Giao hàng" at bounding box center [299, 243] width 60 height 13
click at [287, 239] on span "Lưu và Giao hàng" at bounding box center [324, 243] width 80 height 9
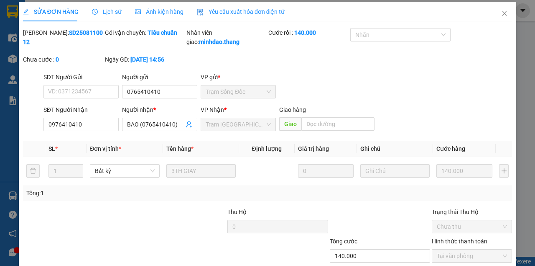
scroll to position [0, 0]
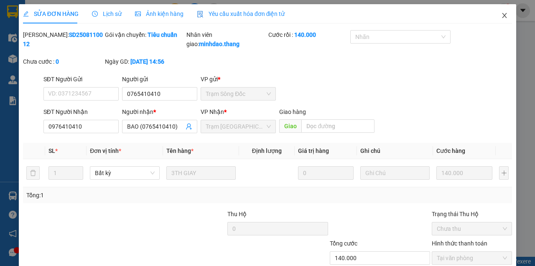
click at [502, 15] on icon "close" at bounding box center [505, 15] width 7 height 7
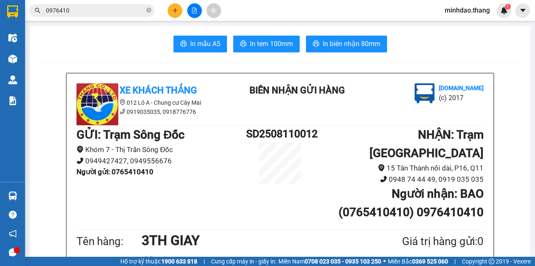
click at [109, 9] on input "0976410" at bounding box center [95, 10] width 99 height 9
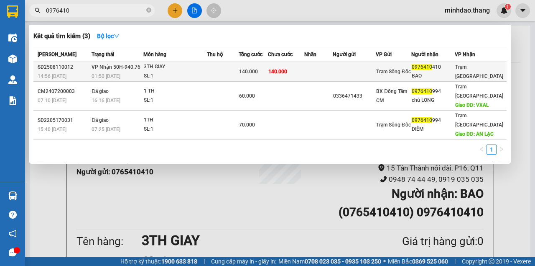
click at [287, 71] on span "140.000" at bounding box center [278, 72] width 19 height 6
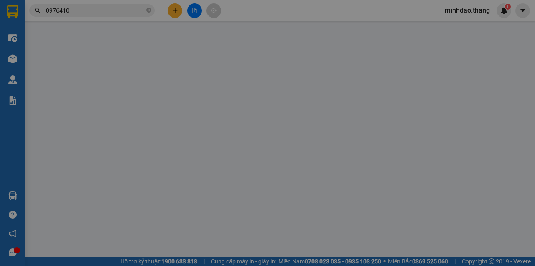
type input "0765410410"
type input "0976410410"
type input "BAO (0765410410)"
type input "140.000"
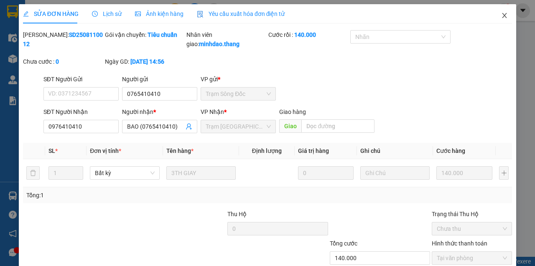
click at [493, 9] on span "Close" at bounding box center [504, 15] width 23 height 23
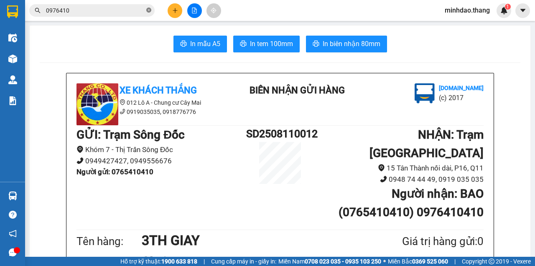
click at [151, 11] on icon "close-circle" at bounding box center [148, 10] width 5 height 5
click at [139, 10] on input "text" at bounding box center [95, 10] width 99 height 9
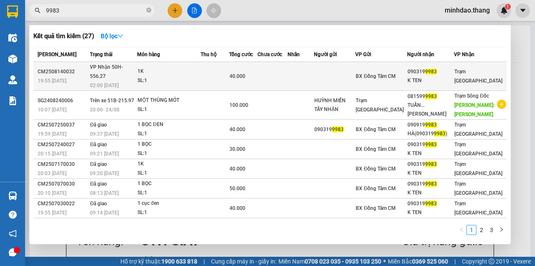
type input "9983"
click at [279, 63] on td at bounding box center [273, 76] width 30 height 29
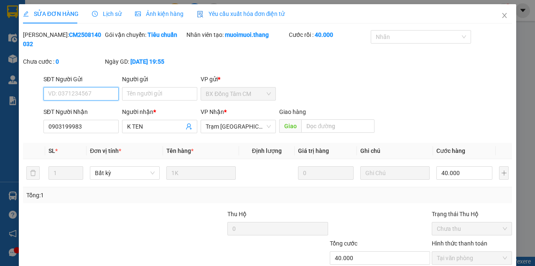
scroll to position [54, 0]
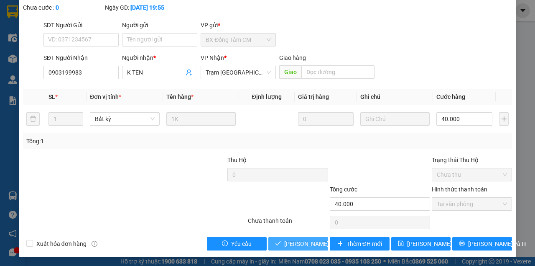
click at [300, 246] on button "Lưu và Giao hàng" at bounding box center [299, 243] width 60 height 13
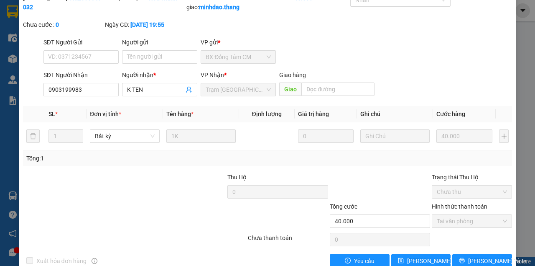
scroll to position [0, 0]
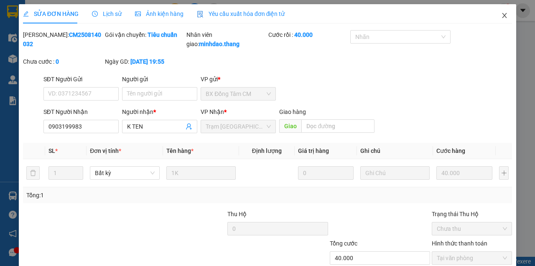
click at [502, 16] on icon "close" at bounding box center [505, 15] width 7 height 7
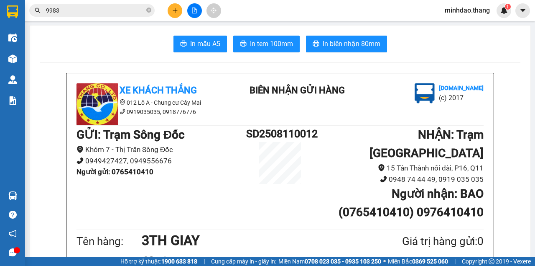
click at [180, 16] on div at bounding box center [194, 10] width 63 height 15
click at [174, 8] on icon "plus" at bounding box center [175, 11] width 6 height 6
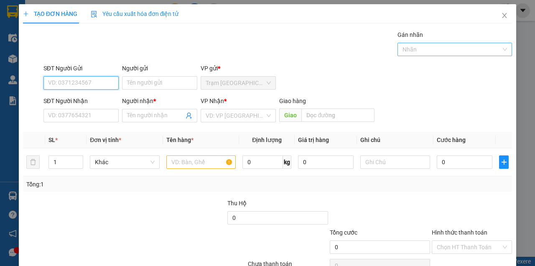
click at [414, 44] on div at bounding box center [451, 49] width 102 height 10
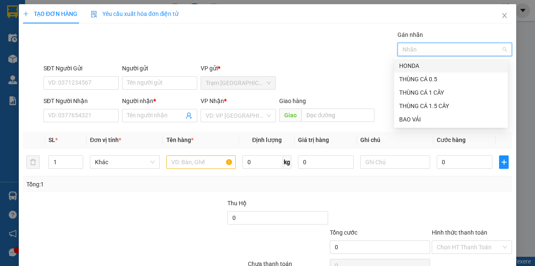
drag, startPoint x: 410, startPoint y: 63, endPoint x: 392, endPoint y: 80, distance: 25.2
click at [410, 64] on div "HONDA" at bounding box center [452, 65] width 104 height 9
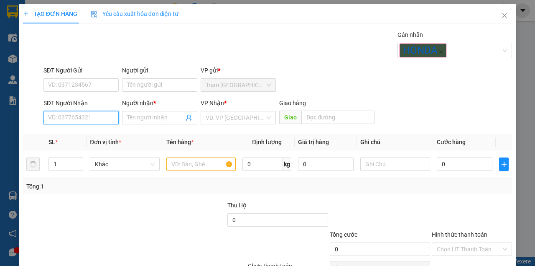
click at [101, 117] on input "SĐT Người Nhận" at bounding box center [81, 117] width 75 height 13
type input "0941577882"
click at [149, 119] on input "Người nhận *" at bounding box center [155, 117] width 57 height 9
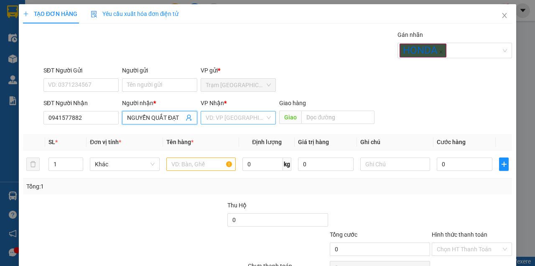
click at [226, 120] on input "search" at bounding box center [235, 117] width 59 height 13
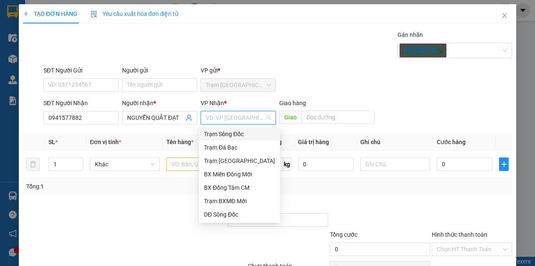
click at [233, 134] on div "Trạm Sông Đốc" at bounding box center [239, 133] width 71 height 9
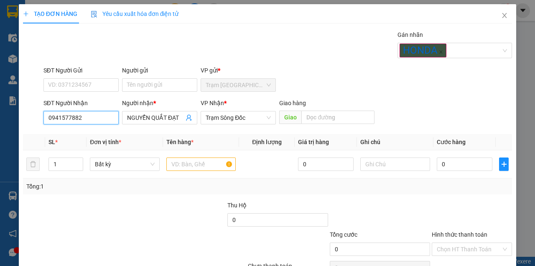
drag, startPoint x: 90, startPoint y: 117, endPoint x: 15, endPoint y: 119, distance: 74.1
click at [15, 119] on div "TẠO ĐƠN HÀNG Yêu cầu xuất hóa đơn điện tử Transit Pickup Surcharge Ids Transit …" at bounding box center [267, 133] width 535 height 266
click at [164, 116] on input "NGUYỄN QUẮT ĐẠT" at bounding box center [155, 117] width 57 height 9
click at [165, 118] on input "NGUYỄN QUẮT ĐẠT" at bounding box center [155, 117] width 57 height 9
type input "NGUYỄN QUỐC ĐẠT"
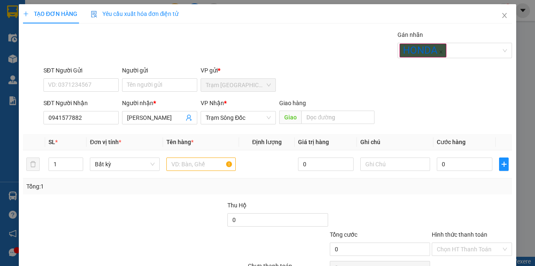
drag, startPoint x: 173, startPoint y: 128, endPoint x: 185, endPoint y: 128, distance: 11.7
click at [173, 128] on div "Transit Pickup Surcharge Ids Transit Deliver Surcharge Ids Transit Deliver Surc…" at bounding box center [267, 162] width 489 height 265
click at [186, 162] on input "text" at bounding box center [202, 163] width 70 height 13
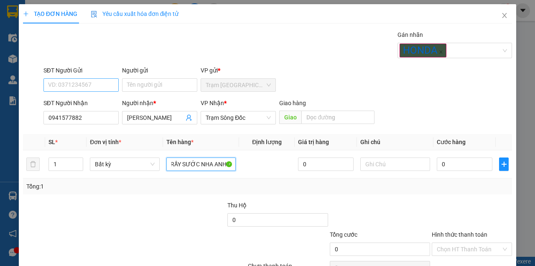
type input "MỘT XE..69AM..19779 GIẤY TỜ NGƯỜI NHẬN GIỮ XE GỬI NHÀ XE NÓI TRƯỚC NHẬN KHÔNG B…"
click at [105, 85] on input "SĐT Người Gửi" at bounding box center [81, 84] width 75 height 13
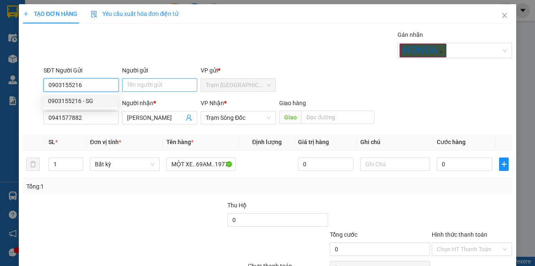
type input "0903155216"
click at [150, 85] on input "Người gửi" at bounding box center [159, 84] width 75 height 13
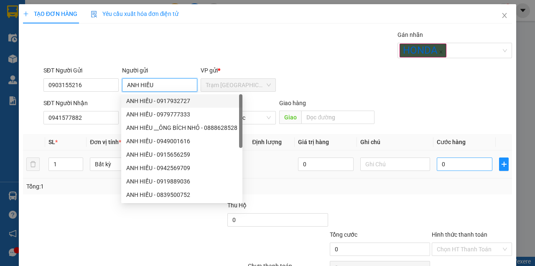
type input "ANH HIẾU"
click at [456, 162] on input "0" at bounding box center [465, 163] width 56 height 13
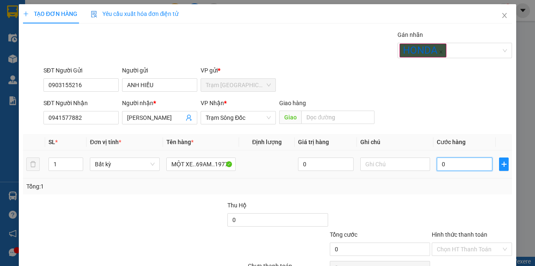
type input "5"
type input "50"
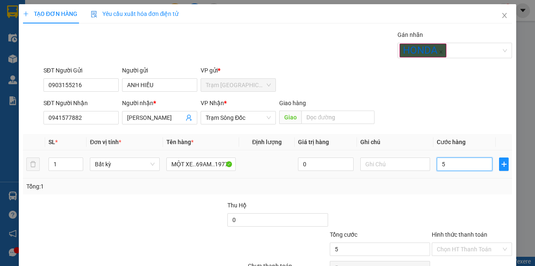
type input "50"
type input "500"
type input "5.000"
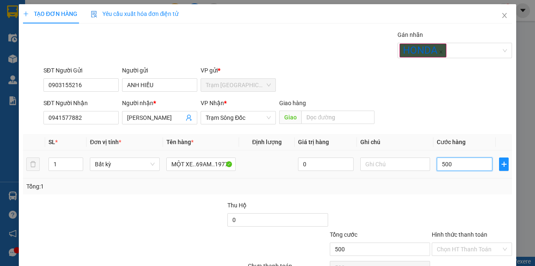
type input "5.000"
type input "50.000"
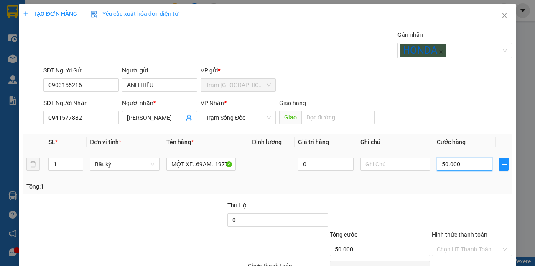
type input "500.000"
click at [446, 126] on div "SĐT Người Nhận 0941577882 Người nhận * NGUYỄN QUỐC ĐẠT VP Nhận * Trạm Sông Đốc …" at bounding box center [278, 112] width 472 height 29
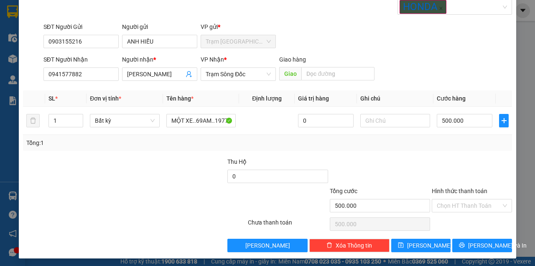
scroll to position [44, 0]
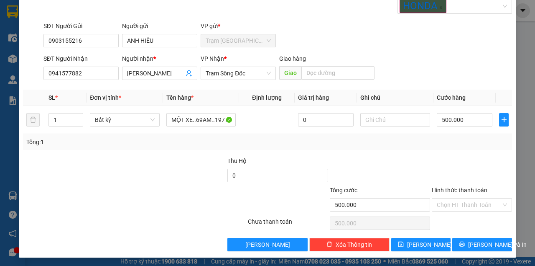
click at [446, 75] on div "SĐT Người Nhận 0941577882 Người nhận * NGUYỄN QUỐC ĐẠT VP Nhận * Trạm Sông Đốc …" at bounding box center [278, 68] width 472 height 29
click at [445, 156] on div at bounding box center [472, 170] width 82 height 29
click at [487, 241] on span "Lưu và In" at bounding box center [498, 244] width 59 height 9
click at [453, 238] on button "Lưu và In" at bounding box center [483, 244] width 60 height 13
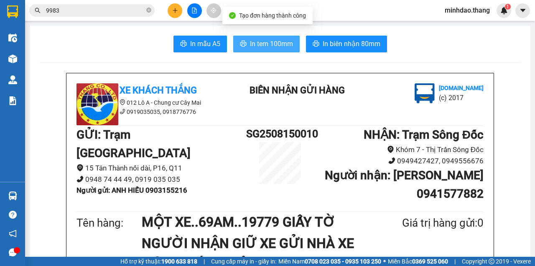
click at [263, 46] on span "In tem 100mm" at bounding box center [271, 43] width 43 height 10
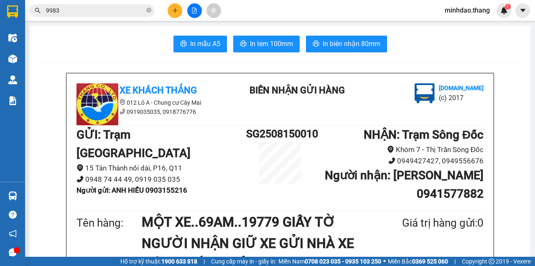
click at [338, 41] on span "In biên nhận 80mm" at bounding box center [352, 43] width 58 height 10
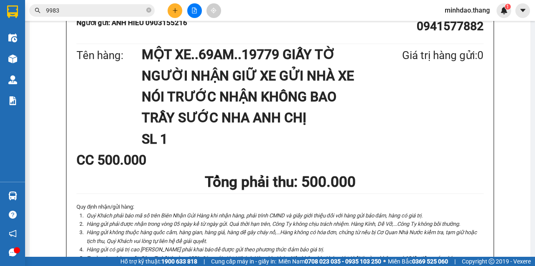
scroll to position [296, 0]
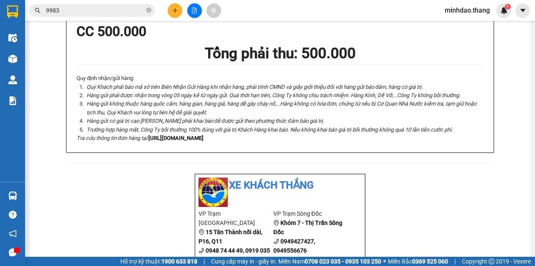
click at [149, 8] on icon "close-circle" at bounding box center [148, 10] width 5 height 5
click at [141, 8] on input "text" at bounding box center [95, 10] width 99 height 9
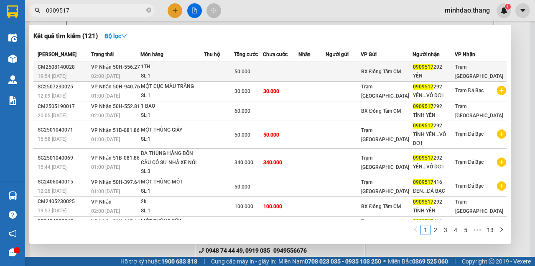
type input "0909517"
click at [248, 71] on span "50.000" at bounding box center [243, 72] width 16 height 6
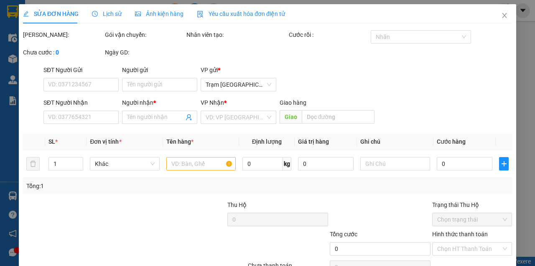
type input "0909517292"
type input "YẾN"
type input "50.000"
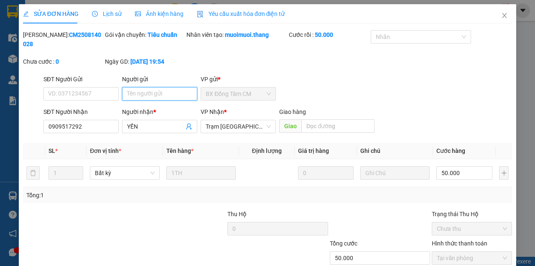
click at [164, 90] on input "Người gửi" at bounding box center [159, 93] width 75 height 13
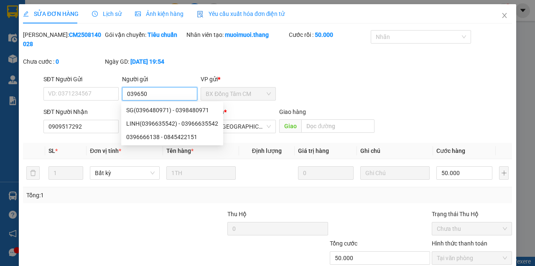
type input "0396507"
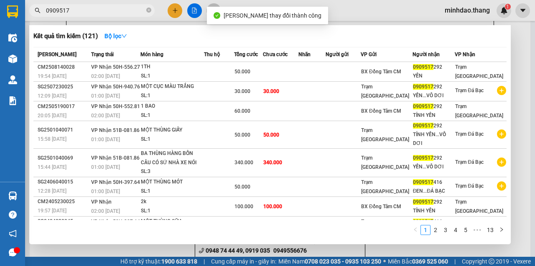
click at [125, 10] on input "0909517" at bounding box center [95, 10] width 99 height 9
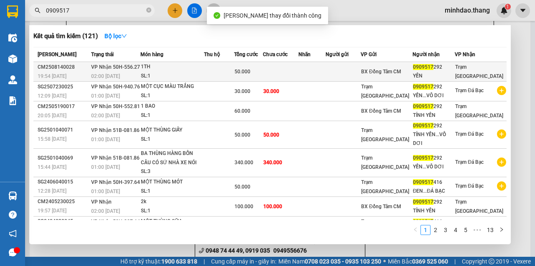
click at [261, 65] on td "50.000" at bounding box center [248, 72] width 29 height 20
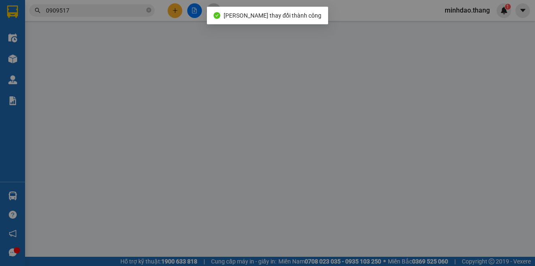
type input "0396507417"
type input "0909517292"
type input "YẾN"
type input "50.000"
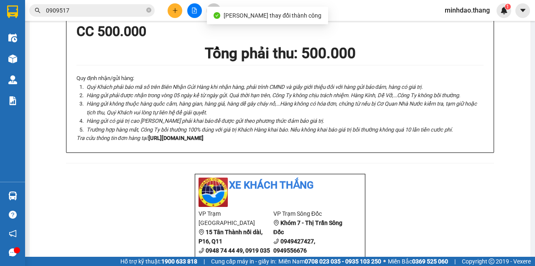
click at [113, 13] on input "0909517" at bounding box center [95, 10] width 99 height 9
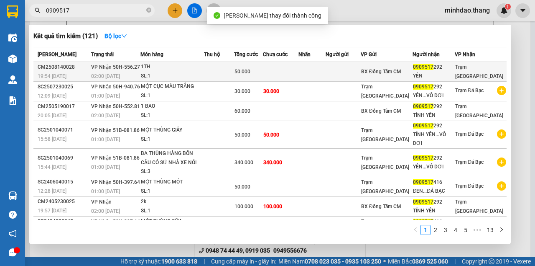
click at [193, 74] on div "SL: 1" at bounding box center [172, 76] width 63 height 9
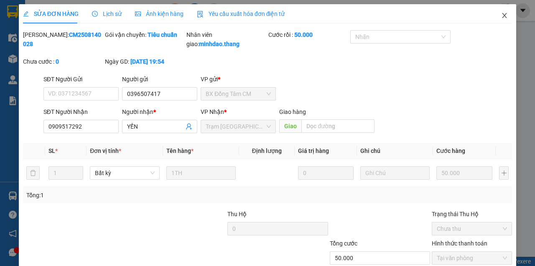
click at [502, 16] on icon "close" at bounding box center [505, 15] width 7 height 7
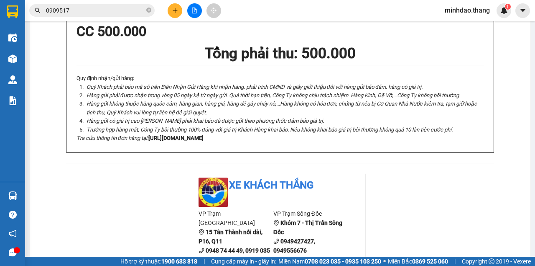
click at [145, 10] on span "0909517" at bounding box center [92, 10] width 126 height 13
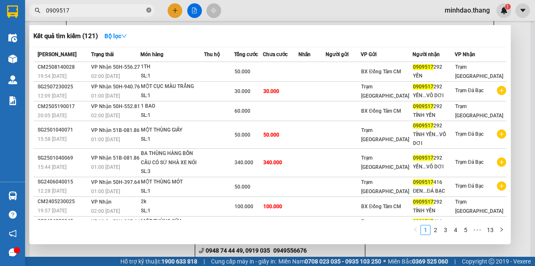
click at [150, 11] on icon "close-circle" at bounding box center [148, 10] width 5 height 5
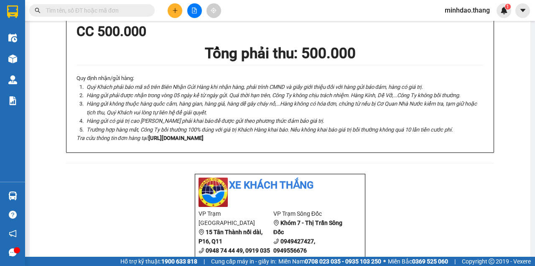
click at [128, 11] on input "text" at bounding box center [95, 10] width 99 height 9
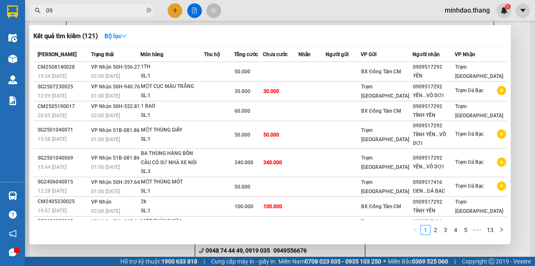
type input "0"
type input "3"
type input "0041"
click at [148, 10] on icon "close-circle" at bounding box center [148, 10] width 5 height 5
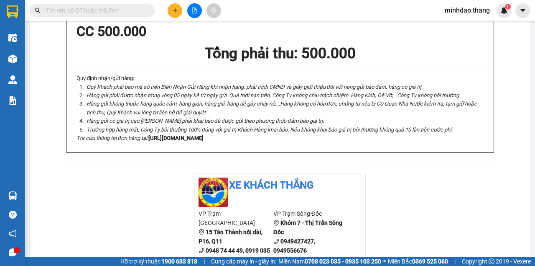
click at [134, 11] on input "text" at bounding box center [95, 10] width 99 height 9
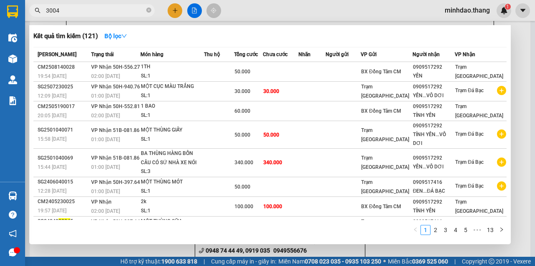
type input "30041"
click at [148, 11] on icon "close-circle" at bounding box center [148, 10] width 5 height 5
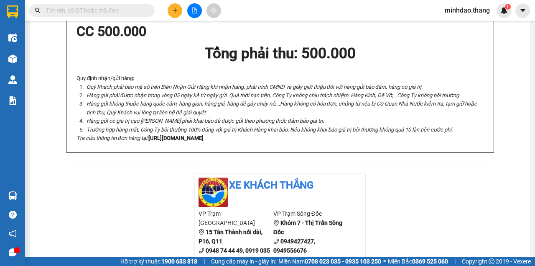
click at [128, 13] on input "text" at bounding box center [95, 10] width 99 height 9
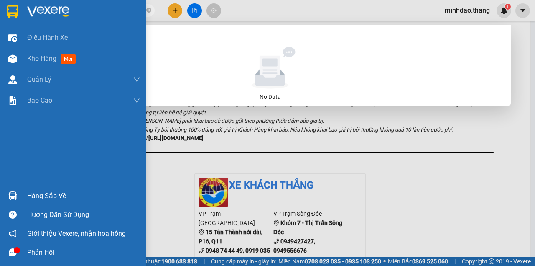
drag, startPoint x: 134, startPoint y: 11, endPoint x: 8, endPoint y: 12, distance: 125.9
click at [1, 11] on section "Kết quả tìm kiếm ( 0 ) Bộ lọc No Data 0945230041...0702400931 minhdao.thang 1 Đ…" at bounding box center [267, 133] width 535 height 266
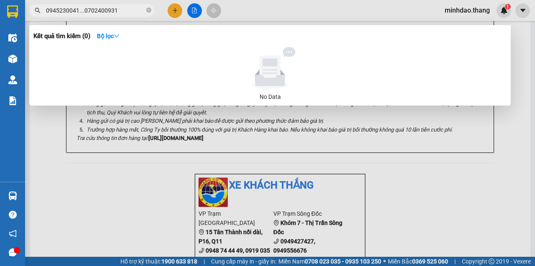
type input "0945230041...0702400931"
click at [149, 8] on icon "close-circle" at bounding box center [148, 10] width 5 height 5
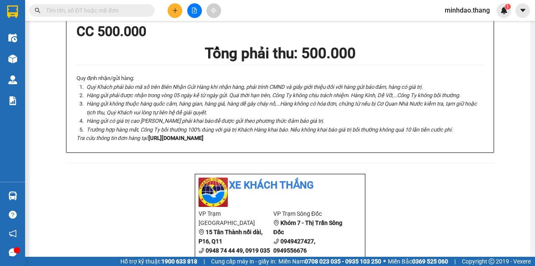
click at [119, 12] on input "text" at bounding box center [95, 10] width 99 height 9
click at [115, 13] on input "text" at bounding box center [95, 10] width 99 height 9
click at [108, 14] on input "text" at bounding box center [95, 10] width 99 height 9
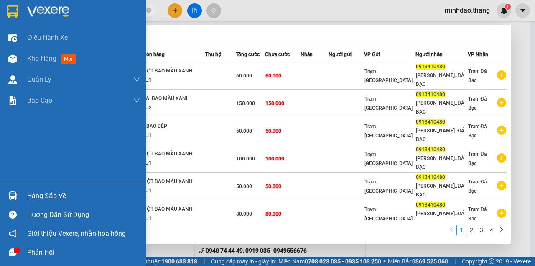
drag, startPoint x: 93, startPoint y: 13, endPoint x: 12, endPoint y: 11, distance: 80.8
click at [12, 11] on section "Kết quả tìm kiếm ( 40 ) Bộ lọc Mã ĐH Trạng thái Món hàng Thu hộ Tổng cước Chưa …" at bounding box center [267, 133] width 535 height 266
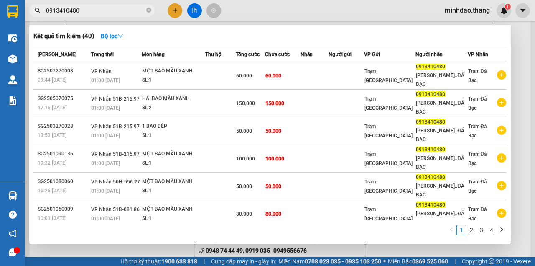
type input "0913410480"
click at [177, 13] on div at bounding box center [267, 133] width 535 height 266
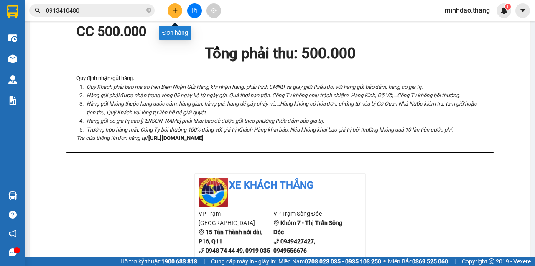
click at [177, 9] on icon "plus" at bounding box center [175, 11] width 6 height 6
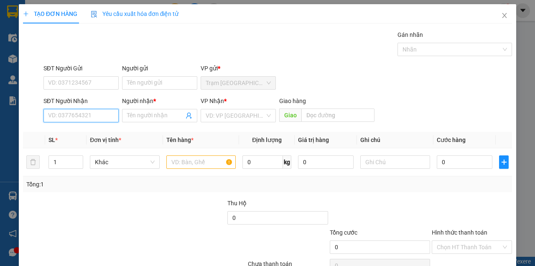
click at [90, 119] on input "SĐT Người Nhận" at bounding box center [81, 115] width 75 height 13
paste input "0913410480"
type input "0913410480"
click at [83, 132] on th "SL *" at bounding box center [66, 140] width 42 height 16
click at [86, 130] on div "Transit Pickup Surcharge Ids Transit Deliver Surcharge Ids Transit Deliver Surc…" at bounding box center [267, 161] width 489 height 263
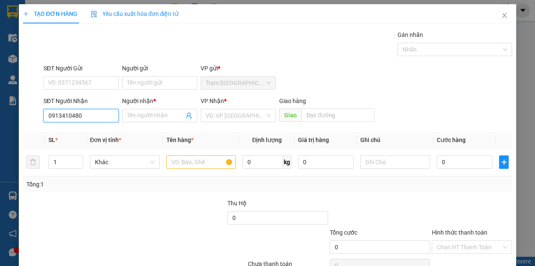
click at [98, 115] on input "0913410480" at bounding box center [81, 115] width 75 height 13
click at [82, 131] on div "0913410480 - TRẦN THẢO..ĐÁ BẠC" at bounding box center [101, 131] width 106 height 9
type input "TRẦN THẢO..ĐÁ BẠC"
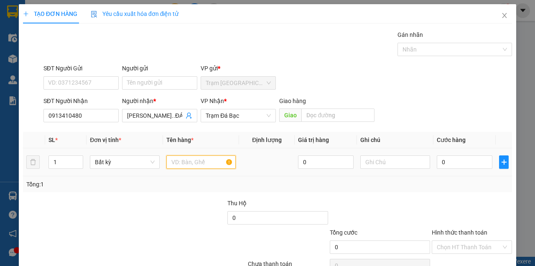
click at [205, 166] on input "text" at bounding box center [202, 161] width 70 height 13
click at [206, 166] on input "text" at bounding box center [202, 161] width 70 height 13
type input "MỘT BAO MÀU XANH"
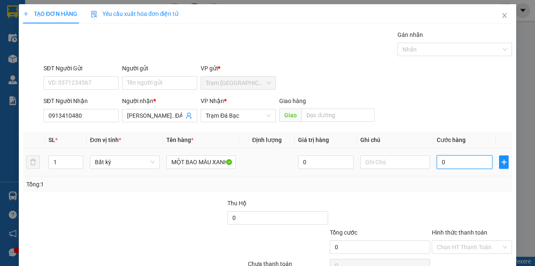
click at [458, 165] on input "0" at bounding box center [465, 161] width 56 height 13
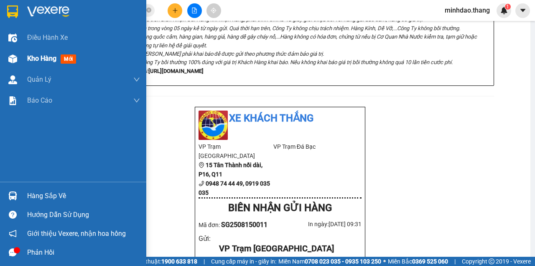
drag, startPoint x: 18, startPoint y: 58, endPoint x: 22, endPoint y: 57, distance: 4.3
click at [18, 58] on div at bounding box center [12, 58] width 15 height 15
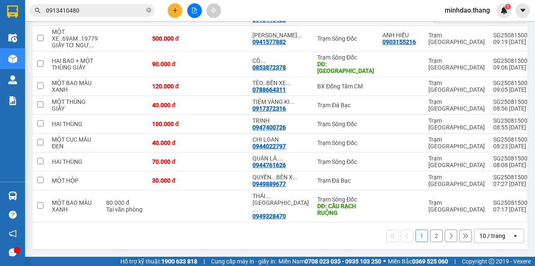
click at [456, 20] on button at bounding box center [462, 13] width 12 height 15
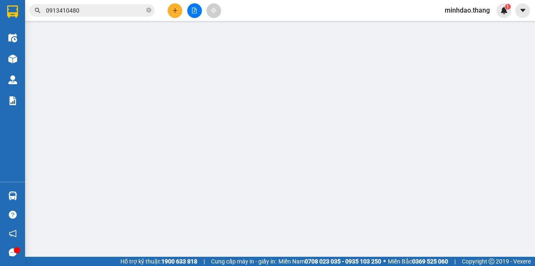
type input "0913410480"
type input "TRẦN THẢO..ĐÁ BẠC"
type input "100.000"
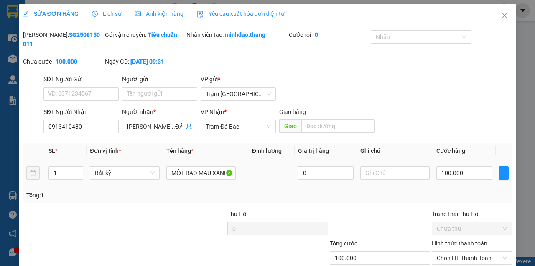
click at [53, 181] on div "1" at bounding box center [66, 172] width 35 height 17
click at [59, 177] on input "1" at bounding box center [66, 173] width 34 height 13
type input "2"
click at [223, 173] on input "MỘT BAO MÀU XANH" at bounding box center [201, 172] width 69 height 13
type input "MỘT BAO MÀU XANH + MỘT THÙNG GIẤY"
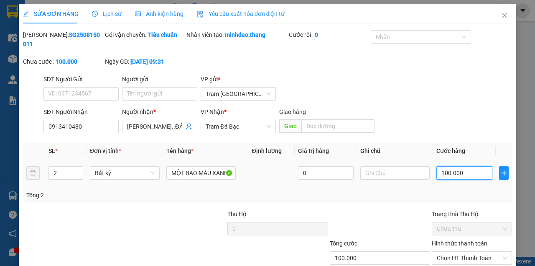
click at [477, 173] on input "100.000" at bounding box center [465, 172] width 56 height 13
type input "0"
click at [453, 127] on div "SĐT Người Nhận 0913410480 Người nhận * TRẦN THẢO..ĐÁ BẠC VP Nhận * Trạm Đá Bạc …" at bounding box center [278, 121] width 472 height 29
click at [72, 87] on input "SĐT Người Gửi" at bounding box center [81, 93] width 75 height 13
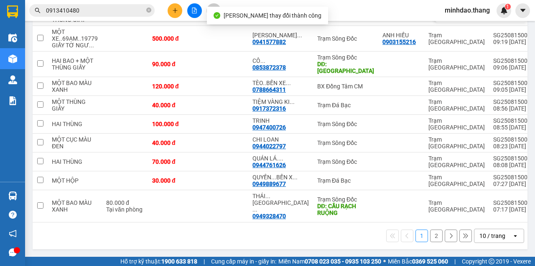
click at [471, 19] on div at bounding box center [487, 13] width 63 height 13
click at [473, 20] on button at bounding box center [479, 13] width 12 height 15
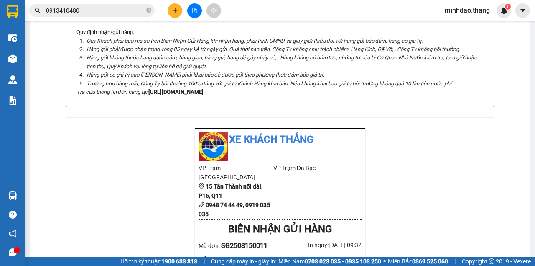
click at [146, 12] on icon "close-circle" at bounding box center [148, 10] width 5 height 5
click at [130, 13] on input "text" at bounding box center [95, 10] width 99 height 9
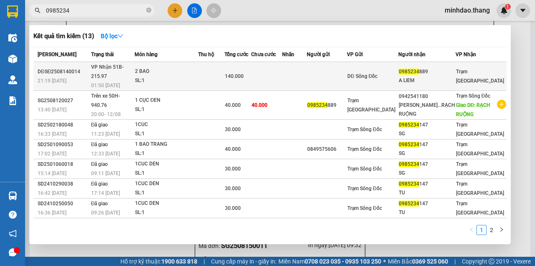
click at [223, 73] on td at bounding box center [211, 76] width 26 height 29
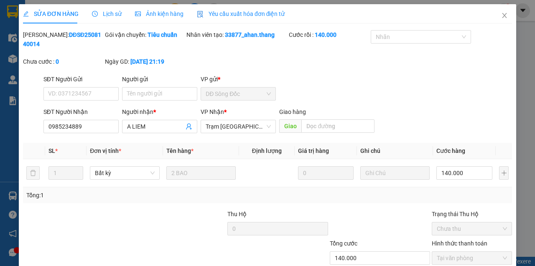
click at [309, 246] on div "SỬA ĐƠN HÀNG Lịch sử Ảnh kiện hàng Yêu cầu xuất hóa đơn điện tử Total Paid Fee …" at bounding box center [268, 157] width 498 height 306
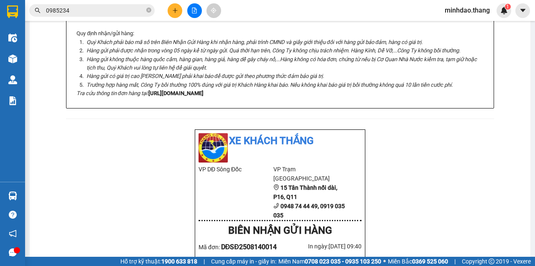
click at [150, 14] on span at bounding box center [148, 11] width 5 height 8
click at [131, 14] on input "text" at bounding box center [95, 10] width 99 height 9
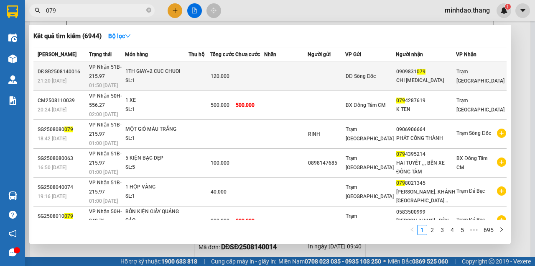
click at [264, 71] on td at bounding box center [250, 76] width 29 height 29
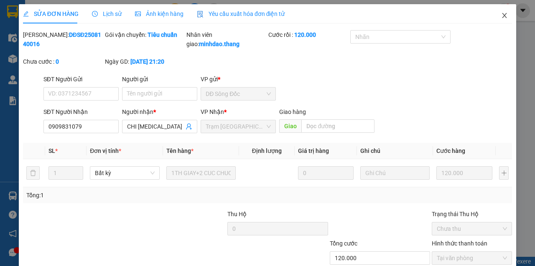
click button "Close" at bounding box center [504, 15] width 23 height 23
drag, startPoint x: 497, startPoint y: 16, endPoint x: 492, endPoint y: 20, distance: 6.5
click at [497, 16] on span "Close" at bounding box center [504, 15] width 23 height 23
click at [499, 11] on span "Close" at bounding box center [504, 15] width 23 height 23
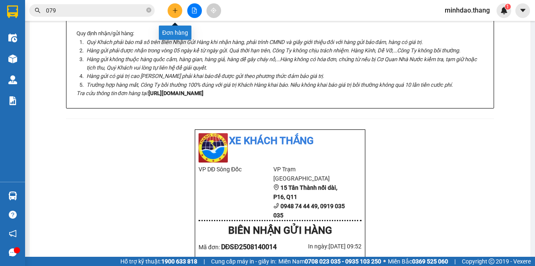
click at [179, 15] on button at bounding box center [175, 10] width 15 height 15
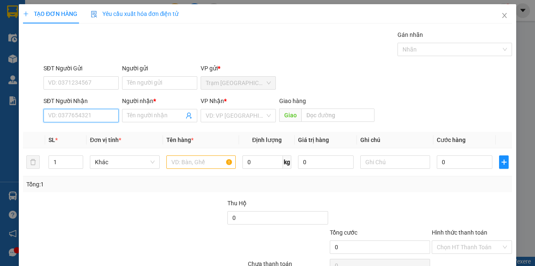
click at [82, 111] on input "SĐT Người Nhận" at bounding box center [81, 115] width 75 height 13
click at [101, 134] on div "0919553397 - SƠN.. TRẦN VĂN THỜI" at bounding box center [98, 131] width 100 height 9
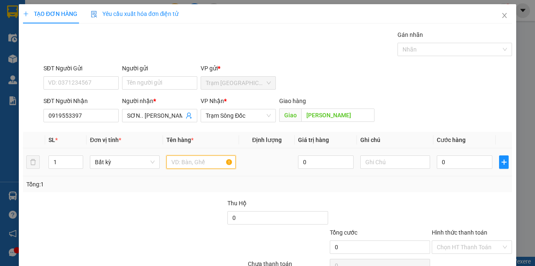
click at [190, 164] on input "text" at bounding box center [202, 161] width 70 height 13
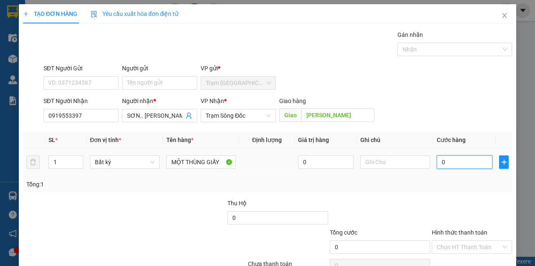
click at [469, 159] on input "0" at bounding box center [465, 161] width 56 height 13
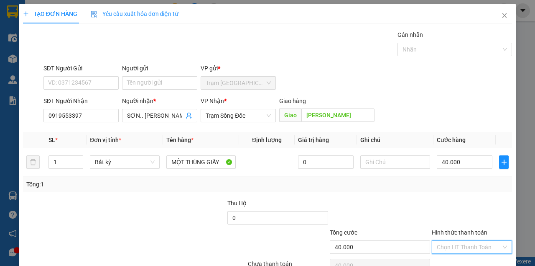
click at [468, 241] on input "Hình thức thanh toán" at bounding box center [469, 247] width 64 height 13
click at [467, 246] on div "Tại văn phòng" at bounding box center [468, 262] width 69 height 9
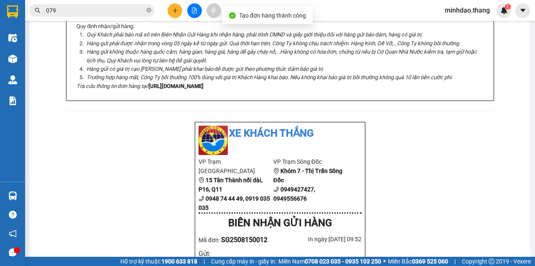
click at [152, 11] on span "079" at bounding box center [92, 10] width 126 height 13
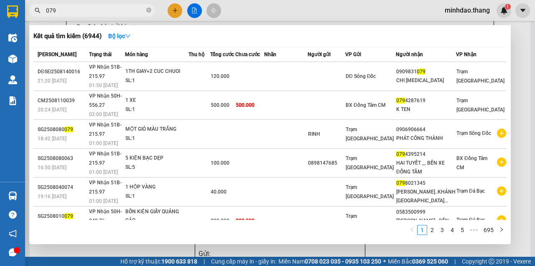
click at [150, 11] on icon "close-circle" at bounding box center [148, 10] width 5 height 5
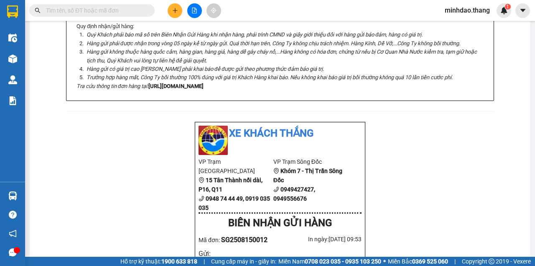
click at [128, 10] on input "text" at bounding box center [95, 10] width 99 height 9
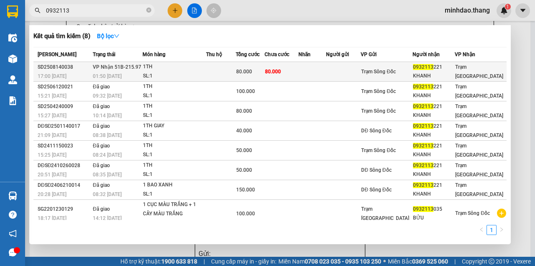
click at [291, 72] on td "80.000" at bounding box center [282, 72] width 34 height 20
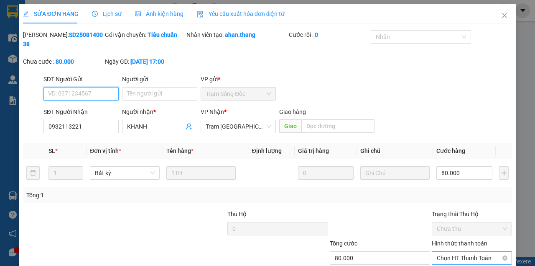
click at [479, 246] on span "Chọn HT Thanh Toán" at bounding box center [472, 257] width 70 height 13
drag, startPoint x: 459, startPoint y: 219, endPoint x: 409, endPoint y: 228, distance: 51.0
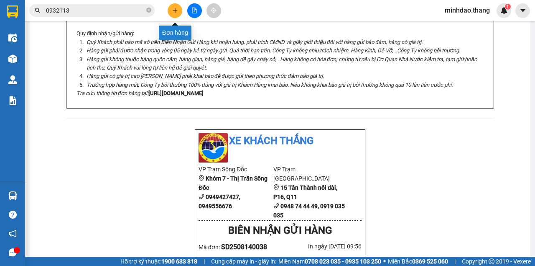
click at [179, 15] on button at bounding box center [175, 10] width 15 height 15
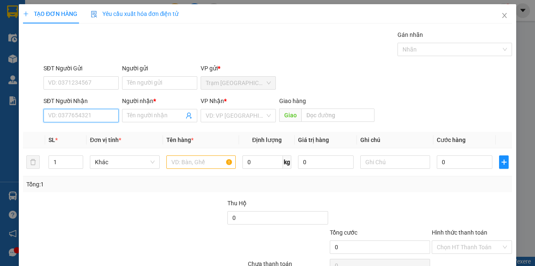
click at [66, 119] on input "SĐT Người Nhận" at bounding box center [81, 115] width 75 height 13
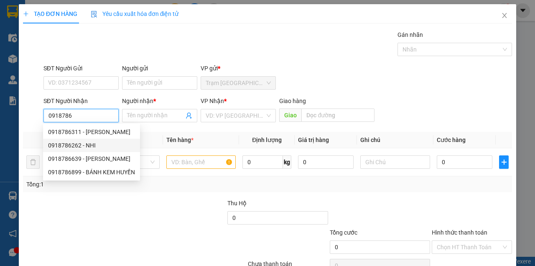
click at [79, 143] on div "0918786262 - NHI" at bounding box center [91, 145] width 87 height 9
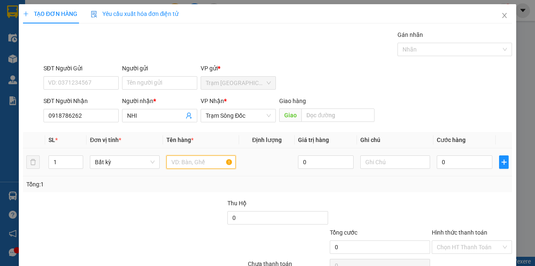
click at [174, 161] on input "text" at bounding box center [202, 161] width 70 height 13
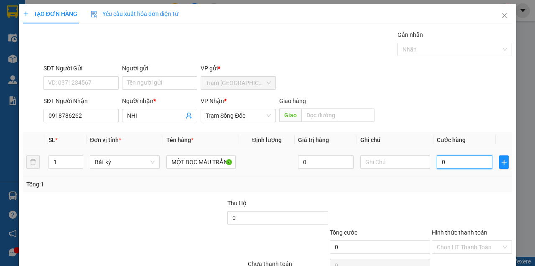
click at [442, 161] on input "0" at bounding box center [465, 161] width 56 height 13
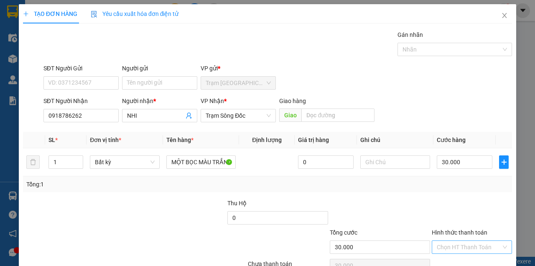
click at [485, 241] on input "Hình thức thanh toán" at bounding box center [469, 247] width 64 height 13
drag, startPoint x: 473, startPoint y: 218, endPoint x: 469, endPoint y: 227, distance: 10.5
click at [472, 246] on div "Tại văn phòng" at bounding box center [468, 262] width 69 height 9
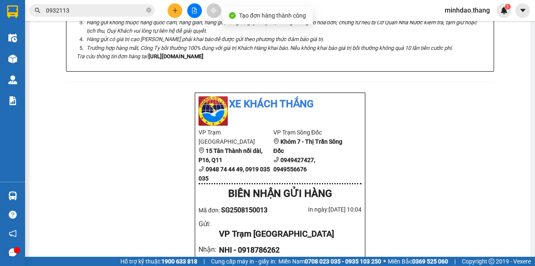
click at [150, 13] on span at bounding box center [148, 11] width 5 height 8
click at [140, 13] on input "text" at bounding box center [95, 10] width 99 height 9
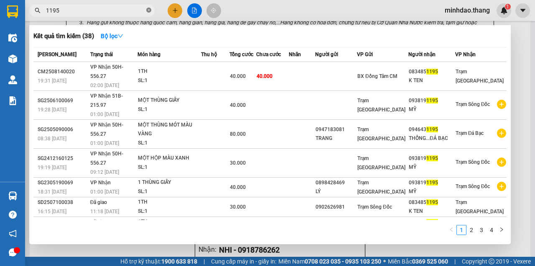
click at [149, 12] on icon "close-circle" at bounding box center [148, 10] width 5 height 5
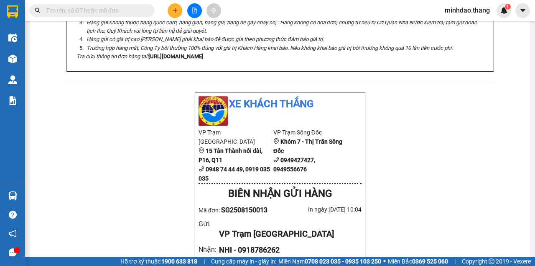
drag, startPoint x: 135, startPoint y: 14, endPoint x: 135, endPoint y: 7, distance: 7.1
click at [135, 8] on input "text" at bounding box center [95, 10] width 99 height 9
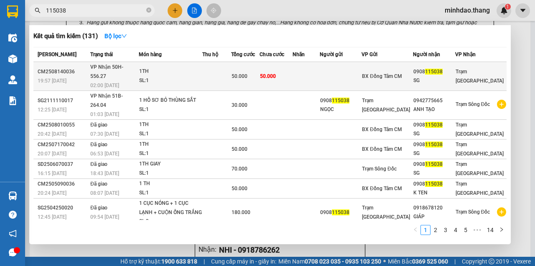
click at [310, 72] on td at bounding box center [306, 76] width 27 height 29
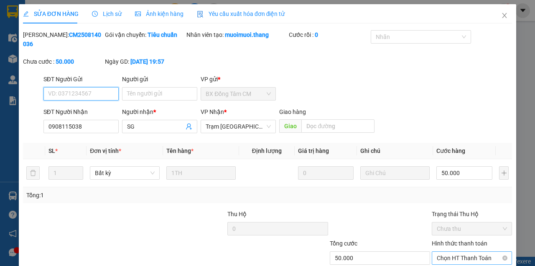
click at [451, 246] on span "Chọn HT Thanh Toán" at bounding box center [472, 257] width 70 height 13
drag, startPoint x: 443, startPoint y: 218, endPoint x: 438, endPoint y: 220, distance: 6.2
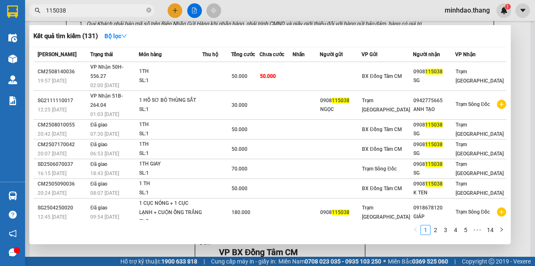
click at [110, 14] on input "115038" at bounding box center [95, 10] width 99 height 9
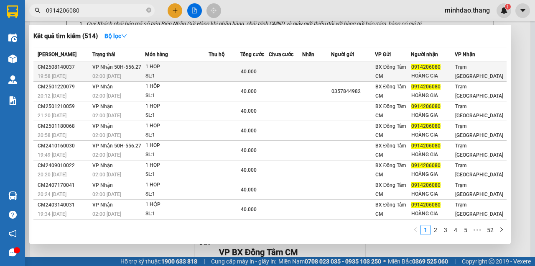
click at [288, 73] on td at bounding box center [285, 72] width 33 height 20
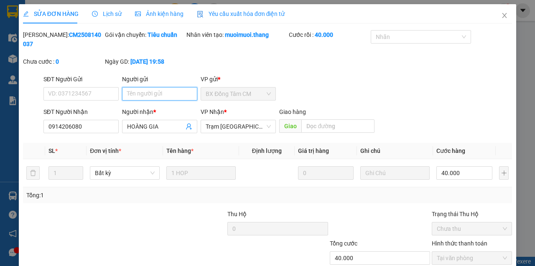
click at [169, 100] on input "Người gửi" at bounding box center [159, 93] width 75 height 13
click at [169, 98] on input "Người gửi" at bounding box center [159, 93] width 75 height 13
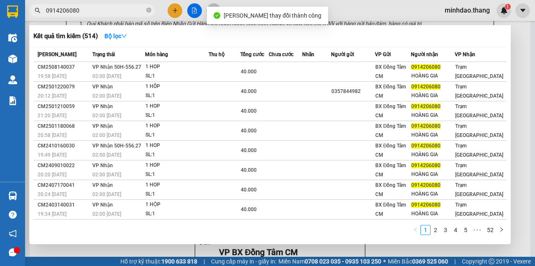
drag, startPoint x: 116, startPoint y: 14, endPoint x: 126, endPoint y: 18, distance: 10.6
click at [117, 14] on input "0914206080" at bounding box center [95, 10] width 99 height 9
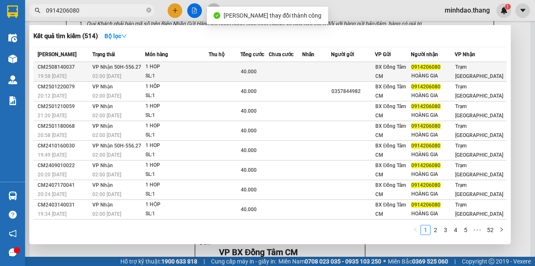
click at [220, 64] on td at bounding box center [225, 72] width 32 height 20
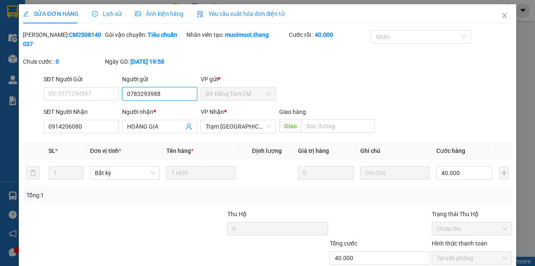
click at [172, 100] on input "0783293988" at bounding box center [159, 93] width 75 height 13
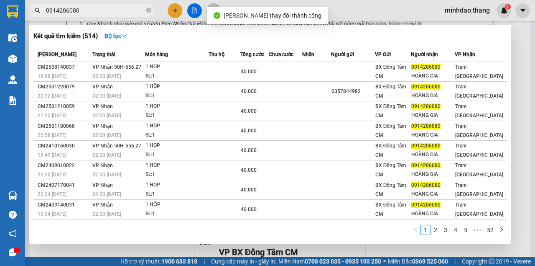
click at [113, 12] on input "0914206080" at bounding box center [95, 10] width 99 height 9
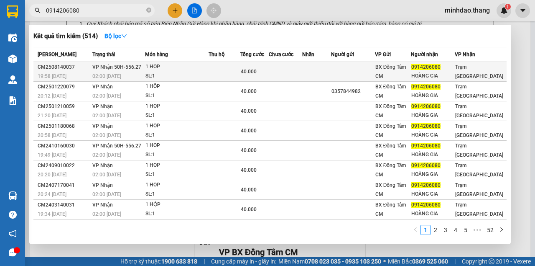
click at [266, 77] on td "40.000" at bounding box center [255, 72] width 28 height 20
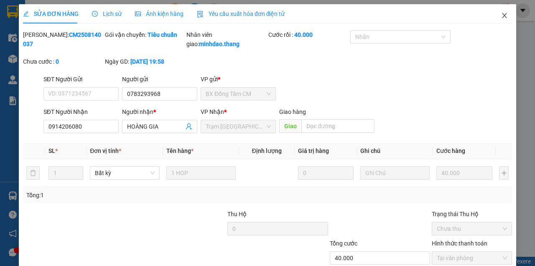
click at [502, 15] on icon "close" at bounding box center [505, 15] width 7 height 7
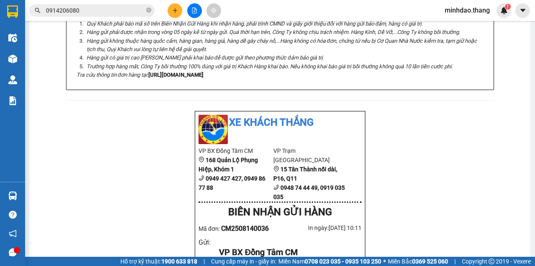
click at [182, 11] on button at bounding box center [175, 10] width 15 height 15
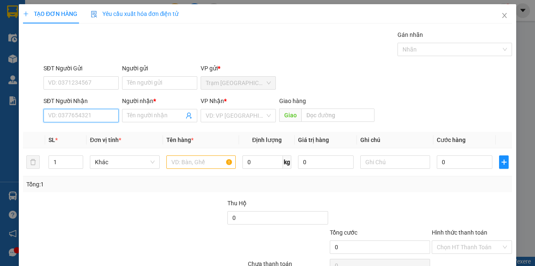
click at [99, 114] on input "SĐT Người Nhận" at bounding box center [81, 115] width 75 height 13
click at [97, 132] on div "0913507433 - LINH" at bounding box center [80, 131] width 65 height 9
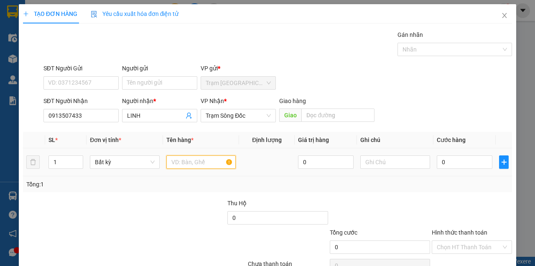
click at [169, 159] on input "text" at bounding box center [202, 161] width 70 height 13
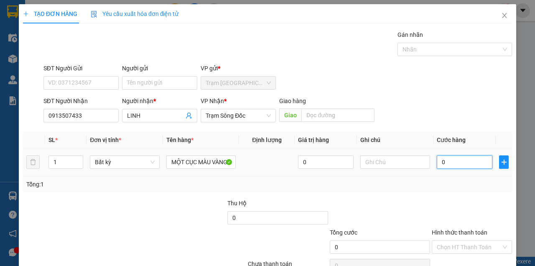
click at [457, 163] on input "0" at bounding box center [465, 161] width 56 height 13
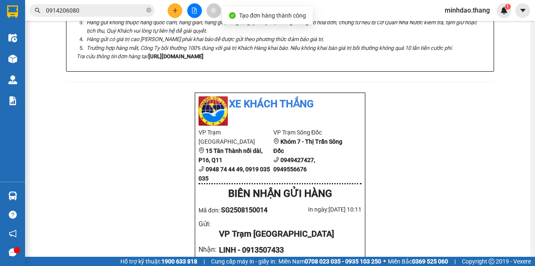
drag, startPoint x: 412, startPoint y: 166, endPoint x: 486, endPoint y: 165, distance: 73.6
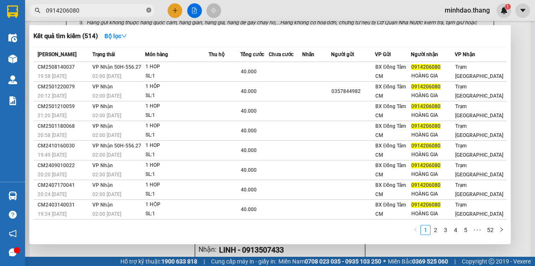
click at [148, 10] on icon "close-circle" at bounding box center [148, 10] width 5 height 5
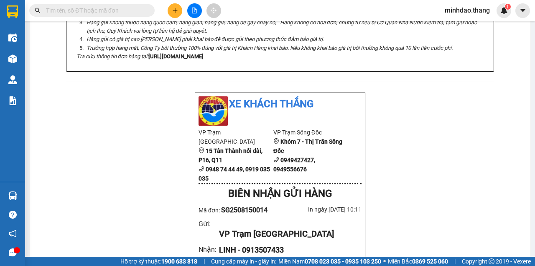
paste input "0913507433"
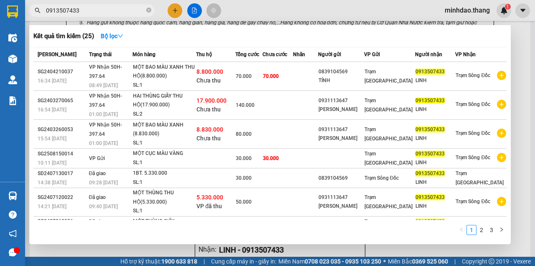
click at [484, 233] on link "2" at bounding box center [481, 229] width 9 height 9
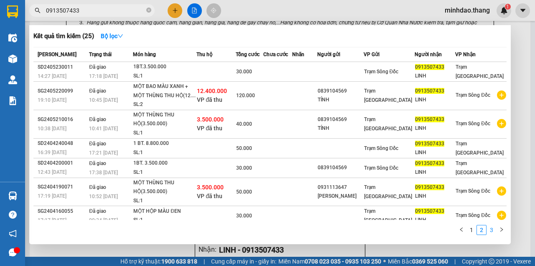
click at [487, 232] on link "3" at bounding box center [491, 229] width 9 height 9
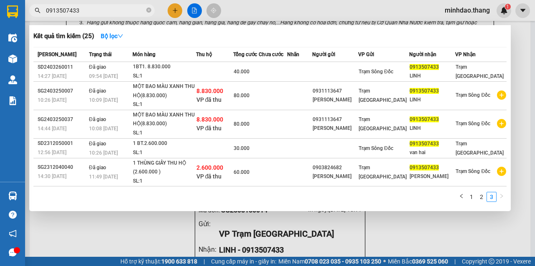
drag, startPoint x: 99, startPoint y: 11, endPoint x: 19, endPoint y: 4, distance: 79.8
click at [19, 4] on section "Kết quả tìm kiếm ( 25 ) Bộ lọc Mã ĐH Trạng thái Món hàng Thu hộ Tổng cước Chưa …" at bounding box center [267, 133] width 535 height 266
click at [258, 20] on div at bounding box center [267, 133] width 535 height 266
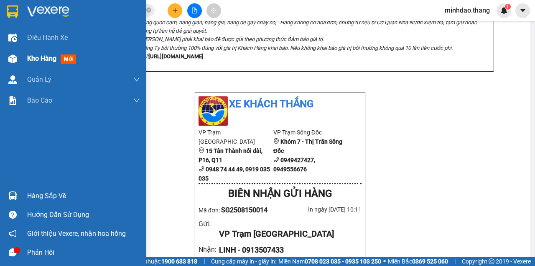
click at [35, 64] on div "Kho hàng mới" at bounding box center [53, 58] width 52 height 10
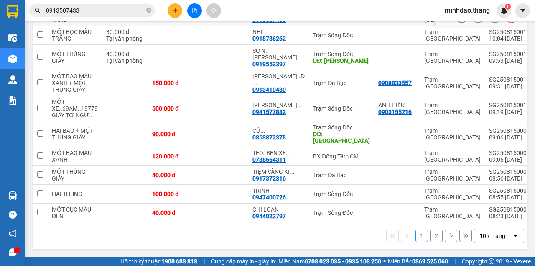
click at [456, 24] on button at bounding box center [462, 16] width 12 height 15
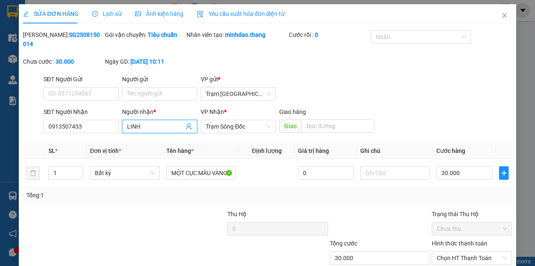
click at [171, 126] on input "LINH" at bounding box center [155, 126] width 57 height 9
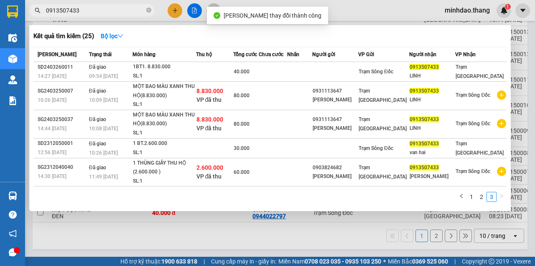
drag, startPoint x: 119, startPoint y: 16, endPoint x: 123, endPoint y: 18, distance: 4.5
click at [119, 16] on span "0913507433" at bounding box center [92, 10] width 126 height 13
click at [336, 18] on div at bounding box center [267, 133] width 535 height 266
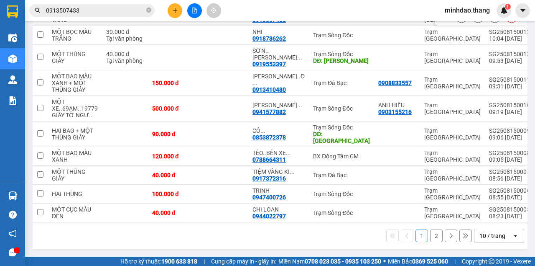
click at [476, 19] on icon at bounding box center [479, 16] width 6 height 6
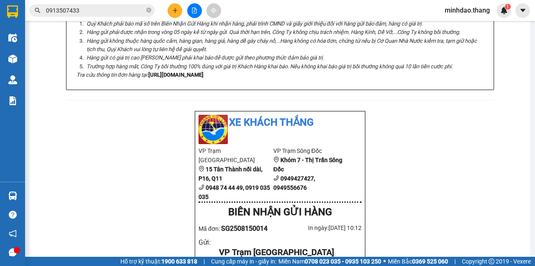
click at [261, 35] on div "In mẫu A5 In tem 100mm In biên nhận 80mm Xe Khách THẮNG 012 Lô A - Chung cư Cây…" at bounding box center [280, 245] width 501 height 1030
click at [179, 17] on div at bounding box center [194, 10] width 63 height 15
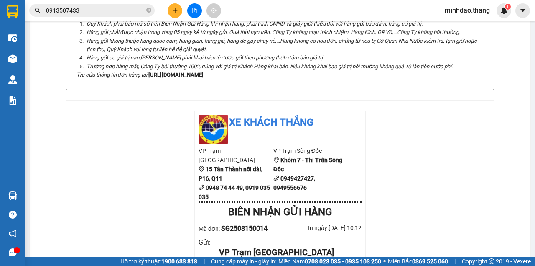
click at [170, 10] on button at bounding box center [175, 10] width 15 height 15
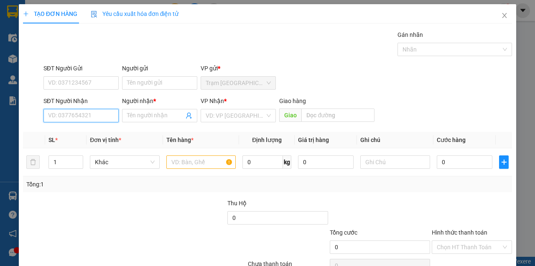
click at [90, 116] on input "SĐT Người Nhận" at bounding box center [81, 115] width 75 height 13
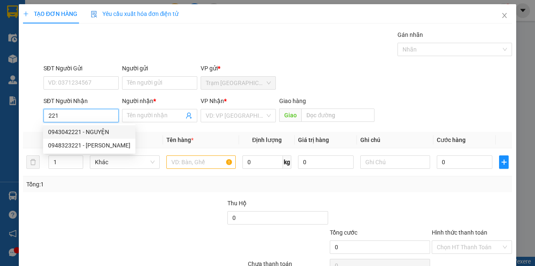
click at [85, 131] on div "0943042221 - NGUYỆN" at bounding box center [89, 131] width 82 height 9
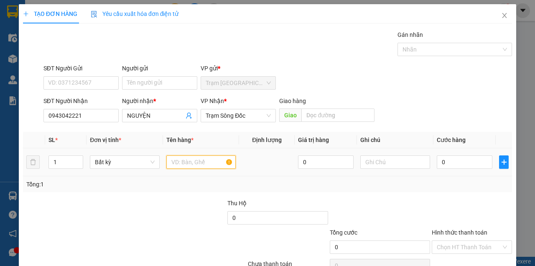
click at [211, 164] on input "text" at bounding box center [202, 161] width 70 height 13
click at [188, 162] on input "M,ỘT BAAO MÀU TRẮNG" at bounding box center [202, 161] width 70 height 13
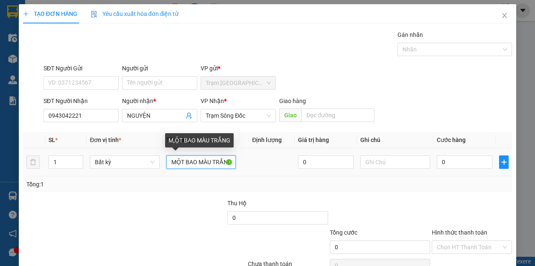
click at [176, 161] on input "MỘT BAO MÀU TRẮNG" at bounding box center [202, 161] width 70 height 13
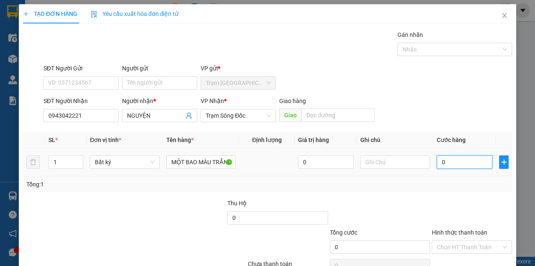
click at [456, 164] on input "0" at bounding box center [465, 161] width 56 height 13
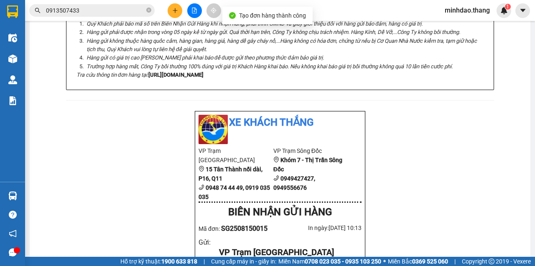
click at [150, 12] on icon "close-circle" at bounding box center [148, 10] width 5 height 5
click at [141, 11] on input "text" at bounding box center [95, 10] width 99 height 9
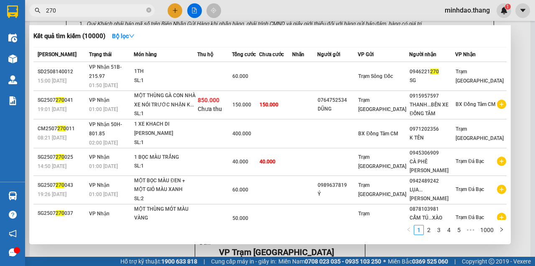
click at [176, 16] on div at bounding box center [267, 133] width 535 height 266
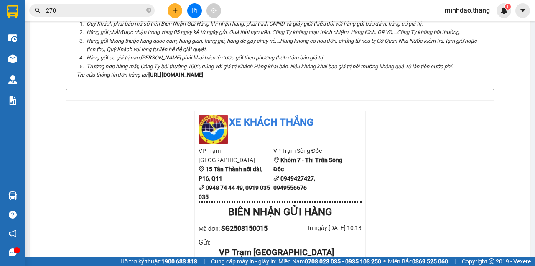
click at [172, 18] on div "Kết quả tìm kiếm ( 10000 ) Bộ lọc Mã ĐH Trạng thái Món hàng Thu hộ Tổng cước Ch…" at bounding box center [267, 10] width 535 height 21
click at [180, 14] on button at bounding box center [175, 10] width 15 height 15
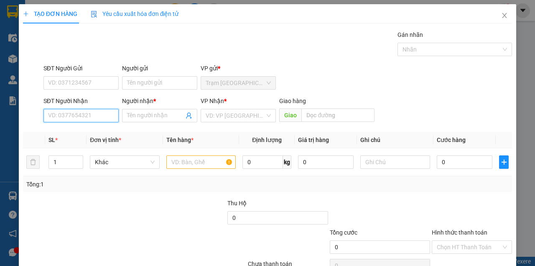
click at [97, 112] on input "SĐT Người Nhận" at bounding box center [81, 115] width 75 height 13
click at [83, 113] on input "0918078" at bounding box center [81, 115] width 75 height 13
click at [505, 16] on span "Close" at bounding box center [504, 15] width 23 height 23
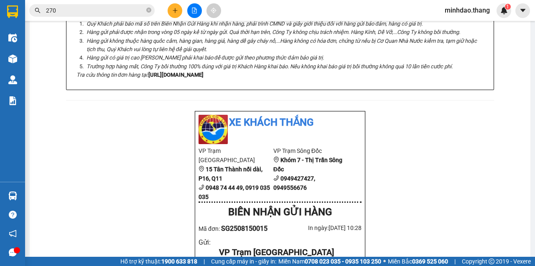
click at [151, 10] on span "270" at bounding box center [92, 10] width 126 height 13
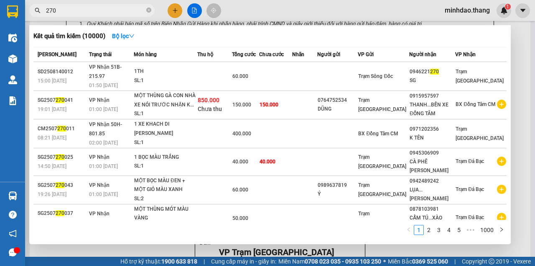
click at [151, 11] on span "270" at bounding box center [92, 10] width 126 height 13
click at [151, 11] on icon "close-circle" at bounding box center [148, 10] width 5 height 5
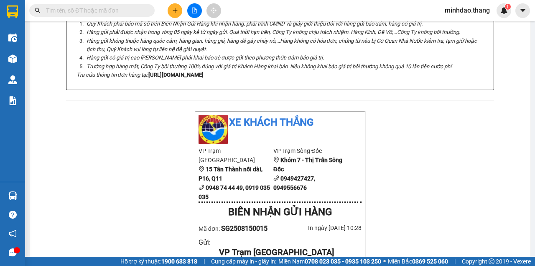
click at [133, 11] on input "text" at bounding box center [95, 10] width 99 height 9
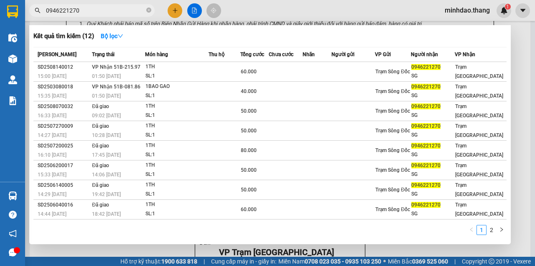
click at [172, 16] on div at bounding box center [267, 133] width 535 height 266
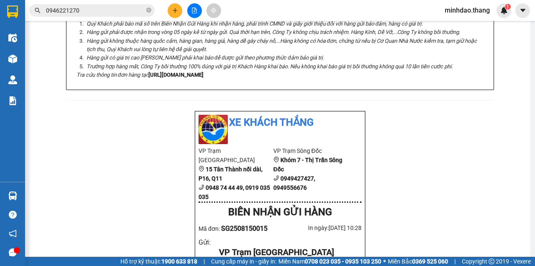
click at [172, 16] on button at bounding box center [175, 10] width 15 height 15
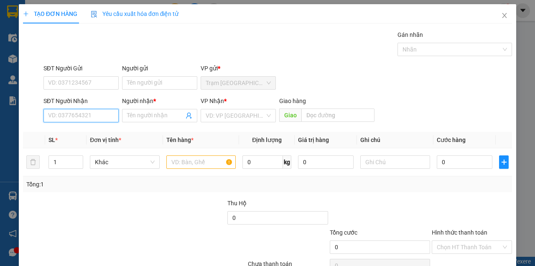
click at [106, 113] on input "SĐT Người Nhận" at bounding box center [81, 115] width 75 height 13
click at [105, 135] on div "0918070820 - CHỊ HIỀN..XÀO LƯỚI" at bounding box center [95, 131] width 94 height 9
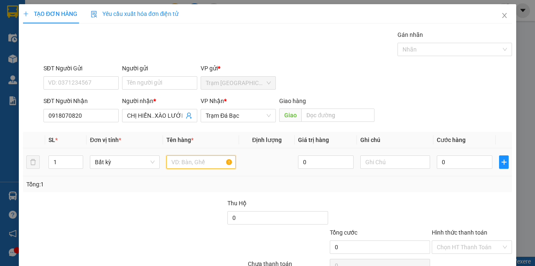
click at [190, 164] on input "text" at bounding box center [202, 161] width 70 height 13
click at [194, 162] on input "text" at bounding box center [202, 161] width 70 height 13
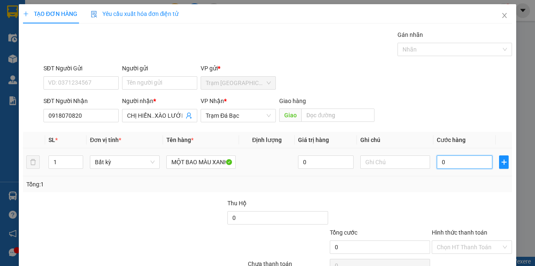
click at [477, 167] on input "0" at bounding box center [465, 161] width 56 height 13
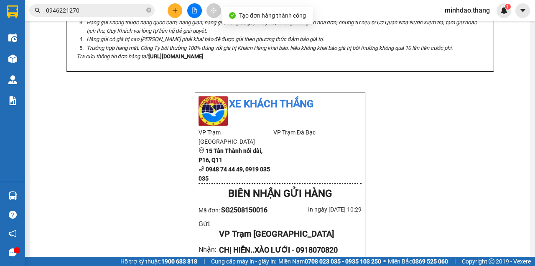
drag, startPoint x: 269, startPoint y: 35, endPoint x: 267, endPoint y: 39, distance: 4.5
click at [186, 15] on div at bounding box center [194, 10] width 63 height 15
click at [185, 15] on div at bounding box center [194, 10] width 63 height 15
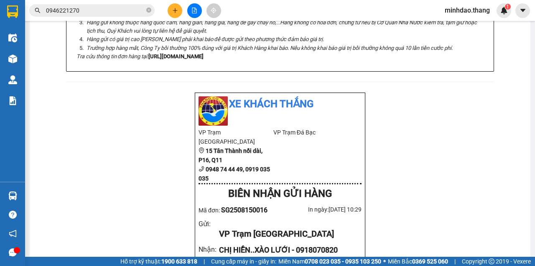
drag, startPoint x: 184, startPoint y: 14, endPoint x: 176, endPoint y: 11, distance: 8.5
click at [177, 12] on div at bounding box center [194, 10] width 63 height 15
click at [176, 11] on icon "plus" at bounding box center [175, 11] width 6 height 6
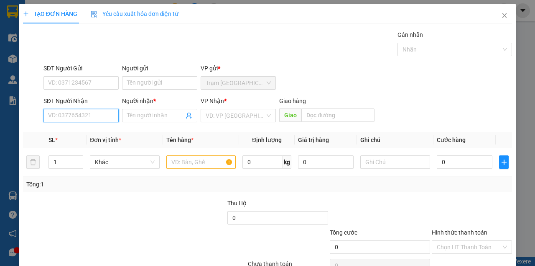
click at [60, 121] on input "SĐT Người Nhận" at bounding box center [81, 115] width 75 height 13
click at [60, 118] on input "SĐT Người Nhận" at bounding box center [81, 115] width 75 height 13
click at [61, 117] on input "SĐT Người Nhận" at bounding box center [81, 115] width 75 height 13
drag, startPoint x: 101, startPoint y: 130, endPoint x: 177, endPoint y: 159, distance: 80.9
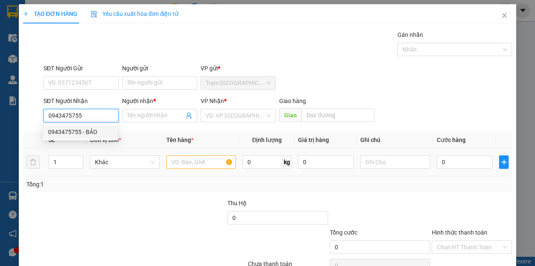
click at [101, 131] on div "0943475755 - BẢO" at bounding box center [80, 131] width 65 height 9
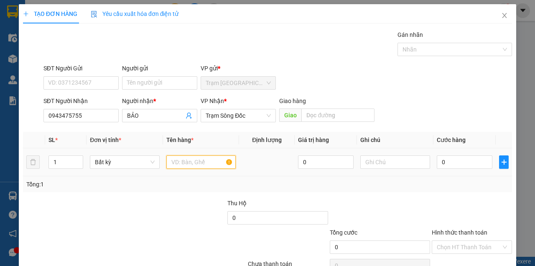
click at [198, 167] on input "text" at bounding box center [202, 161] width 70 height 13
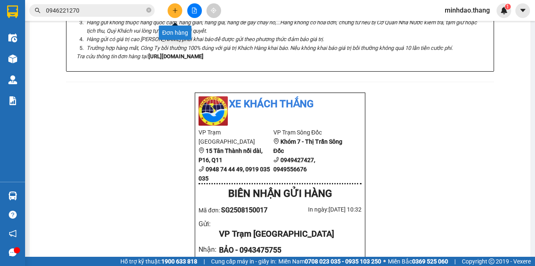
click at [174, 9] on icon "plus" at bounding box center [175, 11] width 6 height 6
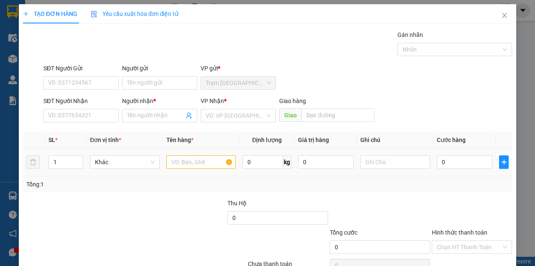
click at [210, 167] on div at bounding box center [202, 162] width 70 height 17
click at [210, 166] on input "text" at bounding box center [202, 161] width 70 height 13
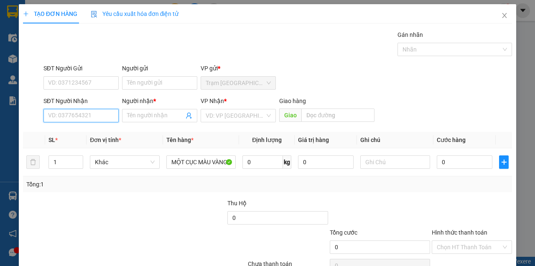
click at [102, 120] on input "SĐT Người Nhận" at bounding box center [81, 115] width 75 height 13
click at [84, 128] on div "0944339688 - CẨM SĐ" at bounding box center [89, 131] width 82 height 9
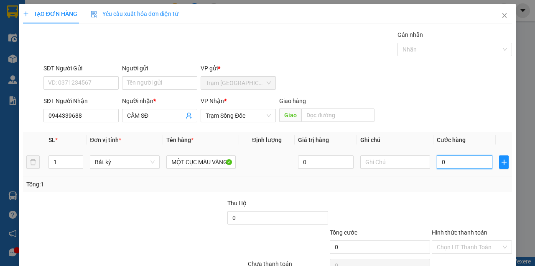
click at [437, 166] on input "0" at bounding box center [465, 161] width 56 height 13
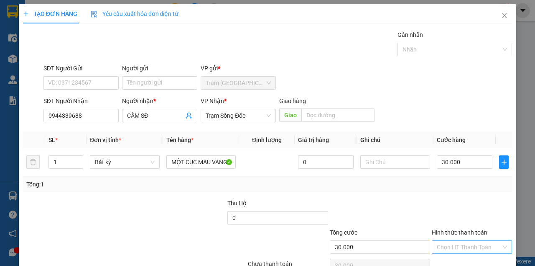
drag, startPoint x: 474, startPoint y: 203, endPoint x: 471, endPoint y: 210, distance: 7.1
click at [474, 241] on input "Hình thức thanh toán" at bounding box center [469, 247] width 64 height 13
drag, startPoint x: 462, startPoint y: 219, endPoint x: 465, endPoint y: 224, distance: 6.0
click at [462, 246] on div "Tại văn phòng" at bounding box center [468, 262] width 69 height 9
drag, startPoint x: 464, startPoint y: 239, endPoint x: 202, endPoint y: 127, distance: 283.9
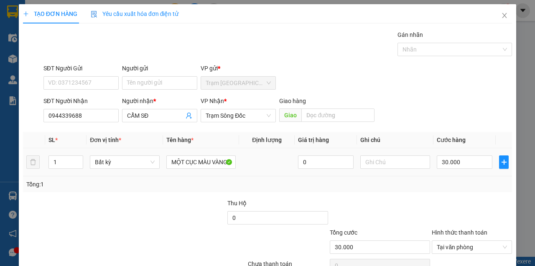
click at [202, 129] on div "Transit Pickup Surcharge Ids Transit Deliver Surcharge Ids Transit Deliver Surc…" at bounding box center [267, 161] width 489 height 263
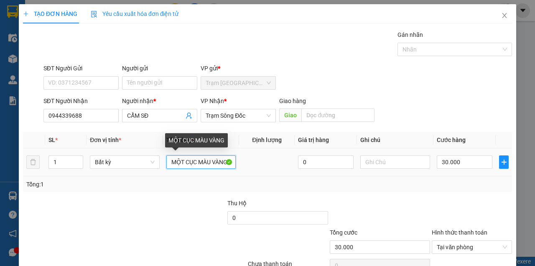
click at [204, 155] on input "MỘT CỤC MÀU VÀNG" at bounding box center [202, 161] width 70 height 13
click at [212, 155] on input "MỘT CỤC MÀU VÀNG" at bounding box center [202, 161] width 70 height 13
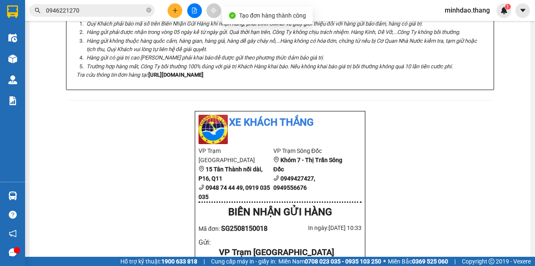
click at [266, 53] on div "In mẫu A5 In tem 100mm In biên nhận 80mm Xe Khách THẮNG 012 Lô A - Chung cư Cây…" at bounding box center [280, 249] width 501 height 1038
click at [418, 231] on div "Xe Khách THẮNG 012 Lô A - Chung cư Cây Mai 0919035035, 0918776776 BIÊN NHẬN GỬI…" at bounding box center [280, 267] width 481 height 981
click at [182, 15] on div at bounding box center [194, 10] width 63 height 15
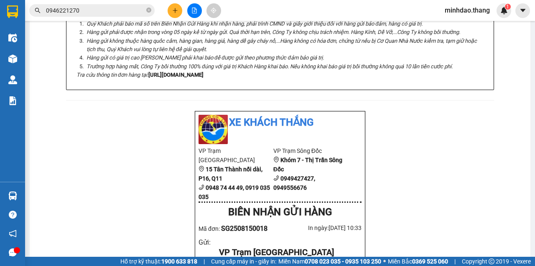
click at [177, 11] on icon "plus" at bounding box center [175, 11] width 6 height 6
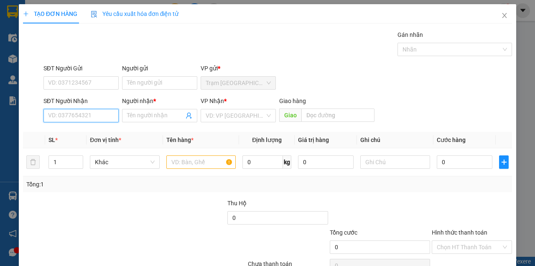
click at [75, 115] on input "SĐT Người Nhận" at bounding box center [81, 115] width 75 height 13
click at [56, 160] on input "1" at bounding box center [66, 162] width 34 height 13
click at [74, 119] on input "SĐT Người Nhận" at bounding box center [81, 115] width 75 height 13
click at [75, 119] on input "SĐT Người Nhận" at bounding box center [81, 115] width 75 height 13
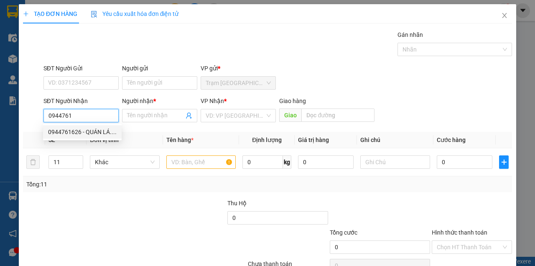
click at [77, 132] on div "0944761626 - QUÁN LÁ...." at bounding box center [82, 131] width 69 height 9
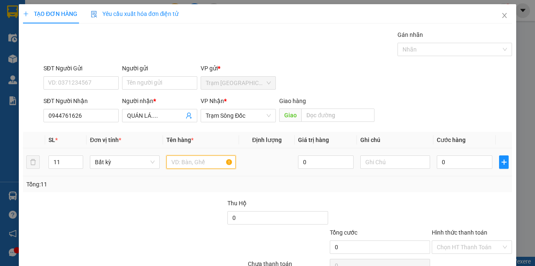
click at [173, 163] on input "text" at bounding box center [202, 161] width 70 height 13
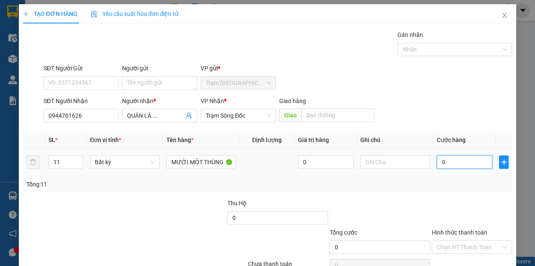
click at [446, 163] on input "0" at bounding box center [465, 161] width 56 height 13
click at [463, 162] on input "0" at bounding box center [465, 161] width 56 height 13
click at [413, 118] on div "SĐT Người Nhận 0944761626 Người nhận * QUÁN LÁ.... VP Nhận * Trạm Sông Đốc Giao…" at bounding box center [278, 110] width 472 height 29
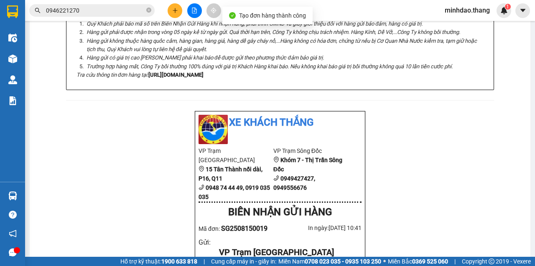
click at [150, 11] on icon "close-circle" at bounding box center [148, 10] width 5 height 5
click at [130, 10] on input "text" at bounding box center [95, 10] width 99 height 9
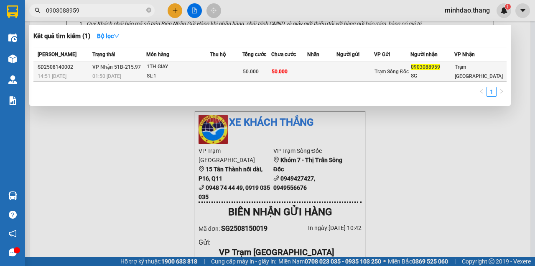
click at [259, 73] on span "50.000" at bounding box center [251, 72] width 16 height 6
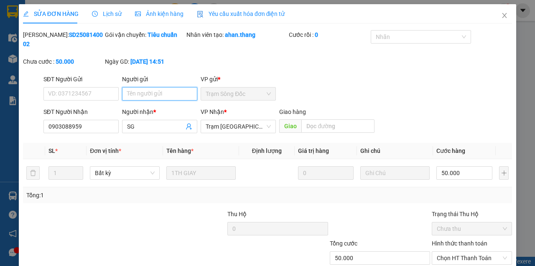
click at [146, 91] on input "Người gửi" at bounding box center [159, 93] width 75 height 13
click at [148, 88] on input "Người gửi" at bounding box center [159, 93] width 75 height 13
click at [419, 236] on div "Total Paid Fee 0 Total UnPaid Fee 50.000 Cash Collection Total Fee Mã ĐH: SD250…" at bounding box center [267, 167] width 489 height 274
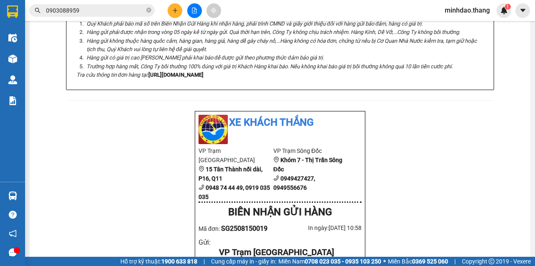
click at [115, 8] on input "0903088959" at bounding box center [95, 10] width 99 height 9
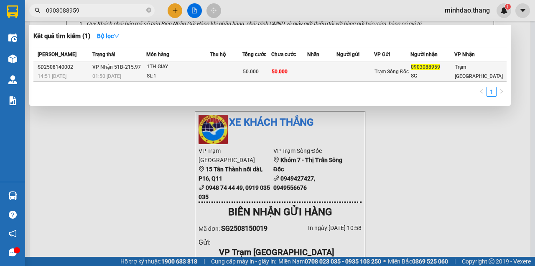
click at [243, 65] on td at bounding box center [226, 72] width 33 height 20
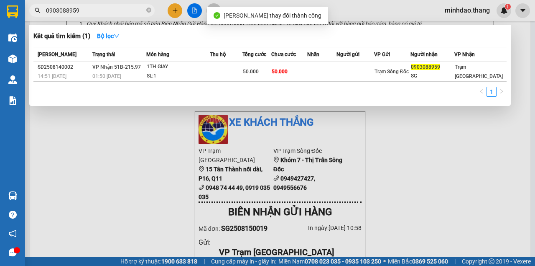
click at [107, 10] on input "0903088959" at bounding box center [95, 10] width 99 height 9
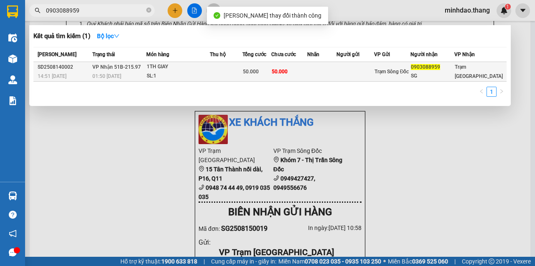
click at [315, 78] on td at bounding box center [321, 72] width 29 height 20
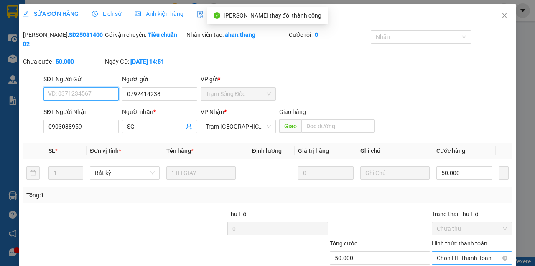
click at [456, 246] on span "Chọn HT Thanh Toán" at bounding box center [472, 257] width 70 height 13
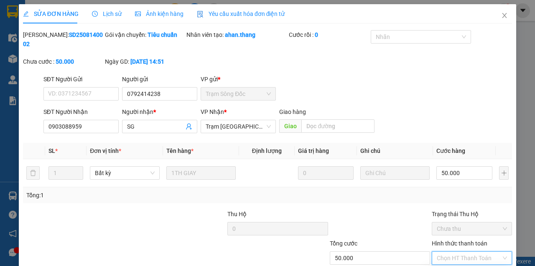
drag, startPoint x: 444, startPoint y: 218, endPoint x: 382, endPoint y: 224, distance: 62.6
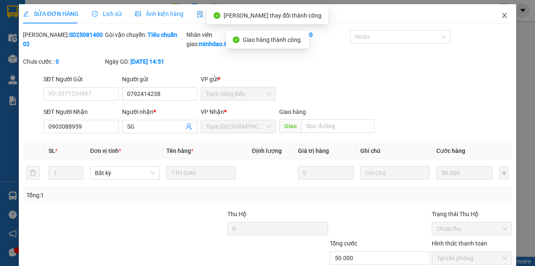
click at [500, 10] on span "Close" at bounding box center [504, 15] width 23 height 23
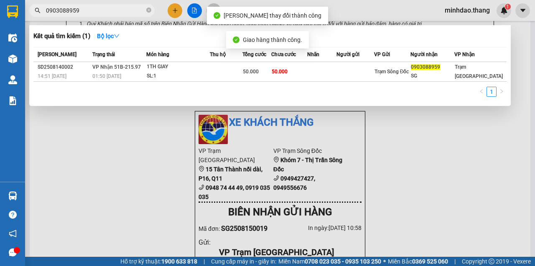
click at [109, 8] on input "0903088959" at bounding box center [95, 10] width 99 height 9
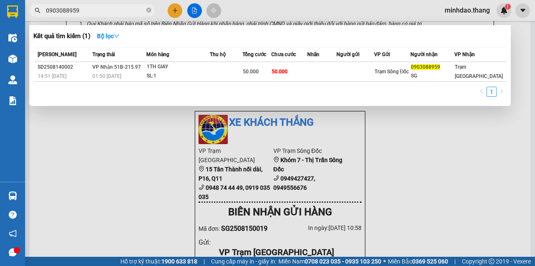
click at [131, 18] on div at bounding box center [267, 133] width 535 height 266
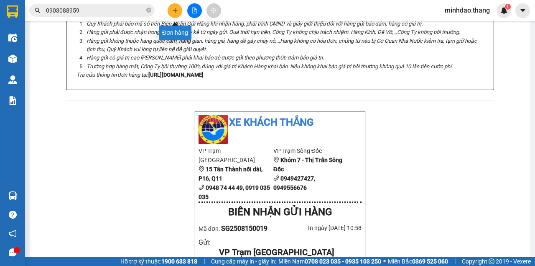
click at [174, 11] on icon "plus" at bounding box center [175, 11] width 6 height 6
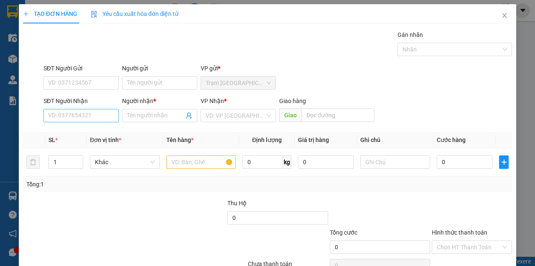
click at [77, 122] on div "SĐT Người Nhận VD: 0377654321" at bounding box center [81, 110] width 75 height 29
click at [77, 119] on input "SĐT Người Nhận" at bounding box center [81, 115] width 75 height 13
click at [77, 132] on div "0948887710 - PHƯƠNG" at bounding box center [80, 131] width 65 height 9
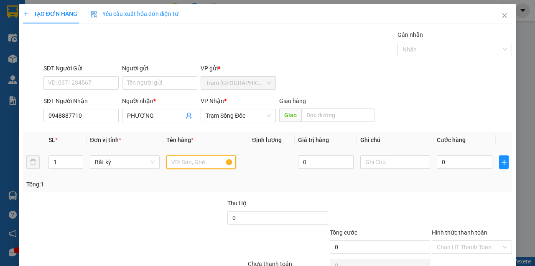
click at [177, 160] on input "text" at bounding box center [202, 161] width 70 height 13
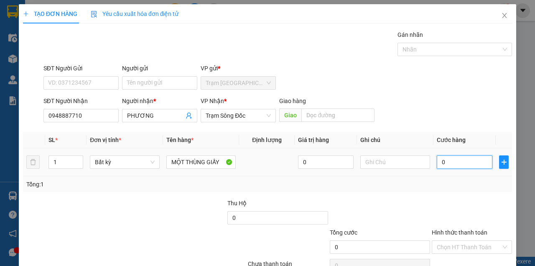
click at [451, 164] on input "0" at bounding box center [465, 161] width 56 height 13
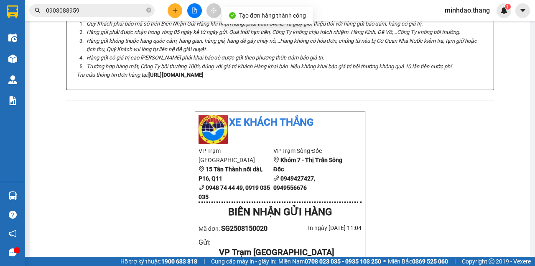
click at [177, 14] on button at bounding box center [175, 10] width 15 height 15
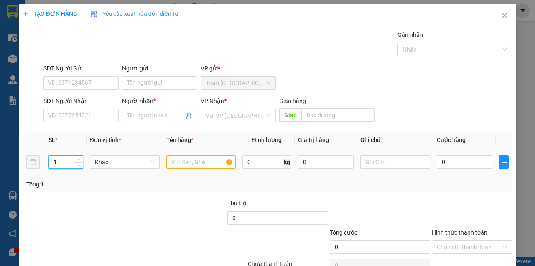
click at [57, 158] on input "1" at bounding box center [66, 162] width 34 height 13
click at [58, 159] on input "number" at bounding box center [66, 162] width 34 height 13
click at [79, 118] on input "SĐT Người Nhận" at bounding box center [81, 115] width 75 height 13
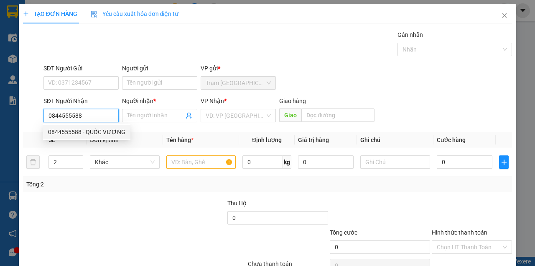
click at [87, 134] on div "0844555588 - QUỐC VƯỢNG" at bounding box center [86, 131] width 77 height 9
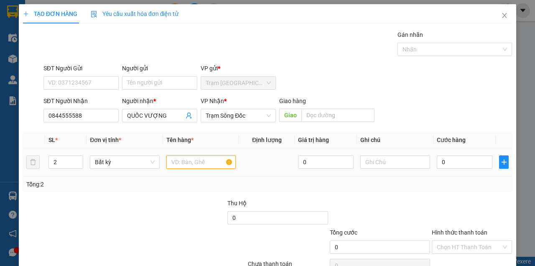
click at [188, 163] on input "text" at bounding box center [202, 161] width 70 height 13
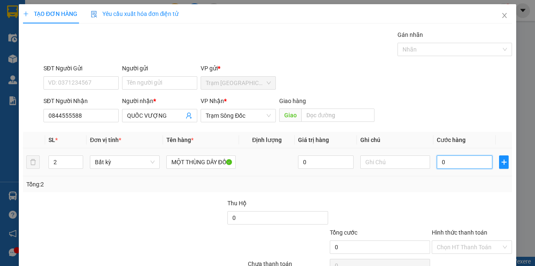
click at [459, 162] on input "0" at bounding box center [465, 161] width 56 height 13
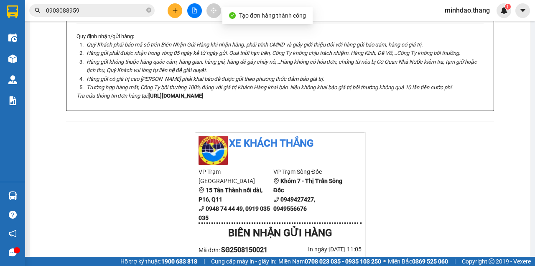
click at [151, 10] on icon "close-circle" at bounding box center [148, 10] width 5 height 5
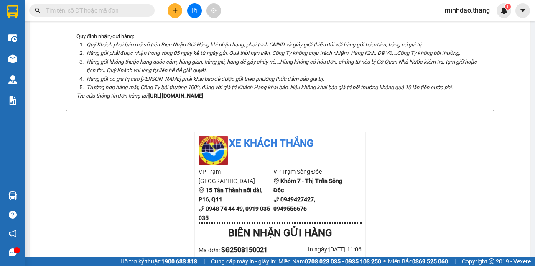
click at [116, 11] on input "text" at bounding box center [95, 10] width 99 height 9
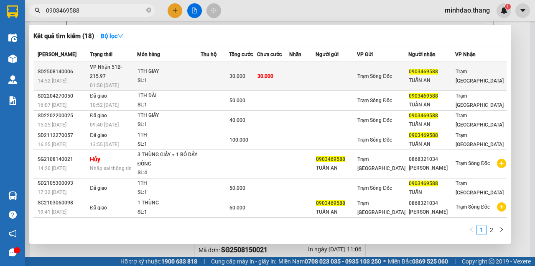
click at [257, 72] on div "30.000" at bounding box center [243, 76] width 27 height 9
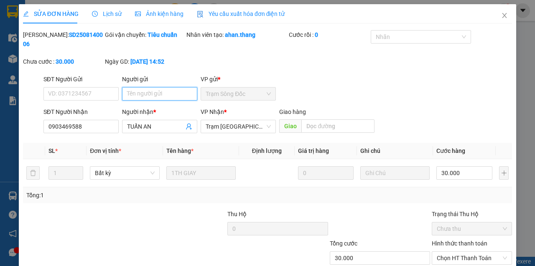
click at [164, 97] on input "Người gửi" at bounding box center [159, 93] width 75 height 13
click at [427, 246] on div "SỬA ĐƠN HÀNG Lịch sử Ảnh kiện hàng Yêu cầu xuất hóa đơn điện tử Total Paid Fee …" at bounding box center [268, 157] width 498 height 306
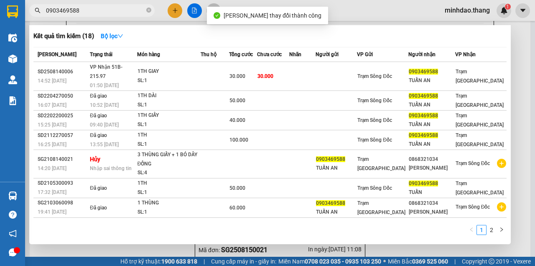
click at [103, 8] on input "0903469588" at bounding box center [95, 10] width 99 height 9
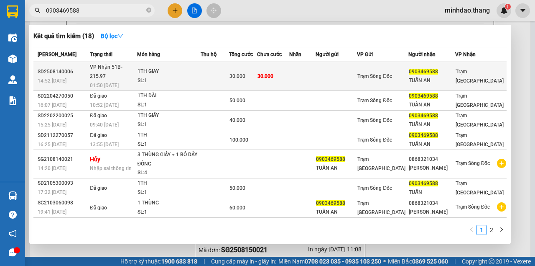
click at [287, 73] on td "30.000" at bounding box center [273, 76] width 33 height 29
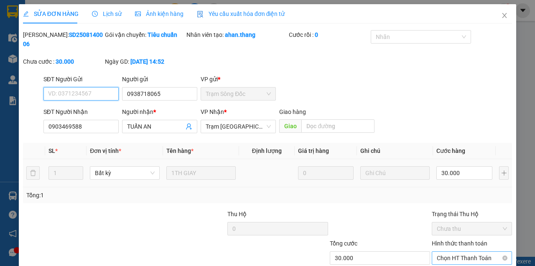
click at [467, 246] on span "Chọn HT Thanh Toán" at bounding box center [472, 257] width 70 height 13
drag, startPoint x: 450, startPoint y: 222, endPoint x: 438, endPoint y: 228, distance: 12.5
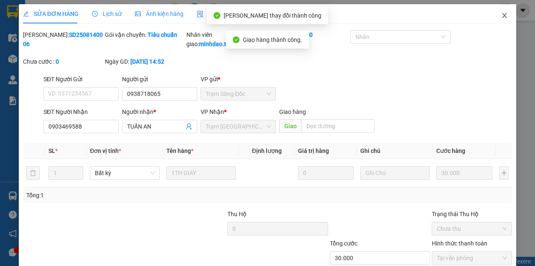
drag, startPoint x: 502, startPoint y: 14, endPoint x: 483, endPoint y: 25, distance: 22.1
click at [502, 16] on icon "close" at bounding box center [505, 15] width 7 height 7
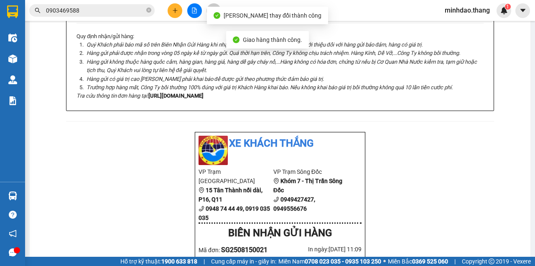
click at [105, 9] on input "0903469588" at bounding box center [95, 10] width 99 height 9
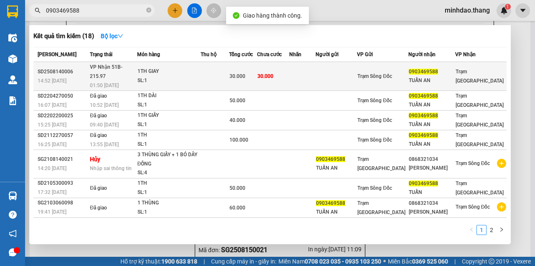
click at [211, 69] on td at bounding box center [215, 76] width 28 height 29
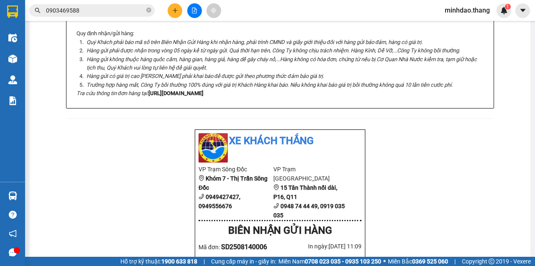
click at [182, 10] on button at bounding box center [175, 10] width 15 height 15
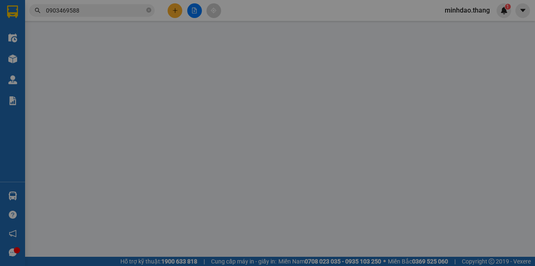
click at [182, 10] on div "TẠO ĐƠN HÀNG Yêu cầu xuất hóa đơn điện tử" at bounding box center [267, 13] width 489 height 19
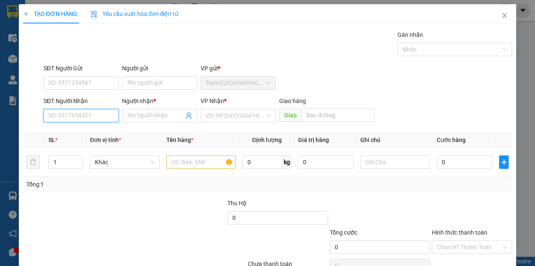
click at [89, 116] on input "SĐT Người Nhận" at bounding box center [81, 115] width 75 height 13
click at [87, 119] on input "SĐT Người Nhận" at bounding box center [81, 115] width 75 height 13
drag, startPoint x: 91, startPoint y: 131, endPoint x: 90, endPoint y: 139, distance: 8.0
click at [91, 131] on div "0919584368 - QUANG HỒ" at bounding box center [95, 131] width 94 height 9
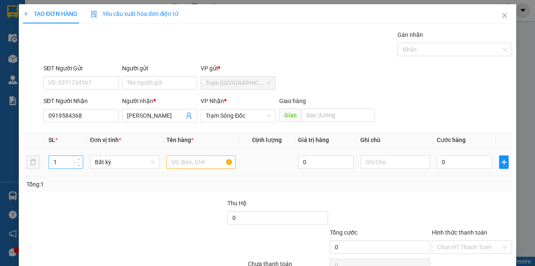
click at [68, 161] on input "1" at bounding box center [66, 162] width 34 height 13
click at [178, 161] on input "text" at bounding box center [202, 161] width 70 height 13
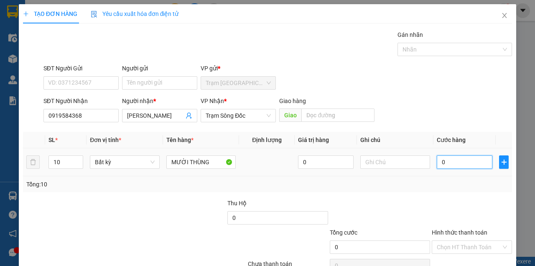
click at [454, 166] on input "0" at bounding box center [465, 161] width 56 height 13
click at [472, 241] on input "Hình thức thanh toán" at bounding box center [469, 247] width 64 height 13
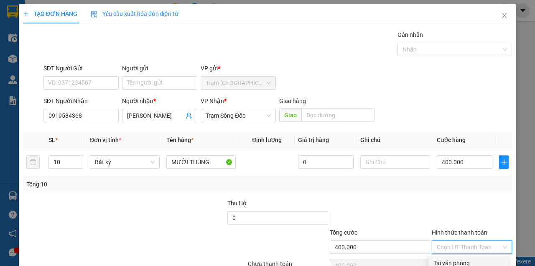
drag, startPoint x: 464, startPoint y: 219, endPoint x: 462, endPoint y: 228, distance: 8.9
click at [464, 246] on div "Tại văn phòng" at bounding box center [468, 262] width 69 height 9
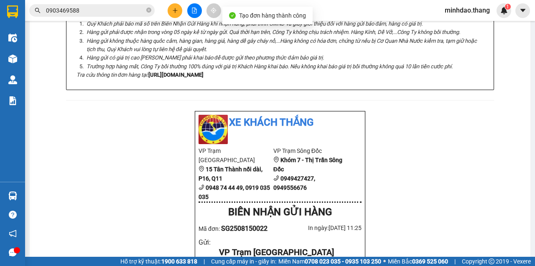
click at [172, 7] on button at bounding box center [175, 10] width 15 height 15
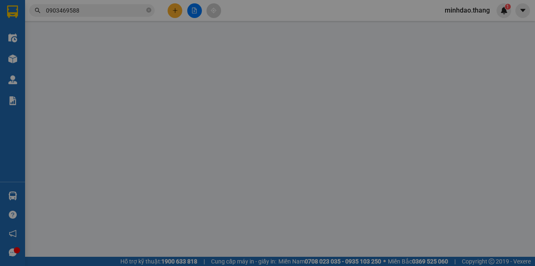
click at [172, 7] on div "Yêu cầu xuất hóa đơn điện tử" at bounding box center [135, 13] width 88 height 19
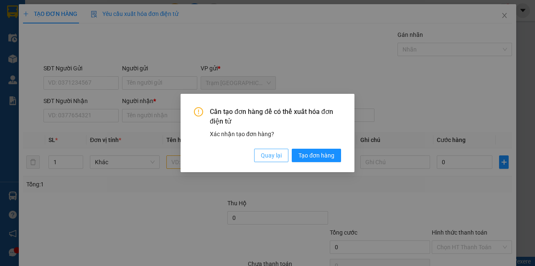
click at [278, 157] on span "Quay lại" at bounding box center [271, 155] width 21 height 9
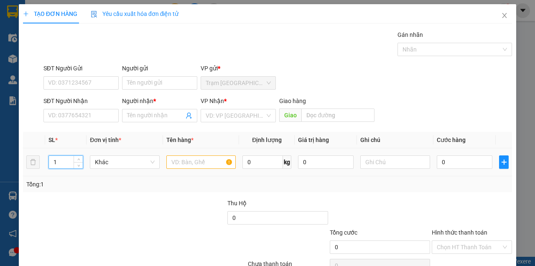
click at [69, 160] on input "1" at bounding box center [66, 162] width 34 height 13
click at [189, 162] on input "text" at bounding box center [202, 161] width 70 height 13
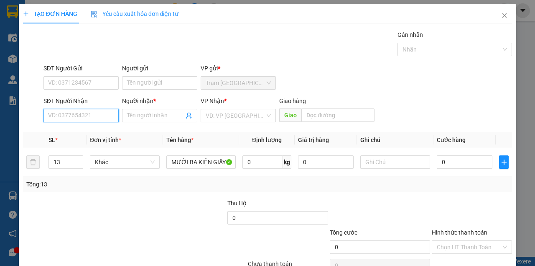
click at [65, 115] on input "SĐT Người Nhận" at bounding box center [81, 115] width 75 height 13
click at [86, 131] on div "0914979783 - Ý THƯ..TRẦN VĂN THỜI" at bounding box center [99, 131] width 103 height 9
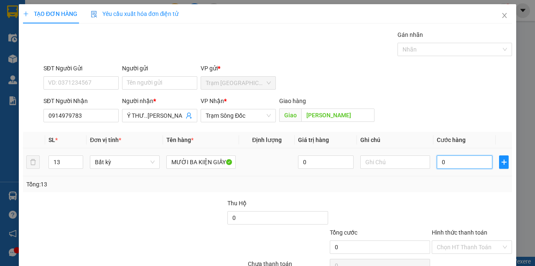
click at [463, 160] on input "0" at bounding box center [465, 161] width 56 height 13
click at [453, 132] on th "Cước hàng" at bounding box center [465, 140] width 62 height 16
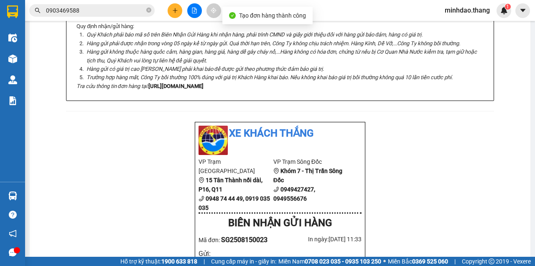
click at [168, 9] on button at bounding box center [175, 10] width 15 height 15
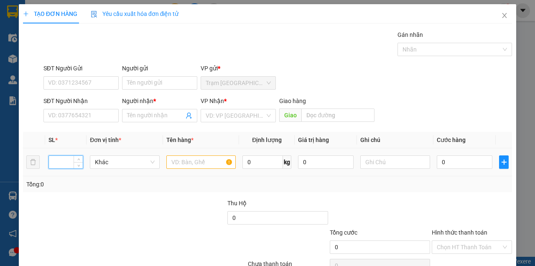
click at [58, 161] on input "number" at bounding box center [66, 162] width 34 height 13
drag, startPoint x: 180, startPoint y: 160, endPoint x: 176, endPoint y: 162, distance: 4.7
click at [177, 161] on input "text" at bounding box center [202, 161] width 70 height 13
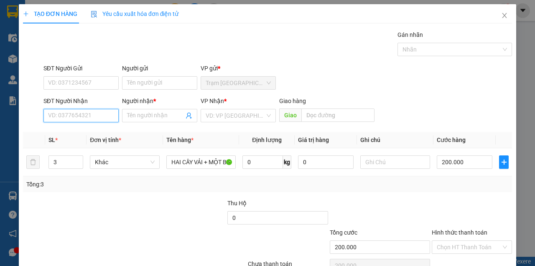
click at [96, 115] on input "SĐT Người Nhận" at bounding box center [81, 115] width 75 height 13
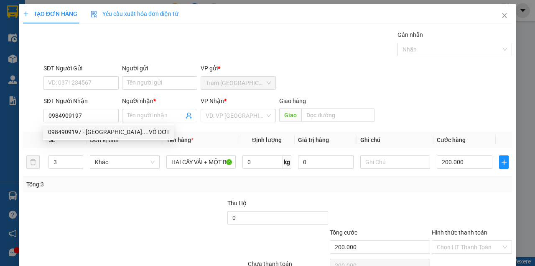
click at [118, 139] on div "0984909197 0984909197 - LÂM ÚT....VỒ DƠI" at bounding box center [108, 131] width 131 height 17
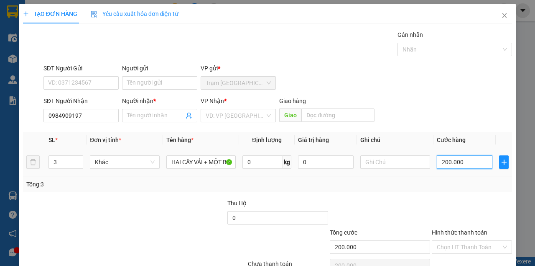
click at [462, 160] on input "200.000" at bounding box center [465, 161] width 56 height 13
click at [439, 119] on div "SĐT Người Nhận 0984909197 Người nhận * Tên người nhận VP Nhận * VD: VP Sài Gòn …" at bounding box center [278, 110] width 472 height 29
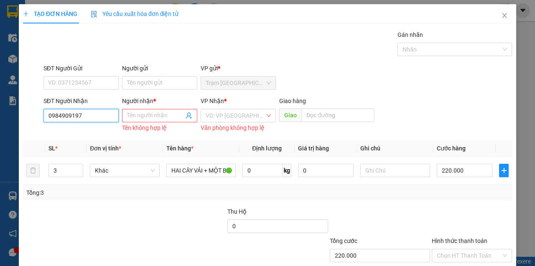
click at [85, 109] on input "0984909197" at bounding box center [81, 115] width 75 height 13
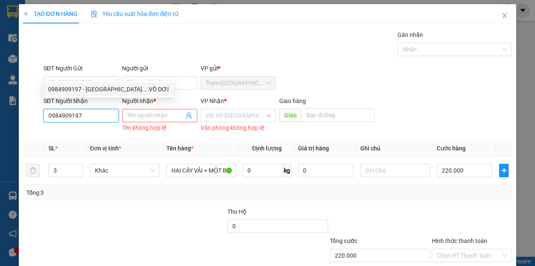
click at [89, 92] on div "0984909197 - LÂM ÚT....VỒ DƠI" at bounding box center [108, 89] width 121 height 9
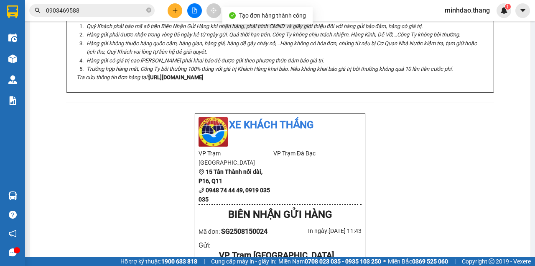
click at [177, 14] on button at bounding box center [175, 10] width 15 height 15
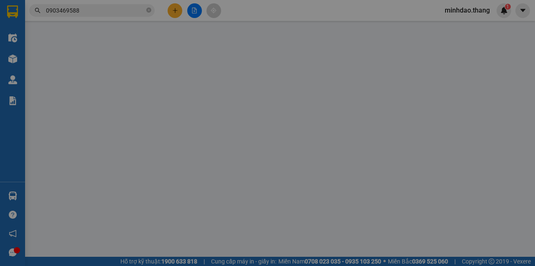
click at [177, 14] on span "Yêu cầu xuất hóa đơn điện tử" at bounding box center [135, 13] width 88 height 7
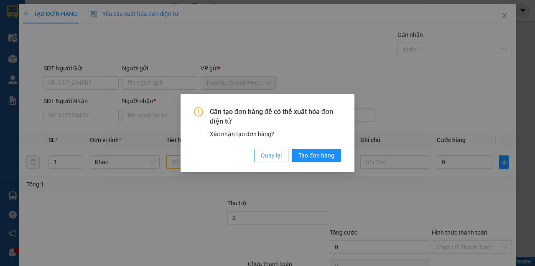
drag, startPoint x: 269, startPoint y: 151, endPoint x: 221, endPoint y: 156, distance: 48.8
click at [270, 151] on span "Quay lại" at bounding box center [271, 155] width 21 height 9
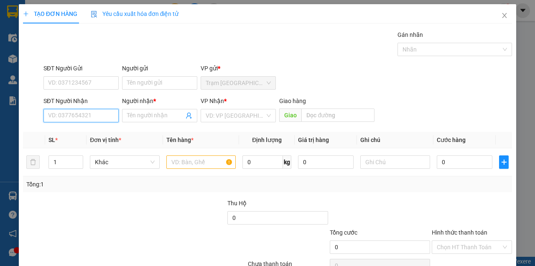
click at [75, 118] on input "SĐT Người Nhận" at bounding box center [81, 115] width 75 height 13
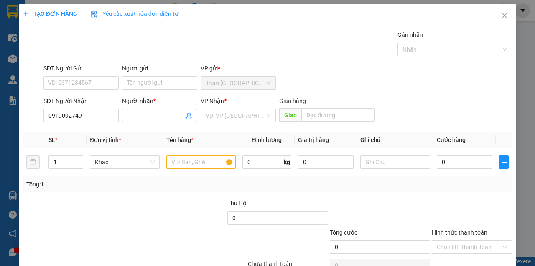
click at [153, 114] on input "Người nhận *" at bounding box center [155, 115] width 57 height 9
click at [252, 119] on input "search" at bounding box center [235, 115] width 59 height 13
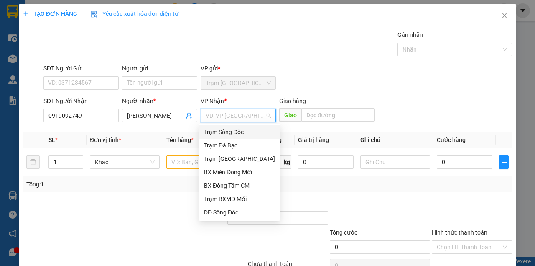
click at [240, 130] on div "Trạm Sông Đốc" at bounding box center [239, 131] width 71 height 9
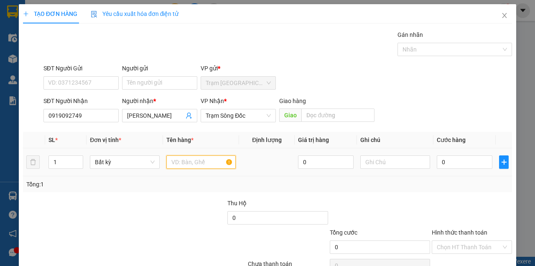
click at [206, 160] on input "text" at bounding box center [202, 161] width 70 height 13
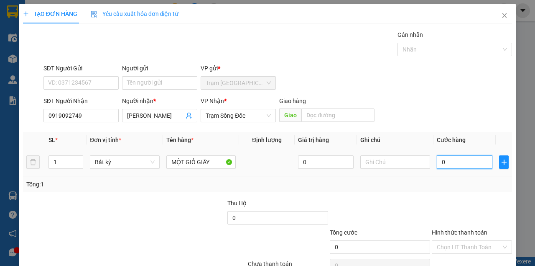
click at [445, 165] on input "0" at bounding box center [465, 161] width 56 height 13
click at [445, 146] on th "Cước hàng" at bounding box center [465, 140] width 62 height 16
click at [410, 198] on div at bounding box center [380, 212] width 102 height 29
drag, startPoint x: 471, startPoint y: 246, endPoint x: 464, endPoint y: 125, distance: 121.5
click at [464, 126] on div "Transit Pickup Surcharge Ids Transit Deliver Surcharge Ids Transit Deliver Surc…" at bounding box center [267, 161] width 489 height 263
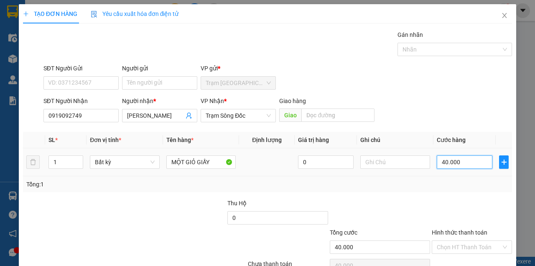
click at [464, 155] on input "40.000" at bounding box center [465, 161] width 56 height 13
drag, startPoint x: 419, startPoint y: 59, endPoint x: 444, endPoint y: 156, distance: 101.0
click at [419, 96] on div "SĐT Người Nhận 0919092749 Người nhận * PHẠM VĂN KHA VP Nhận * Trạm Sông Đốc Gia…" at bounding box center [278, 110] width 472 height 29
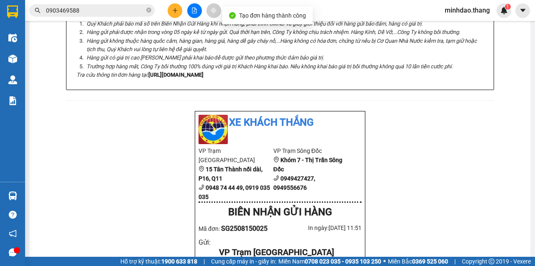
drag, startPoint x: 140, startPoint y: 20, endPoint x: 138, endPoint y: 15, distance: 5.6
click at [140, 20] on div "Kết quả tìm kiếm ( 18 ) Bộ lọc Mã ĐH Trạng thái Món hàng Thu hộ Tổng cước Chưa …" at bounding box center [267, 10] width 535 height 21
click at [138, 15] on span "0903469588" at bounding box center [92, 10] width 126 height 13
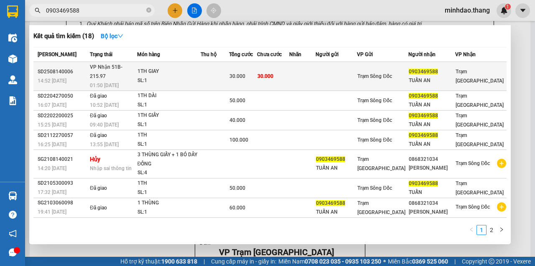
click at [257, 73] on div "30.000" at bounding box center [243, 76] width 27 height 9
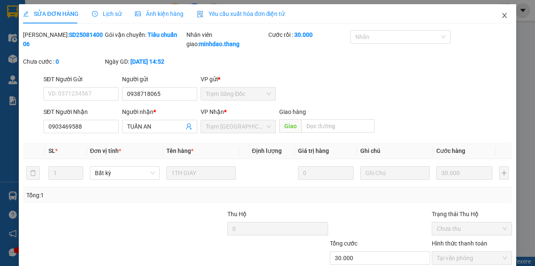
click at [505, 18] on span "Close" at bounding box center [504, 15] width 23 height 23
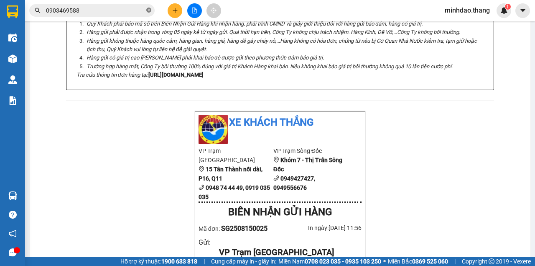
click at [149, 11] on icon "close-circle" at bounding box center [148, 10] width 5 height 5
click at [132, 13] on input "text" at bounding box center [95, 10] width 99 height 9
click at [120, 13] on input "text" at bounding box center [95, 10] width 99 height 9
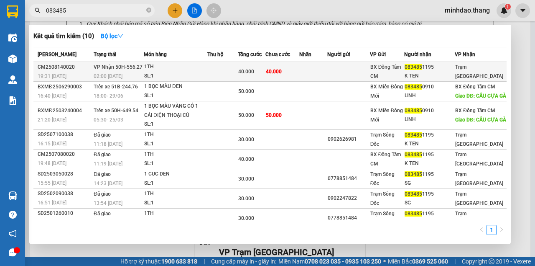
click at [280, 74] on span "40.000" at bounding box center [274, 72] width 16 height 6
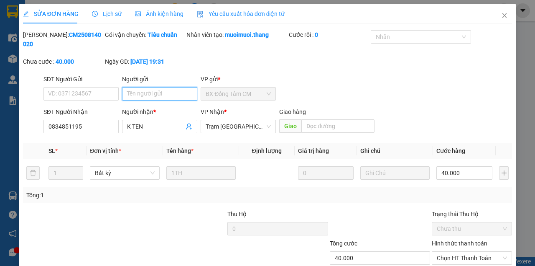
click at [158, 99] on input "Người gửi" at bounding box center [159, 93] width 75 height 13
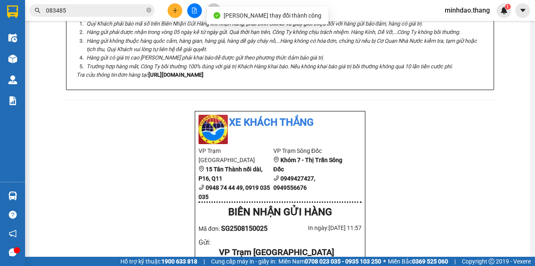
click at [113, 12] on input "083485" at bounding box center [95, 10] width 99 height 9
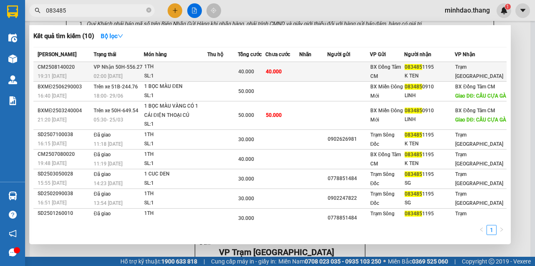
click at [294, 68] on td "40.000" at bounding box center [283, 72] width 34 height 20
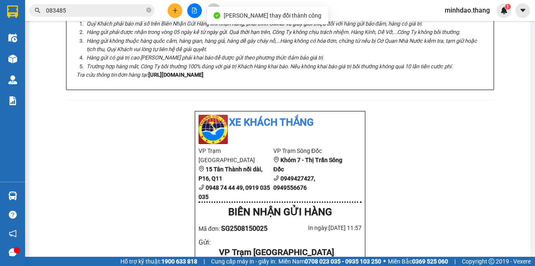
click at [84, 11] on input "083485" at bounding box center [95, 10] width 99 height 9
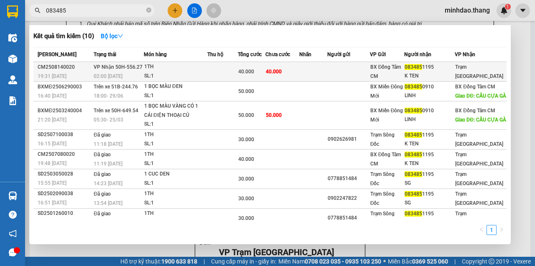
click at [252, 76] on td "40.000" at bounding box center [252, 72] width 28 height 20
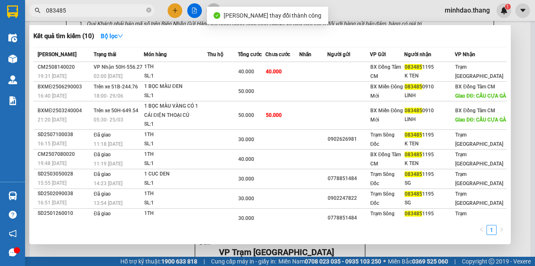
click at [104, 14] on input "083485" at bounding box center [95, 10] width 99 height 9
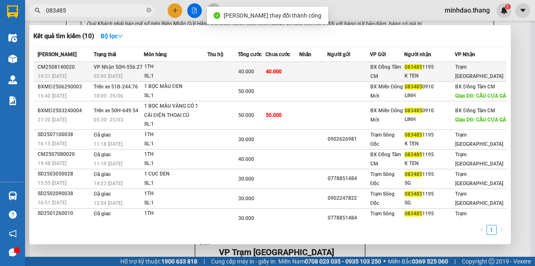
click at [192, 69] on div "1TH" at bounding box center [175, 66] width 63 height 9
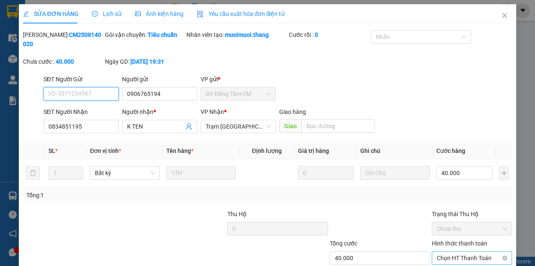
click at [469, 246] on span "Chọn HT Thanh Toán" at bounding box center [472, 257] width 70 height 13
drag, startPoint x: 442, startPoint y: 216, endPoint x: 392, endPoint y: 228, distance: 50.9
click at [293, 246] on div "SỬA ĐƠN HÀNG Lịch sử Ảnh kiện hàng Yêu cầu xuất hóa đơn điện tử Total Paid Fee …" at bounding box center [268, 157] width 498 height 306
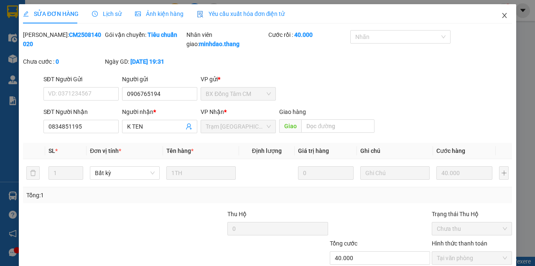
click at [502, 18] on icon "close" at bounding box center [505, 15] width 7 height 7
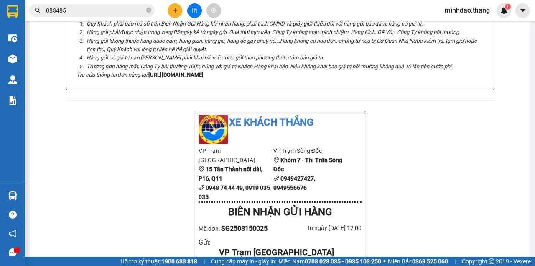
click at [174, 13] on icon "plus" at bounding box center [175, 11] width 6 height 6
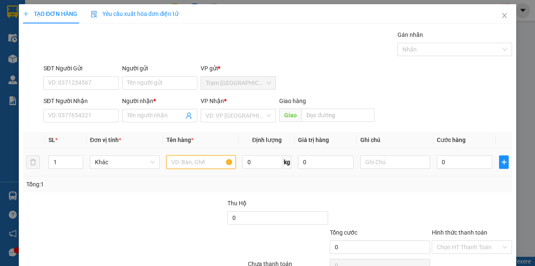
click at [172, 161] on input "text" at bounding box center [202, 161] width 70 height 13
click at [172, 162] on input "text" at bounding box center [202, 161] width 70 height 13
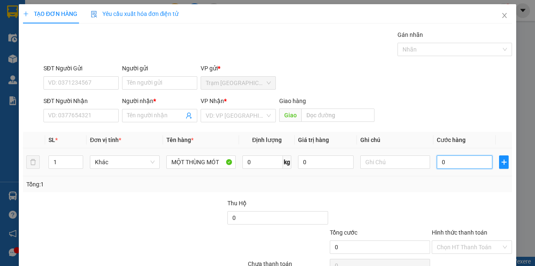
click at [466, 163] on input "0" at bounding box center [465, 161] width 56 height 13
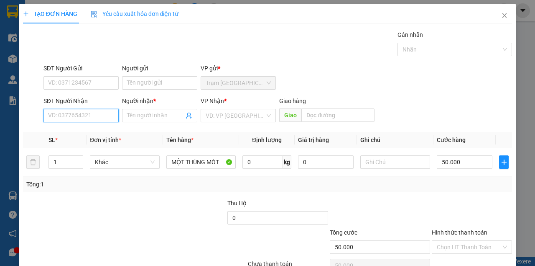
click at [92, 115] on input "SĐT Người Nhận" at bounding box center [81, 115] width 75 height 13
click at [91, 115] on input "SĐT Người Nhận" at bounding box center [81, 115] width 75 height 13
click at [223, 121] on span at bounding box center [235, 115] width 59 height 13
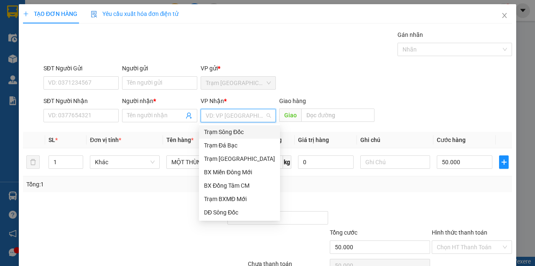
click at [227, 131] on div "Trạm Sông Đốc" at bounding box center [239, 131] width 71 height 9
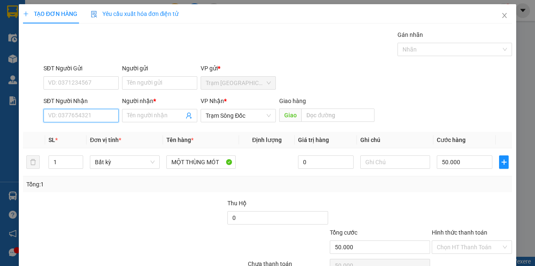
click at [62, 115] on input "SĐT Người Nhận" at bounding box center [81, 115] width 75 height 13
click at [97, 131] on div "0946711803 - QUYÊN" at bounding box center [80, 131] width 65 height 9
click at [389, 198] on div at bounding box center [380, 212] width 102 height 29
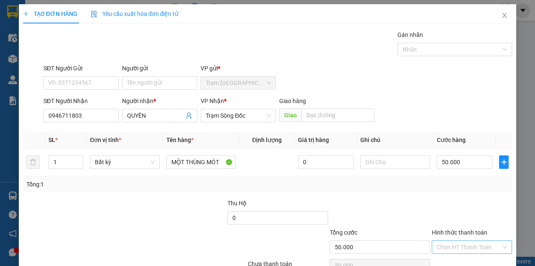
drag, startPoint x: 464, startPoint y: 236, endPoint x: 468, endPoint y: 207, distance: 29.1
click at [468, 210] on div "Transit Pickup Surcharge Ids Transit Deliver Surcharge Ids Transit Deliver Surc…" at bounding box center [267, 161] width 489 height 263
click at [468, 241] on input "Hình thức thanh toán" at bounding box center [469, 247] width 64 height 13
click at [461, 246] on div "Tại văn phòng" at bounding box center [468, 262] width 69 height 9
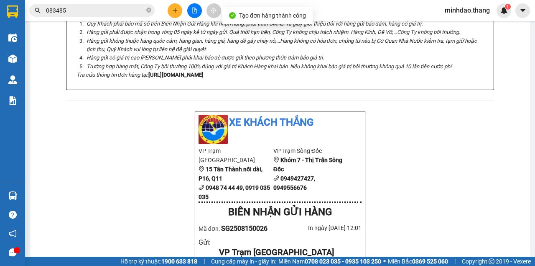
click at [173, 14] on button at bounding box center [175, 10] width 15 height 15
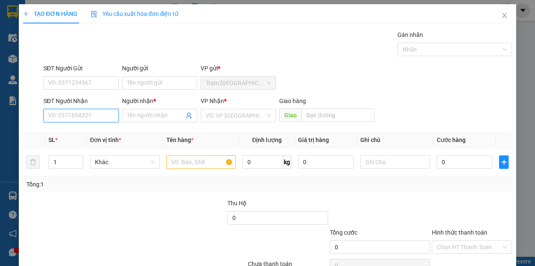
click at [80, 121] on input "SĐT Người Nhận" at bounding box center [81, 115] width 75 height 13
click at [81, 120] on input "SĐT Người Nhận" at bounding box center [81, 115] width 75 height 13
drag, startPoint x: 82, startPoint y: 126, endPoint x: 83, endPoint y: 121, distance: 4.3
click at [82, 125] on div "Transit Pickup Surcharge Ids Transit Deliver Surcharge Ids Transit Deliver Surc…" at bounding box center [267, 161] width 489 height 263
click at [83, 117] on input "SĐT Người Nhận" at bounding box center [81, 115] width 75 height 13
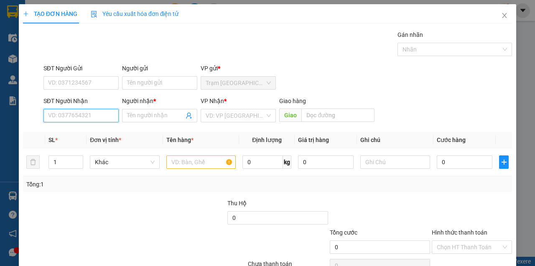
click at [83, 117] on input "SĐT Người Nhận" at bounding box center [81, 115] width 75 height 13
drag, startPoint x: 108, startPoint y: 131, endPoint x: 173, endPoint y: 154, distance: 69.5
click at [108, 131] on div "0814037474 - HẠNH..ĐÁ BẠC" at bounding box center [87, 131] width 78 height 9
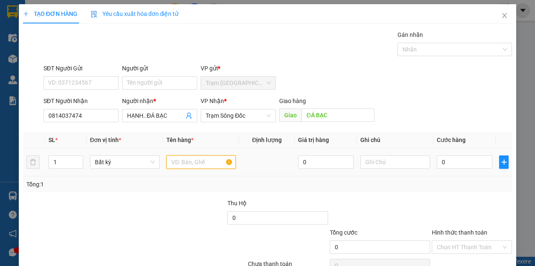
click at [213, 161] on input "text" at bounding box center [202, 161] width 70 height 13
click at [212, 161] on input "text" at bounding box center [202, 161] width 70 height 13
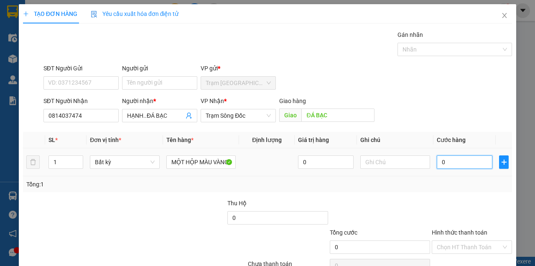
click at [457, 162] on input "0" at bounding box center [465, 161] width 56 height 13
click at [481, 234] on div "Transit Pickup Surcharge Ids Transit Deliver Surcharge Ids Transit Deliver Surc…" at bounding box center [267, 161] width 489 height 263
click at [480, 236] on div "Transit Pickup Surcharge Ids Transit Deliver Surcharge Ids Transit Deliver Surc…" at bounding box center [267, 161] width 489 height 263
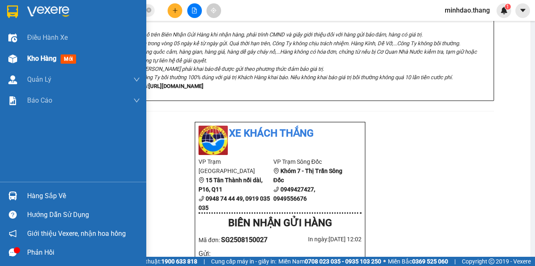
click at [11, 52] on div at bounding box center [12, 58] width 15 height 15
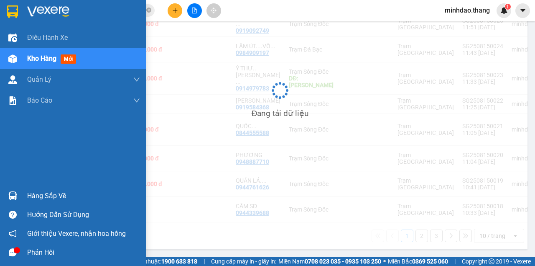
click at [16, 54] on img at bounding box center [12, 58] width 9 height 9
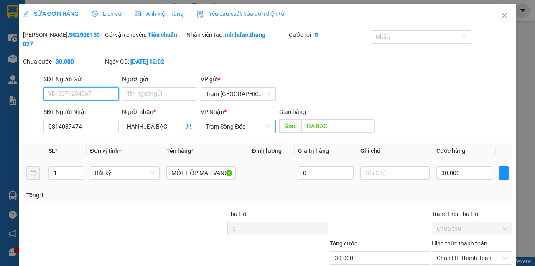
click at [247, 124] on span "Trạm Sông Đốc" at bounding box center [238, 126] width 65 height 13
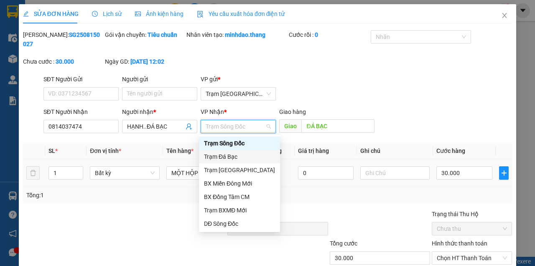
drag, startPoint x: 222, startPoint y: 160, endPoint x: 239, endPoint y: 159, distance: 17.2
click at [223, 160] on div "Trạm Đá Bạc" at bounding box center [239, 156] width 71 height 9
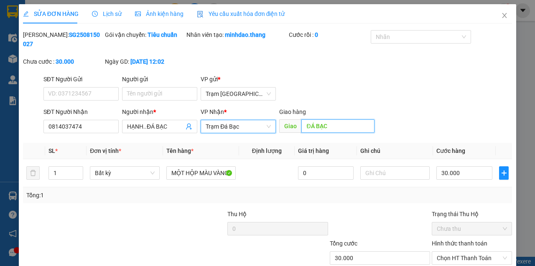
click at [334, 131] on input "ĐÁ BẠC" at bounding box center [338, 125] width 73 height 13
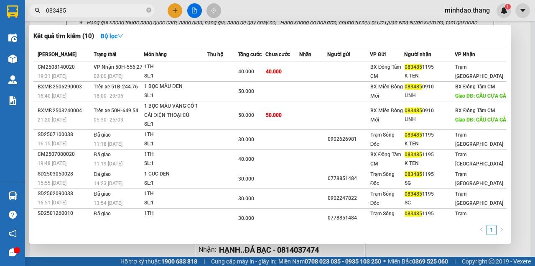
click at [137, 11] on input "083485" at bounding box center [95, 10] width 99 height 9
drag, startPoint x: 151, startPoint y: 10, endPoint x: 141, endPoint y: 10, distance: 9.2
click at [150, 10] on icon "close-circle" at bounding box center [148, 10] width 5 height 5
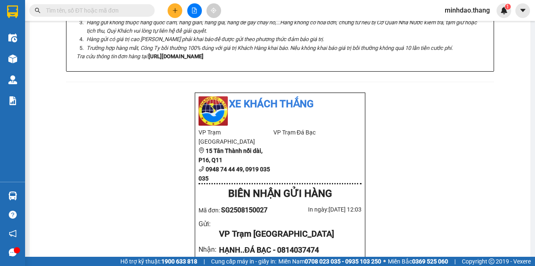
click at [135, 10] on input "text" at bounding box center [95, 10] width 99 height 9
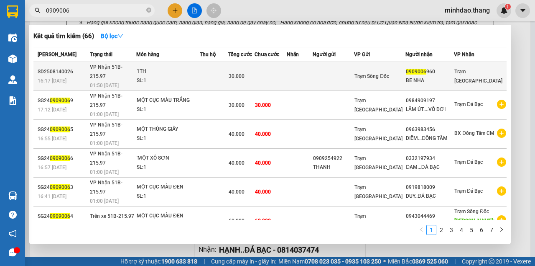
click at [283, 70] on td at bounding box center [271, 76] width 32 height 29
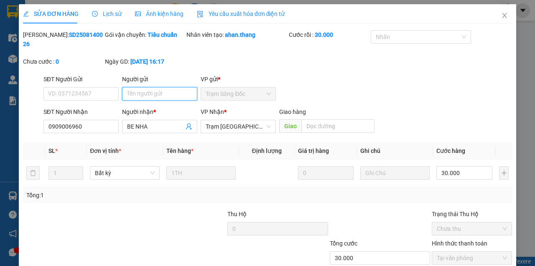
click at [162, 89] on input "Người gửi" at bounding box center [159, 93] width 75 height 13
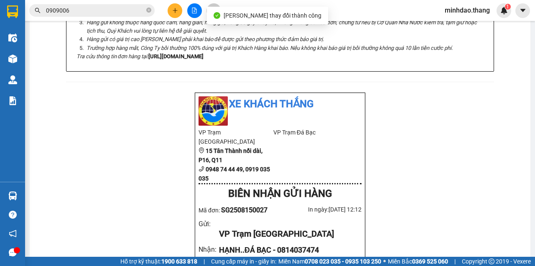
click at [136, 10] on input "0909006" at bounding box center [95, 10] width 99 height 9
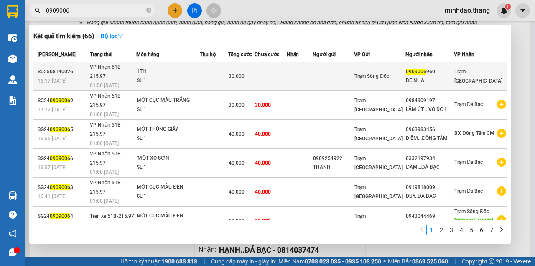
click at [252, 72] on div "30.000" at bounding box center [242, 76] width 26 height 9
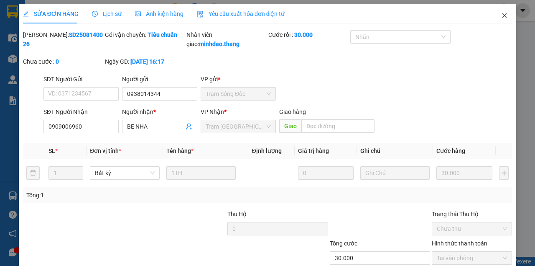
drag, startPoint x: 501, startPoint y: 16, endPoint x: 482, endPoint y: 25, distance: 21.0
click at [503, 16] on icon "close" at bounding box center [505, 15] width 5 height 5
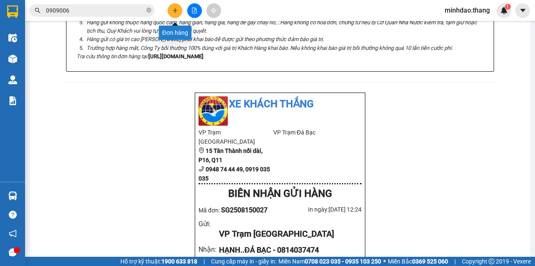
click at [176, 12] on icon "plus" at bounding box center [175, 11] width 6 height 6
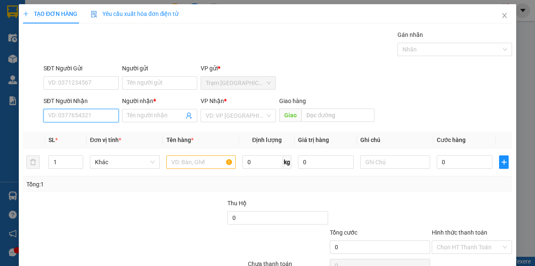
click at [67, 118] on input "SĐT Người Nhận" at bounding box center [81, 115] width 75 height 13
click at [88, 134] on div "0918352035 - ÚT TOÀN" at bounding box center [80, 131] width 65 height 9
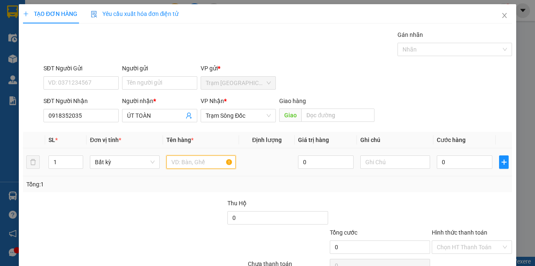
click at [177, 160] on input "text" at bounding box center [202, 161] width 70 height 13
drag, startPoint x: 468, startPoint y: 152, endPoint x: 468, endPoint y: 159, distance: 6.3
click at [469, 155] on td "0" at bounding box center [465, 162] width 62 height 28
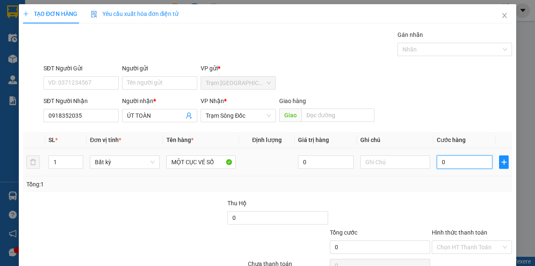
click at [468, 159] on input "0" at bounding box center [465, 161] width 56 height 13
drag, startPoint x: 458, startPoint y: 201, endPoint x: 461, endPoint y: 211, distance: 10.5
click at [459, 241] on input "Hình thức thanh toán" at bounding box center [469, 247] width 64 height 13
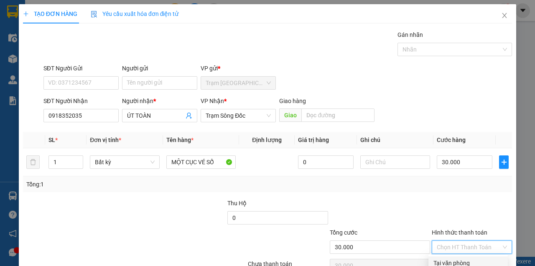
click at [464, 246] on div "Tại văn phòng" at bounding box center [468, 262] width 69 height 9
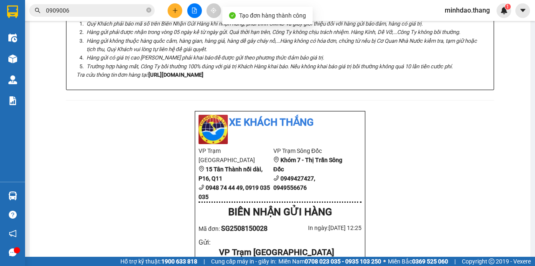
click at [177, 13] on button at bounding box center [175, 10] width 15 height 15
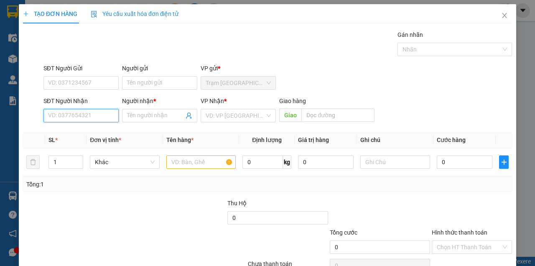
click at [85, 119] on input "SĐT Người Nhận" at bounding box center [81, 115] width 75 height 13
drag, startPoint x: 177, startPoint y: 157, endPoint x: 181, endPoint y: 158, distance: 4.4
click at [180, 158] on input "text" at bounding box center [202, 161] width 70 height 13
click at [90, 116] on input "SĐT Người Nhận" at bounding box center [81, 115] width 75 height 13
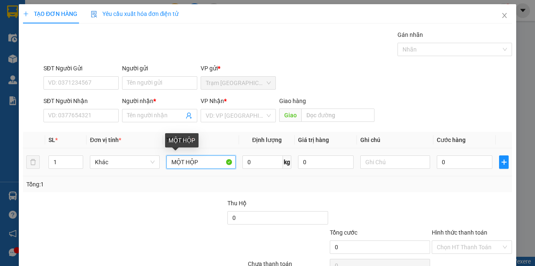
click at [205, 161] on input "MỘT HỘP" at bounding box center [202, 161] width 70 height 13
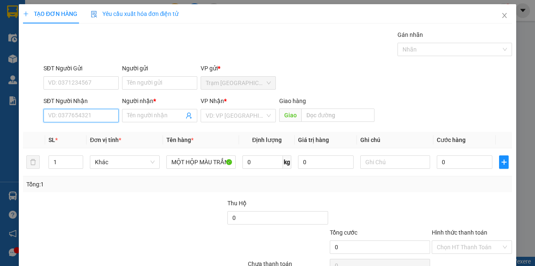
click at [100, 119] on input "SĐT Người Nhận" at bounding box center [81, 115] width 75 height 13
click at [91, 109] on input "SĐT Người Nhận" at bounding box center [81, 115] width 75 height 13
click at [100, 109] on input "SĐT Người Nhận" at bounding box center [81, 115] width 75 height 13
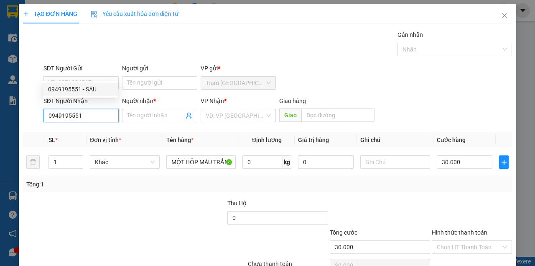
click at [86, 90] on div "0949195551 - SÁU" at bounding box center [80, 89] width 65 height 9
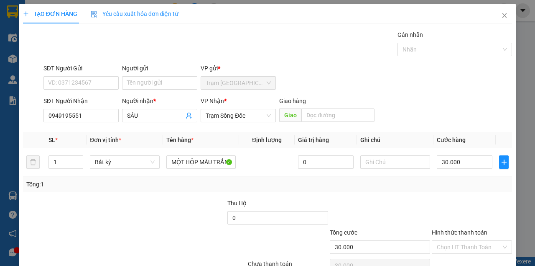
drag, startPoint x: 479, startPoint y: 239, endPoint x: 474, endPoint y: 238, distance: 5.6
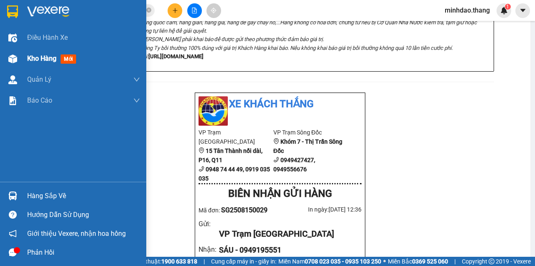
click at [24, 61] on div "Kho hàng mới" at bounding box center [73, 58] width 146 height 21
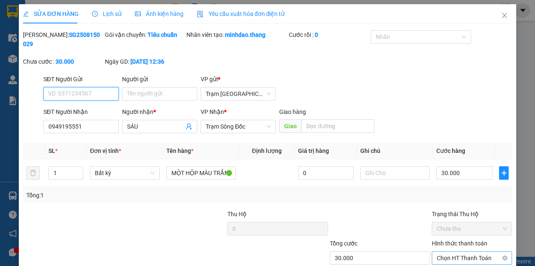
click at [465, 246] on span "Chọn HT Thanh Toán" at bounding box center [472, 257] width 70 height 13
drag, startPoint x: 459, startPoint y: 218, endPoint x: 440, endPoint y: 229, distance: 22.7
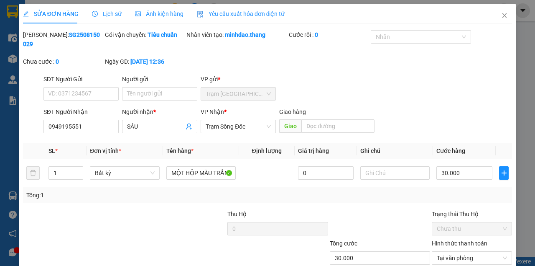
click at [424, 236] on div "Total Paid Fee 0 Total UnPaid Fee 30.000 Cash Collection Total Fee Mã ĐH: SG250…" at bounding box center [267, 167] width 489 height 274
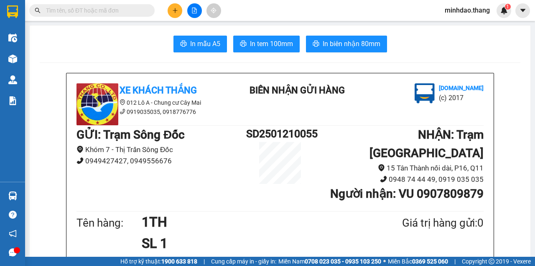
click at [109, 13] on input "text" at bounding box center [95, 10] width 99 height 9
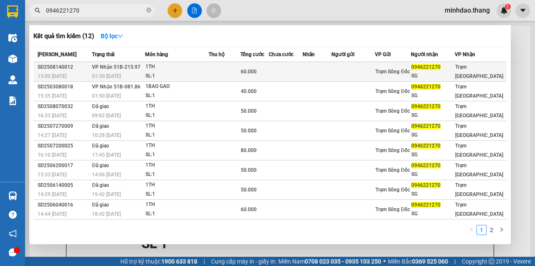
type input "0946221270"
click at [266, 74] on div "60.000" at bounding box center [255, 71] width 28 height 9
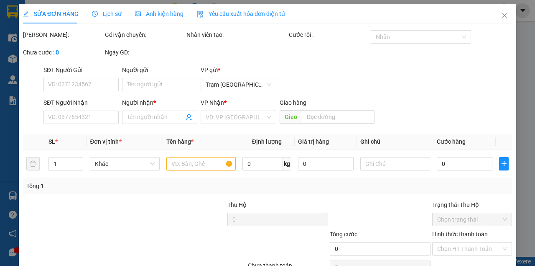
type input "0946221270"
type input "SG"
type input "60.000"
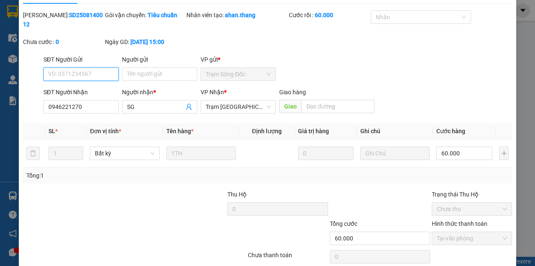
scroll to position [54, 0]
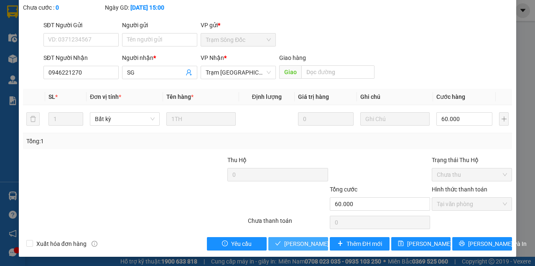
click at [305, 245] on span "[PERSON_NAME] và Giao hàng" at bounding box center [324, 243] width 80 height 9
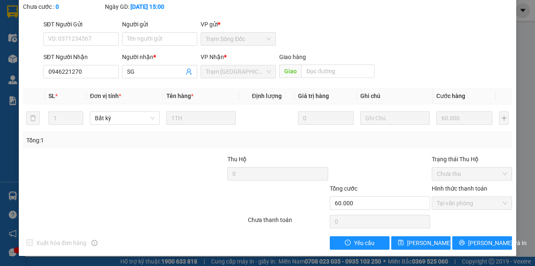
scroll to position [0, 0]
